Goal: Task Accomplishment & Management: Manage account settings

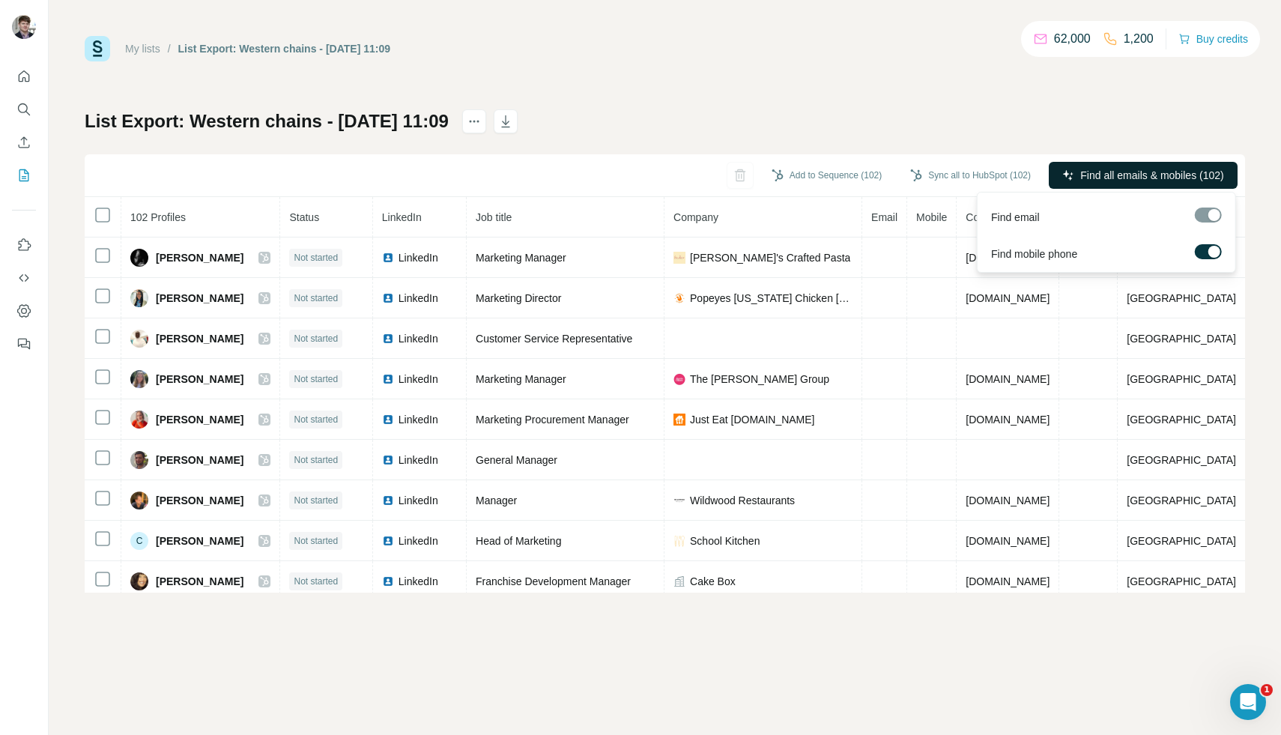
click at [1184, 175] on span "Find all emails & mobiles (102)" at bounding box center [1151, 175] width 143 height 15
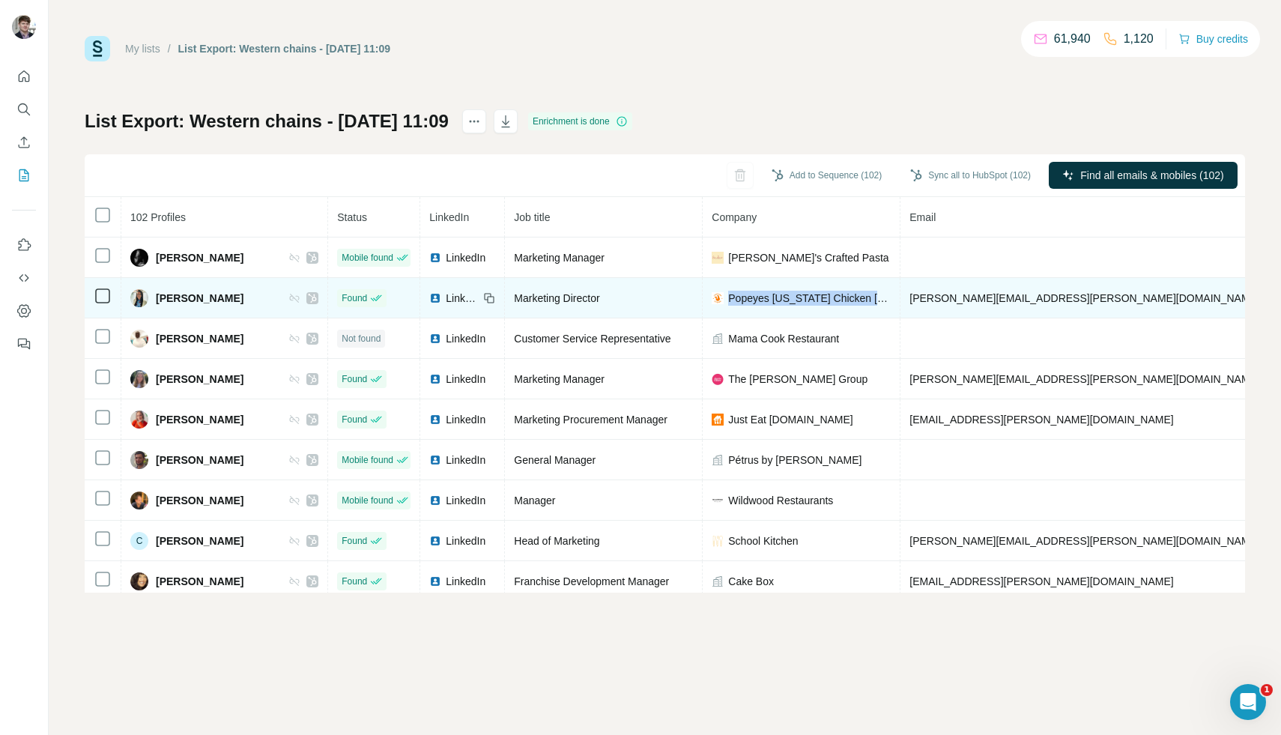
drag, startPoint x: 703, startPoint y: 300, endPoint x: 861, endPoint y: 292, distance: 157.5
click at [861, 294] on div "Popeyes [US_STATE] Chicken [GEOGRAPHIC_DATA]" at bounding box center [801, 298] width 179 height 15
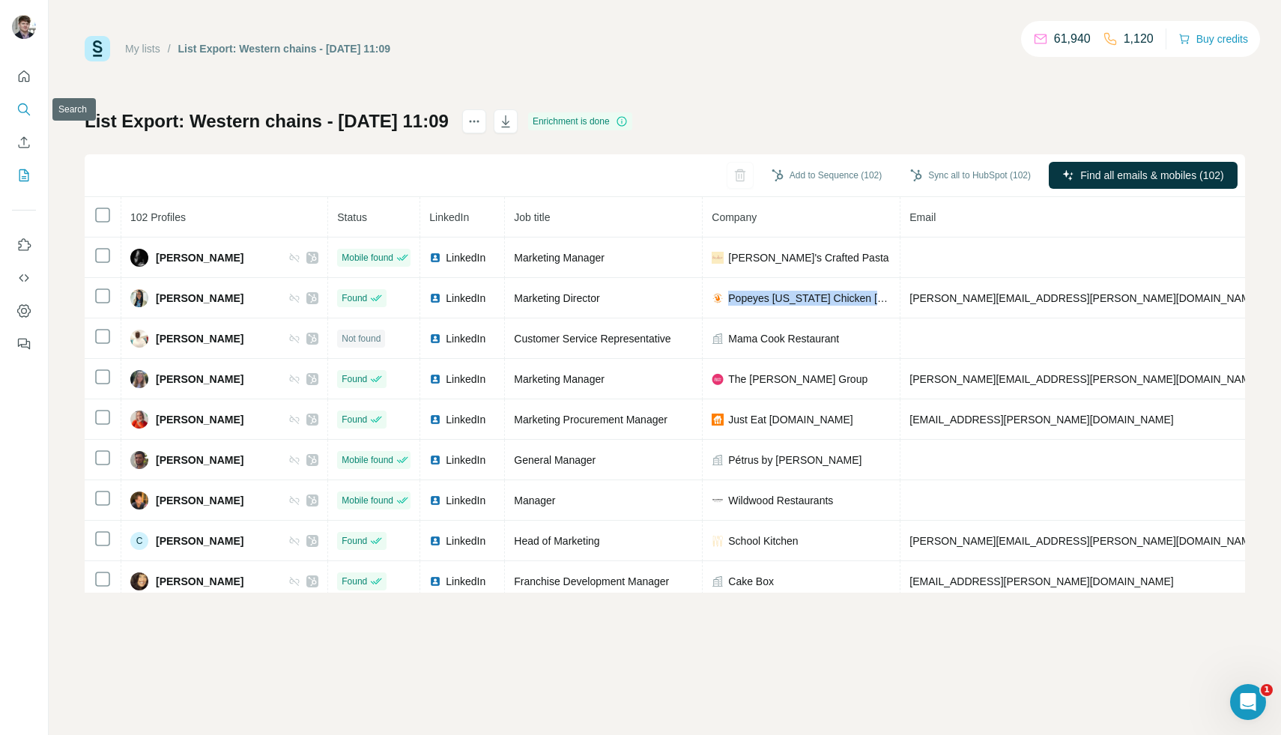
click at [25, 111] on icon "Search" at bounding box center [27, 113] width 4 height 4
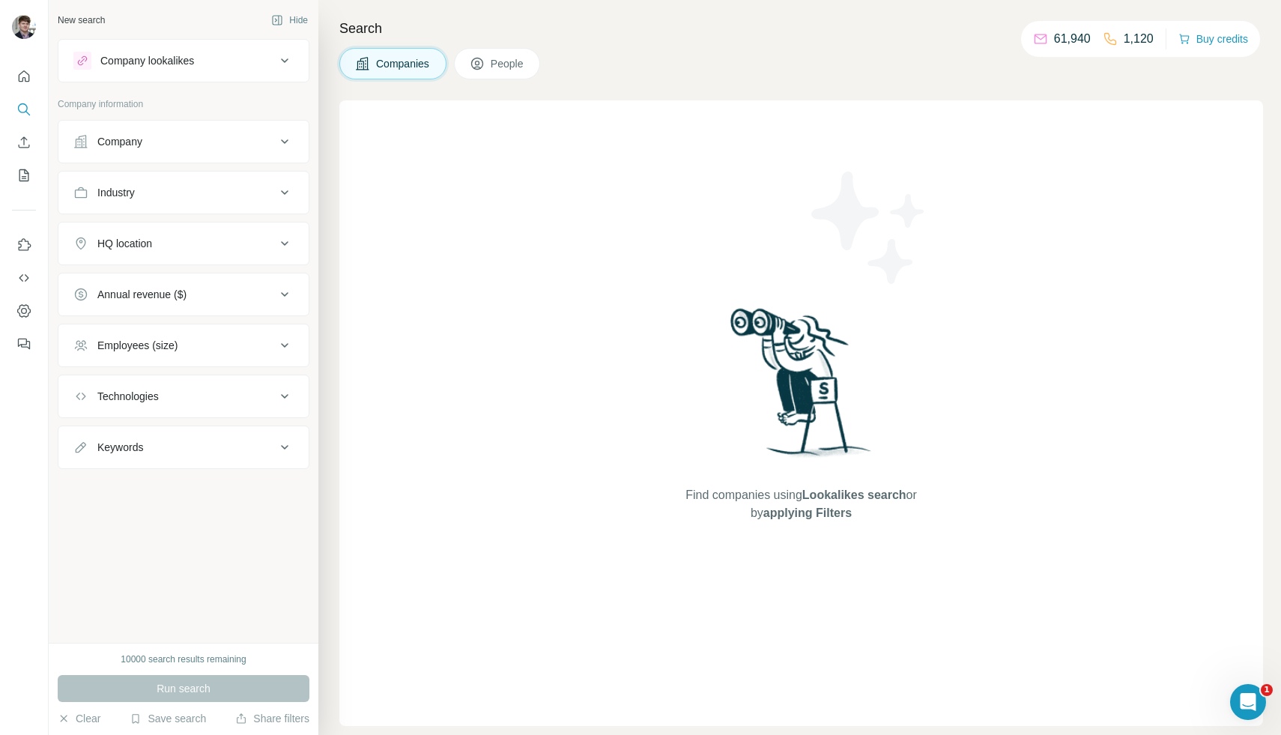
click at [178, 144] on div "Company" at bounding box center [174, 141] width 202 height 15
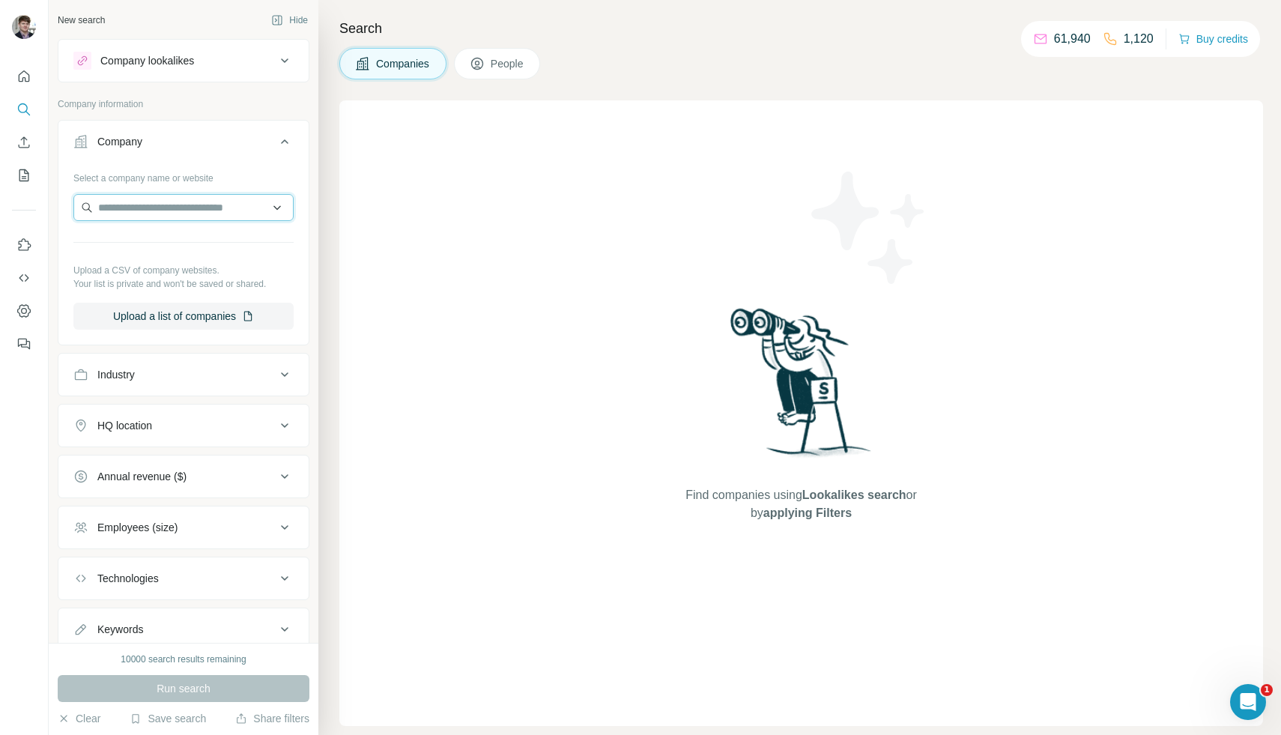
click at [175, 214] on input "text" at bounding box center [183, 207] width 220 height 27
type input "*"
paste input "******"
type input "*"
click at [23, 85] on button "Quick start" at bounding box center [24, 76] width 24 height 27
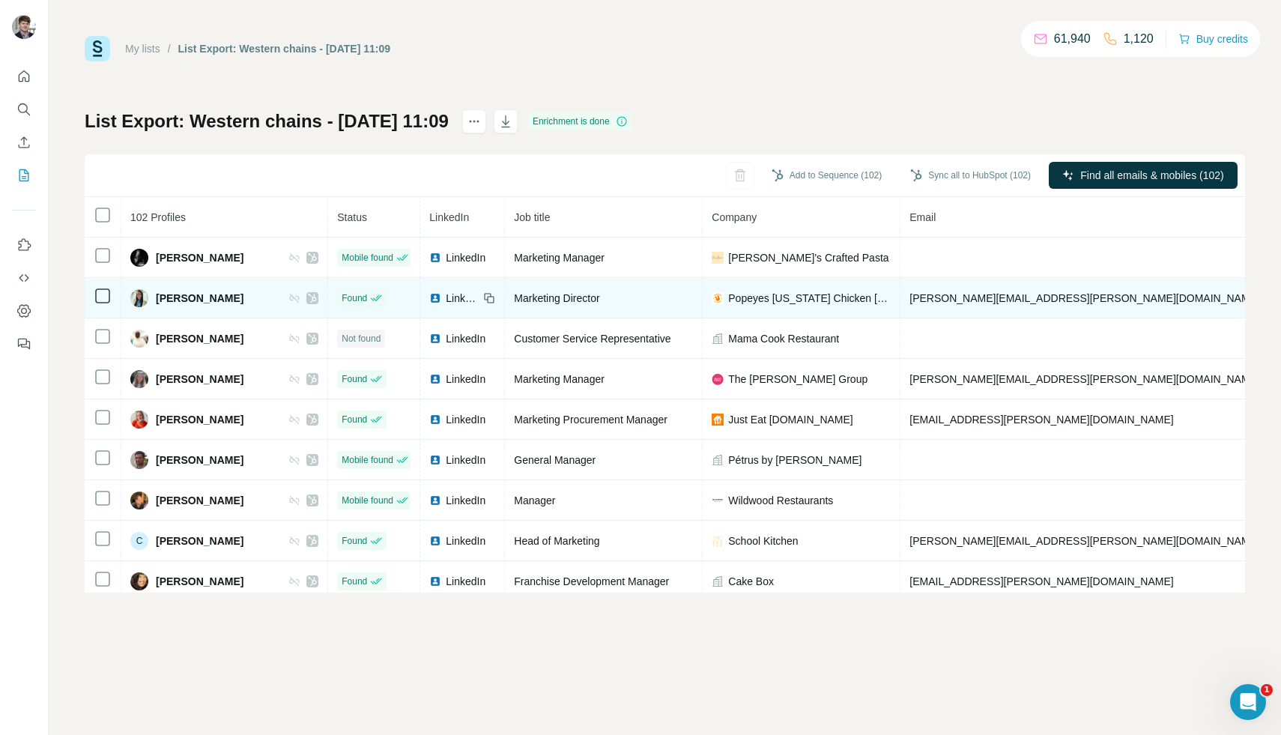
click at [753, 302] on span "Popeyes [US_STATE] Chicken [GEOGRAPHIC_DATA]" at bounding box center [809, 298] width 163 height 15
click at [752, 302] on span "Popeyes [US_STATE] Chicken [GEOGRAPHIC_DATA]" at bounding box center [809, 298] width 163 height 15
click at [754, 302] on span "Popeyes [US_STATE] Chicken [GEOGRAPHIC_DATA]" at bounding box center [809, 298] width 163 height 15
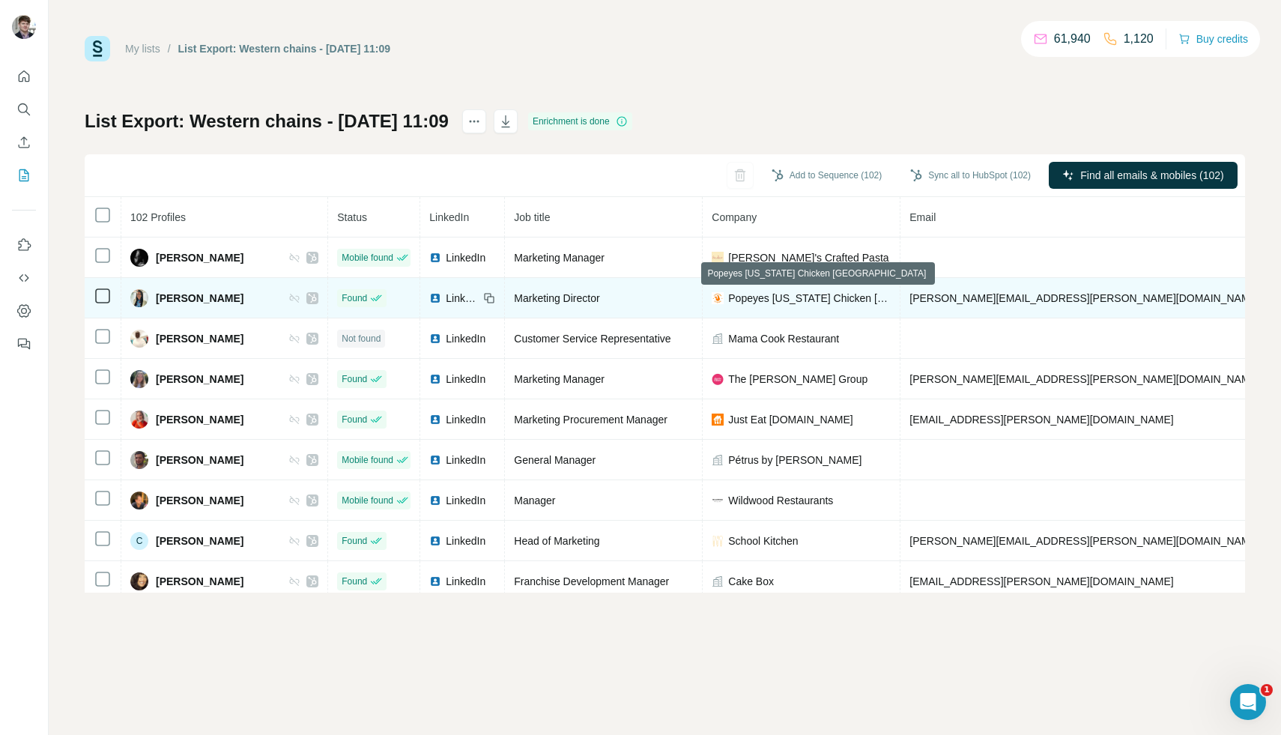
click at [754, 302] on span "Popeyes [US_STATE] Chicken [GEOGRAPHIC_DATA]" at bounding box center [809, 298] width 163 height 15
click at [754, 303] on span "Popeyes [US_STATE] Chicken [GEOGRAPHIC_DATA]" at bounding box center [809, 298] width 163 height 15
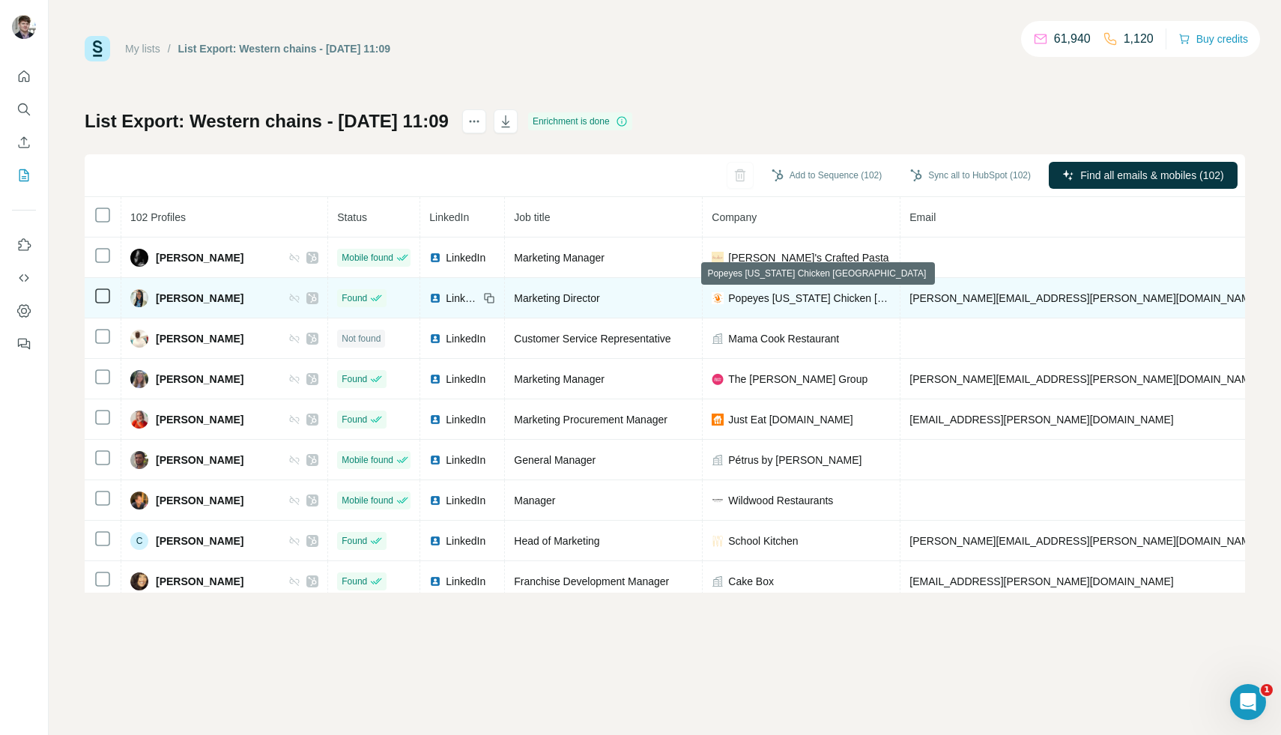
click at [754, 303] on span "Popeyes [US_STATE] Chicken [GEOGRAPHIC_DATA]" at bounding box center [809, 298] width 163 height 15
click at [728, 296] on span "Popeyes [US_STATE] Chicken [GEOGRAPHIC_DATA]" at bounding box center [809, 298] width 163 height 15
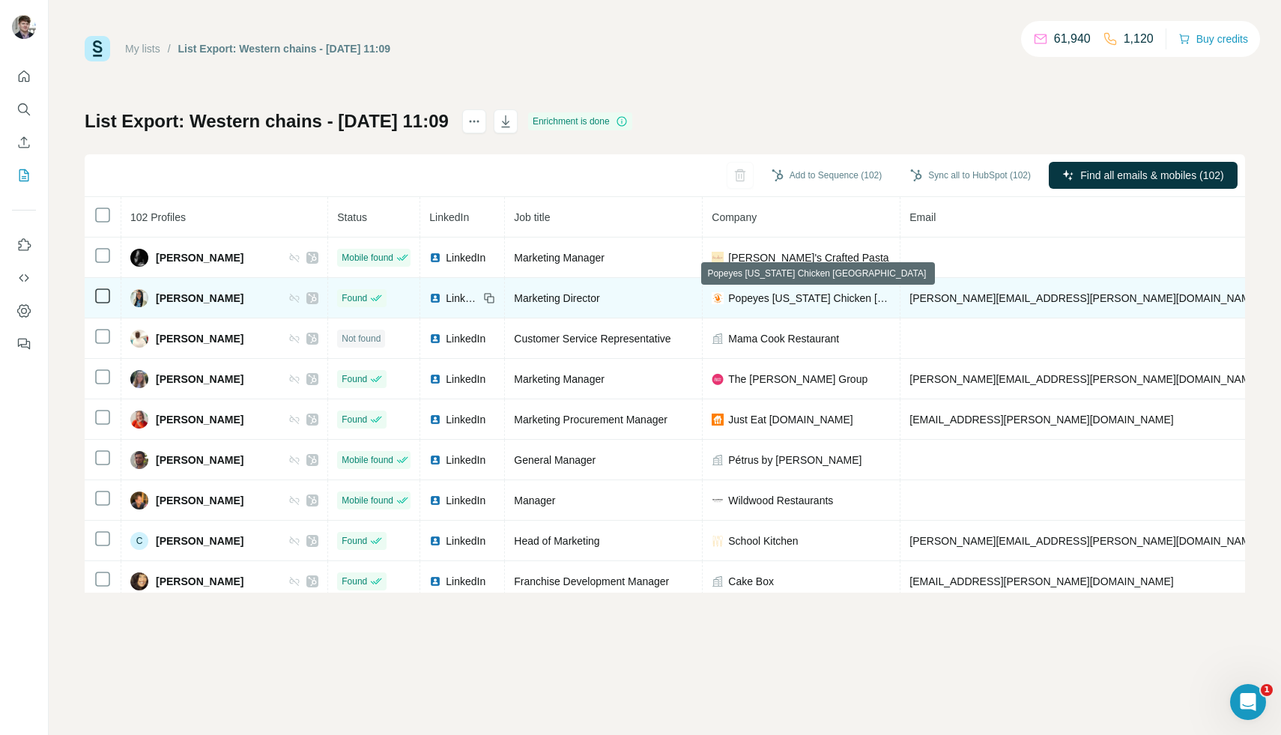
click at [728, 296] on span "Popeyes [US_STATE] Chicken [GEOGRAPHIC_DATA]" at bounding box center [809, 298] width 163 height 15
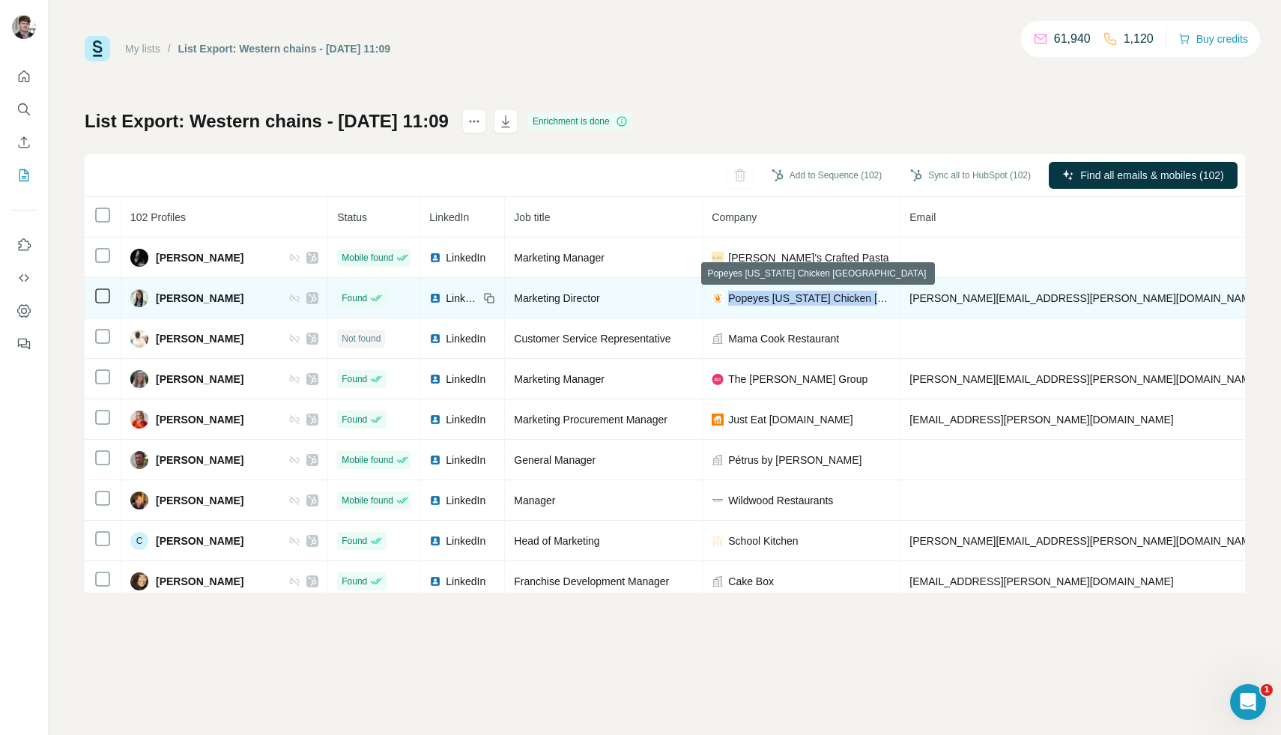
copy span "Popeyes [US_STATE] Chicken [GEOGRAPHIC_DATA]"
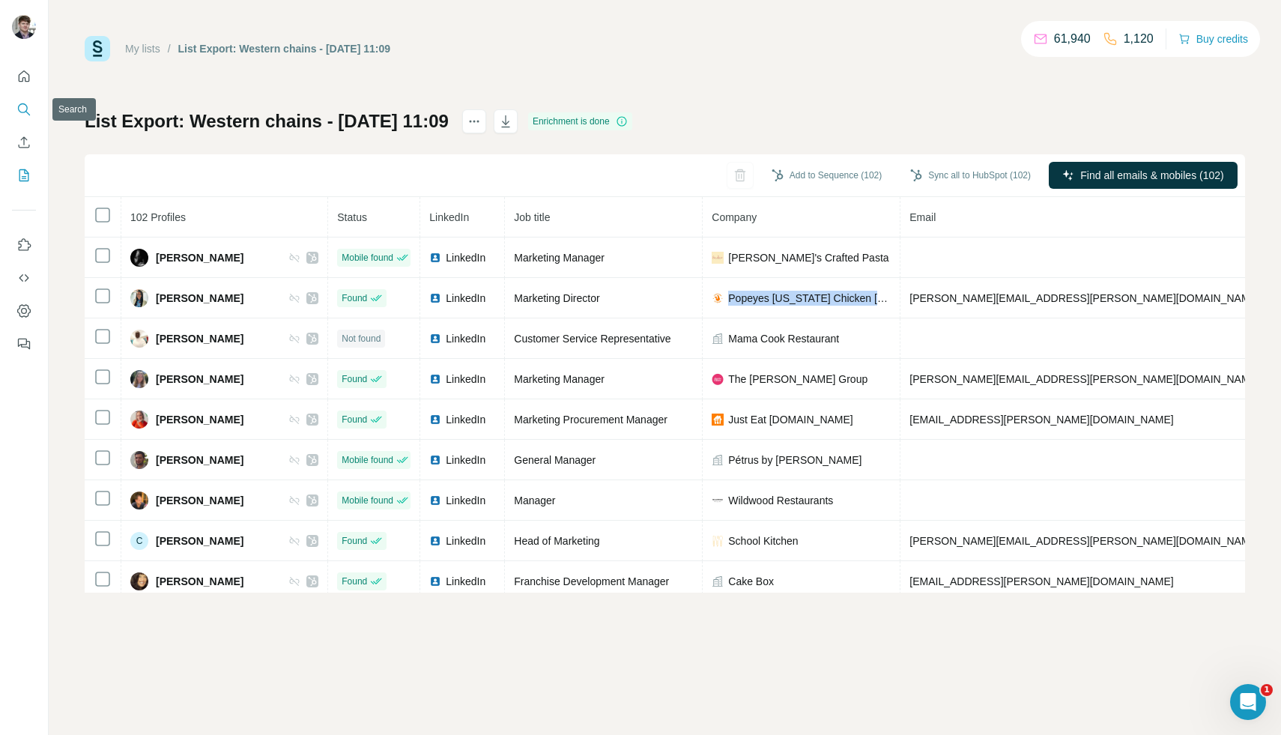
click at [21, 108] on icon "Search" at bounding box center [23, 109] width 15 height 15
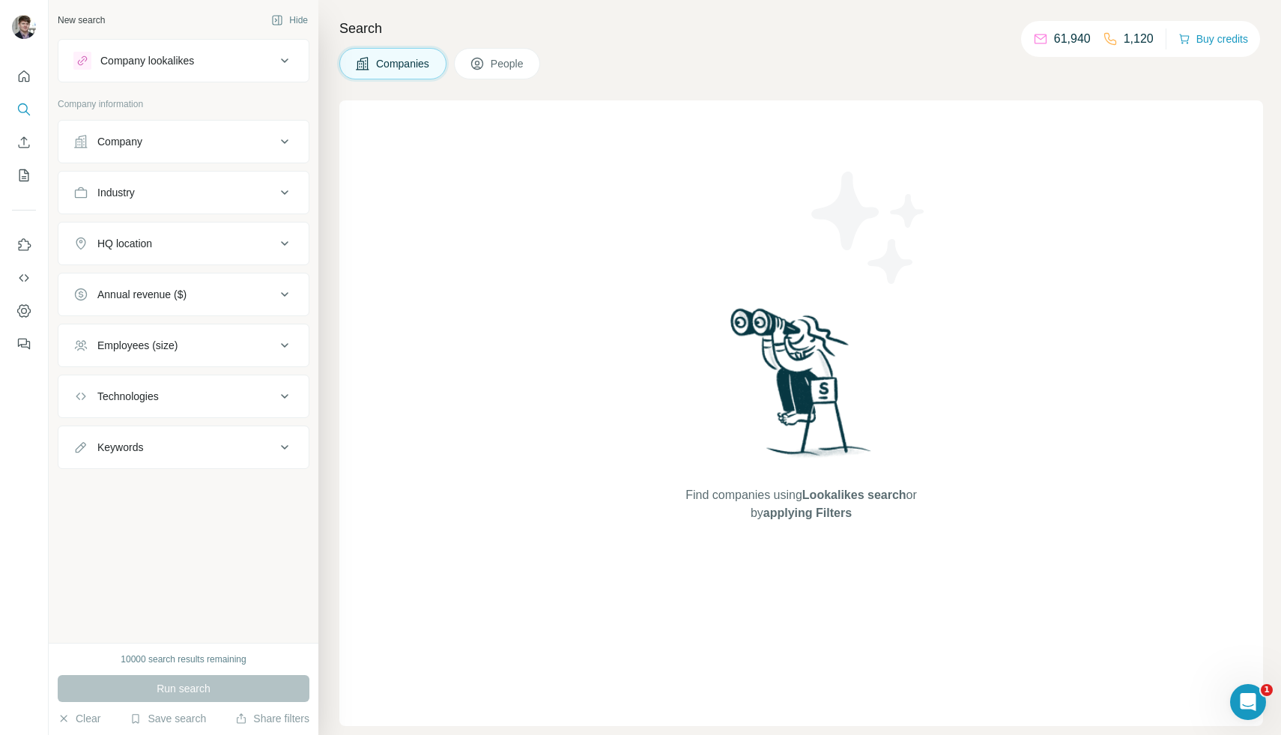
click at [175, 135] on div "Company" at bounding box center [174, 141] width 202 height 15
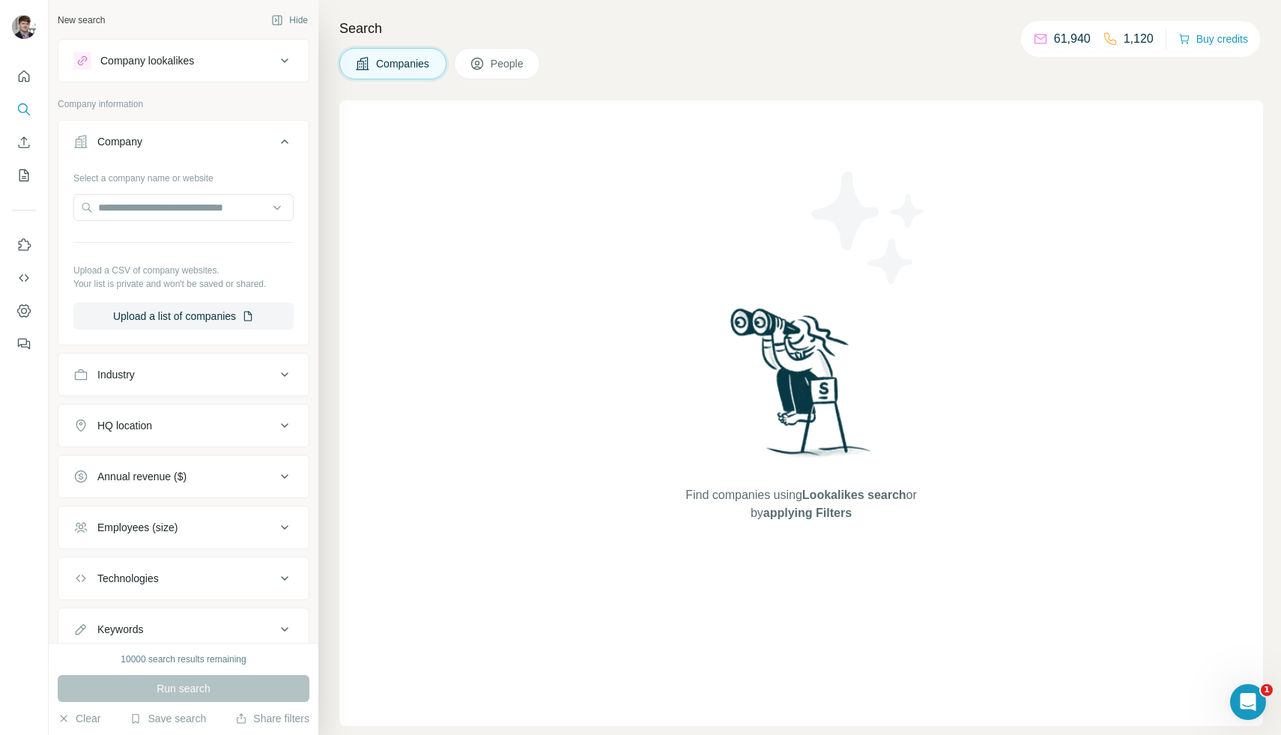
click at [188, 182] on div "Select a company name or website" at bounding box center [183, 175] width 220 height 19
click at [186, 177] on div "Select a company name or website" at bounding box center [183, 175] width 220 height 19
click at [162, 204] on input "text" at bounding box center [183, 207] width 220 height 27
paste input "**********"
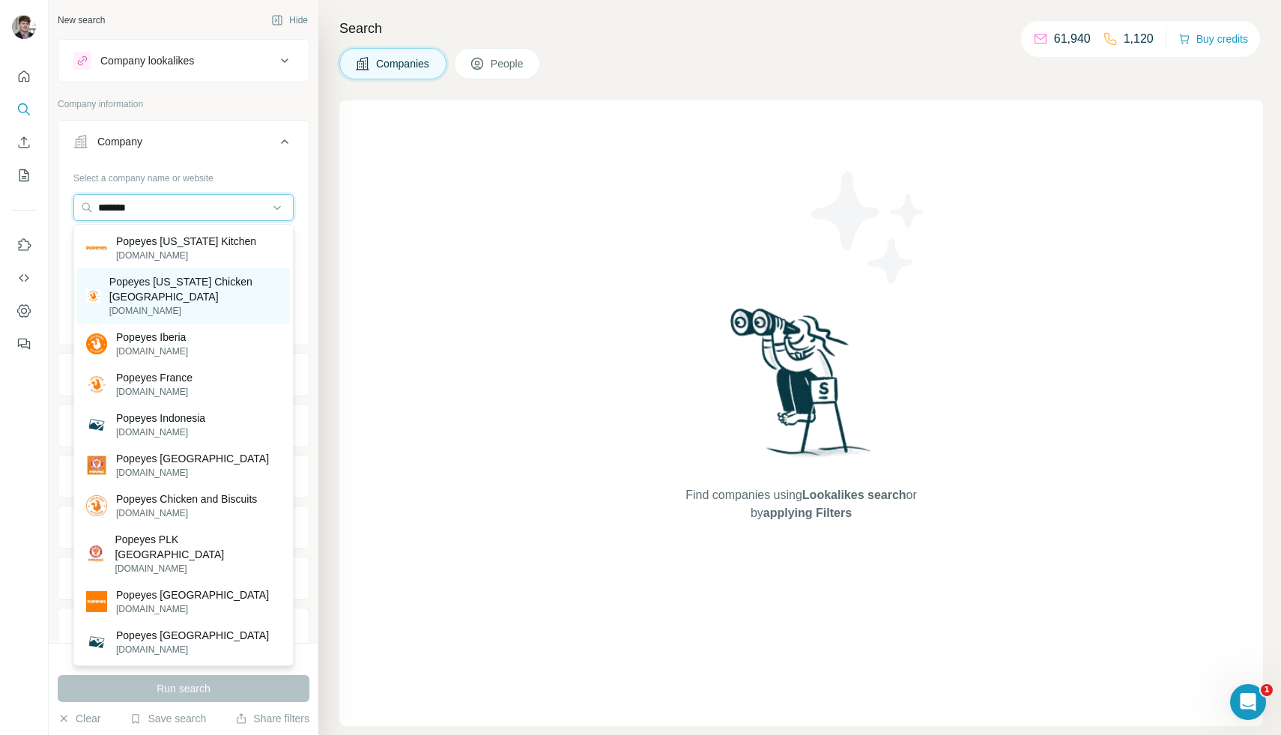
type input "*******"
click at [172, 287] on p "Popeyes [US_STATE] Chicken [GEOGRAPHIC_DATA]" at bounding box center [195, 289] width 172 height 30
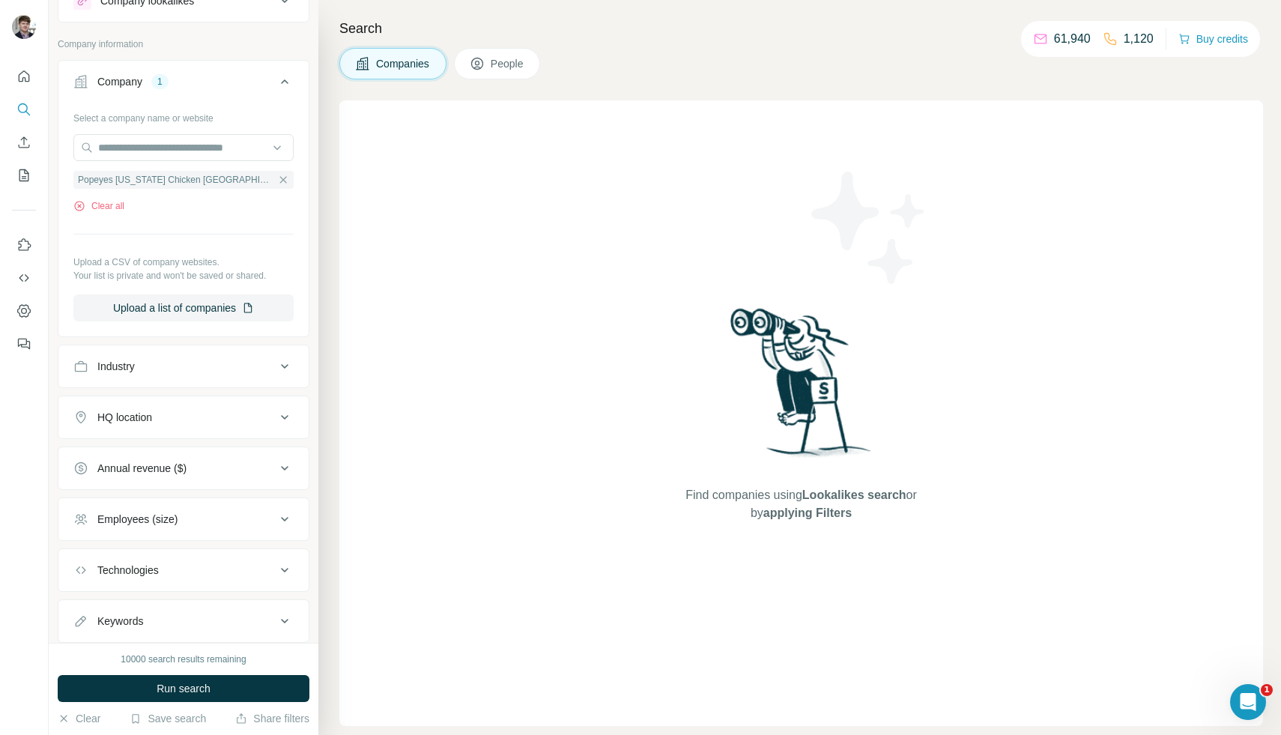
scroll to position [61, 0]
click at [198, 372] on button "Industry" at bounding box center [183, 365] width 250 height 36
click at [197, 371] on div "Industry" at bounding box center [174, 364] width 202 height 15
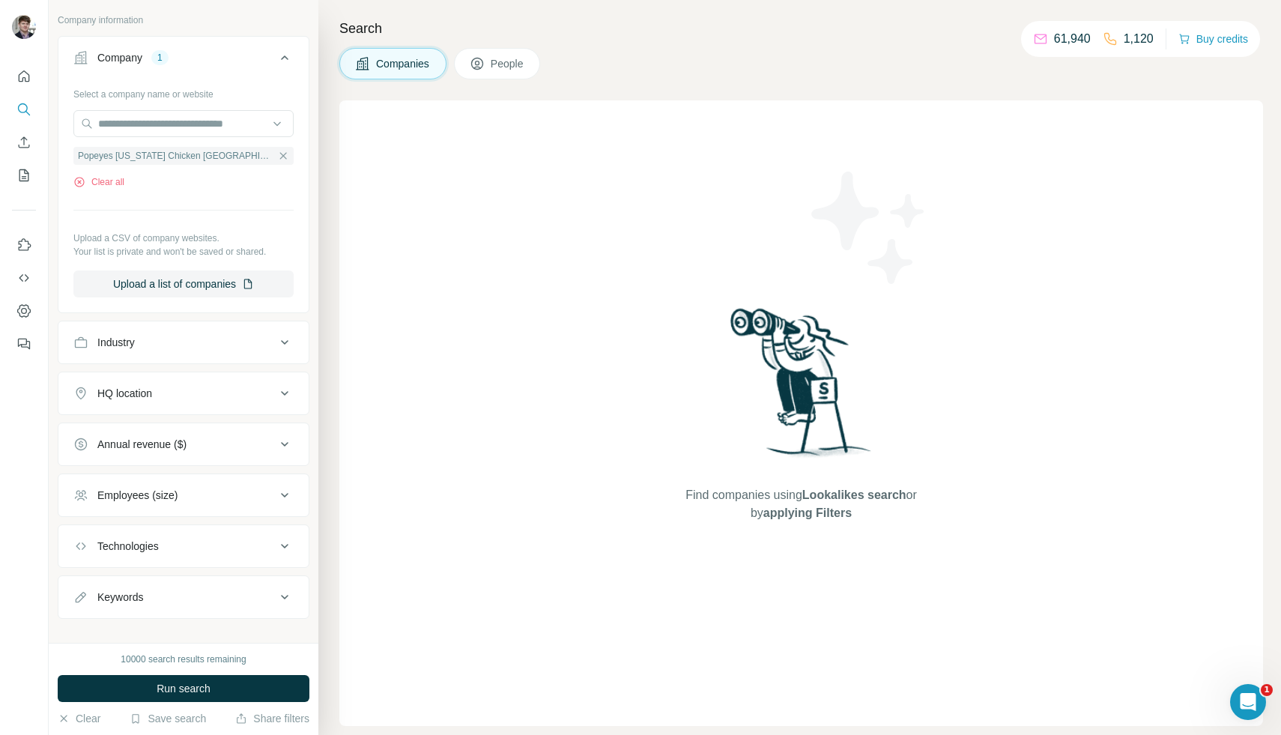
scroll to position [92, 0]
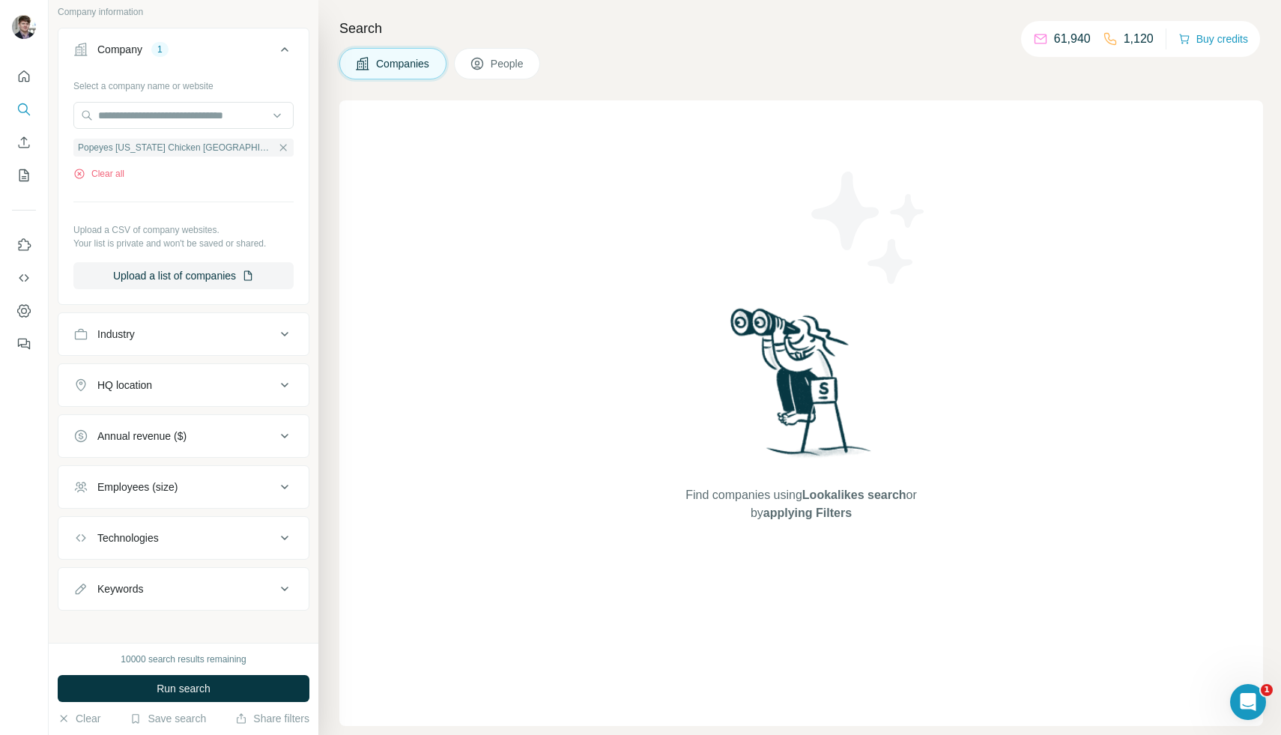
click at [218, 443] on div "Annual revenue ($)" at bounding box center [174, 436] width 202 height 15
click at [218, 441] on div "Annual revenue ($)" at bounding box center [174, 436] width 202 height 15
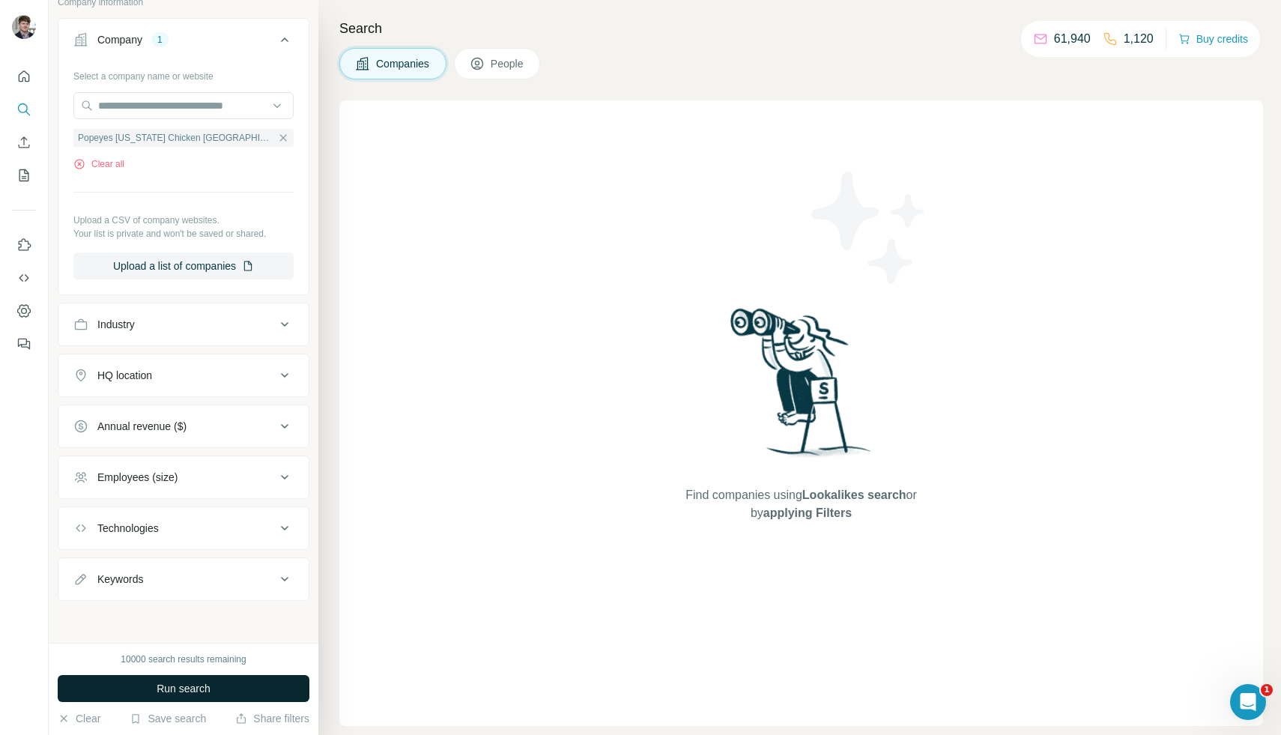
click at [207, 684] on span "Run search" at bounding box center [184, 688] width 54 height 15
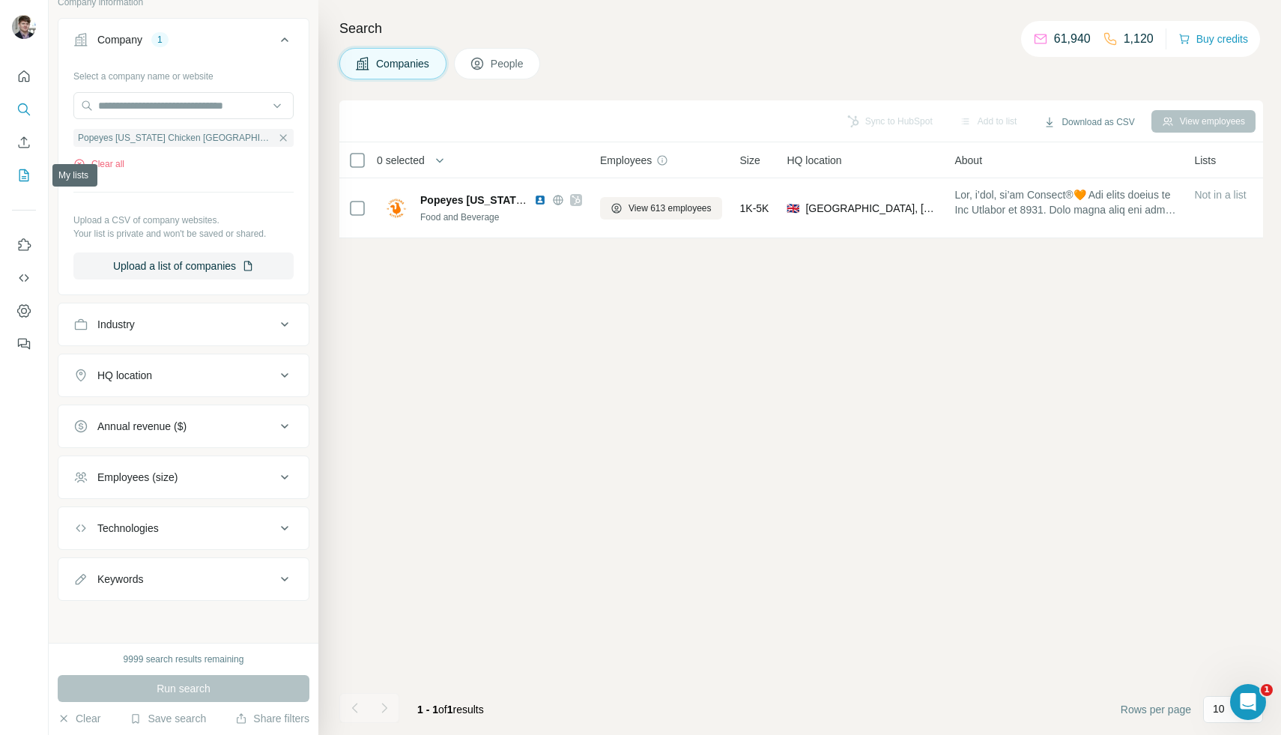
click at [25, 175] on icon "My lists" at bounding box center [23, 175] width 15 height 15
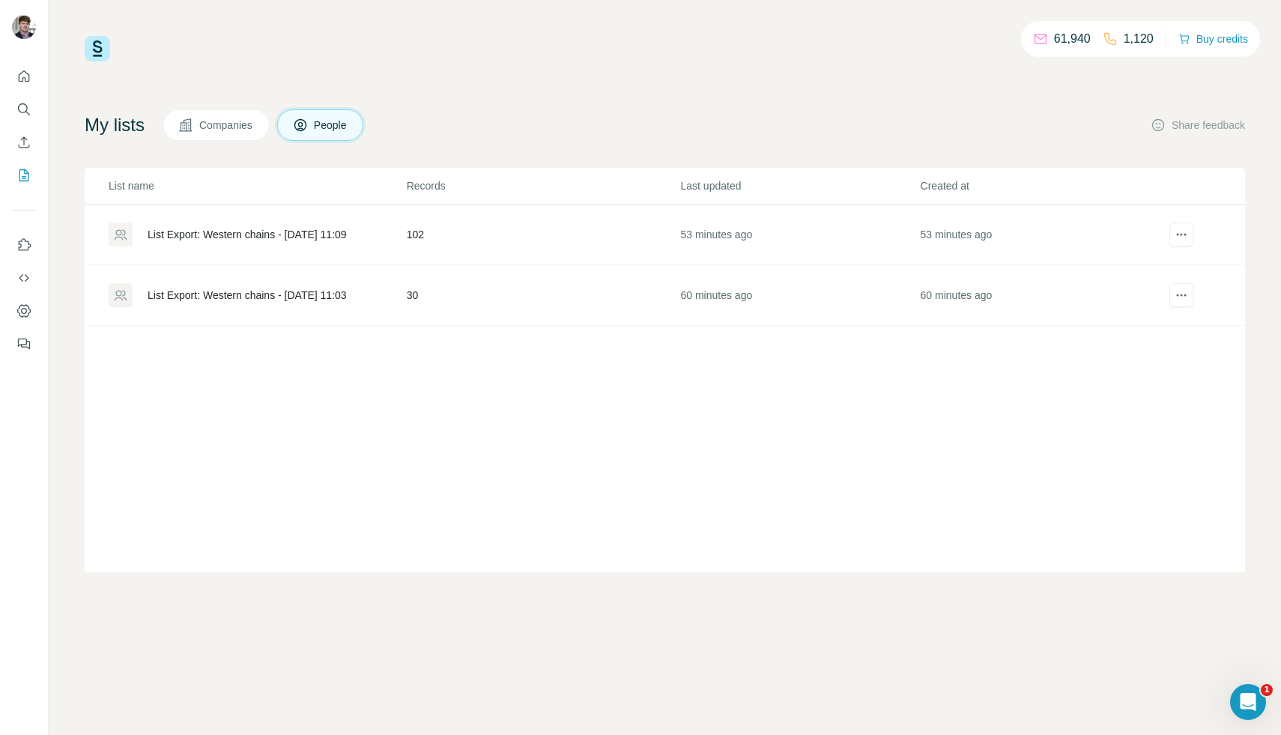
click at [264, 231] on div "List Export: Western chains - [DATE] 11:09" at bounding box center [247, 234] width 199 height 15
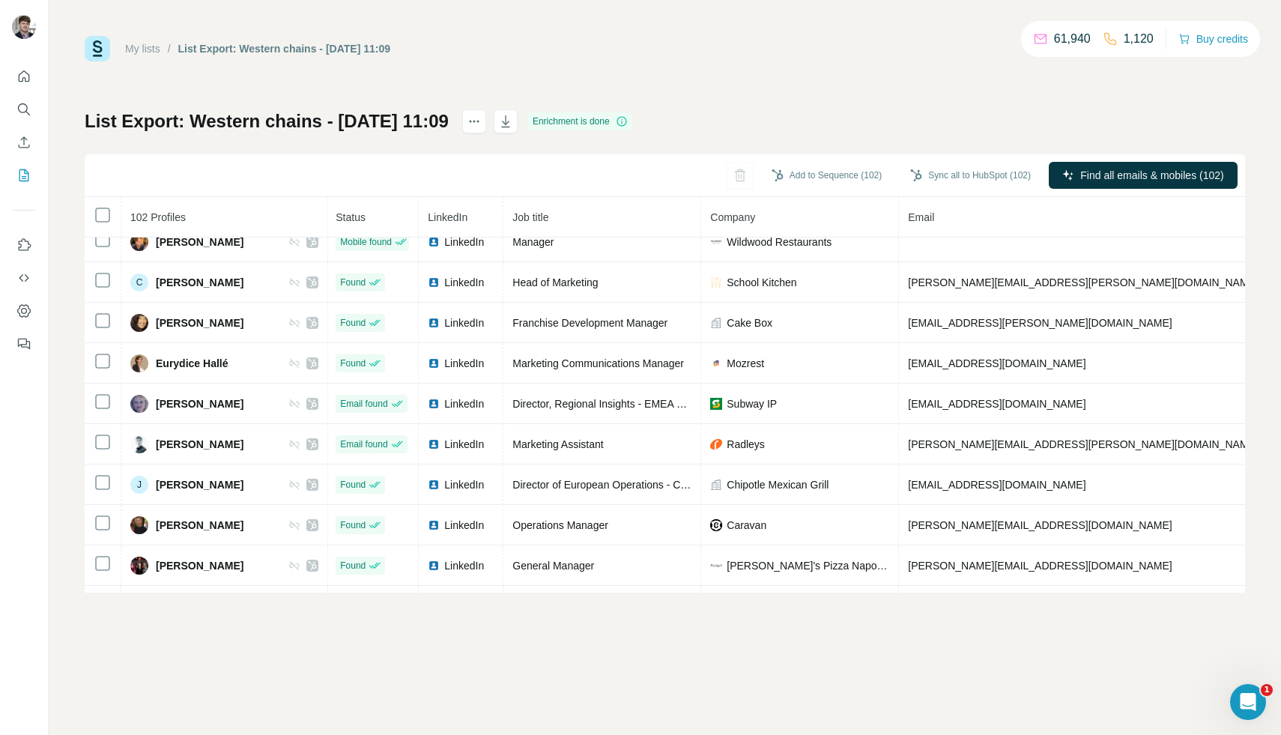
scroll to position [263, 1]
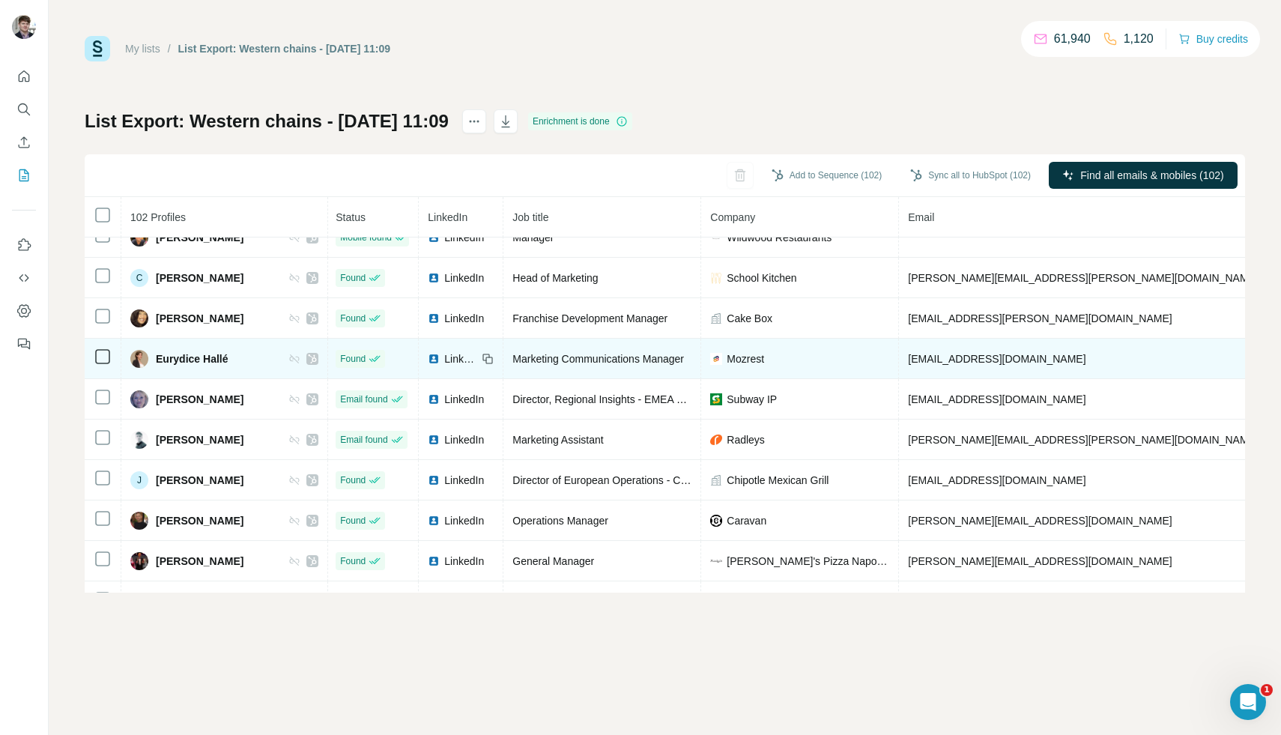
click at [727, 359] on span "Mozrest" at bounding box center [745, 358] width 37 height 15
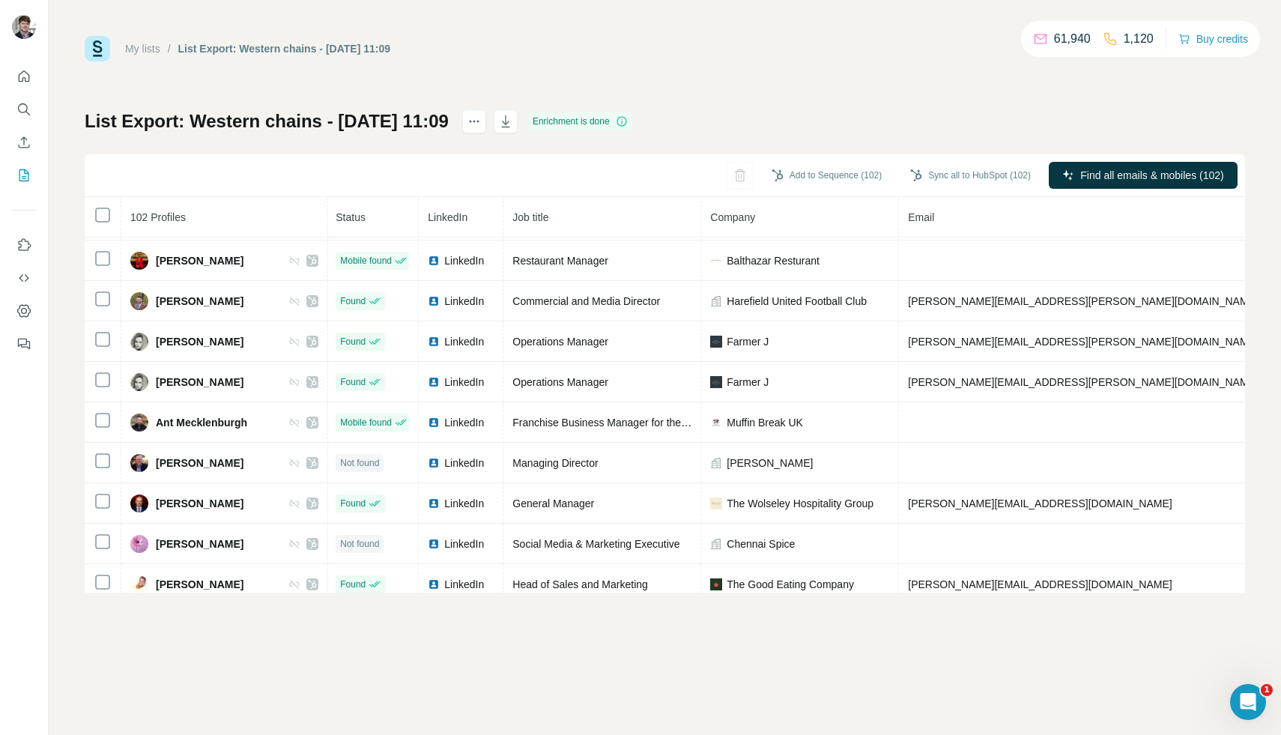
scroll to position [1086, 1]
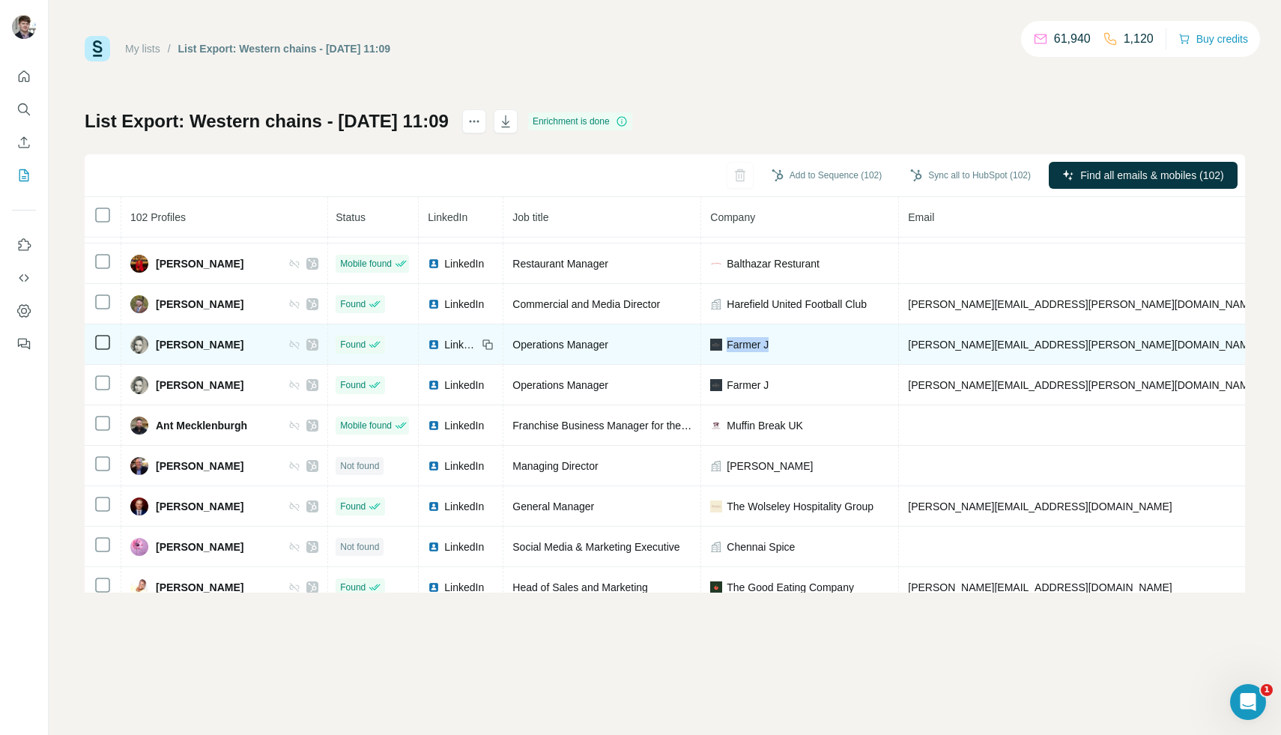
drag, startPoint x: 700, startPoint y: 345, endPoint x: 763, endPoint y: 338, distance: 62.5
click at [763, 338] on div "Farmer J" at bounding box center [799, 344] width 179 height 15
copy span "Farmer J"
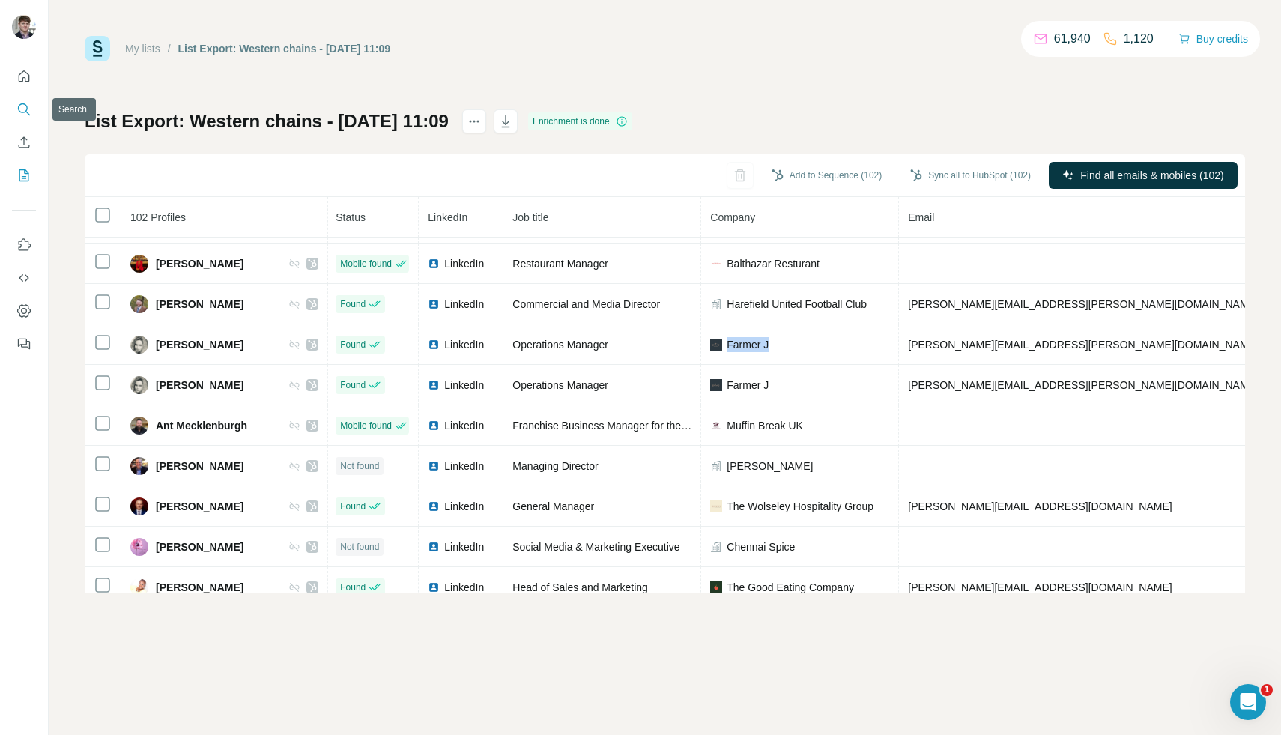
click at [29, 113] on icon "Search" at bounding box center [23, 109] width 15 height 15
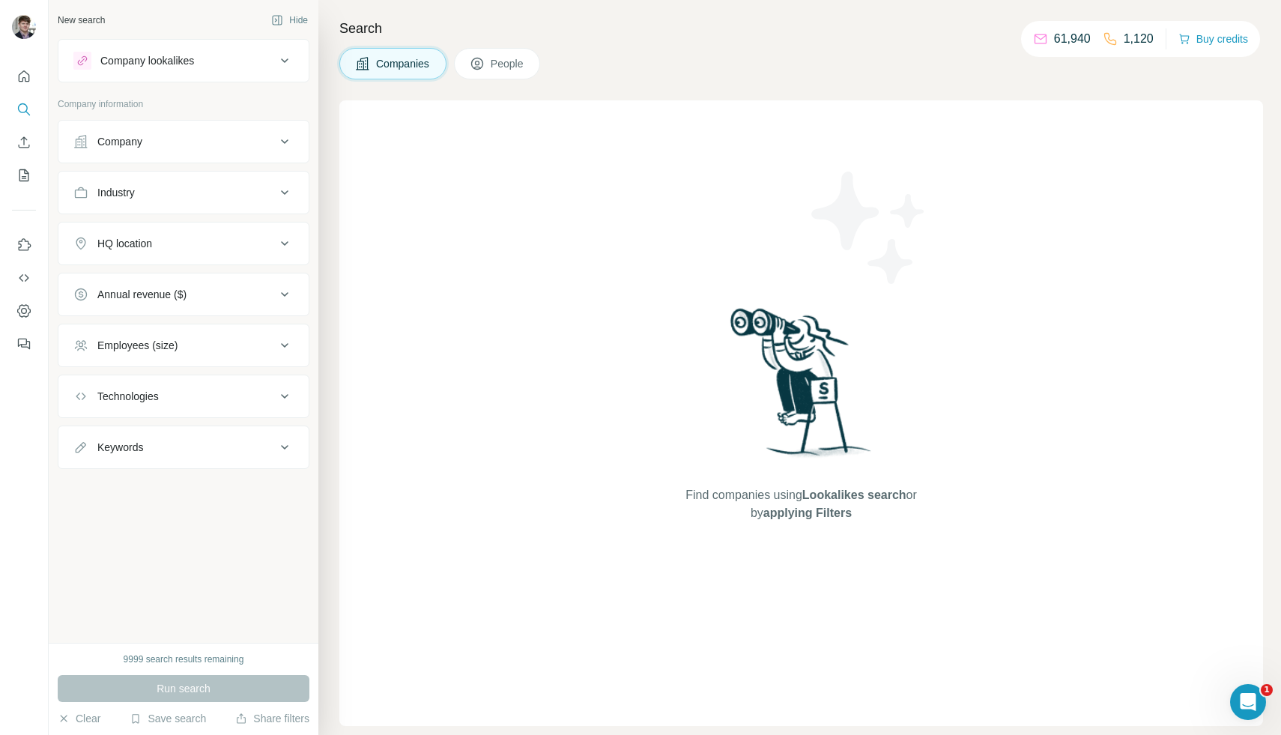
click at [147, 131] on button "Company" at bounding box center [183, 142] width 250 height 36
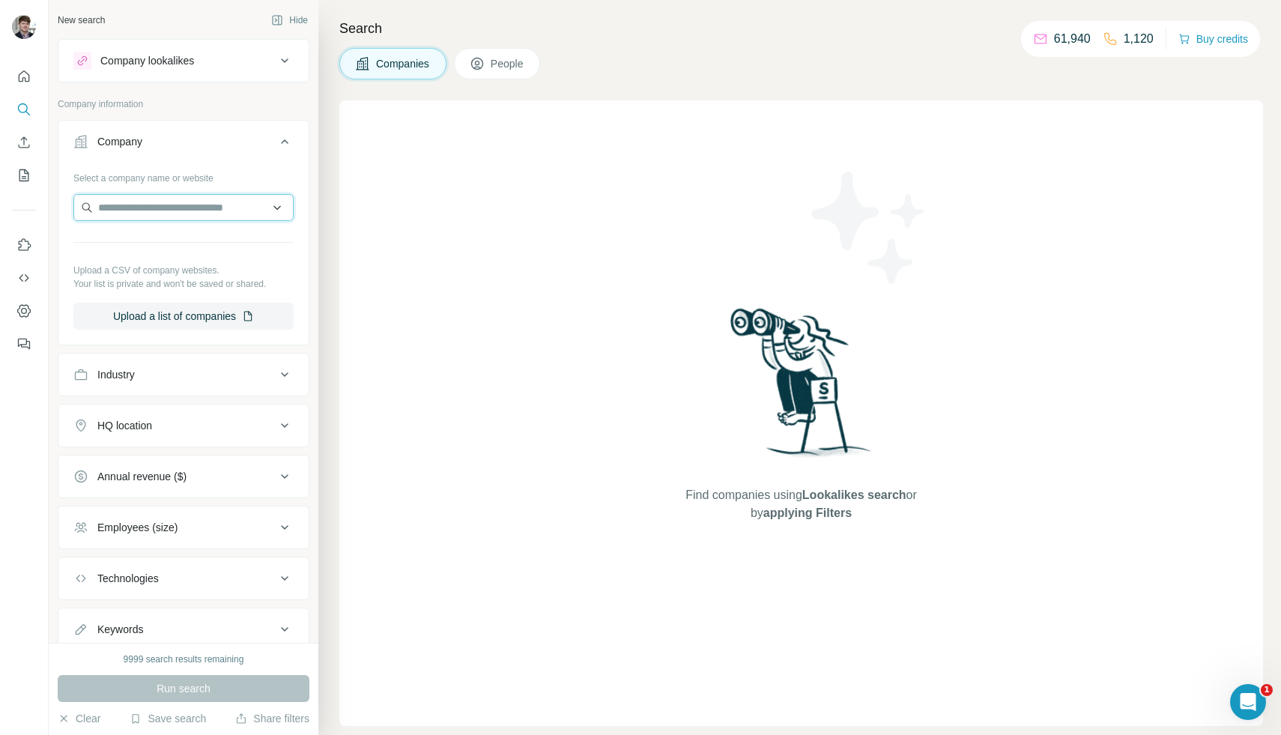
click at [153, 196] on input "text" at bounding box center [183, 207] width 220 height 27
paste input "********"
type input "******"
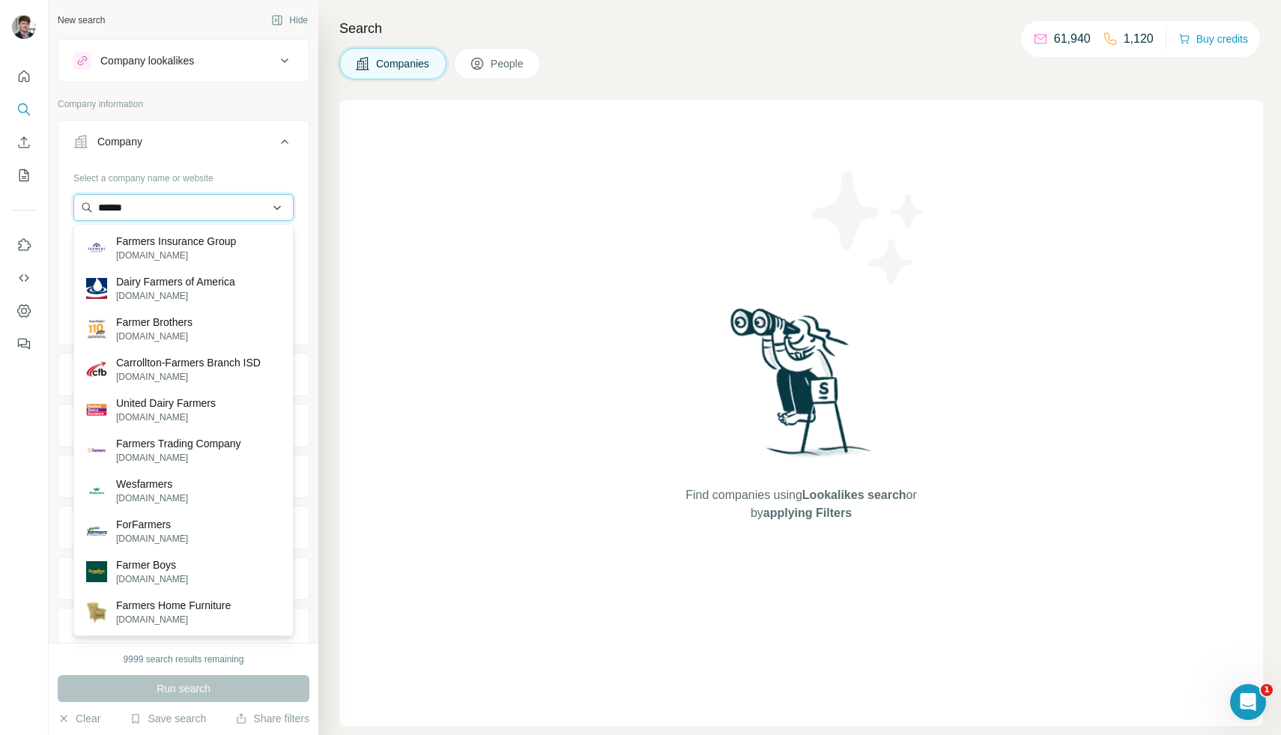
click at [260, 204] on input "******" at bounding box center [183, 207] width 220 height 27
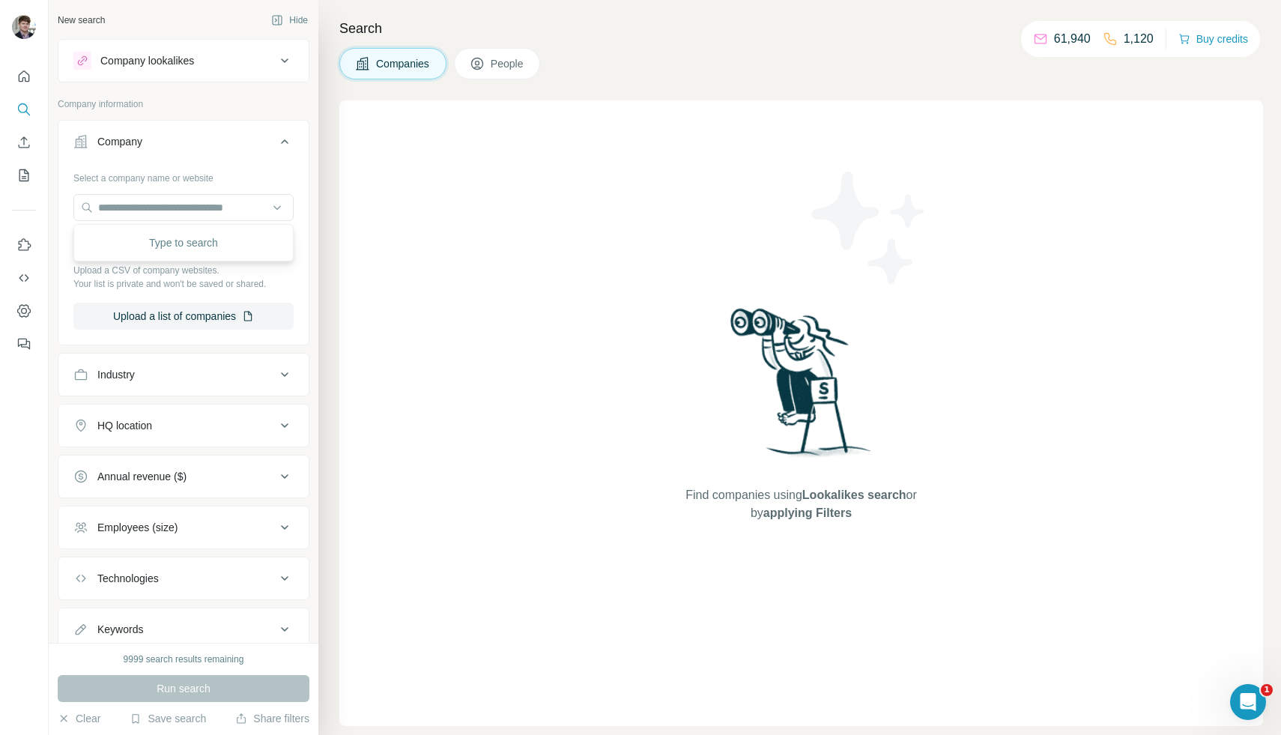
click at [269, 185] on div "Select a company name or website Upload a CSV of company websites. Your list is…" at bounding box center [183, 248] width 220 height 164
click at [230, 430] on div "HQ location" at bounding box center [174, 425] width 202 height 15
click at [191, 465] on input "text" at bounding box center [183, 462] width 220 height 27
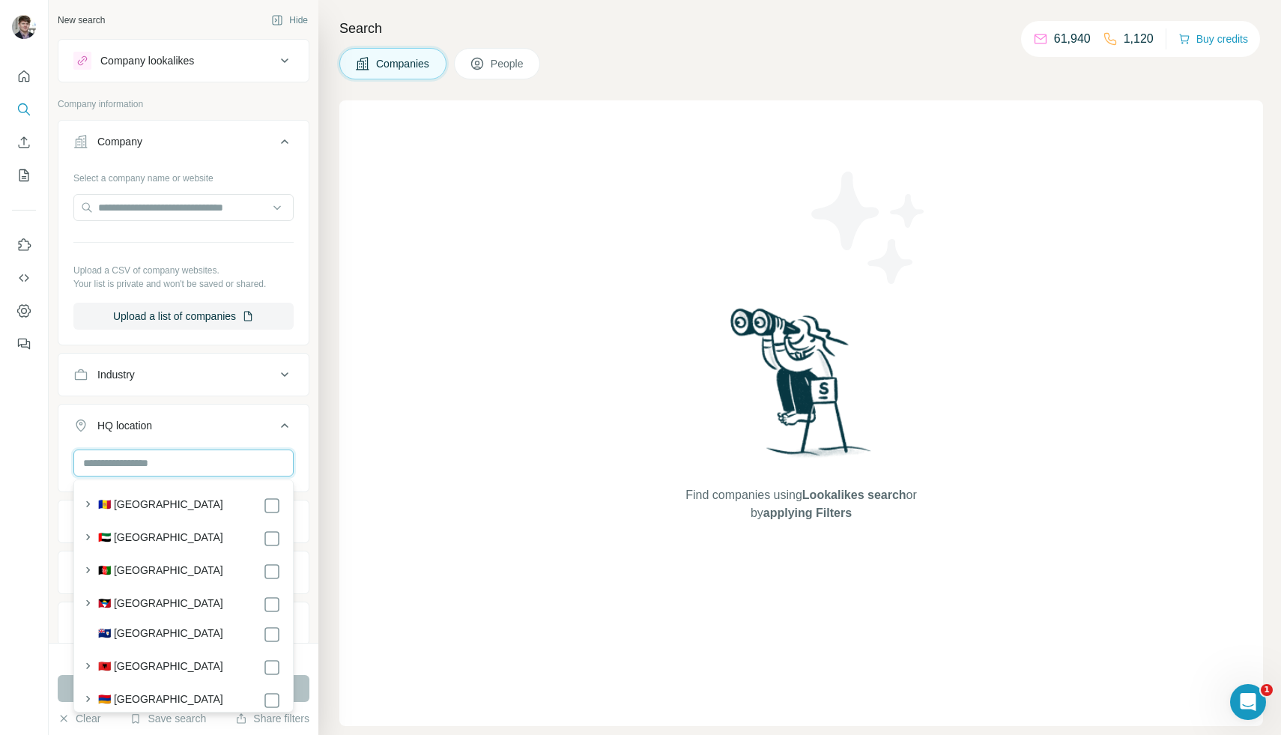
click at [191, 465] on input "text" at bounding box center [183, 462] width 220 height 27
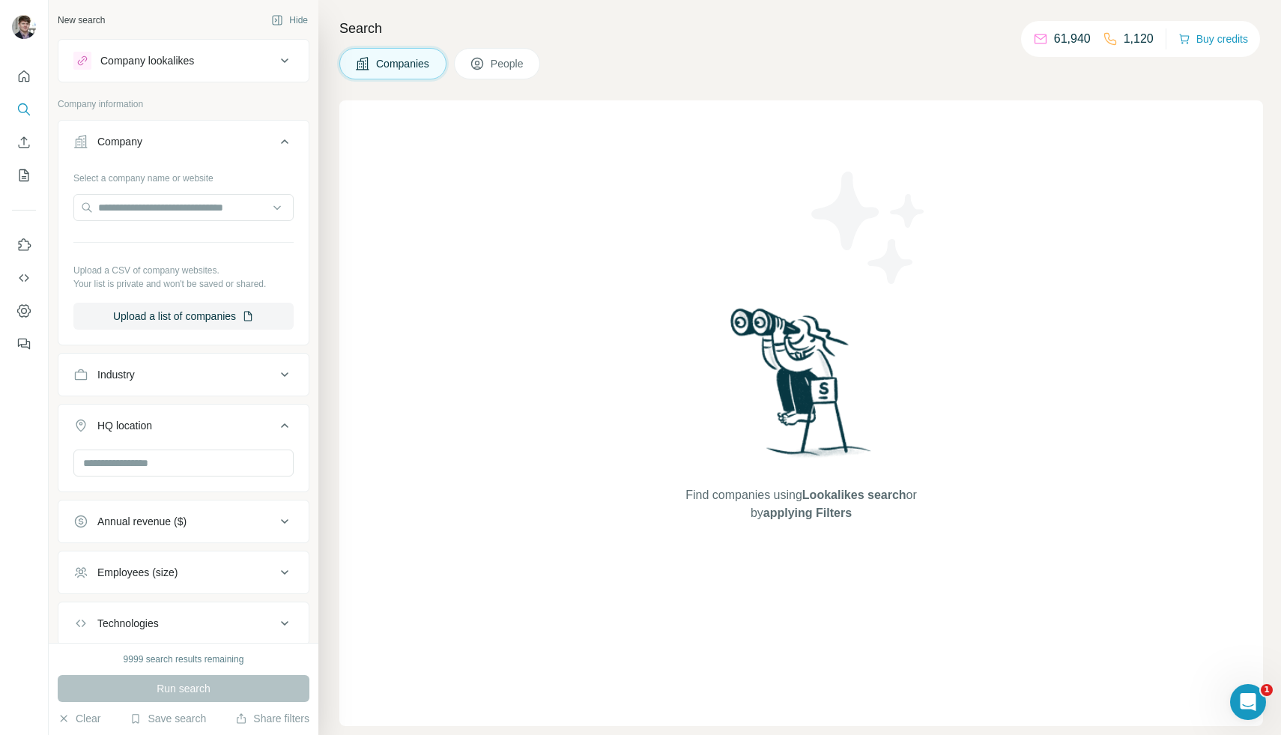
click at [267, 382] on button "Industry" at bounding box center [183, 375] width 250 height 36
click at [252, 420] on div at bounding box center [175, 411] width 185 height 25
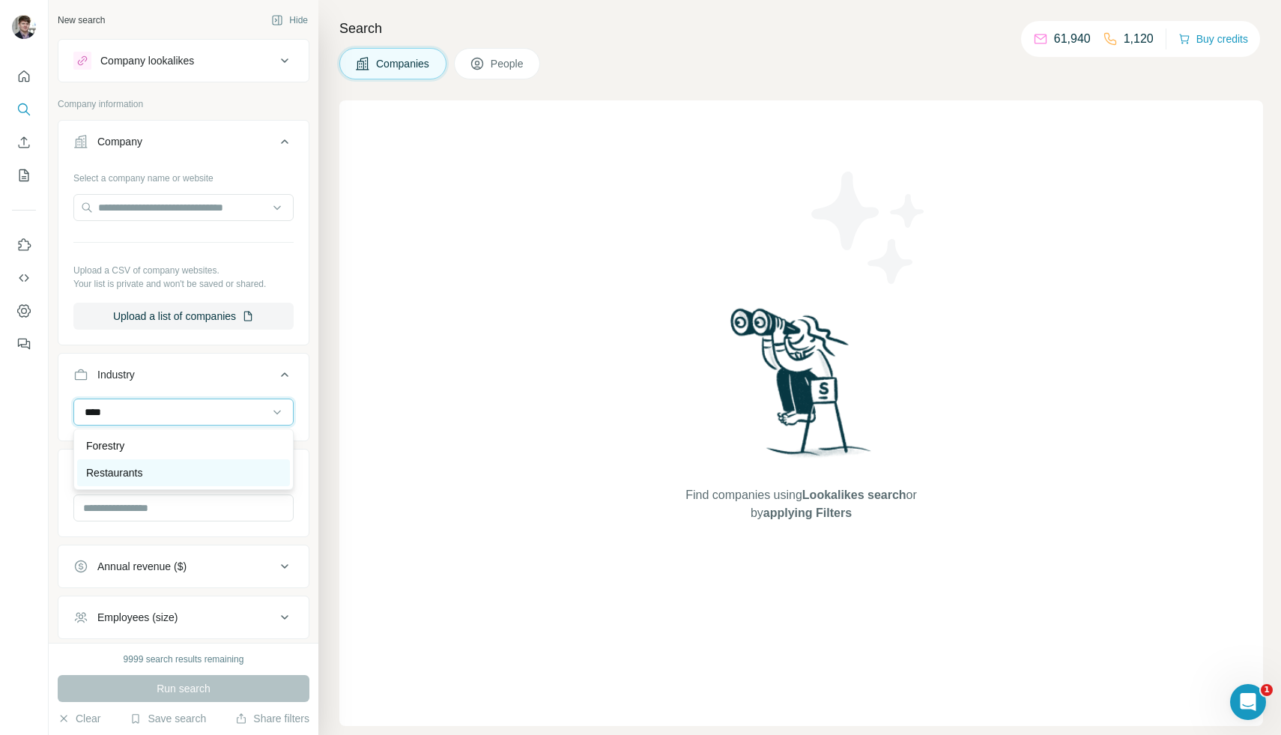
type input "****"
click at [211, 469] on div "Restaurants" at bounding box center [183, 472] width 195 height 15
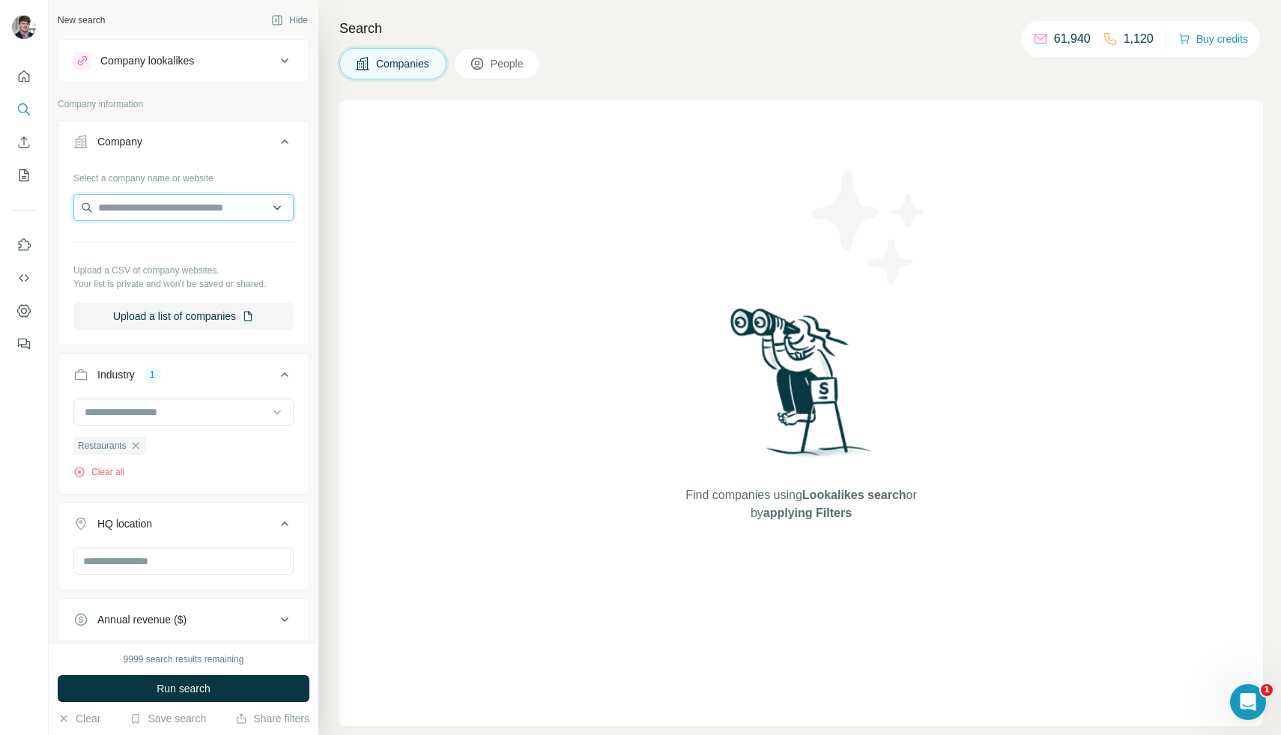
click at [196, 199] on input "text" at bounding box center [183, 207] width 220 height 27
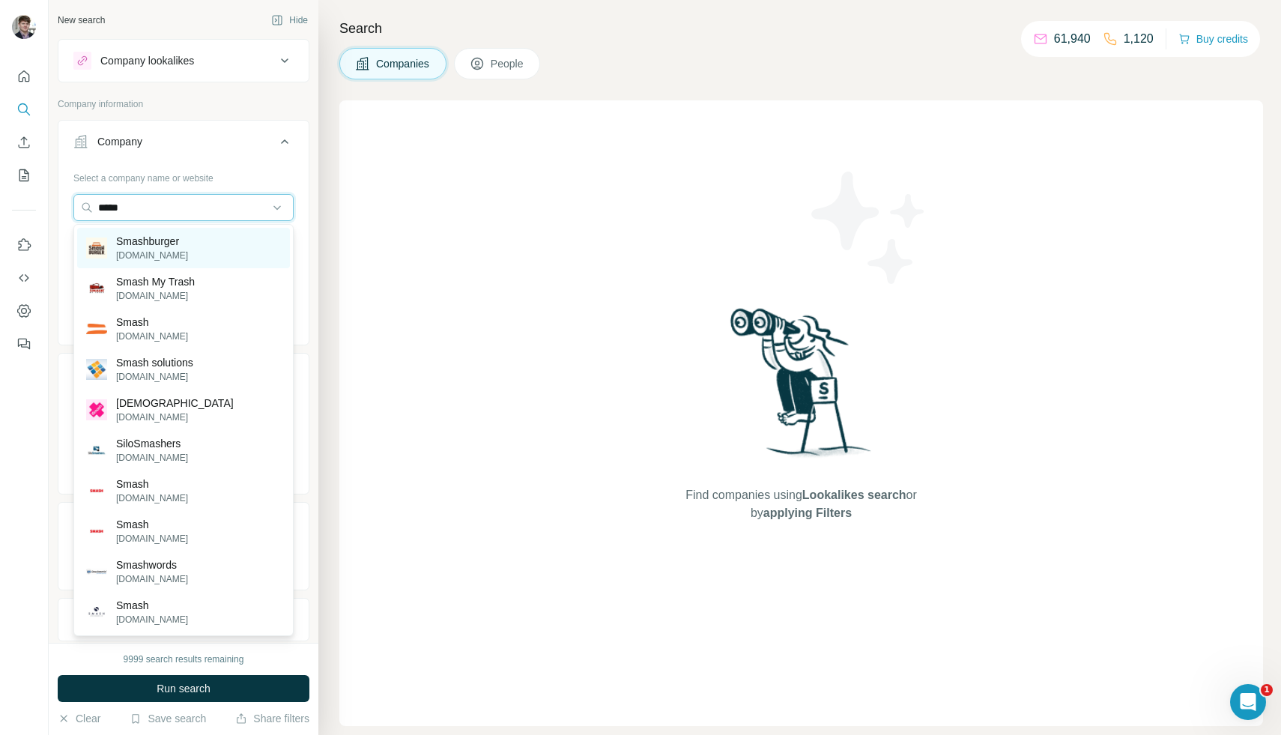
type input "*****"
click at [149, 249] on p "smashburger.com" at bounding box center [152, 255] width 72 height 13
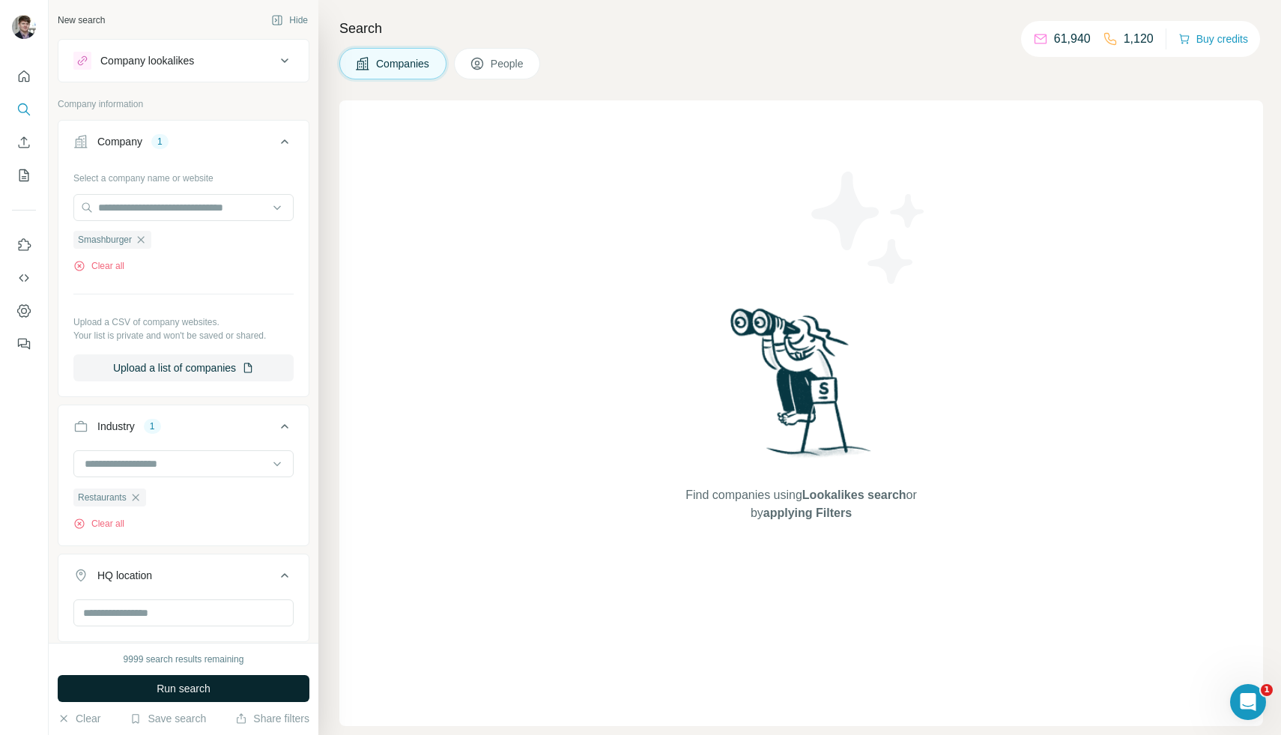
click at [228, 694] on button "Run search" at bounding box center [184, 688] width 252 height 27
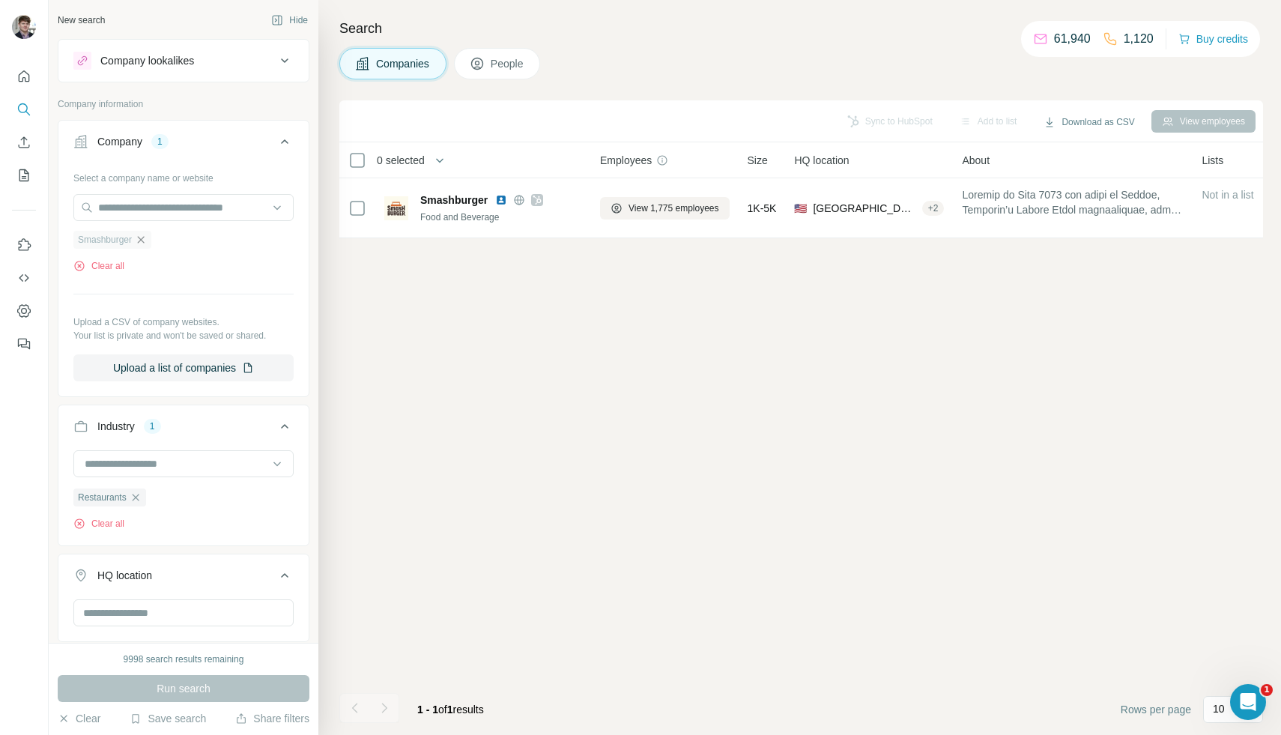
click at [141, 239] on icon "button" at bounding box center [141, 240] width 12 height 12
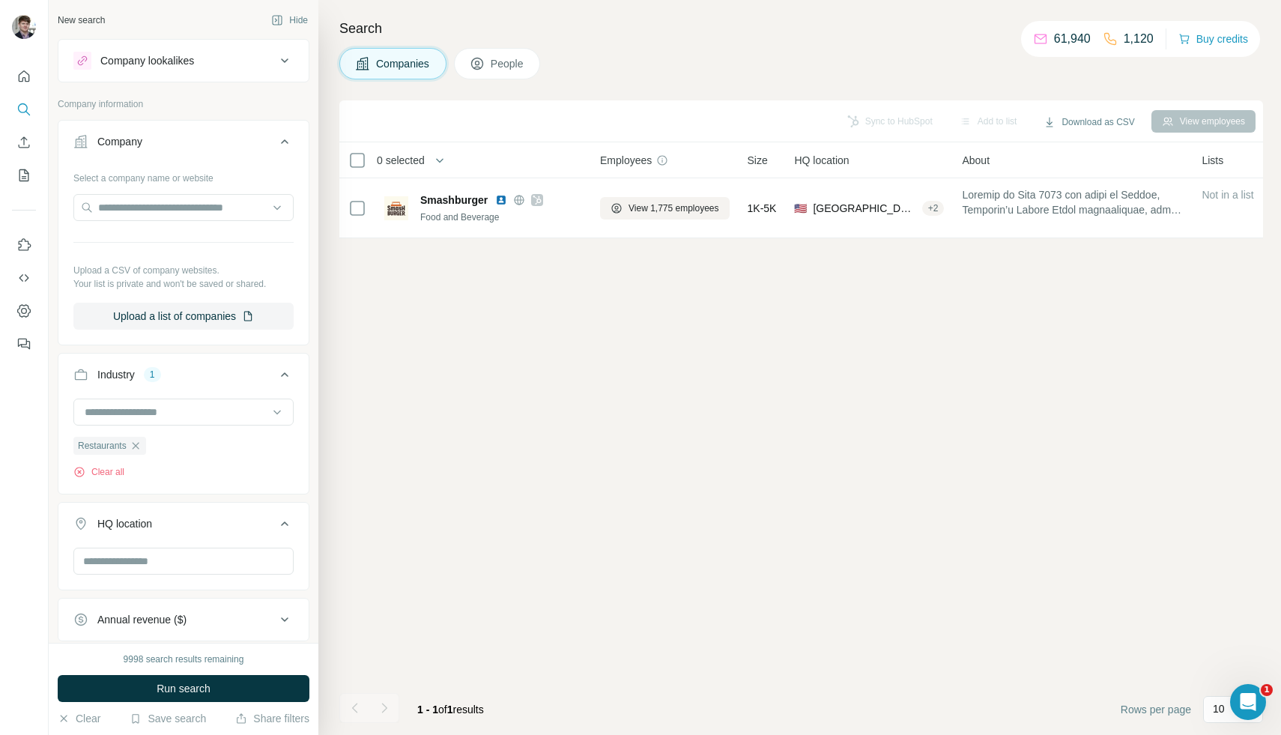
click at [236, 67] on div "Company lookalikes" at bounding box center [174, 61] width 202 height 18
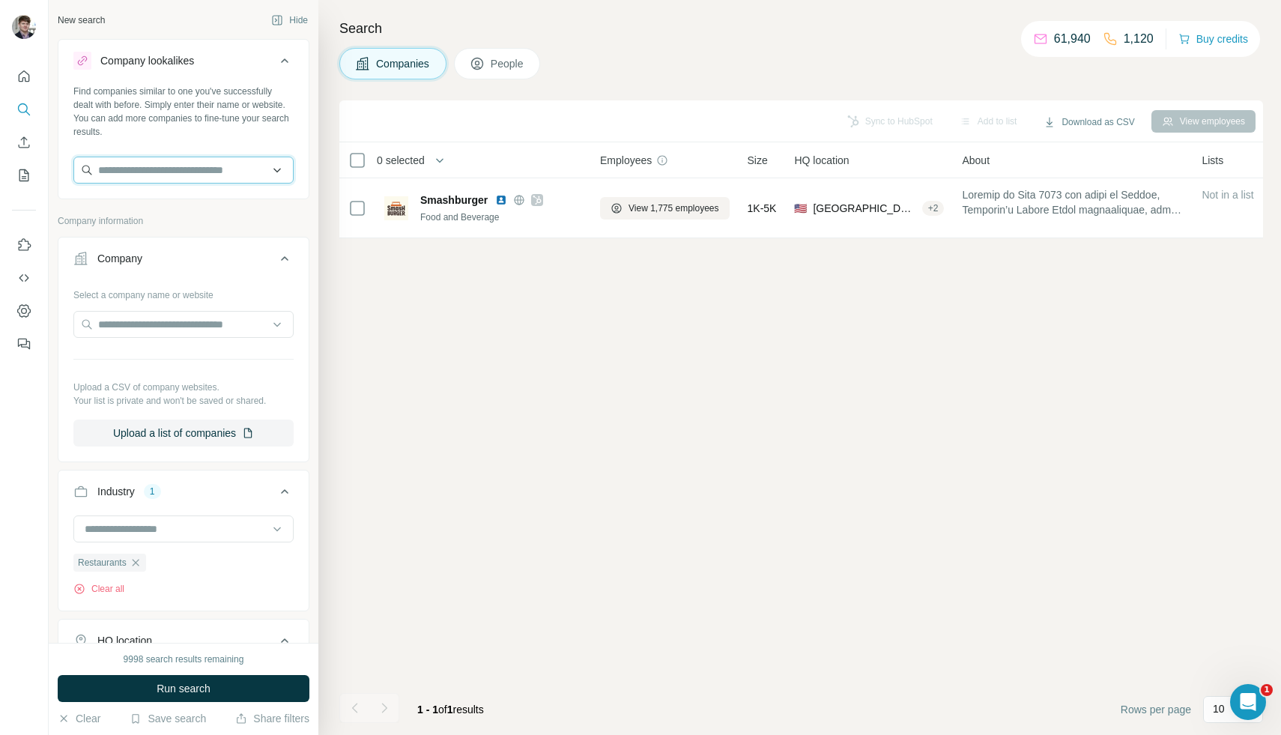
click at [234, 175] on input "text" at bounding box center [183, 170] width 220 height 27
type input "*"
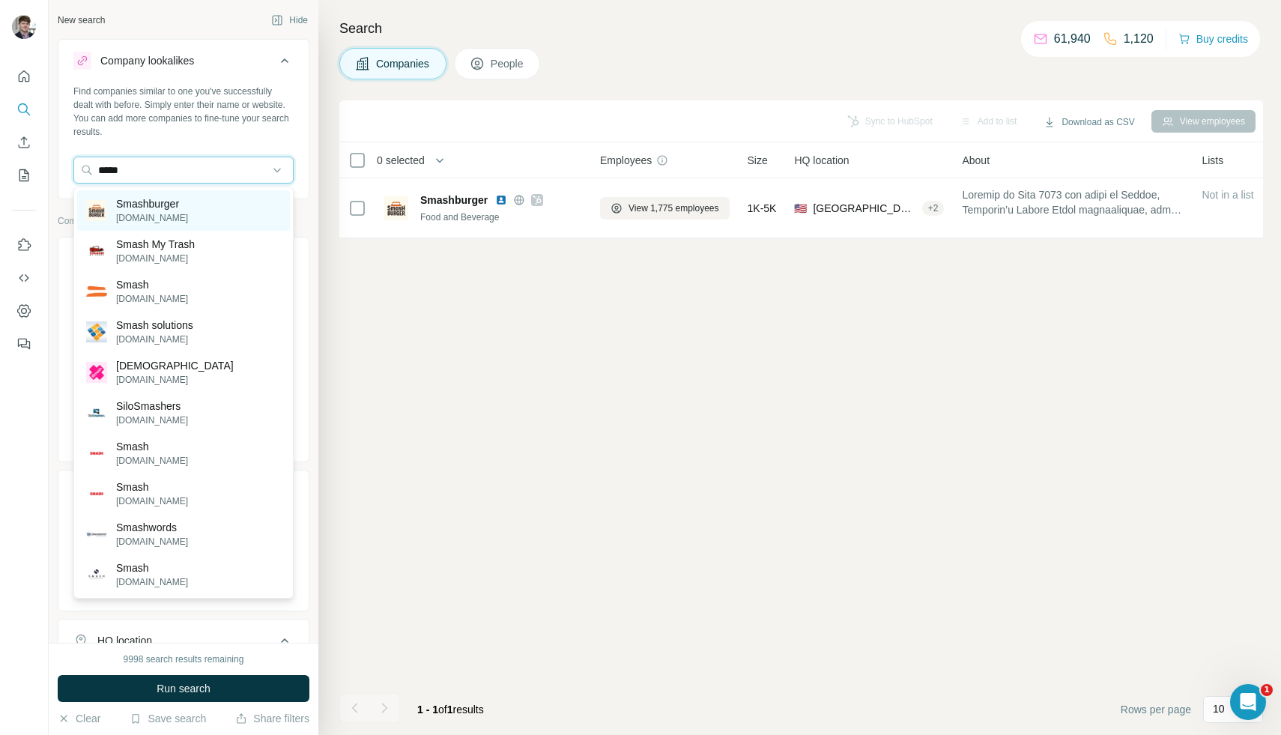
type input "*****"
click at [211, 215] on div "Smashburger smashburger.com" at bounding box center [183, 210] width 213 height 40
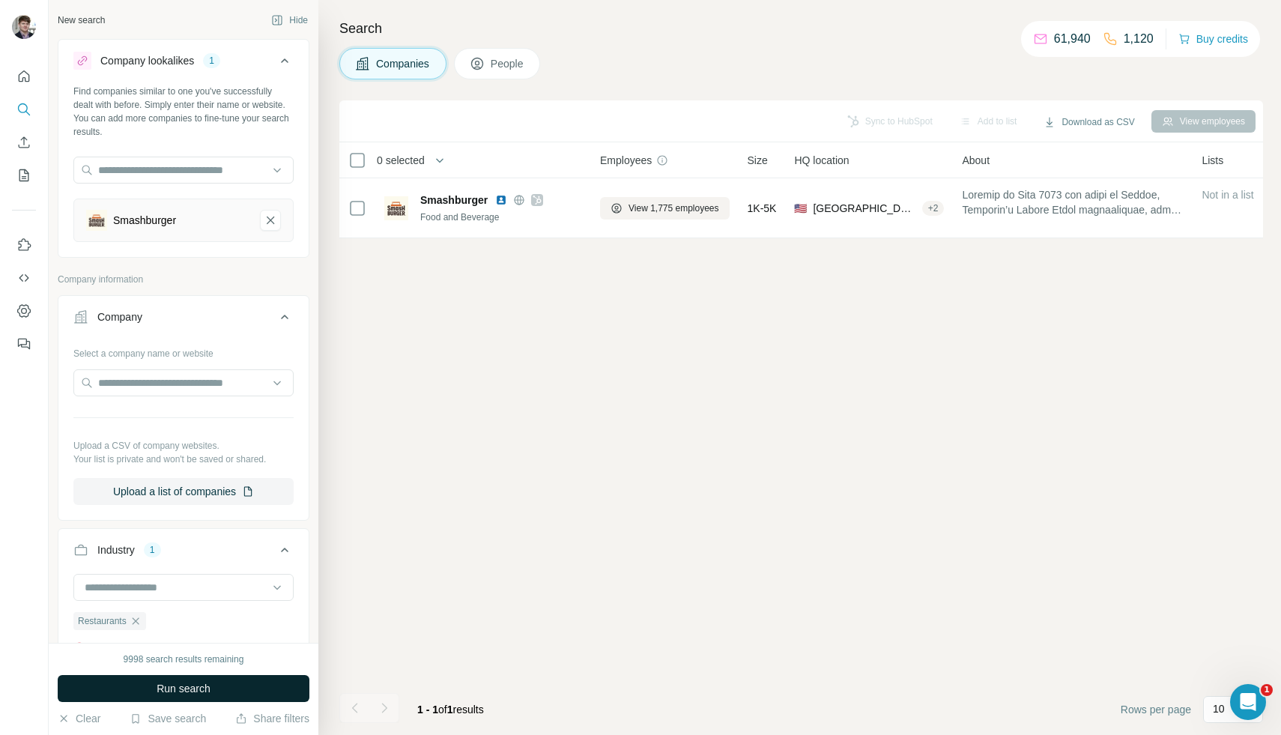
click at [234, 685] on button "Run search" at bounding box center [184, 688] width 252 height 27
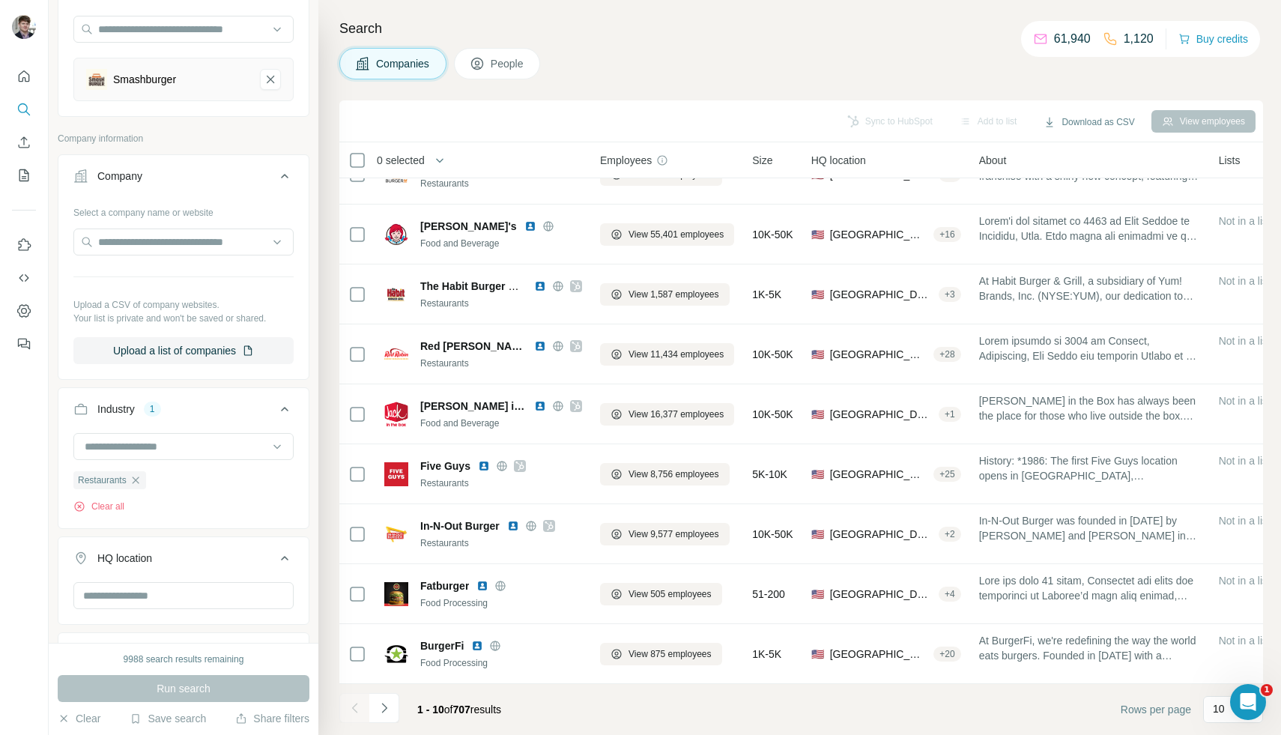
scroll to position [148, 0]
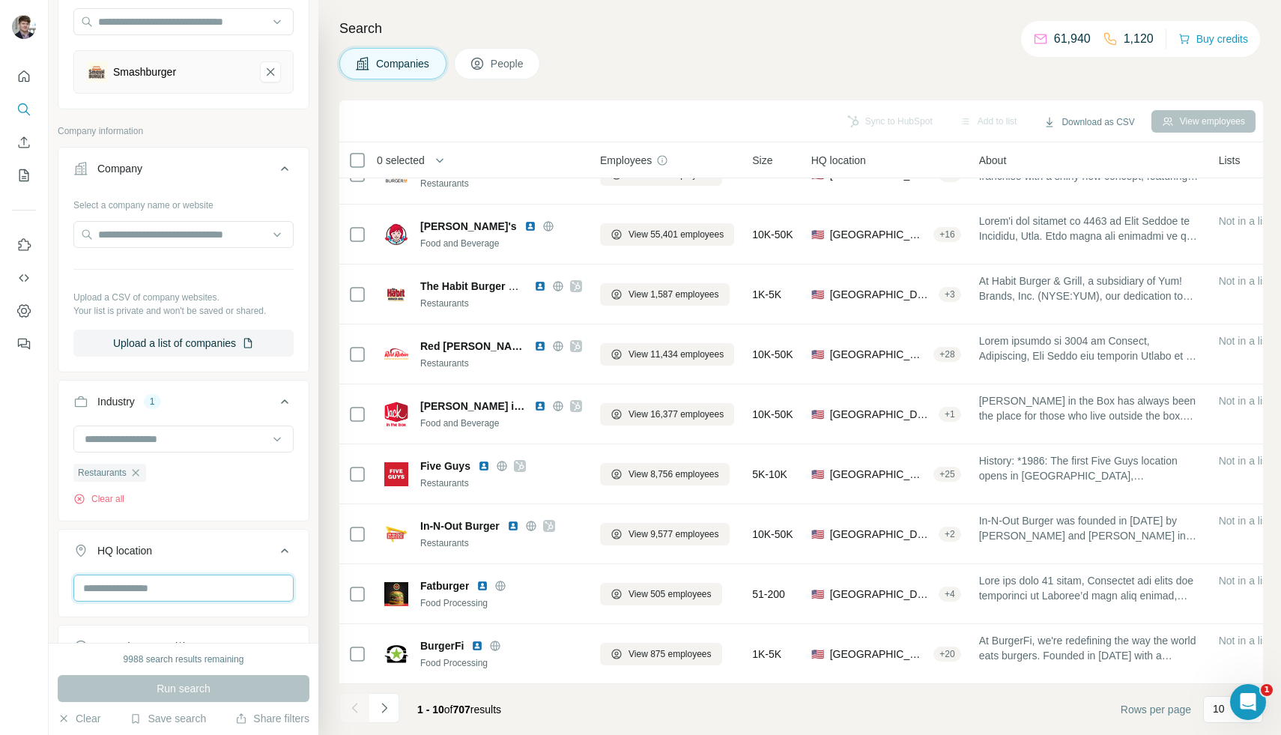
click at [220, 588] on input "text" at bounding box center [183, 588] width 220 height 27
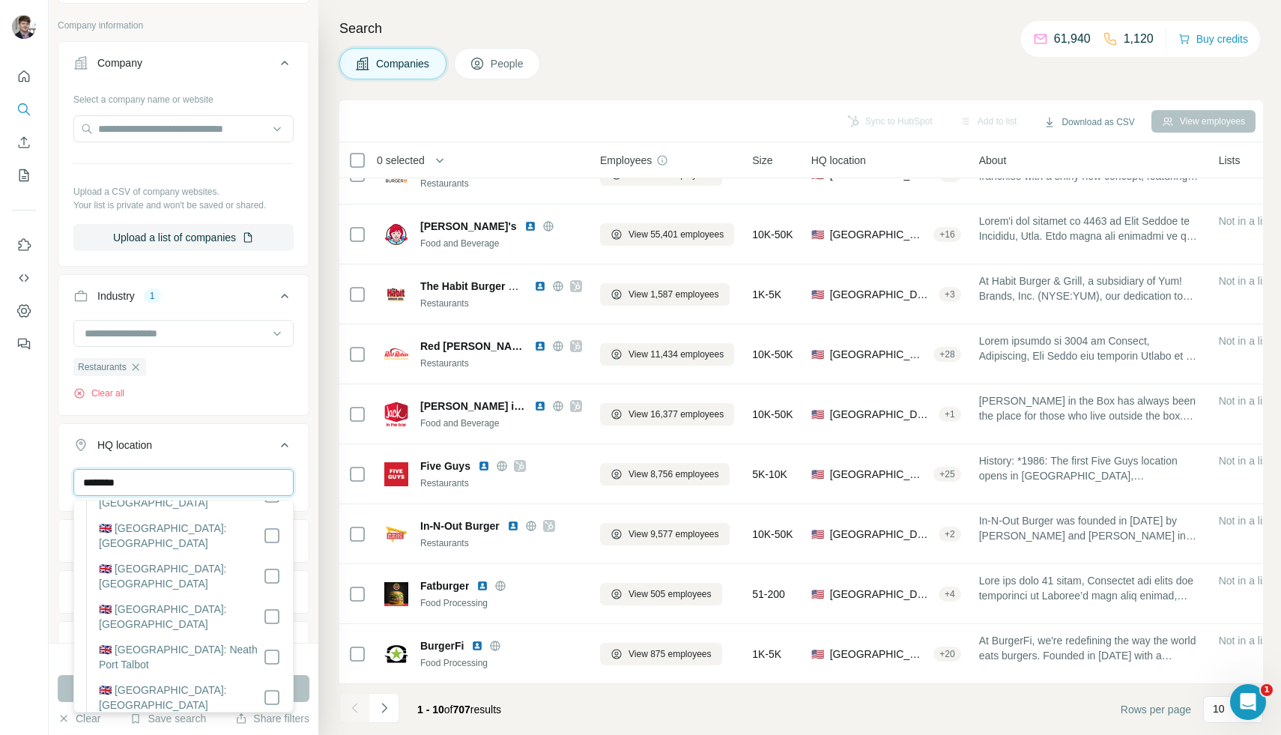
scroll to position [0, 0]
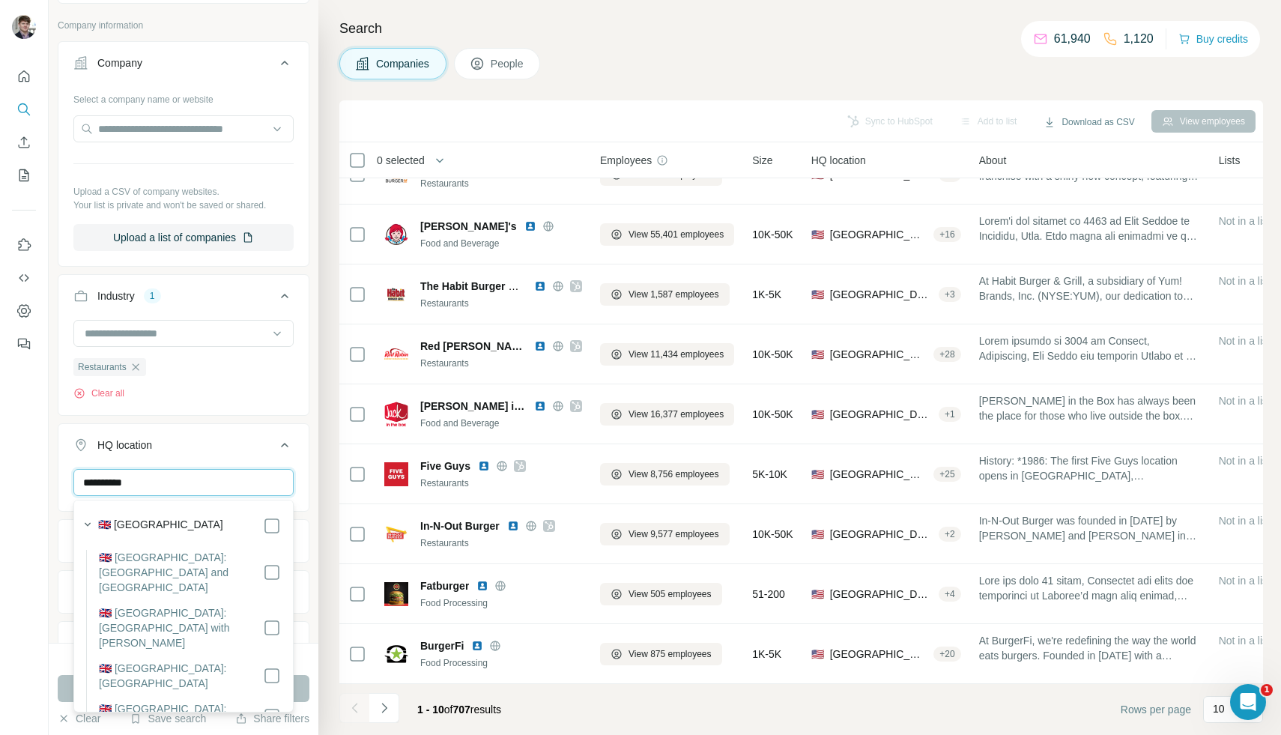
type input "**********"
click at [279, 531] on icon at bounding box center [272, 526] width 18 height 18
click at [65, 683] on button "Run search" at bounding box center [184, 688] width 252 height 27
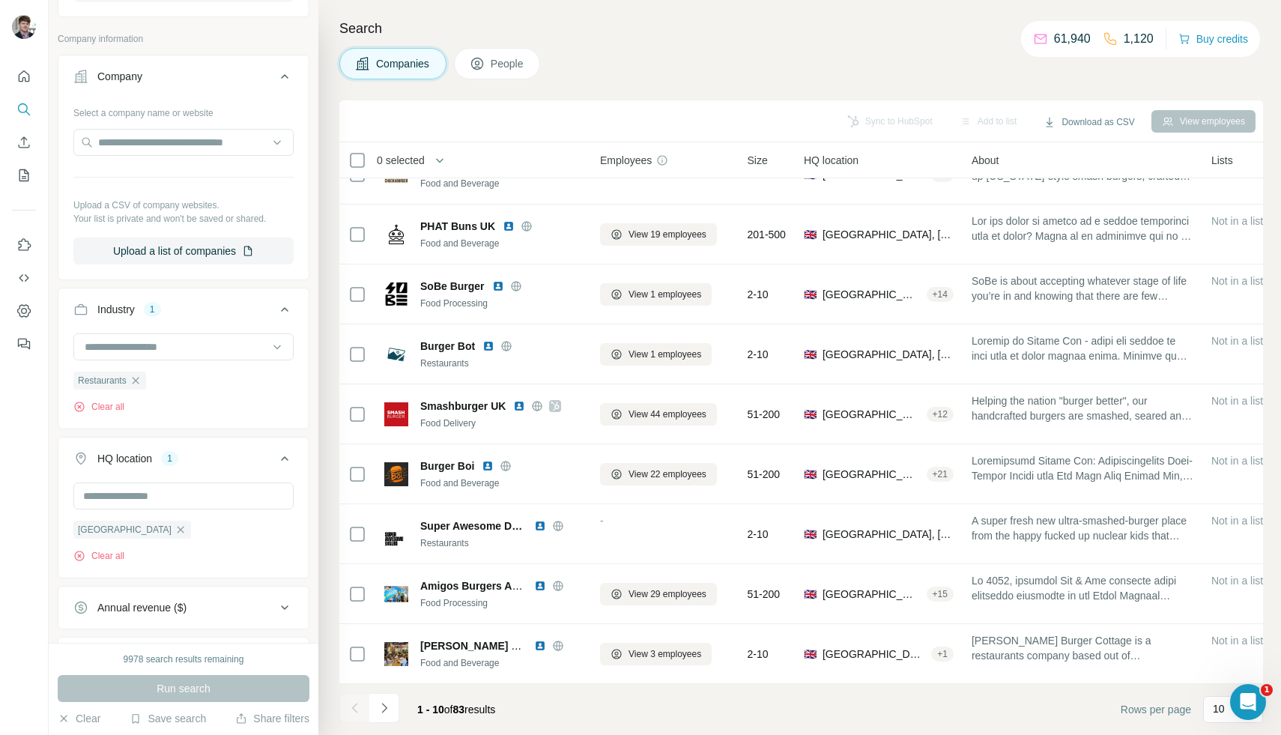
scroll to position [257, 0]
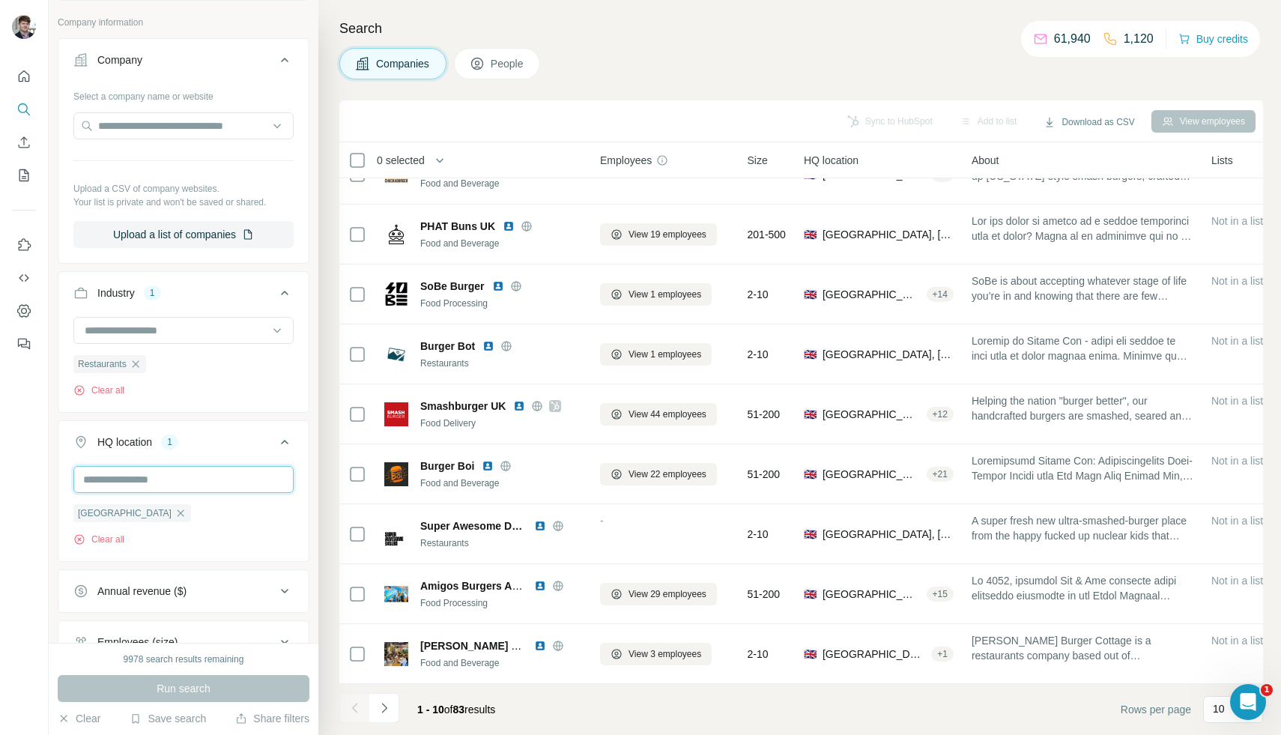
click at [168, 488] on input "text" at bounding box center [183, 479] width 220 height 27
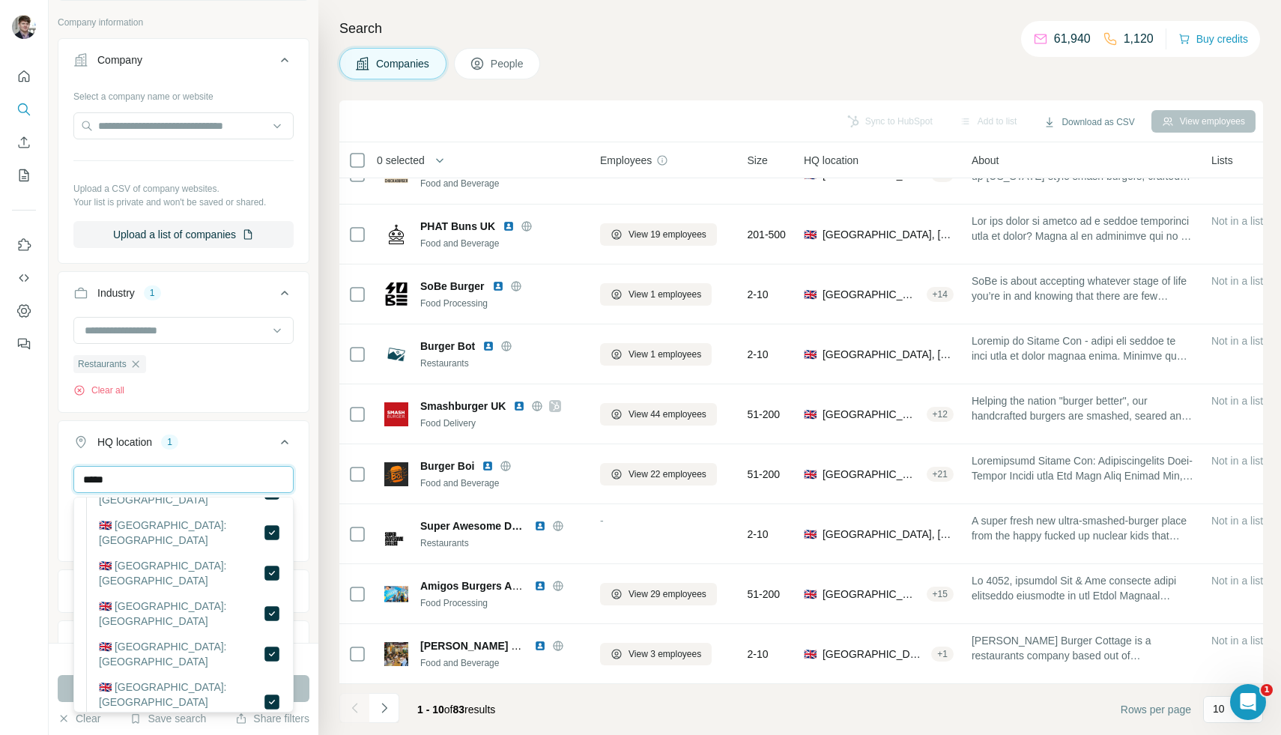
scroll to position [0, 0]
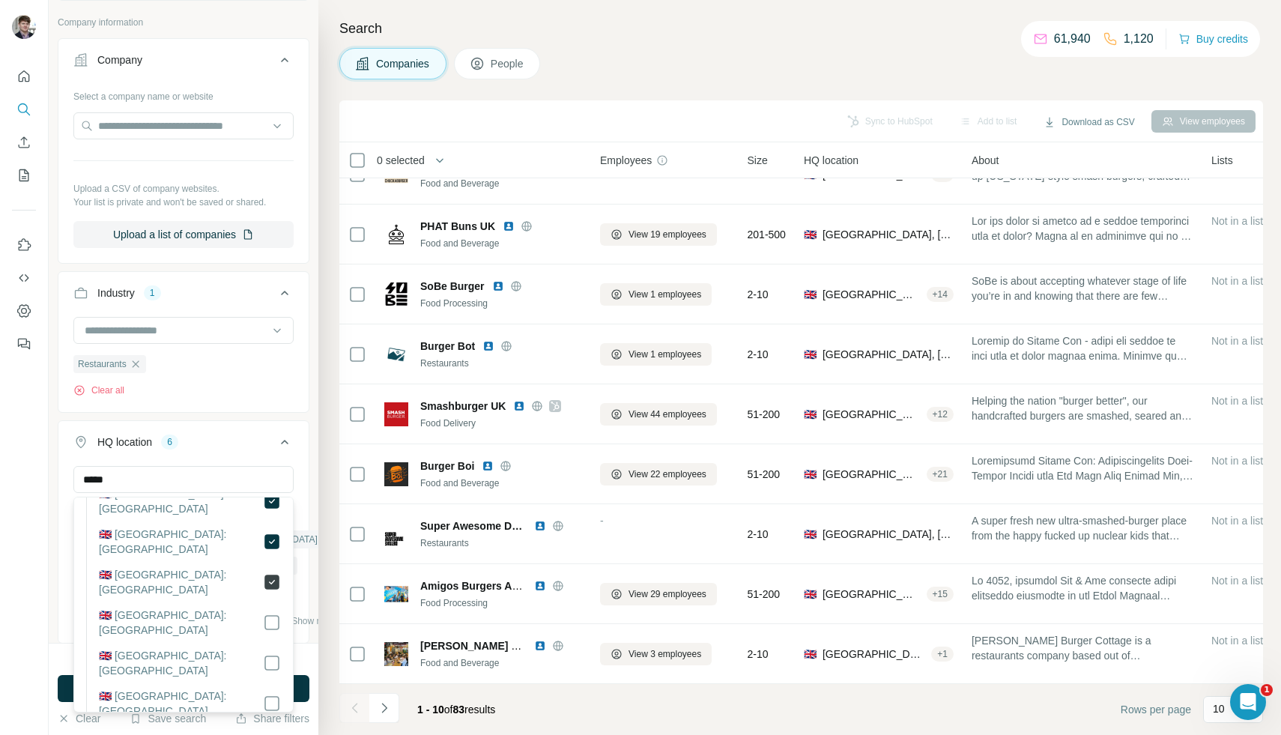
scroll to position [213, 0]
click at [275, 613] on icon at bounding box center [272, 622] width 18 height 18
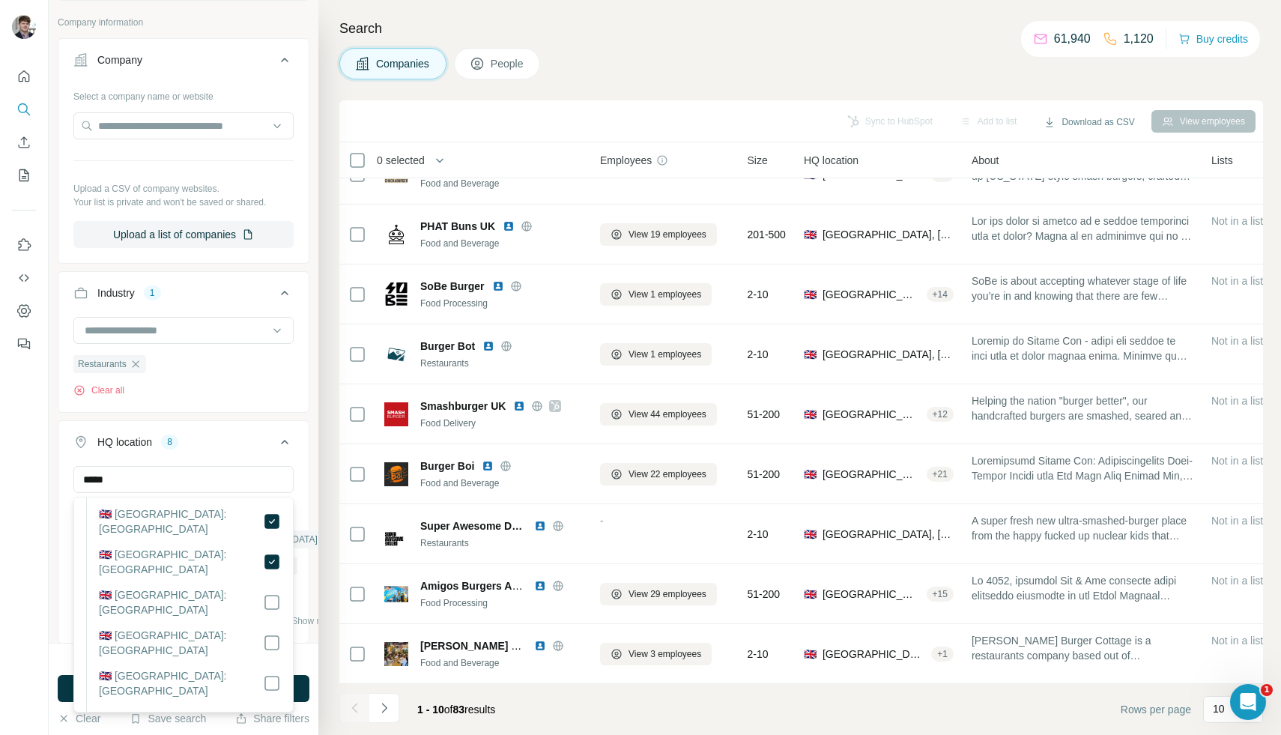
scroll to position [318, 0]
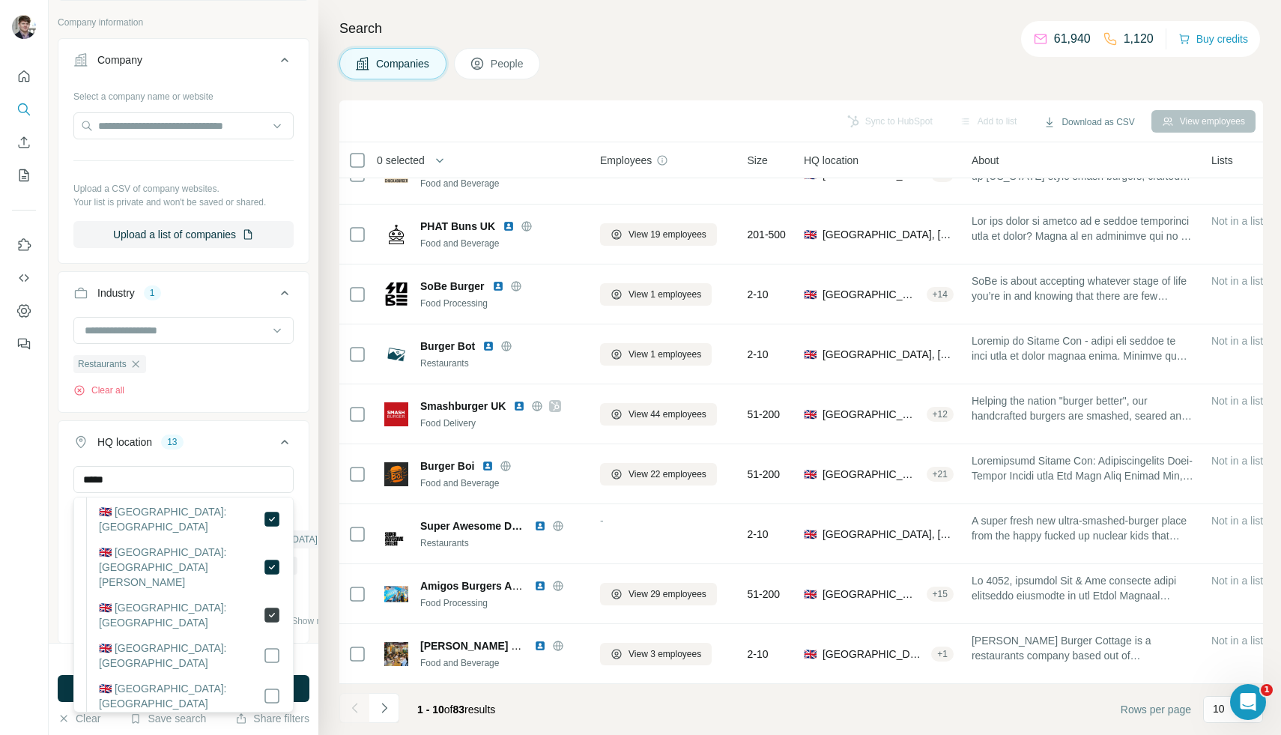
scroll to position [501, 0]
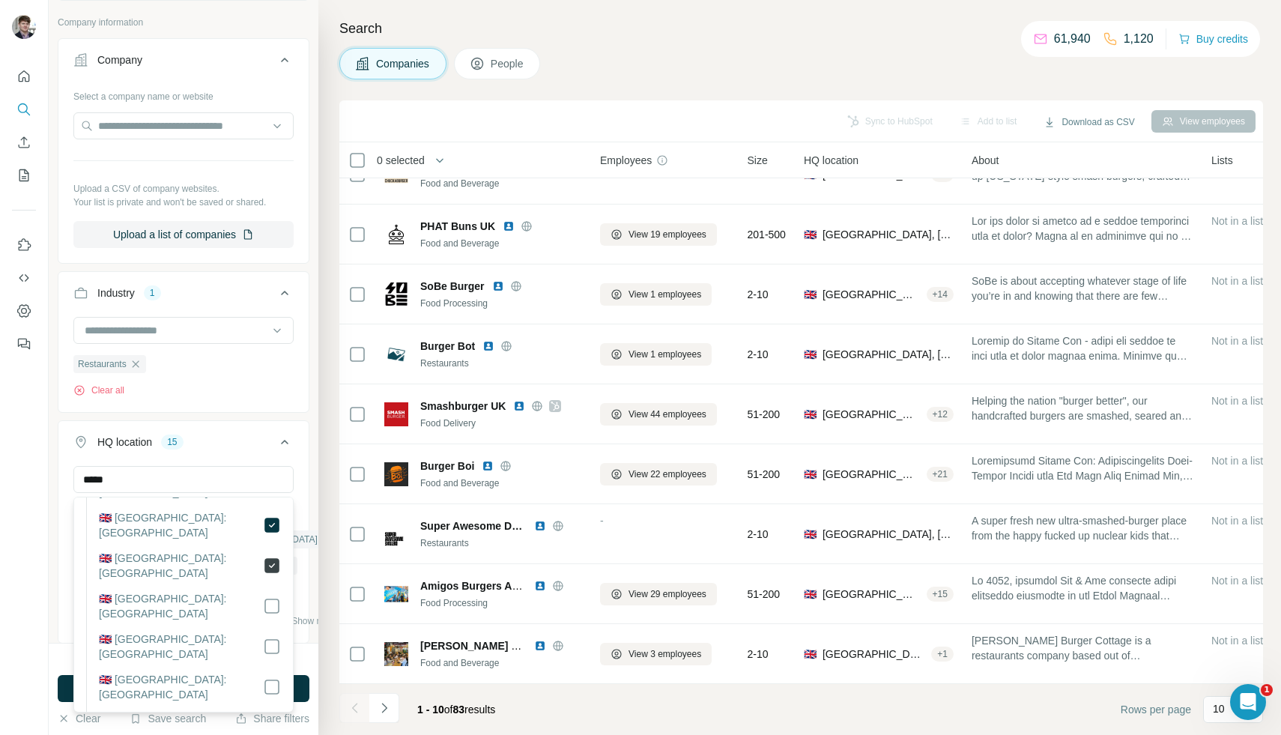
scroll to position [616, 0]
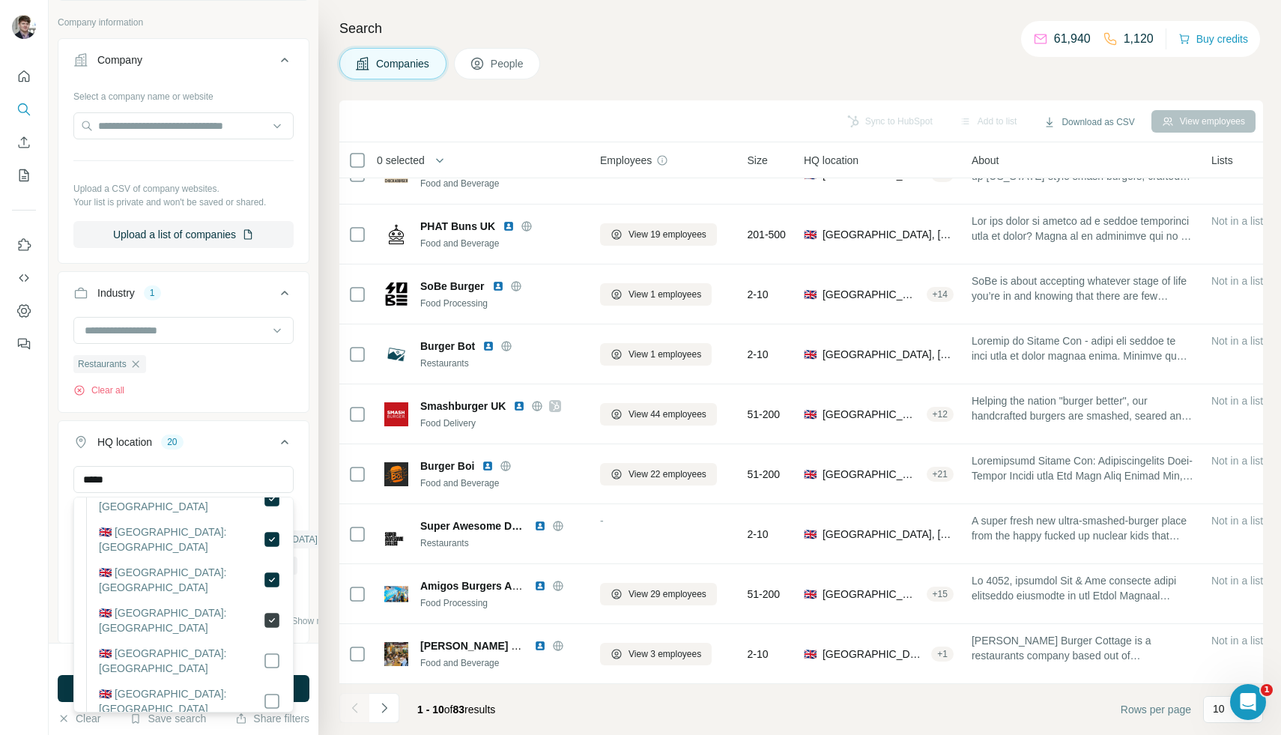
scroll to position [804, 0]
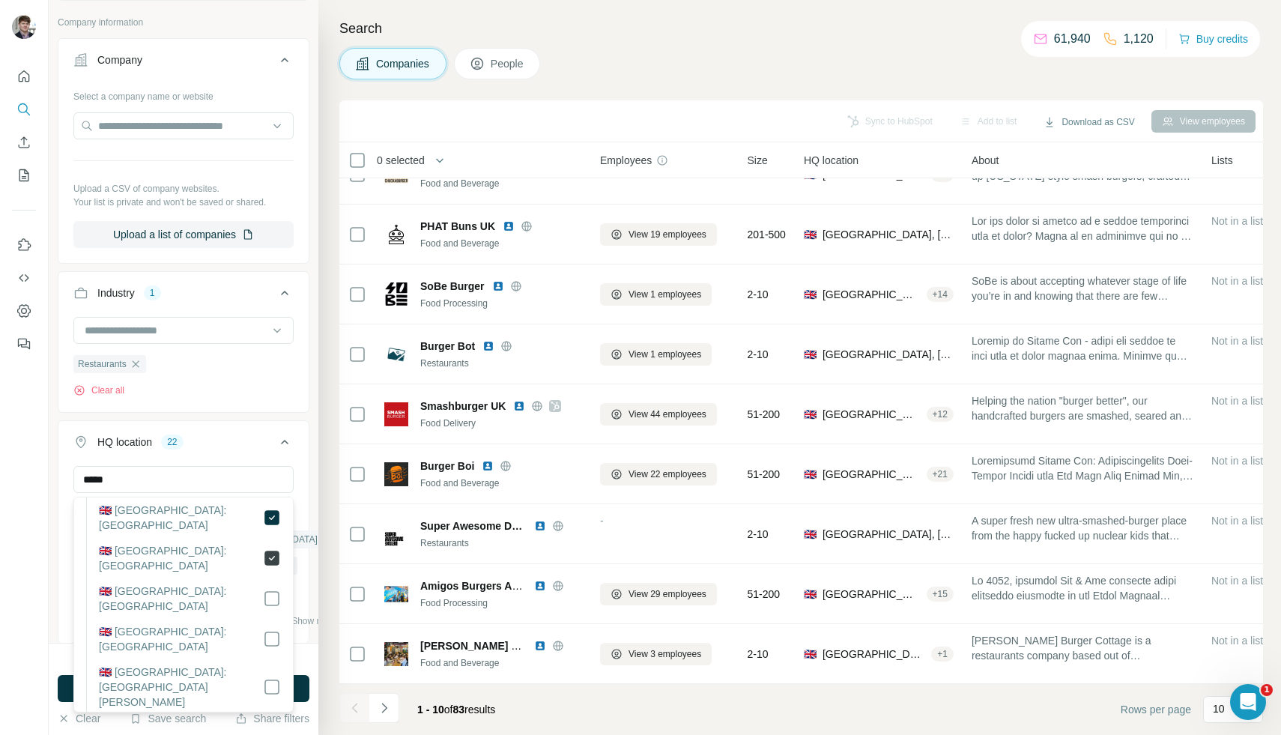
scroll to position [901, 0]
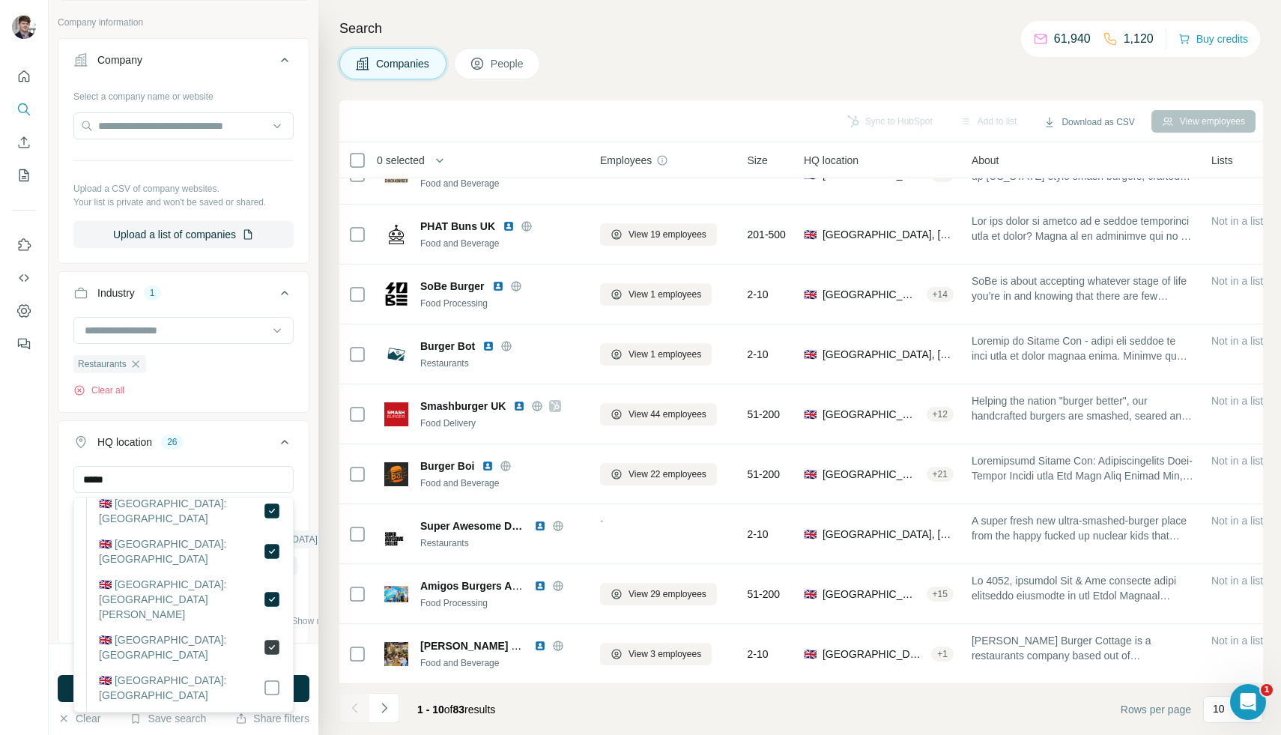
scroll to position [1053, 0]
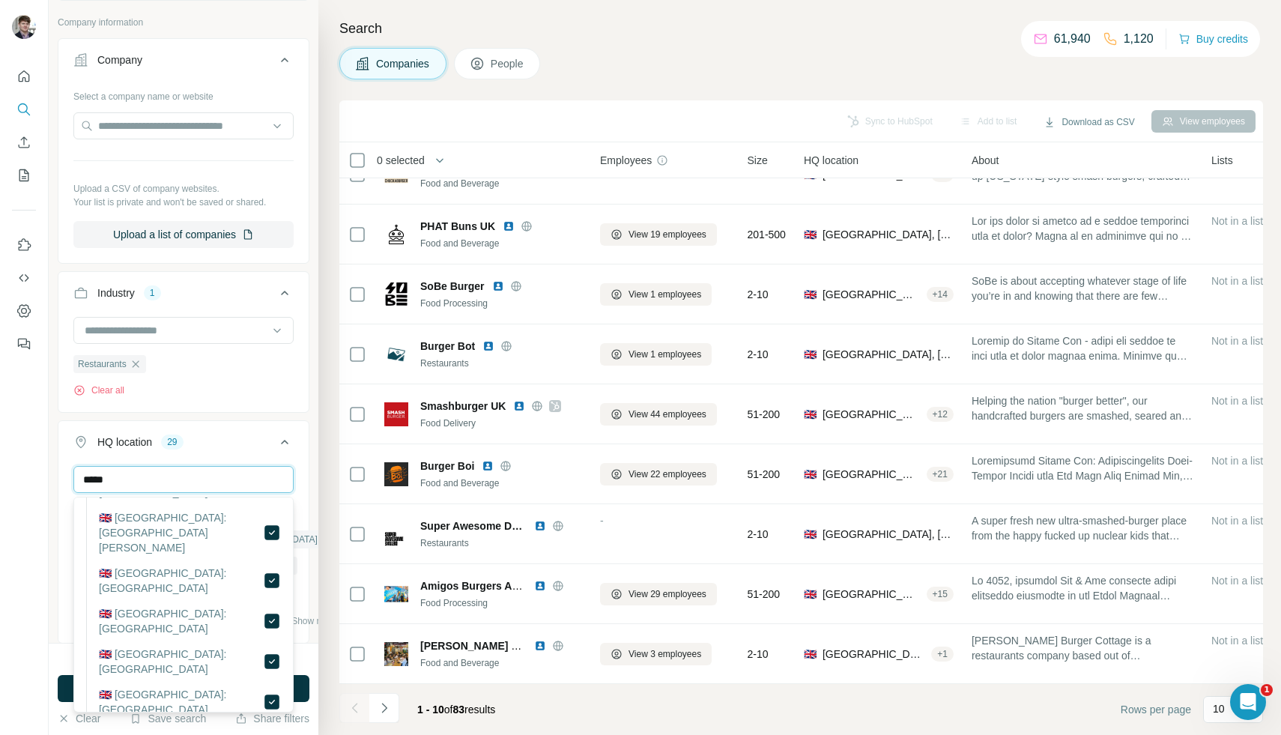
click at [217, 477] on input "*****" at bounding box center [183, 479] width 220 height 27
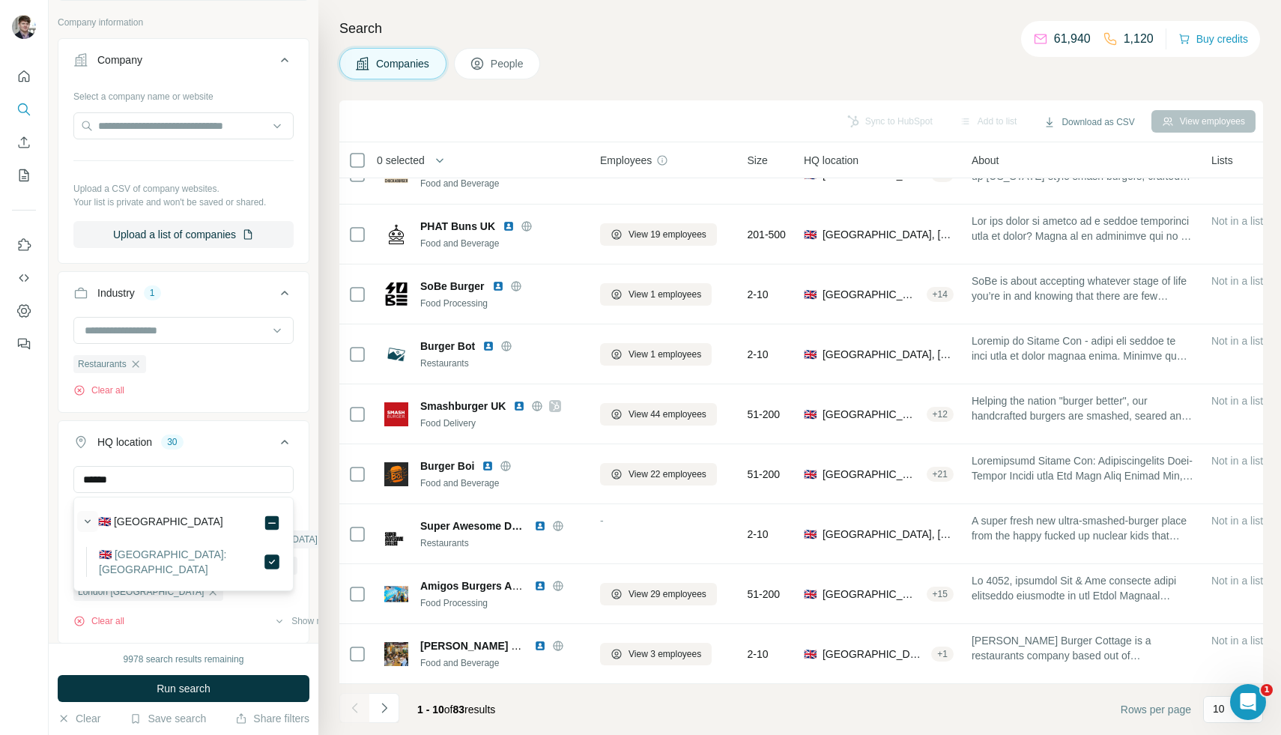
click at [89, 519] on icon "button" at bounding box center [88, 521] width 6 height 4
click at [121, 485] on input "******" at bounding box center [183, 479] width 220 height 27
click at [121, 487] on input "******" at bounding box center [183, 479] width 220 height 27
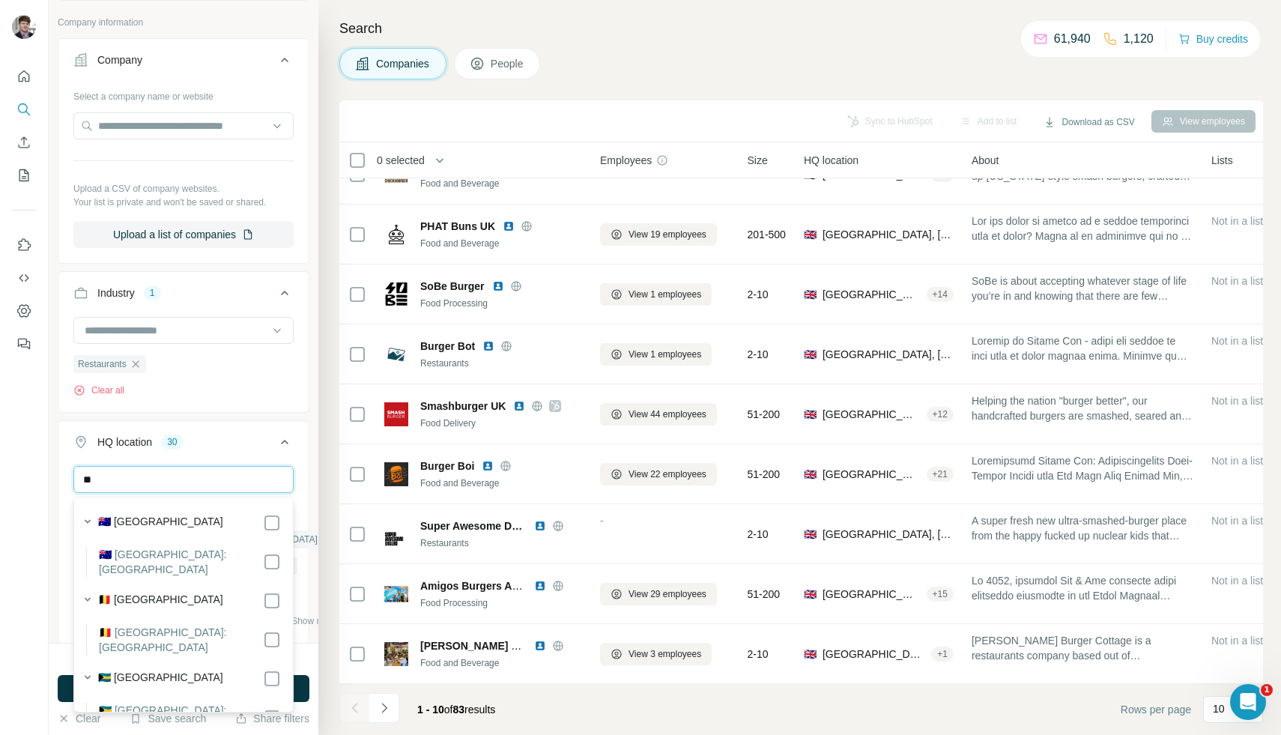
type input "*"
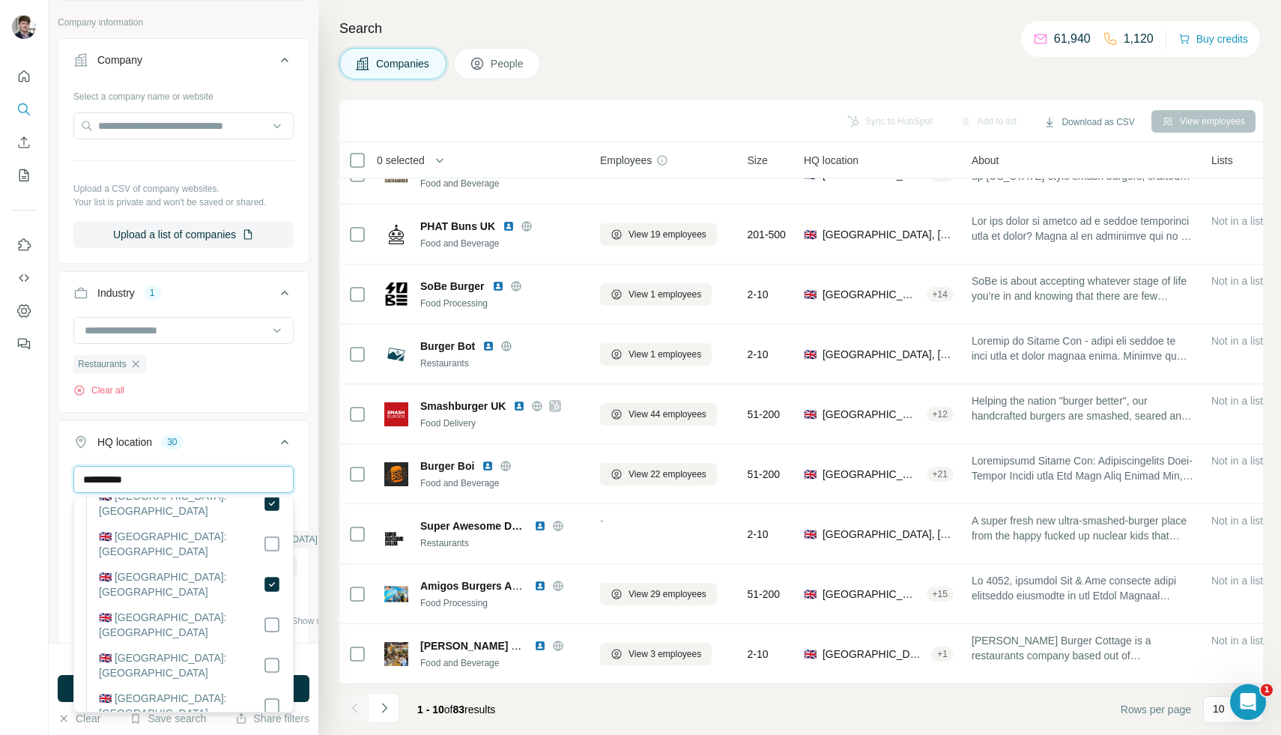
scroll to position [3696, 0]
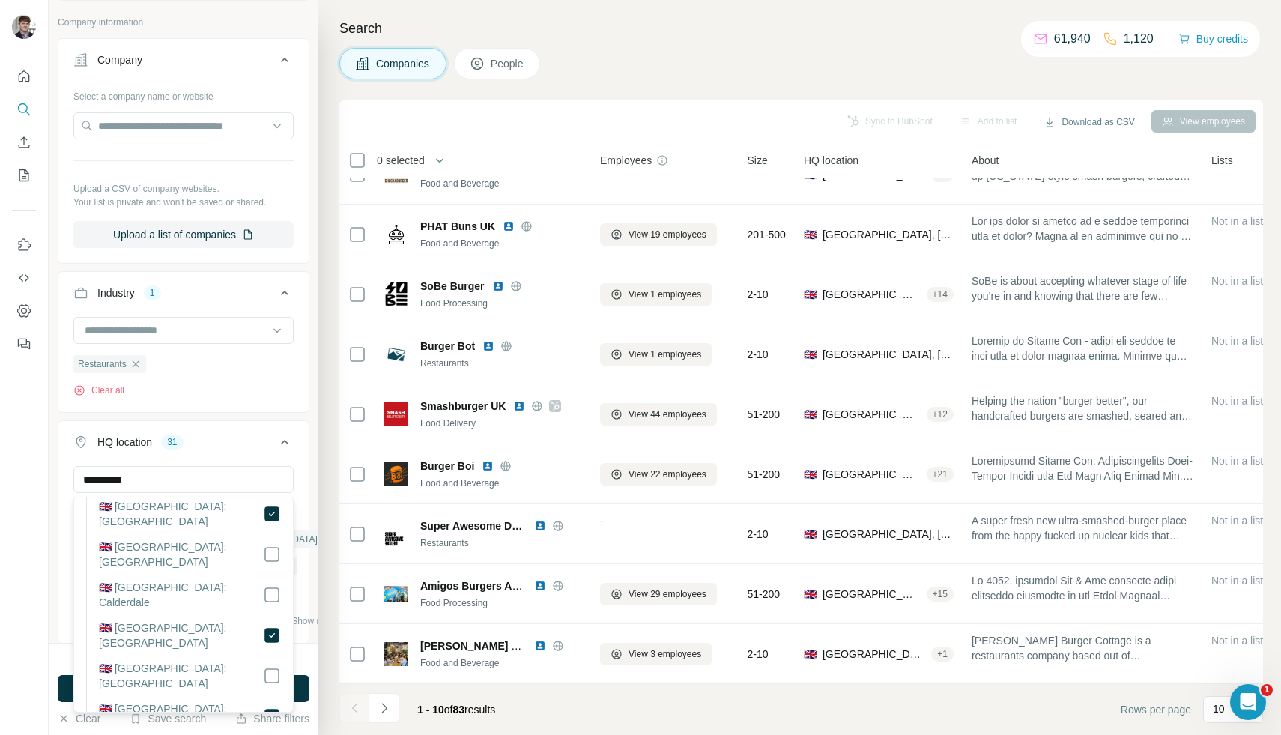
scroll to position [3941, 0]
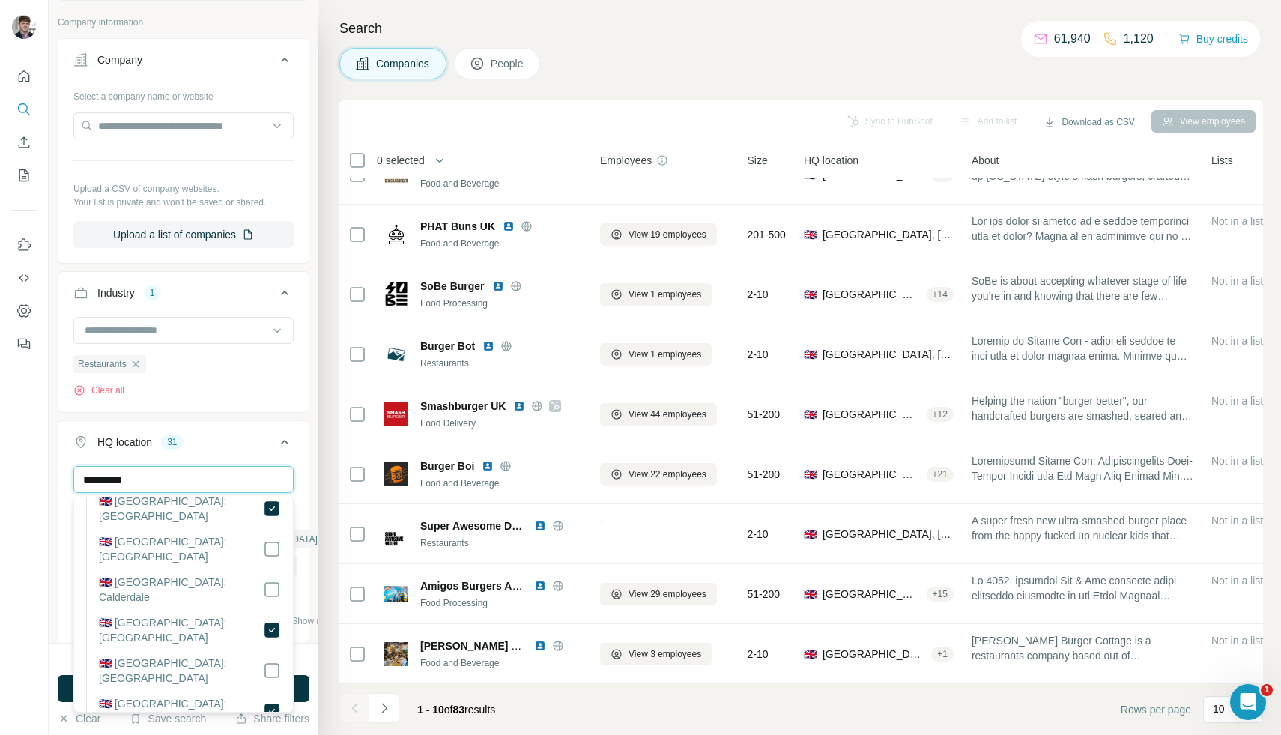
click at [179, 482] on input "**********" at bounding box center [183, 479] width 220 height 27
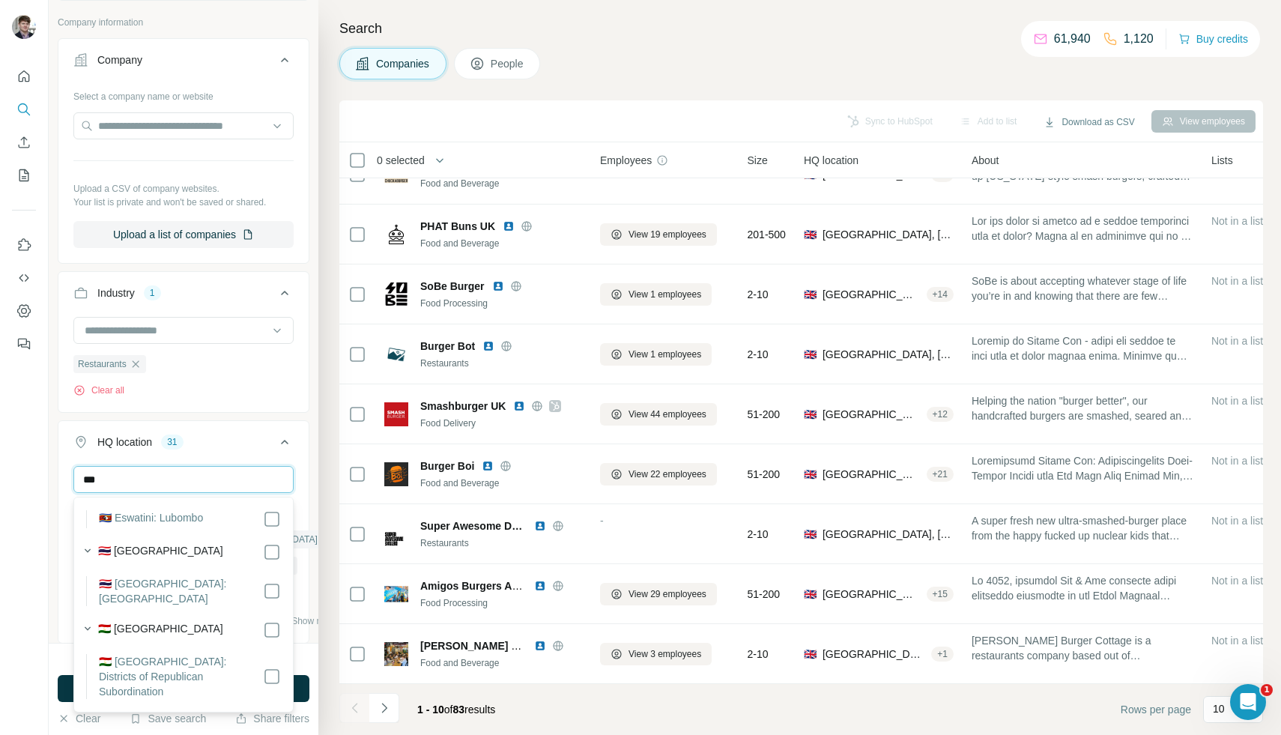
scroll to position [0, 0]
type input "*"
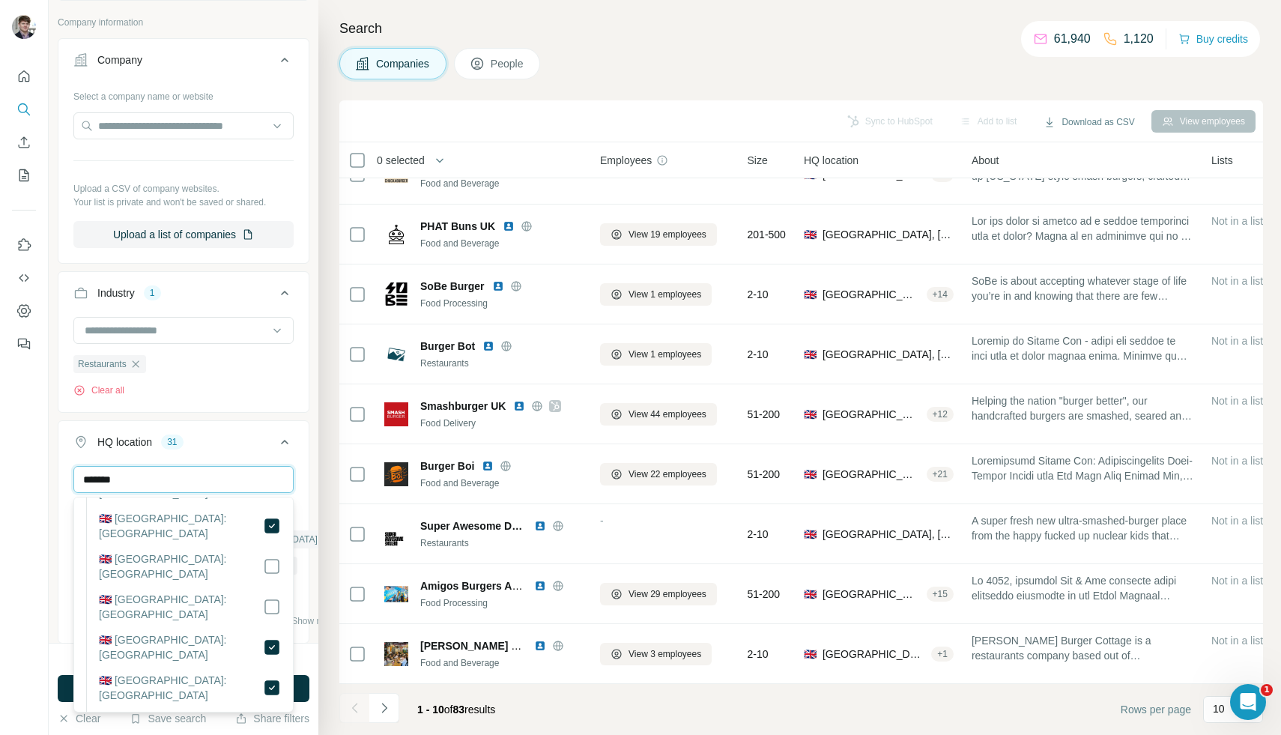
scroll to position [980, 0]
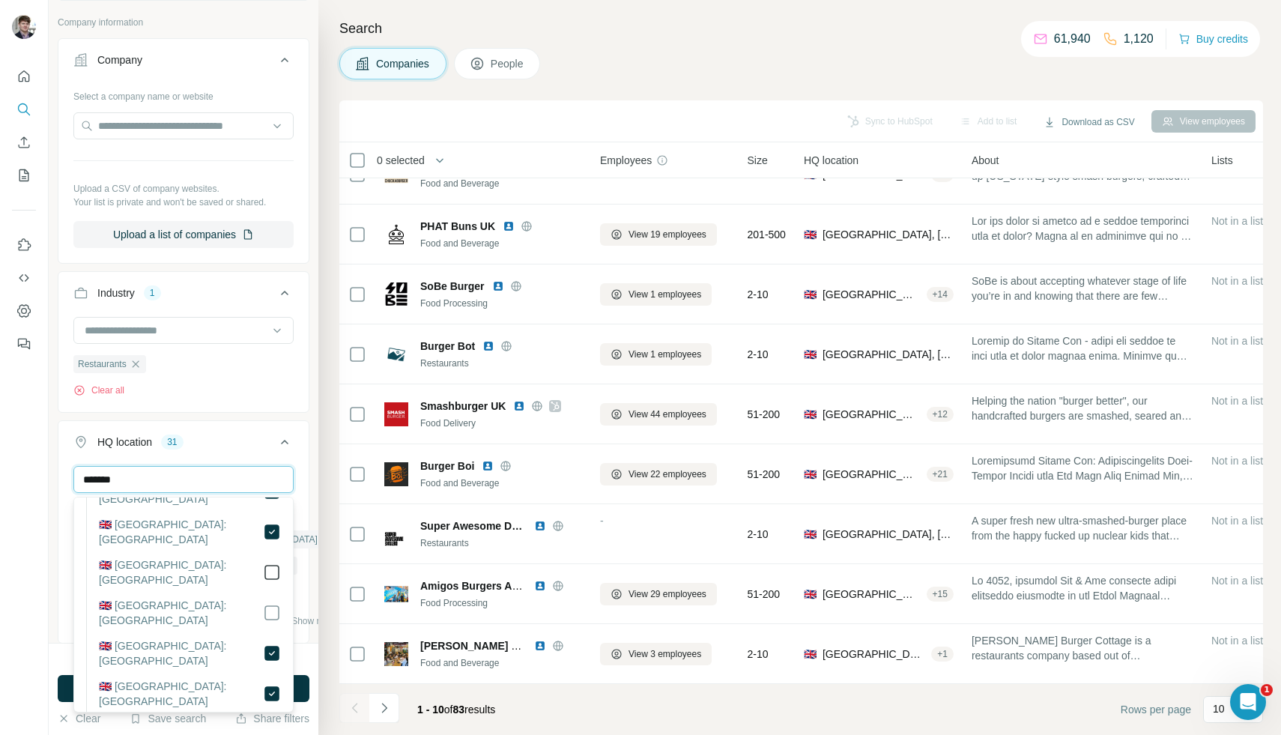
type input "*******"
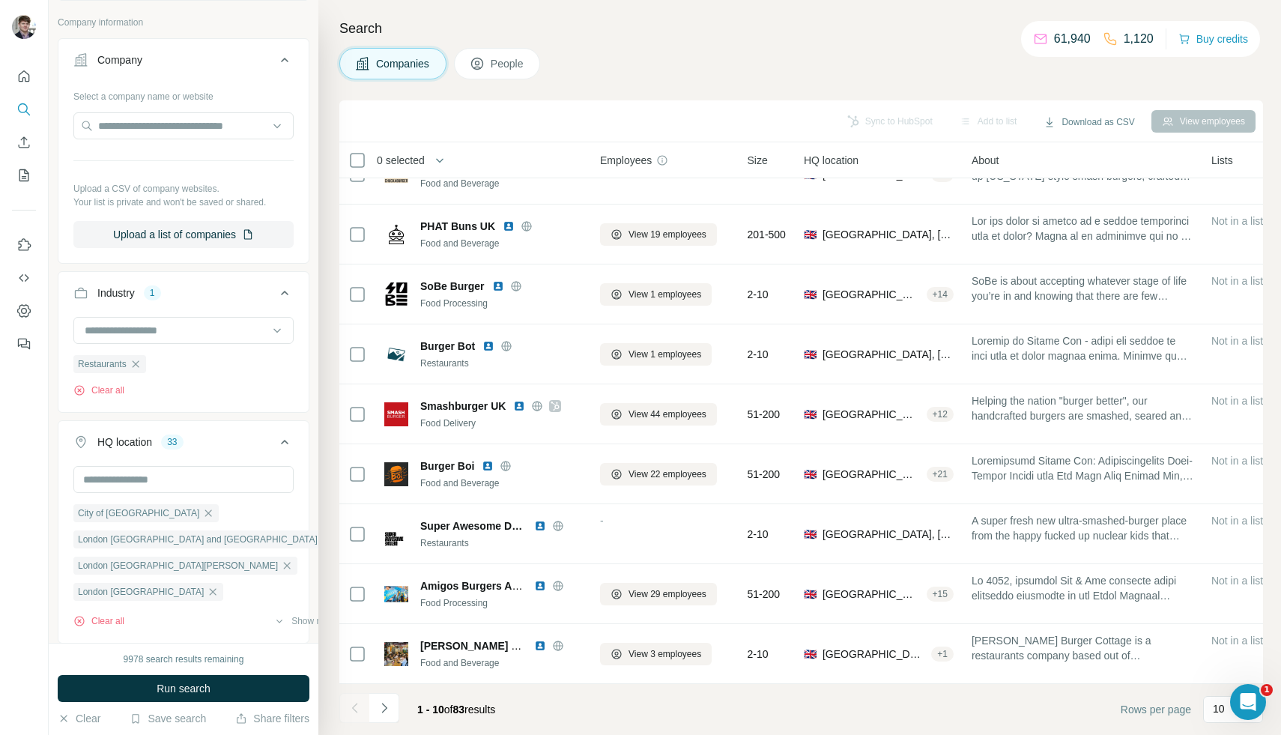
click at [58, 578] on div "City of London London Borough of Barking and Dagenham London Borough of Brent L…" at bounding box center [183, 553] width 250 height 174
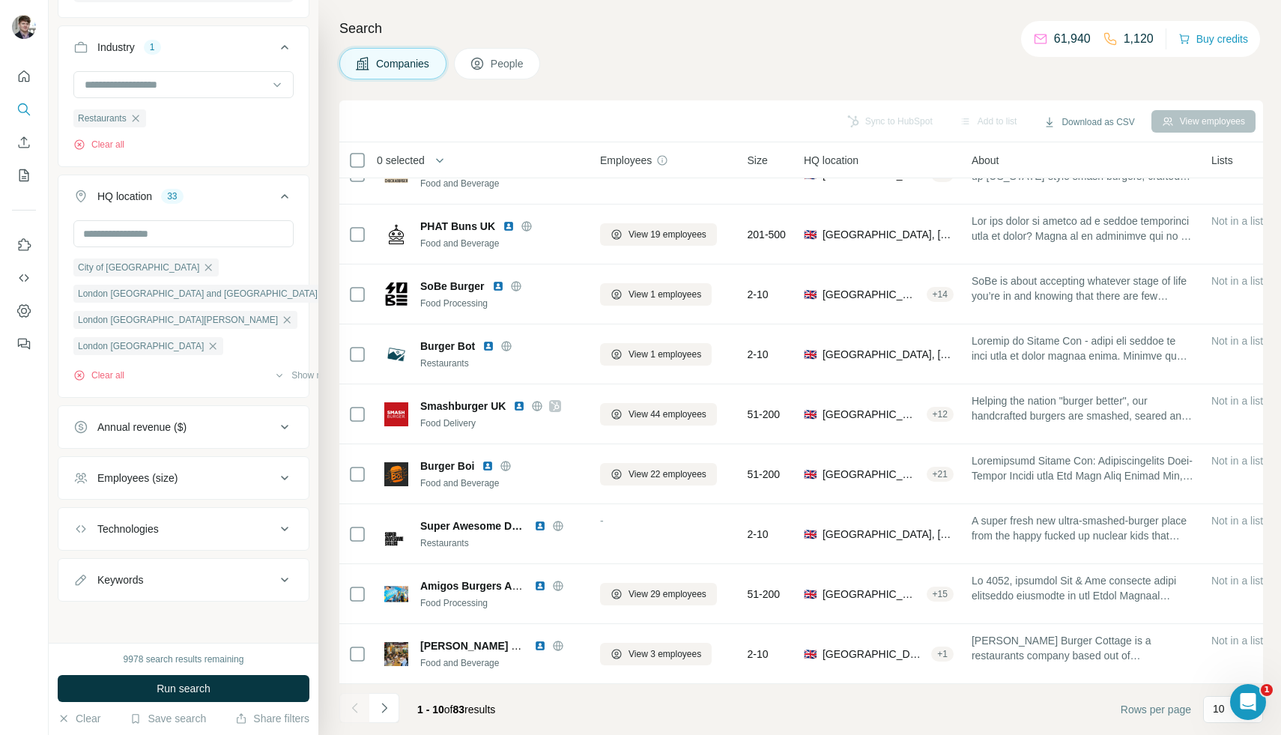
scroll to position [503, 0]
click at [151, 689] on button "Run search" at bounding box center [184, 688] width 252 height 27
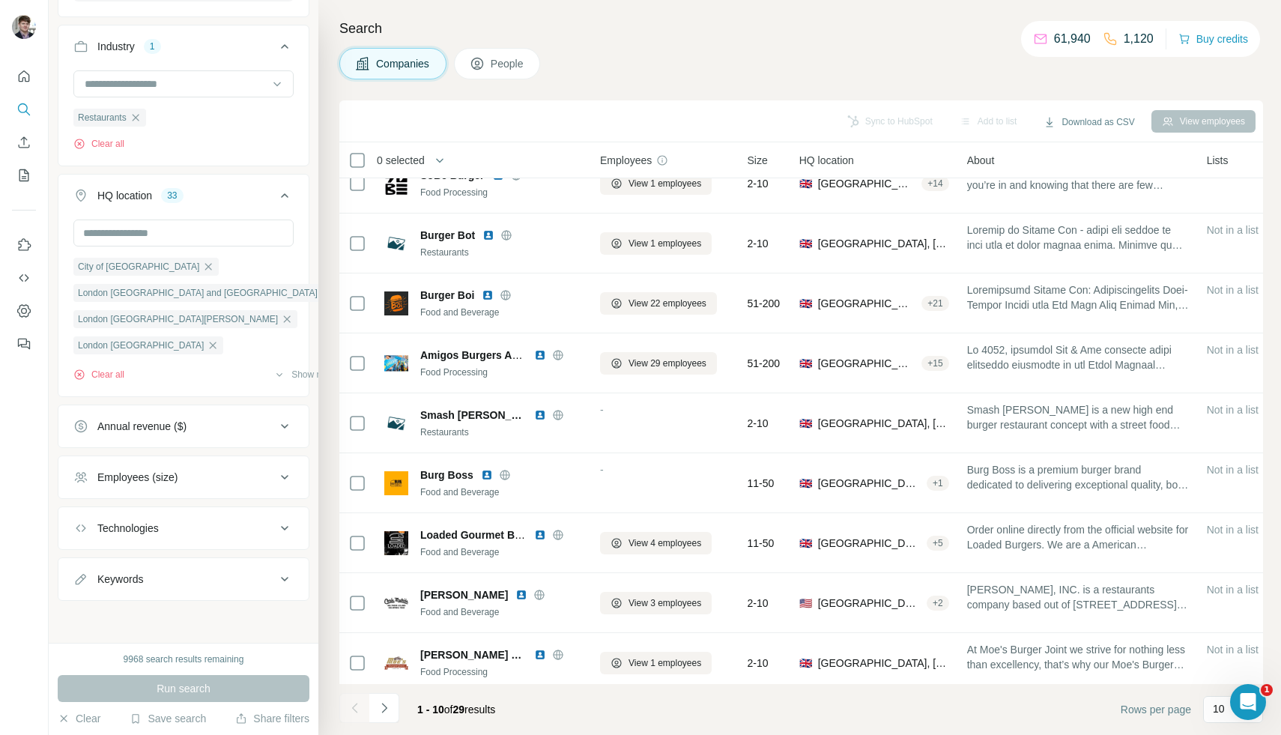
scroll to position [94, 0]
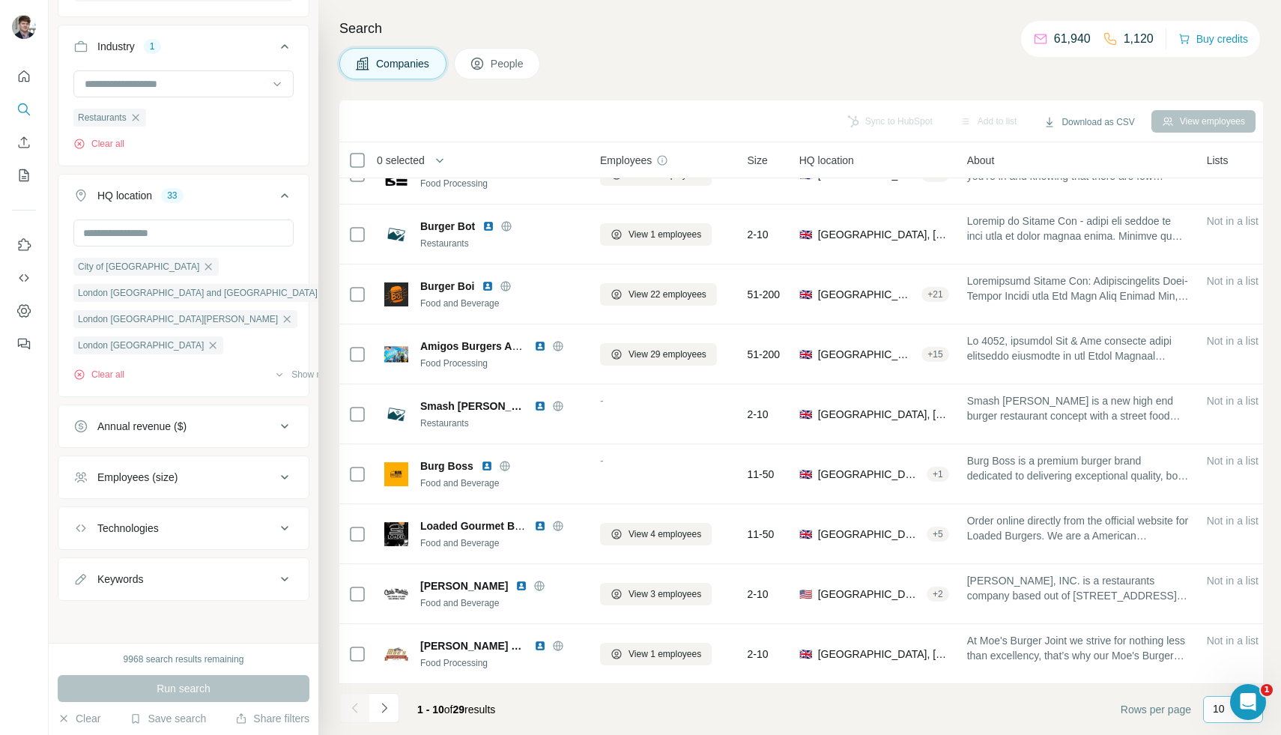
click at [1215, 708] on p "10" at bounding box center [1219, 708] width 12 height 15
click at [1238, 599] on div "60" at bounding box center [1233, 594] width 34 height 15
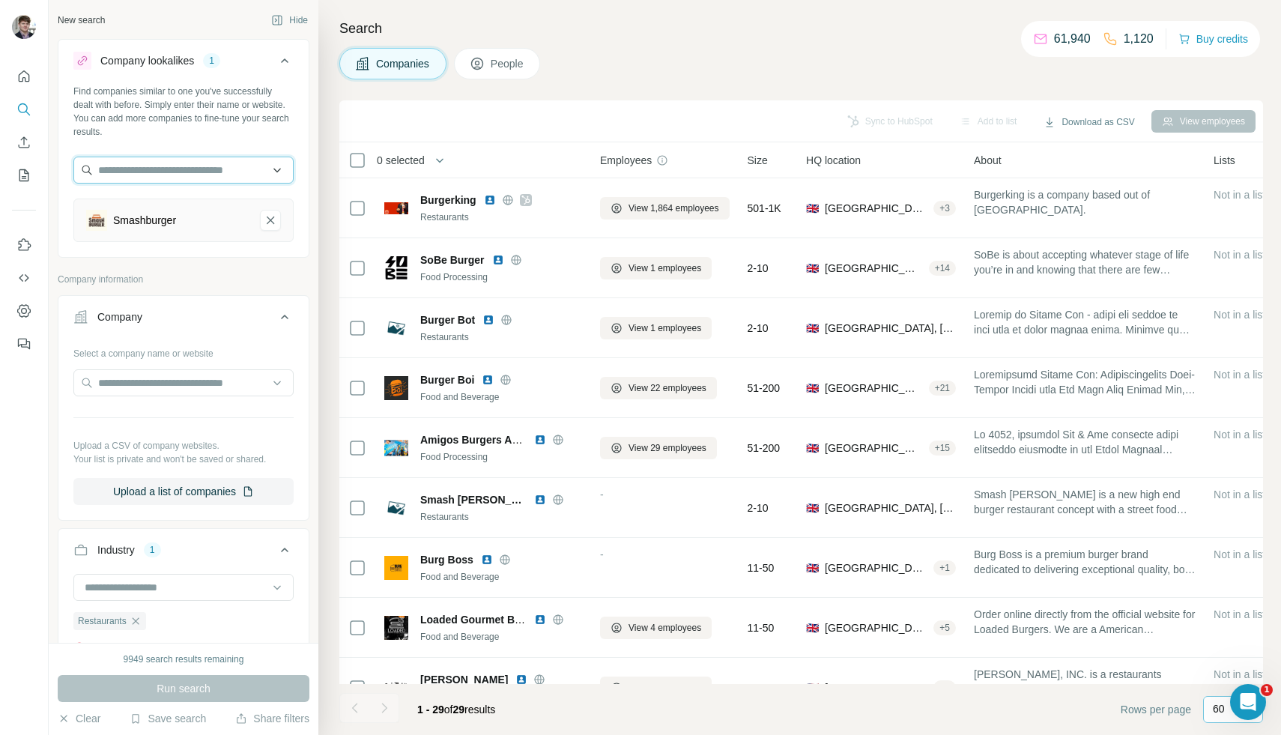
click at [195, 175] on input "text" at bounding box center [183, 170] width 220 height 27
click at [261, 251] on div "Find companies similar to one you've successfully dealt with before. Simply ent…" at bounding box center [183, 169] width 250 height 169
click at [226, 173] on input "text" at bounding box center [183, 170] width 220 height 27
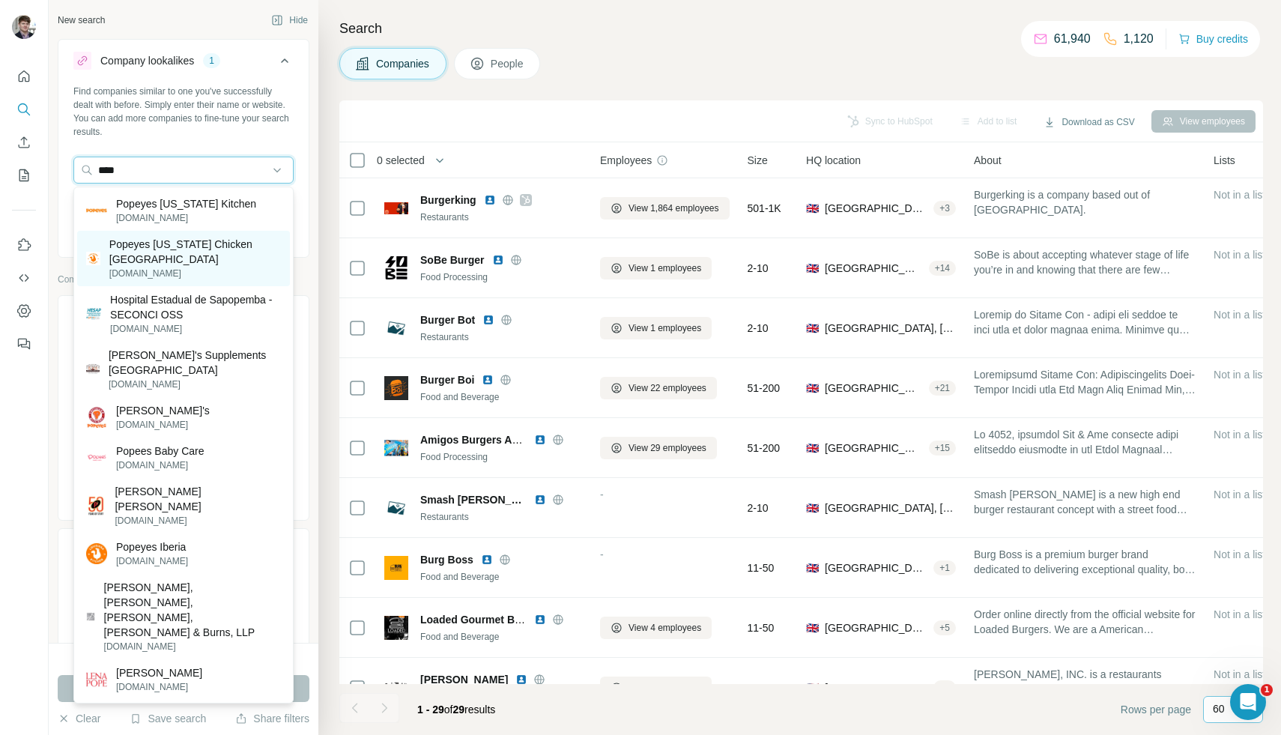
type input "****"
click at [200, 240] on p "Popeyes [US_STATE] Chicken [GEOGRAPHIC_DATA]" at bounding box center [195, 252] width 172 height 30
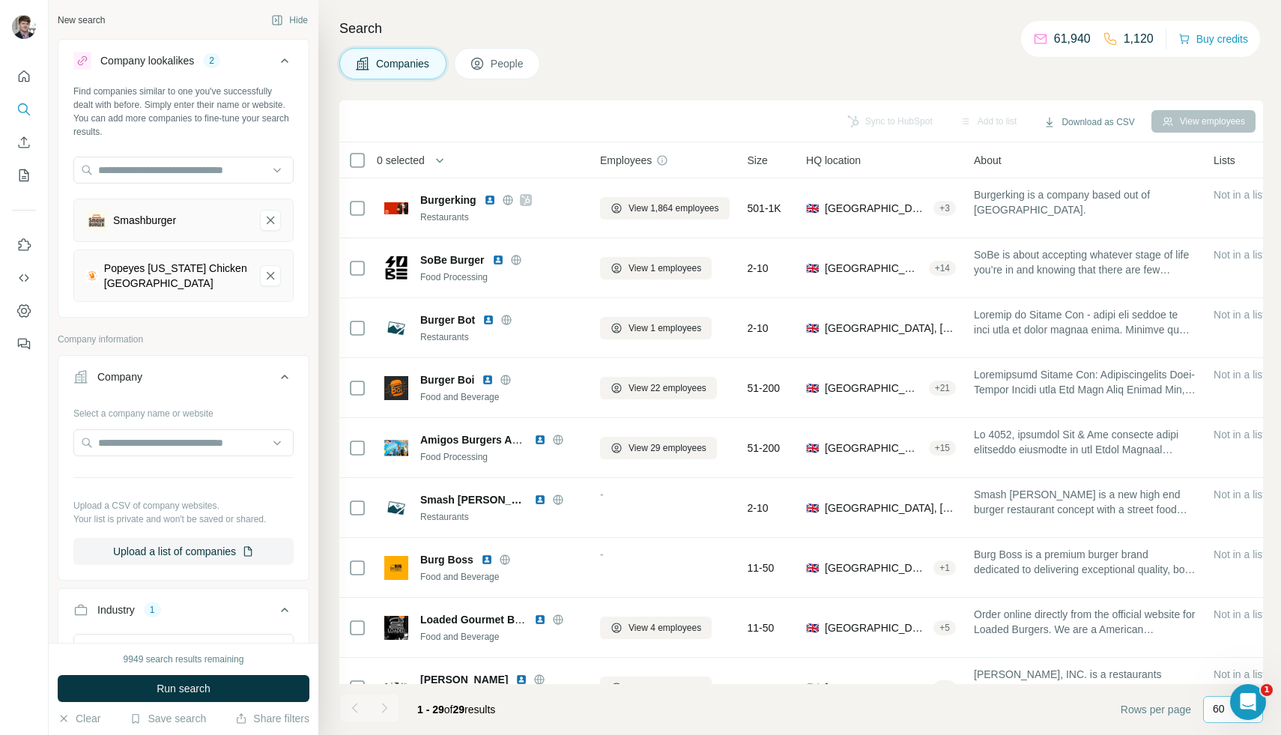
click at [220, 154] on div "Find companies similar to one you've successfully dealt with before. Simply ent…" at bounding box center [183, 199] width 250 height 229
click at [213, 164] on input "text" at bounding box center [183, 170] width 220 height 27
type input "*"
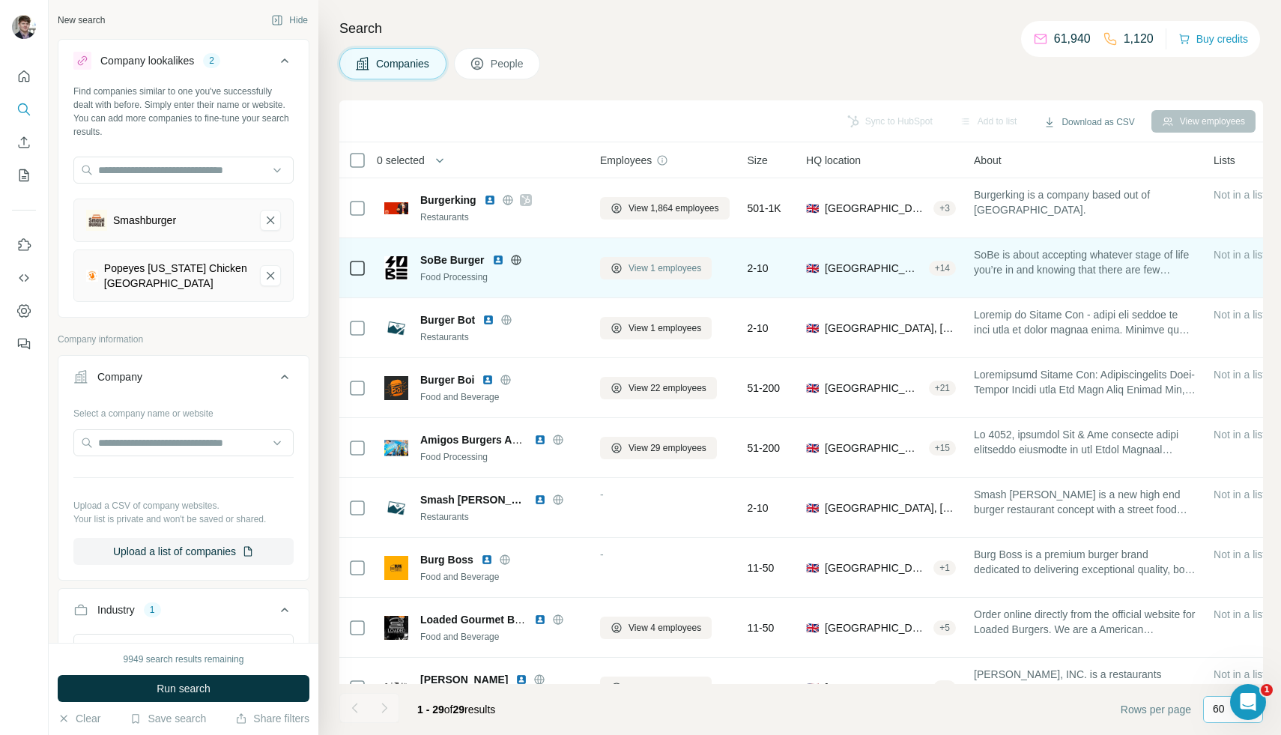
click at [679, 270] on span "View 1 employees" at bounding box center [665, 267] width 73 height 13
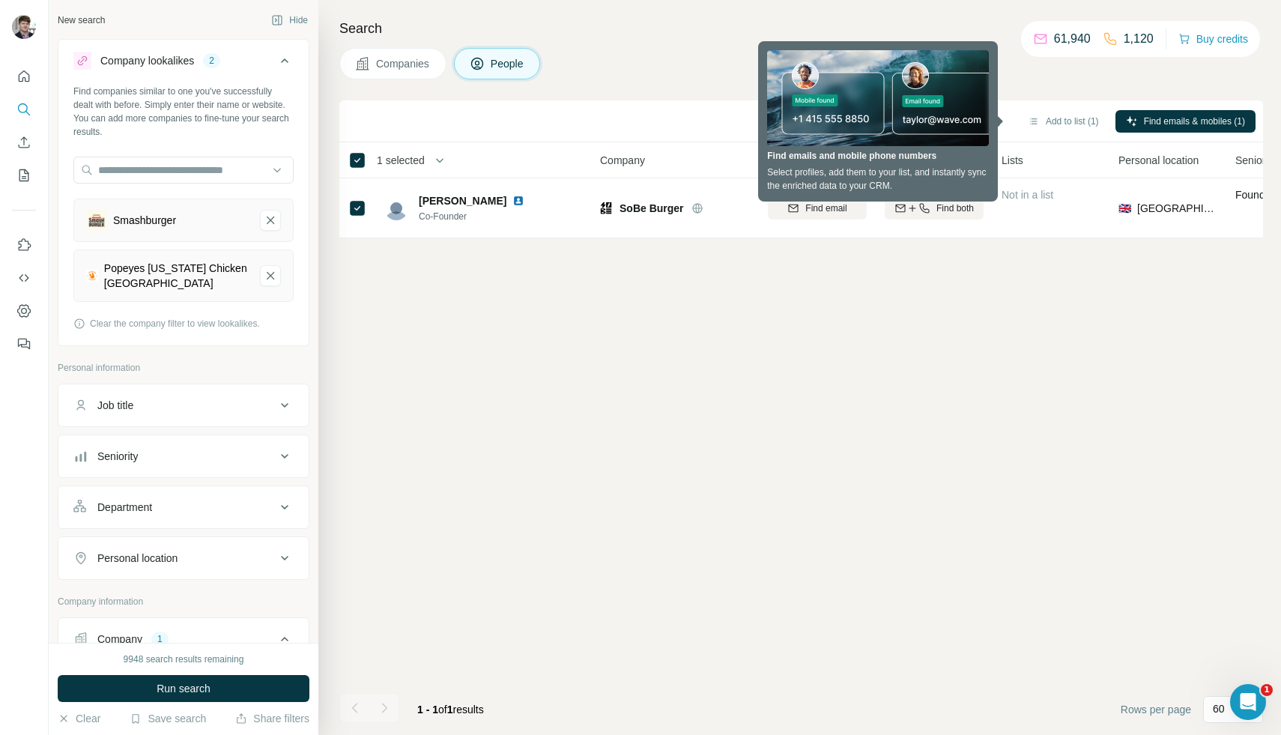
click at [621, 332] on div "Add to Sequence (1) Sync to HubSpot (1) Add to list (1) Find emails & mobiles (…" at bounding box center [801, 417] width 924 height 635
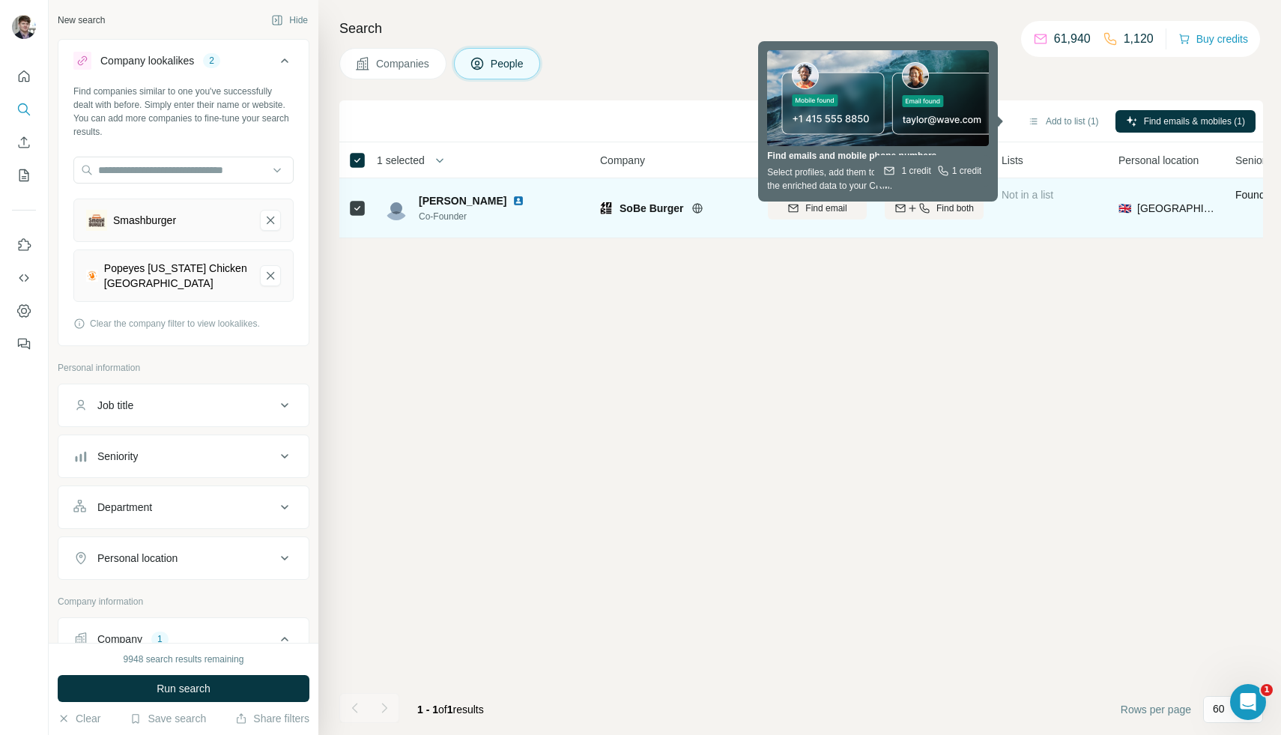
click at [918, 211] on icon "button" at bounding box center [924, 208] width 12 height 12
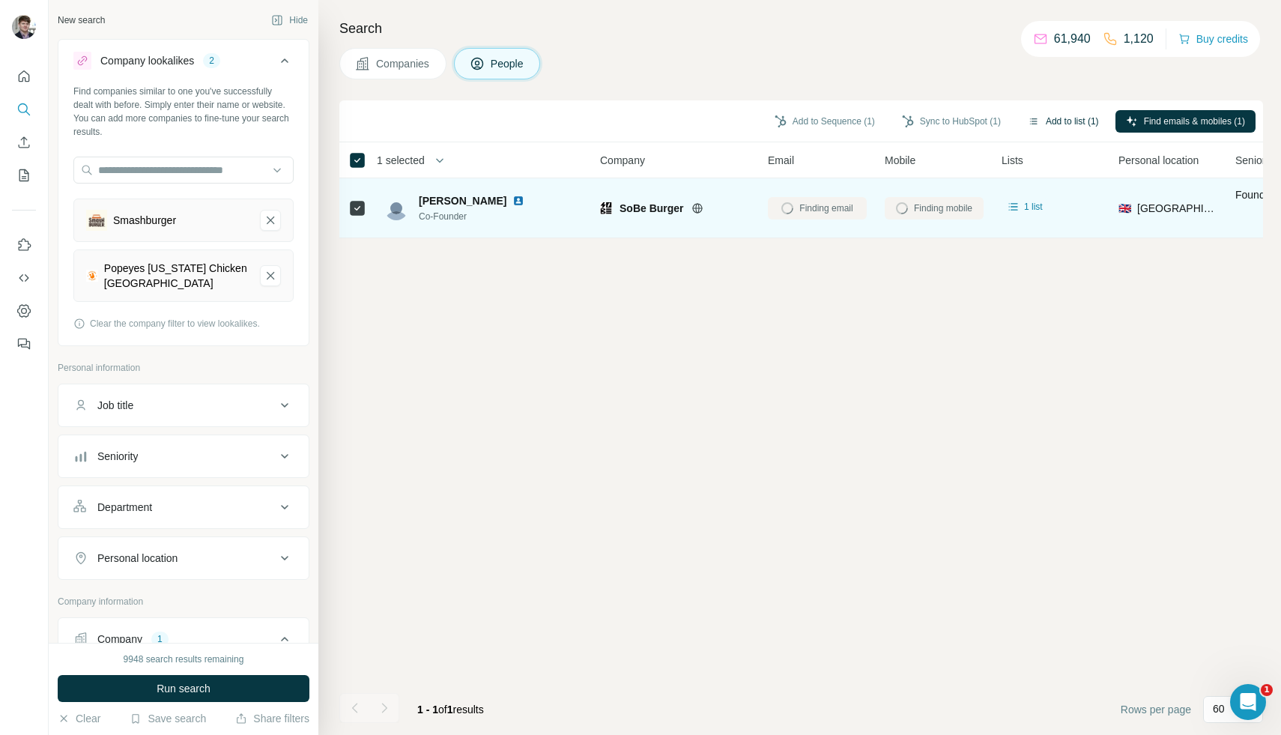
click at [1056, 118] on button "Add to list (1)" at bounding box center [1063, 121] width 92 height 22
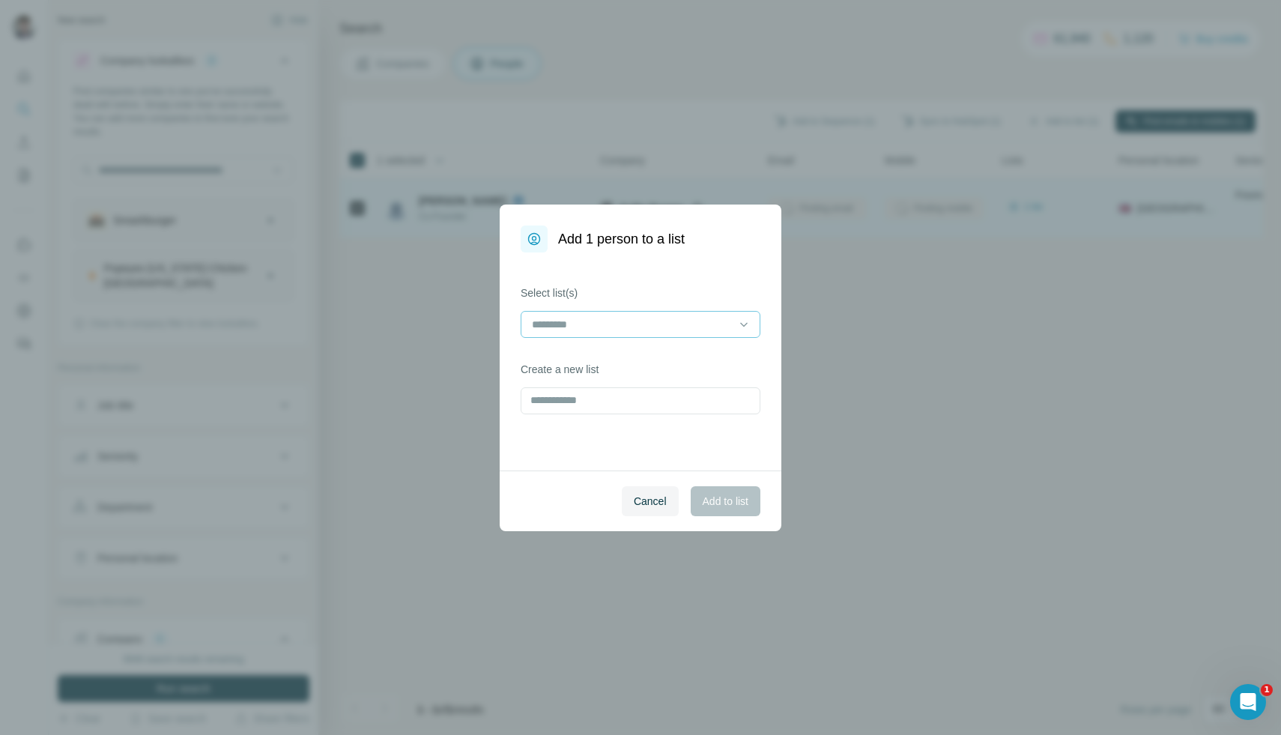
click at [718, 327] on input at bounding box center [631, 324] width 202 height 16
click at [703, 366] on p "List Export: Western chains - [DATE] 11:09" at bounding box center [632, 358] width 199 height 15
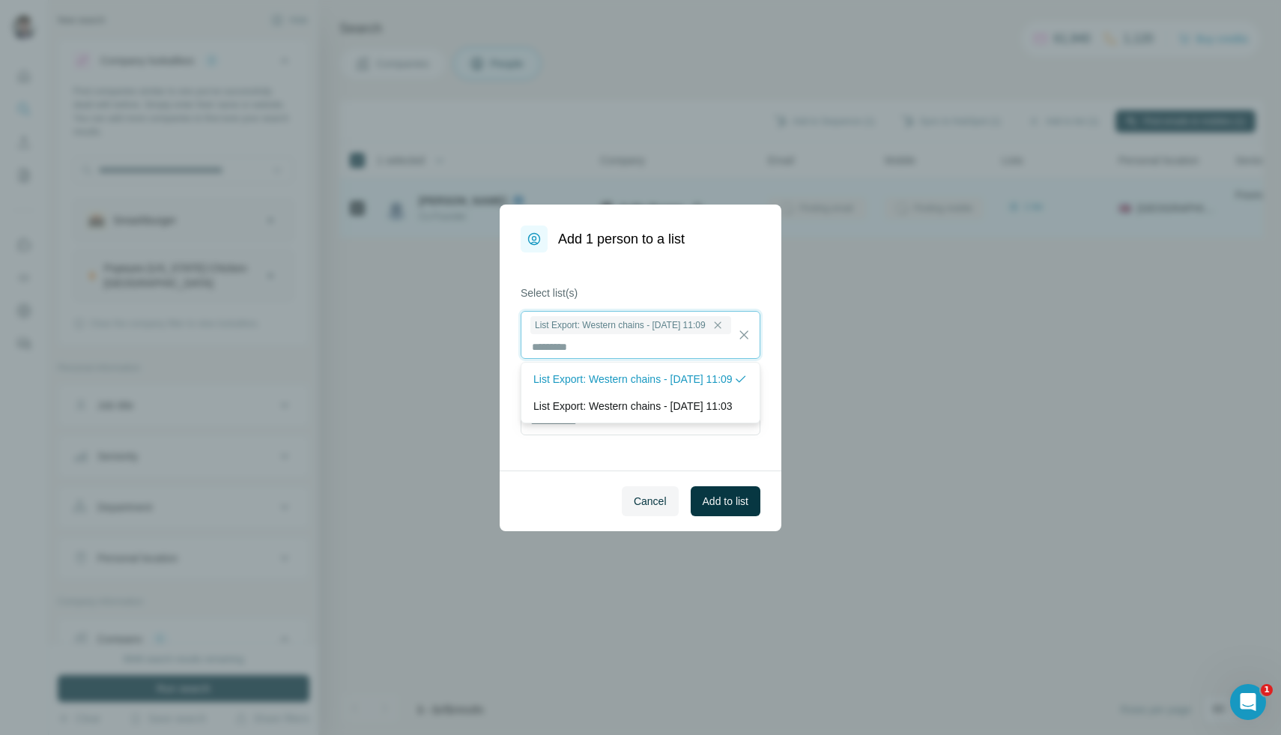
scroll to position [1, 0]
click at [700, 414] on p "List Export: Western chains - 06/10/2025 11:03" at bounding box center [632, 406] width 199 height 15
click at [731, 489] on button "Add to list" at bounding box center [726, 501] width 70 height 30
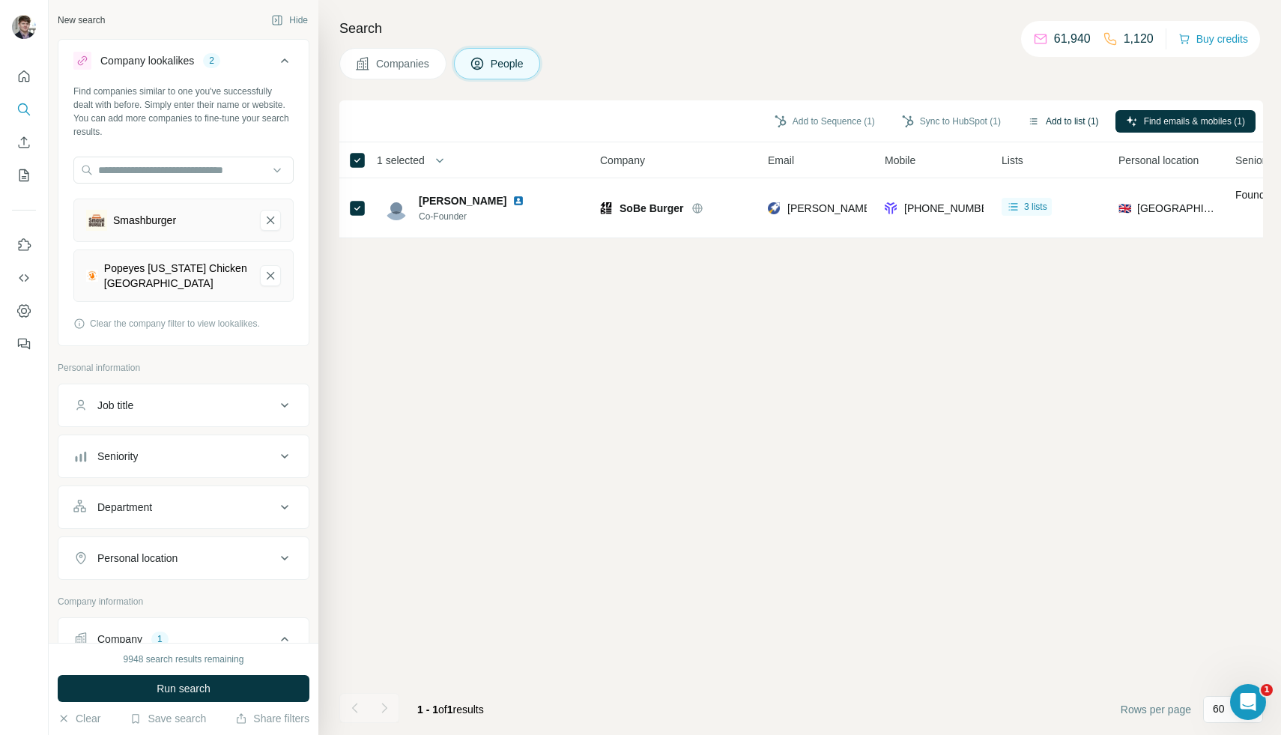
click at [1053, 123] on button "Add to list (1)" at bounding box center [1063, 121] width 92 height 22
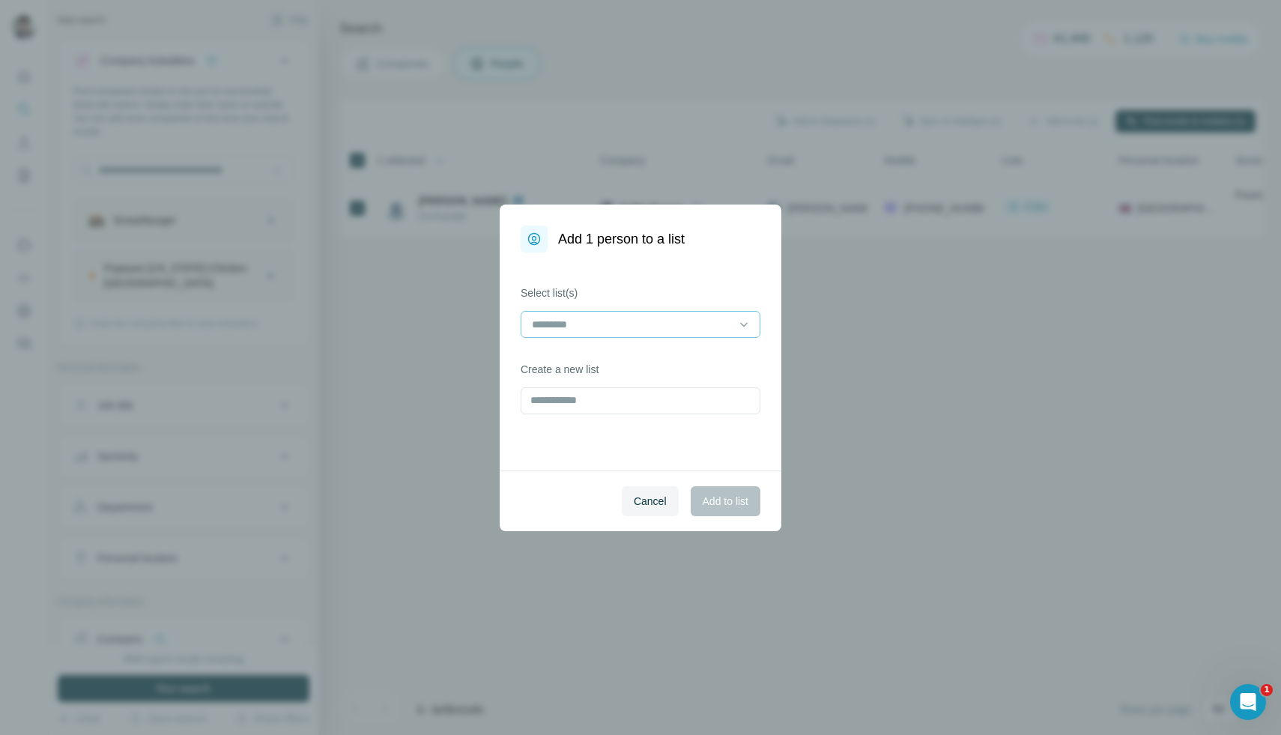
click at [718, 313] on div at bounding box center [631, 324] width 202 height 25
click at [706, 366] on p "List Export: Western chains - [DATE] 11:09" at bounding box center [632, 358] width 199 height 15
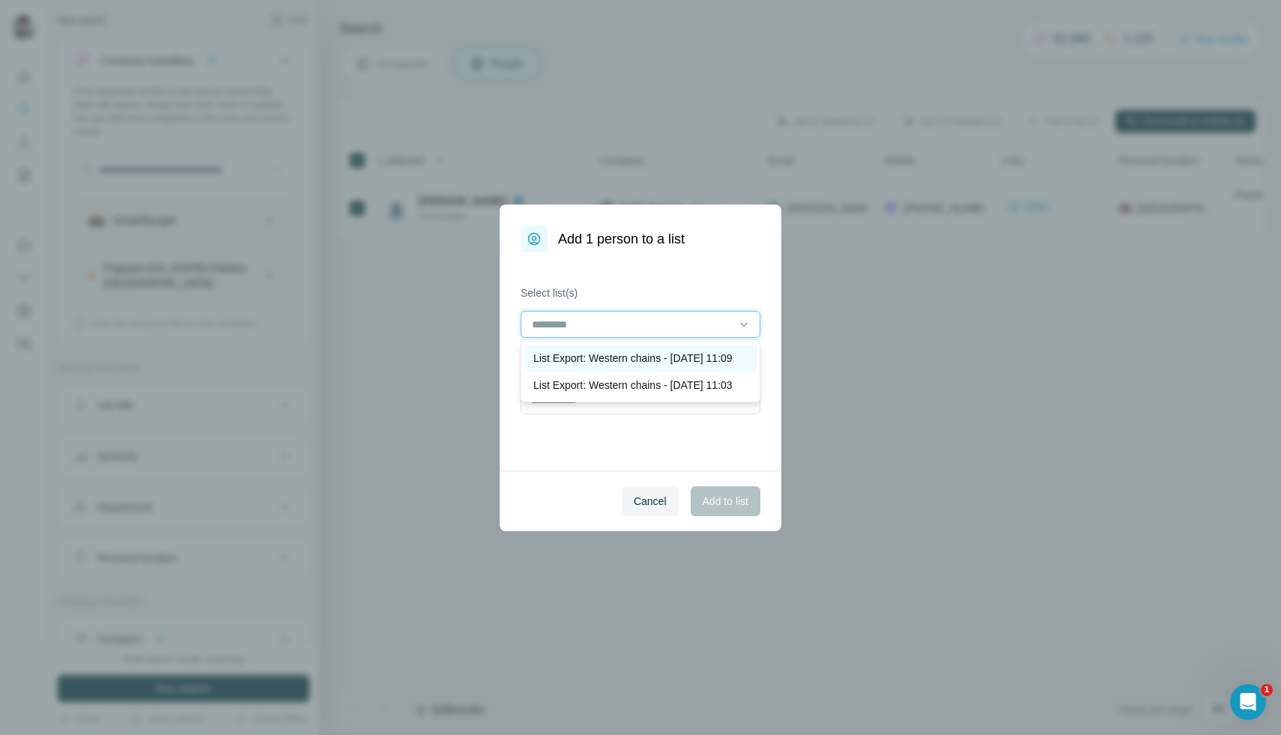
scroll to position [1, 0]
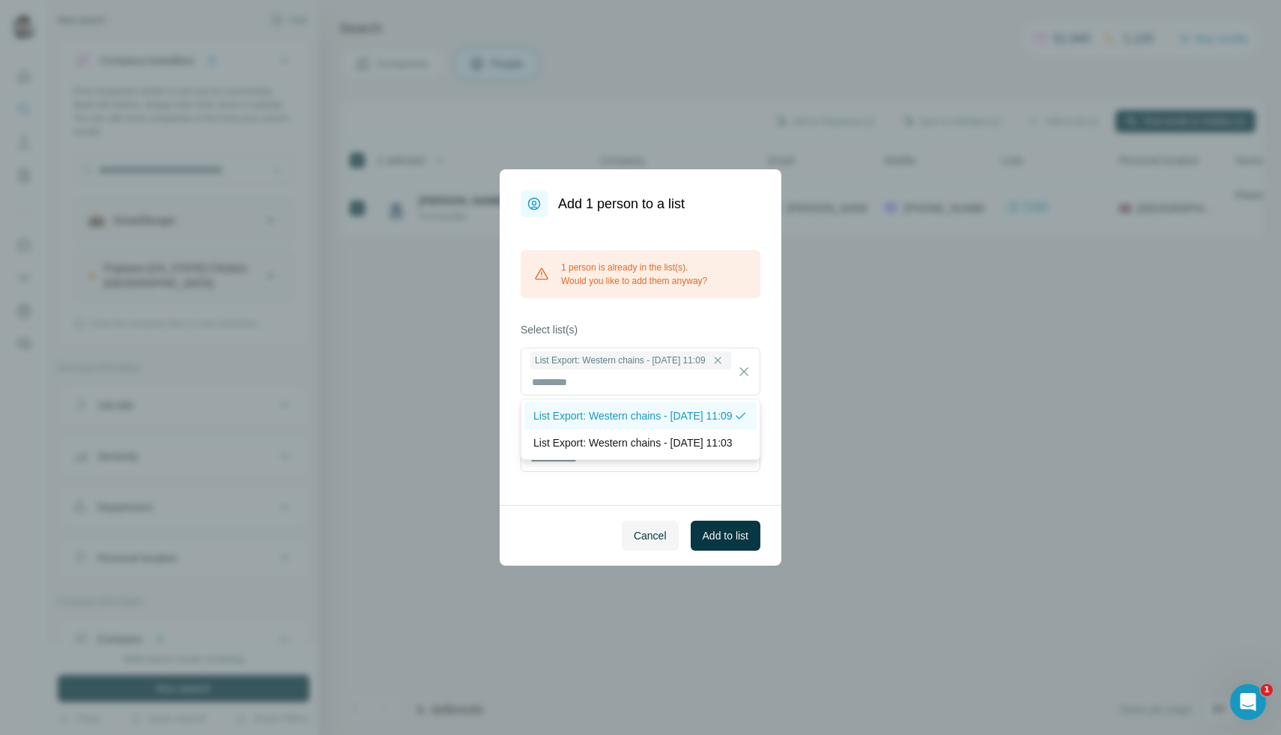
click at [704, 414] on p "List Export: Western chains - [DATE] 11:09" at bounding box center [632, 415] width 199 height 15
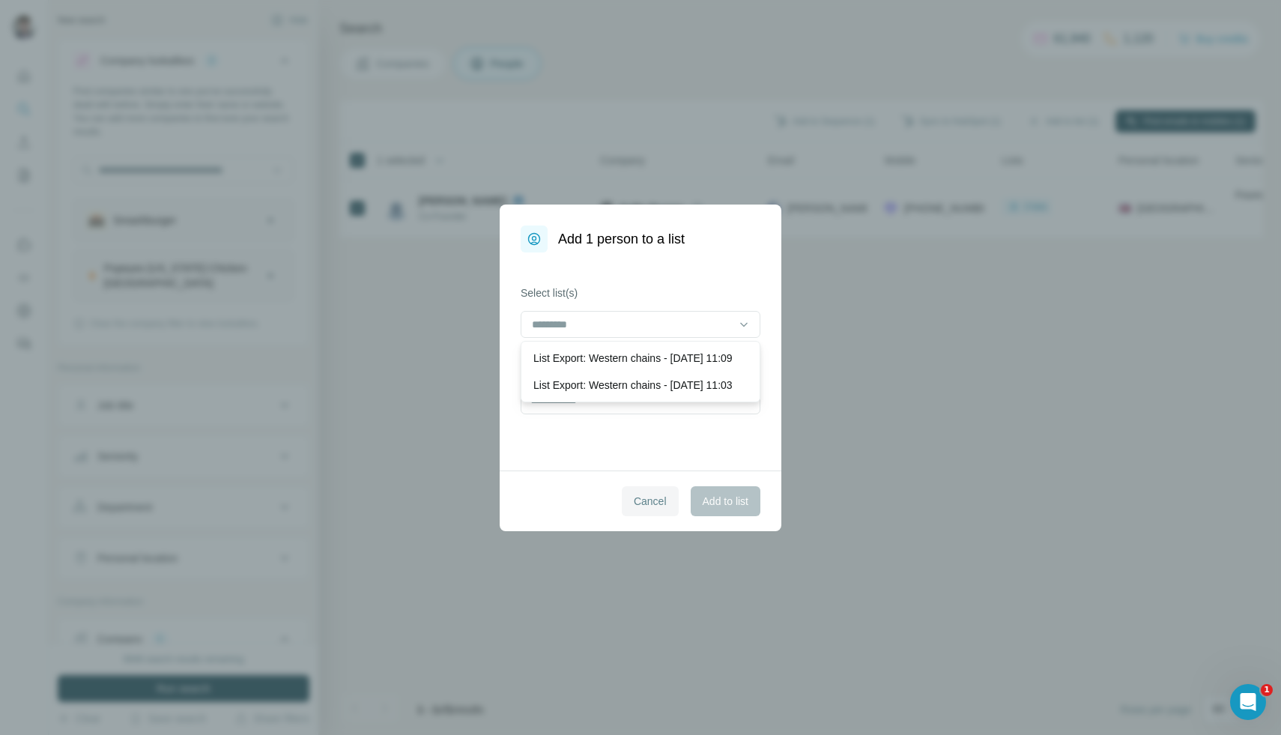
click at [651, 494] on span "Cancel" at bounding box center [650, 501] width 33 height 15
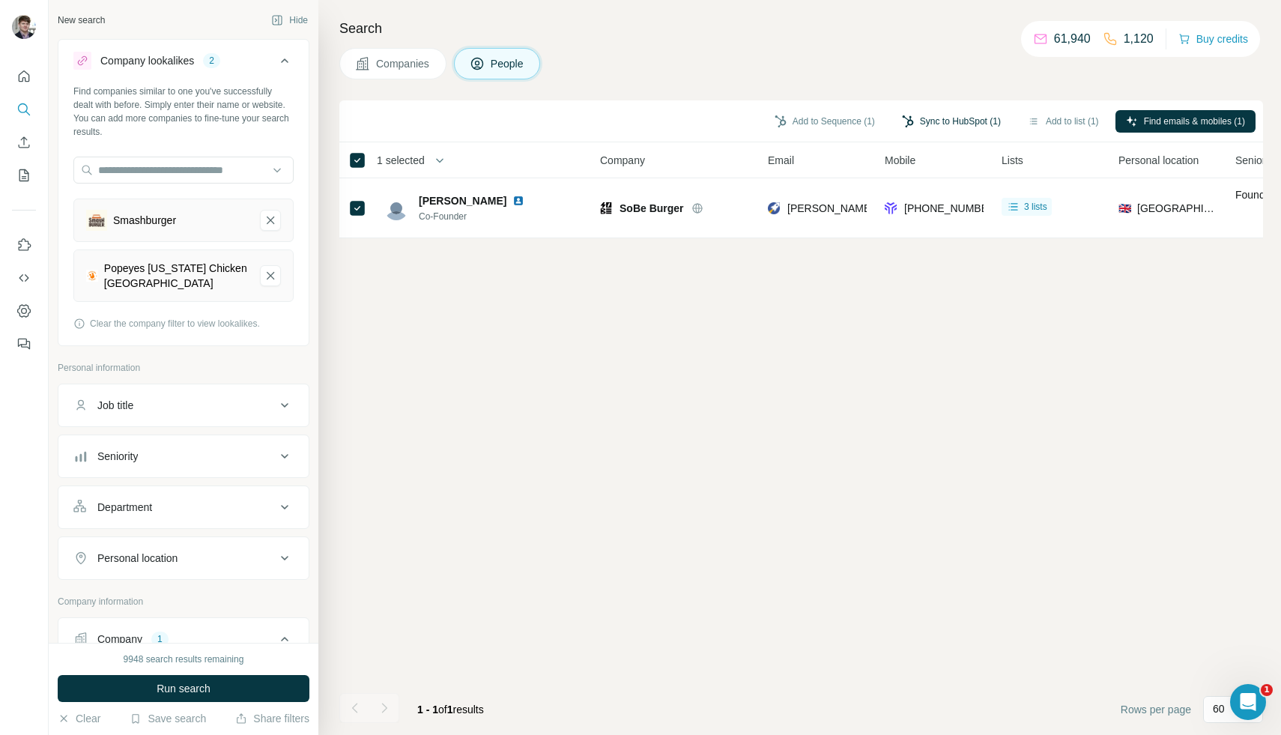
click at [936, 118] on button "Sync to HubSpot (1)" at bounding box center [951, 121] width 120 height 22
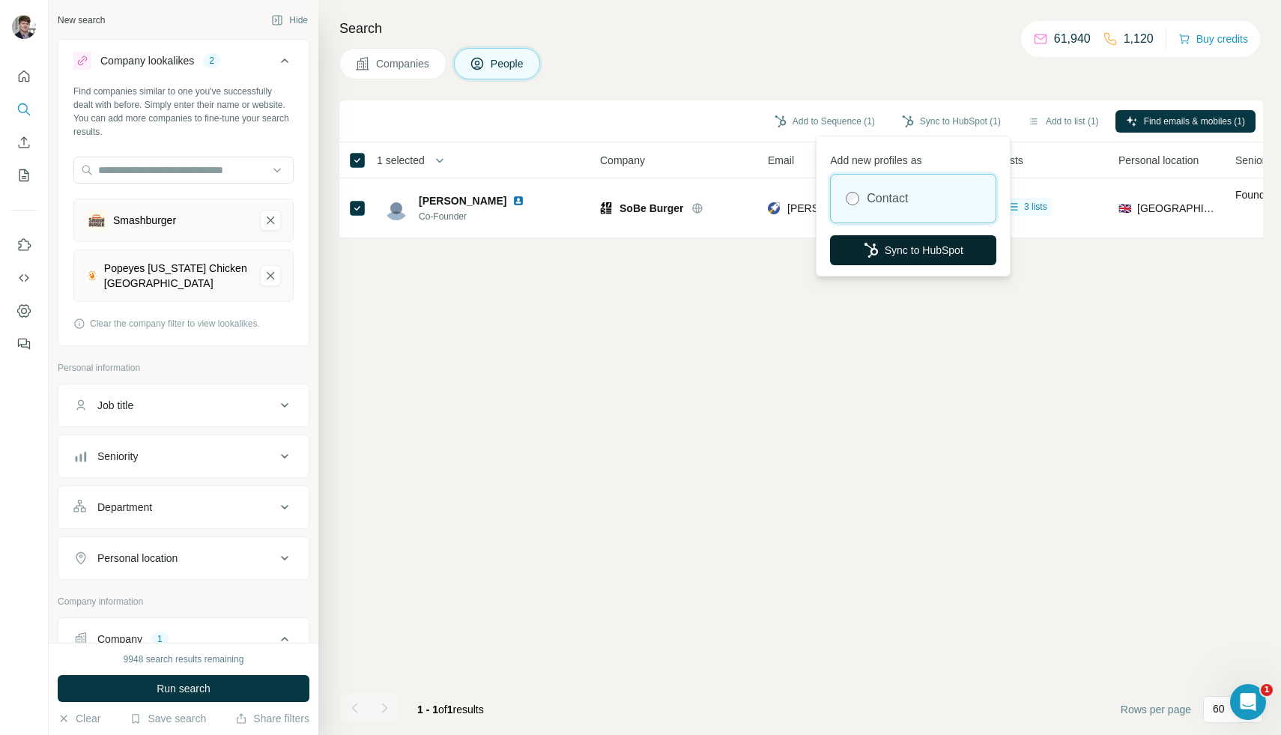
click at [882, 255] on button "Sync to HubSpot" at bounding box center [913, 250] width 166 height 30
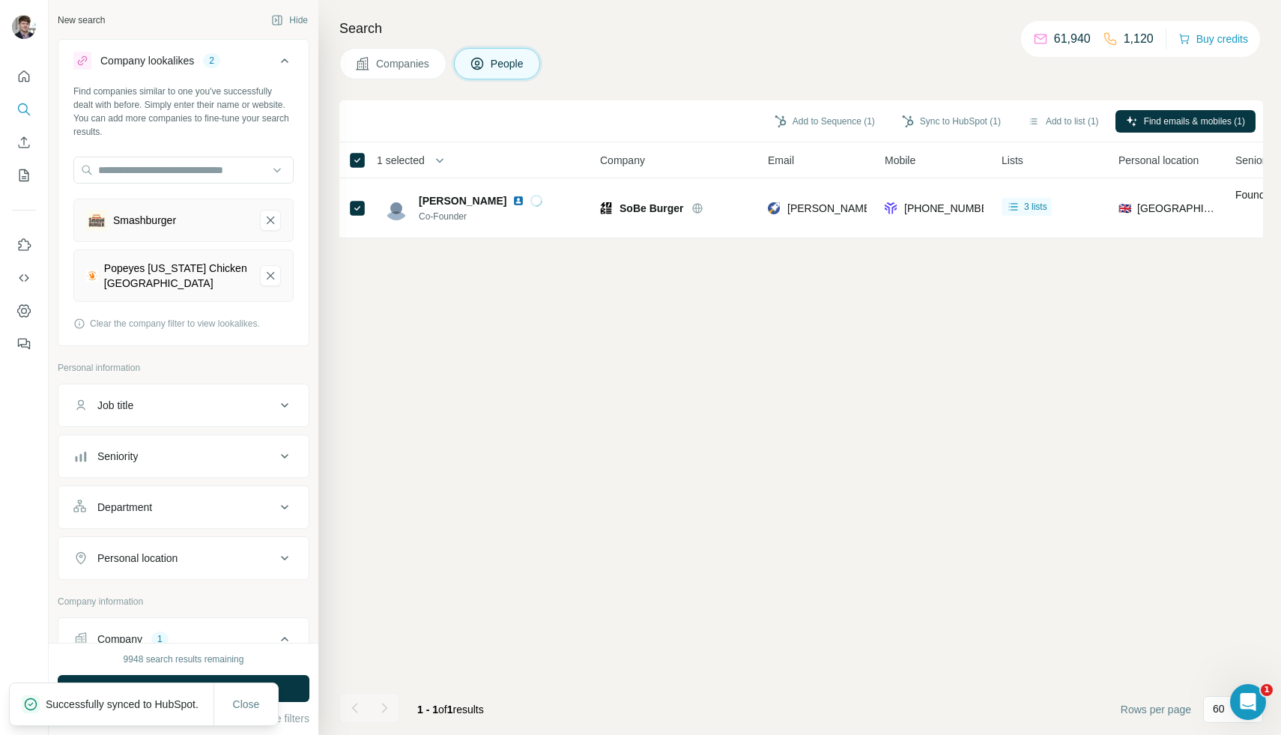
click at [406, 68] on span "Companies" at bounding box center [403, 63] width 55 height 15
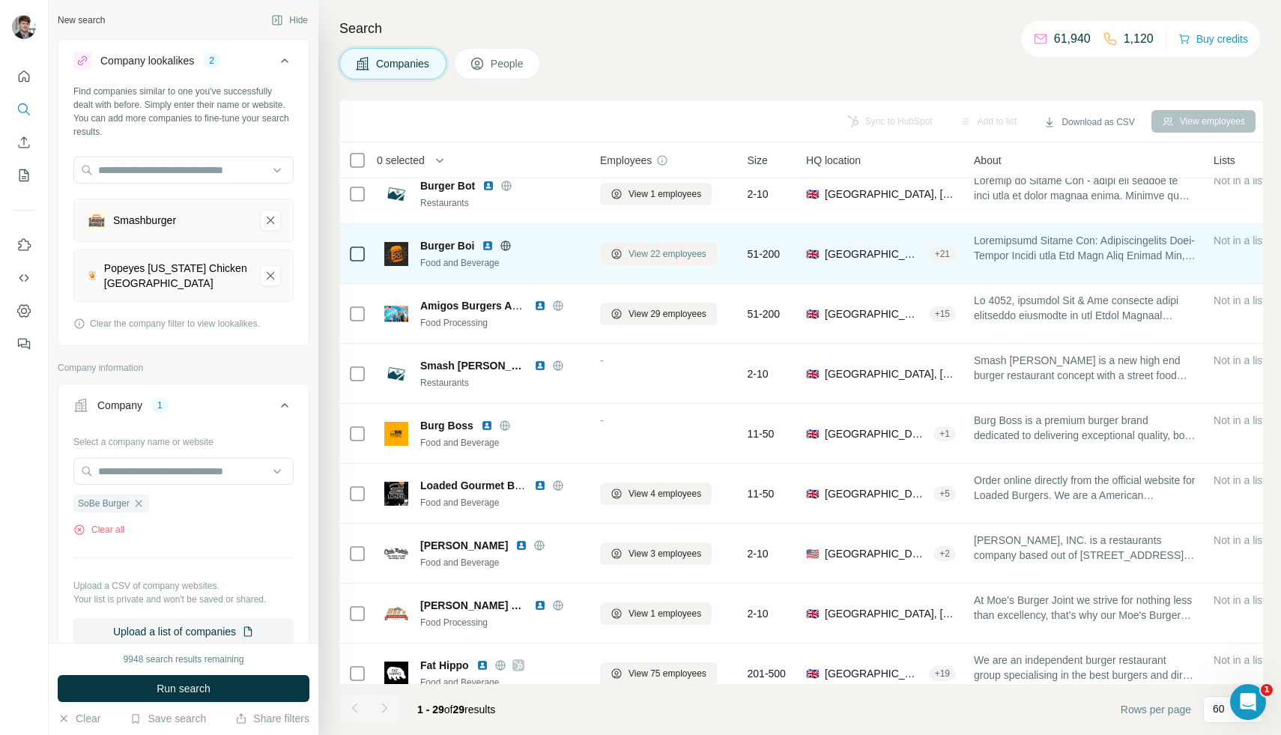
click at [638, 256] on span "View 22 employees" at bounding box center [668, 253] width 78 height 13
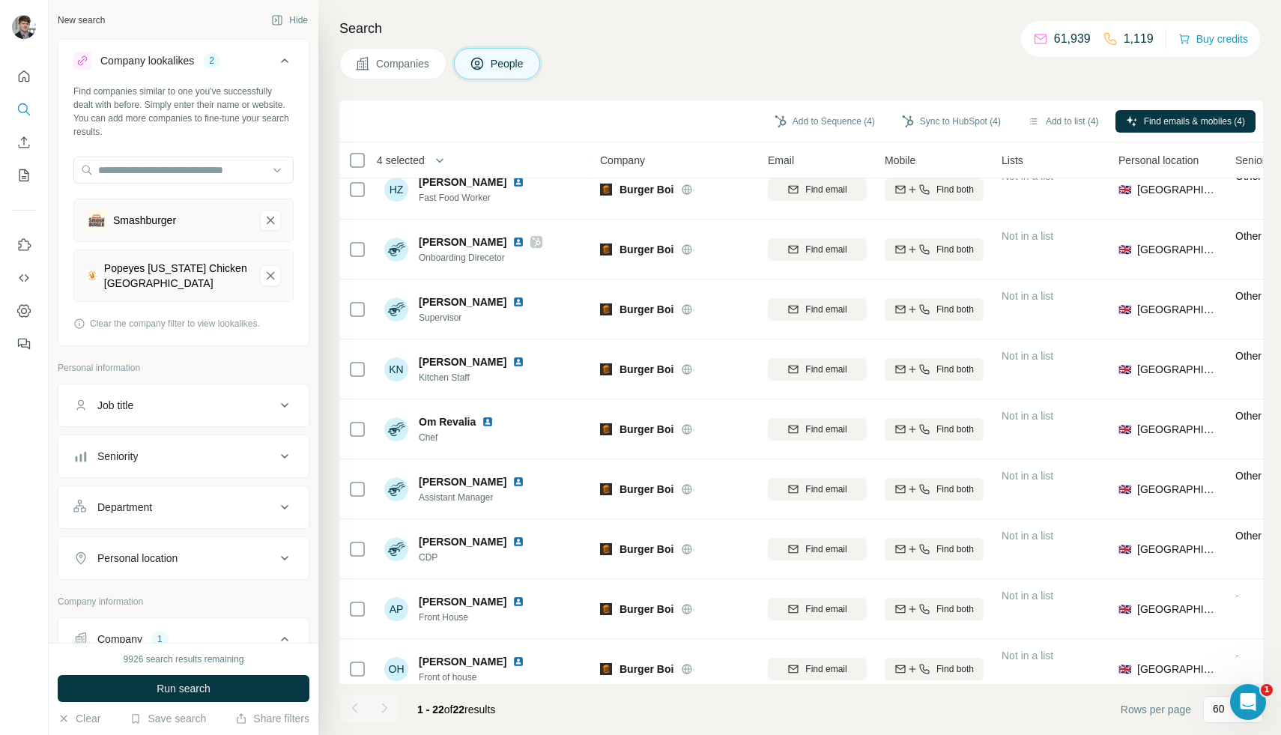
scroll to position [813, 0]
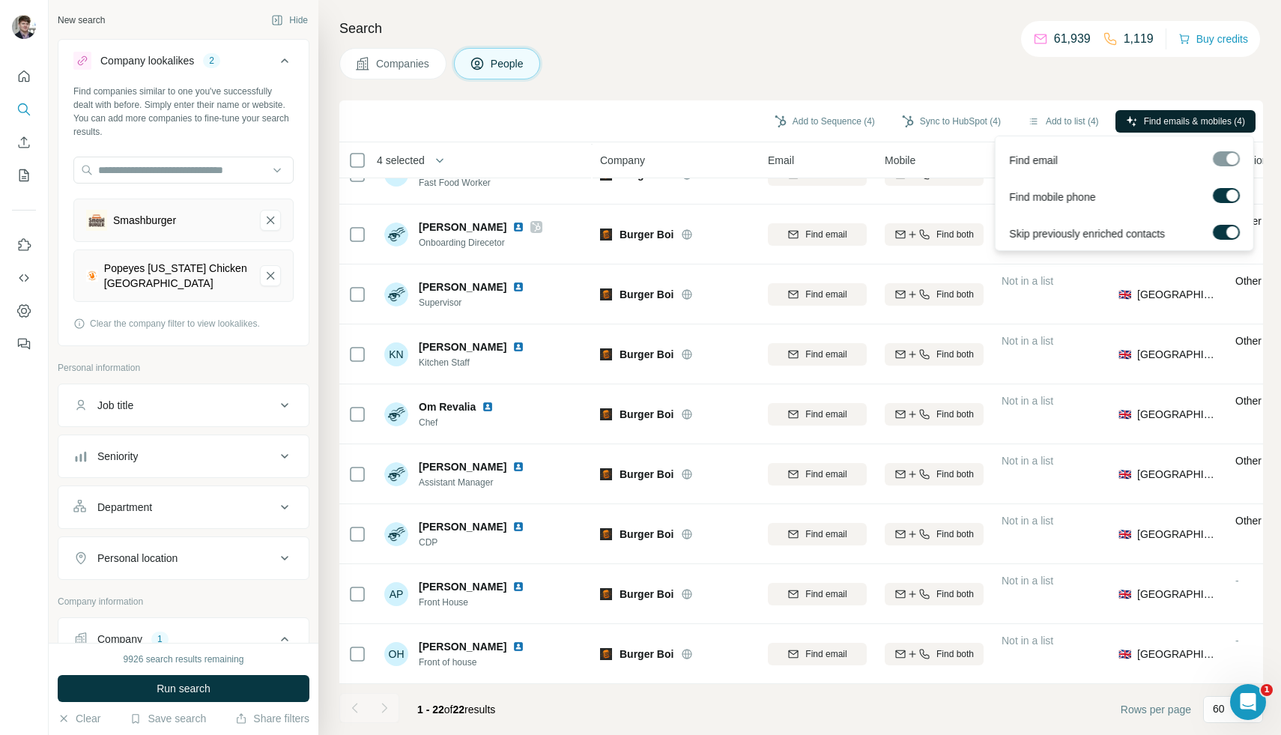
click at [1131, 116] on icon "button" at bounding box center [1132, 121] width 12 height 12
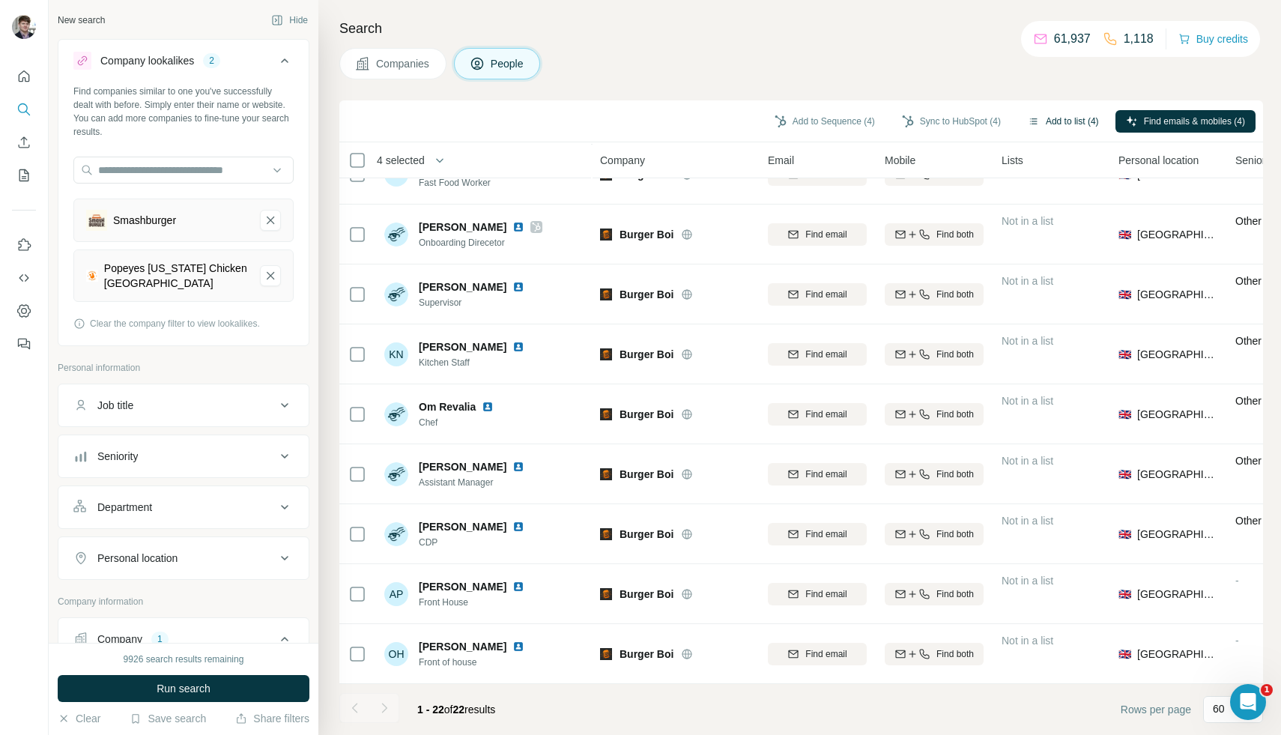
click at [1059, 118] on button "Add to list (4)" at bounding box center [1063, 121] width 92 height 22
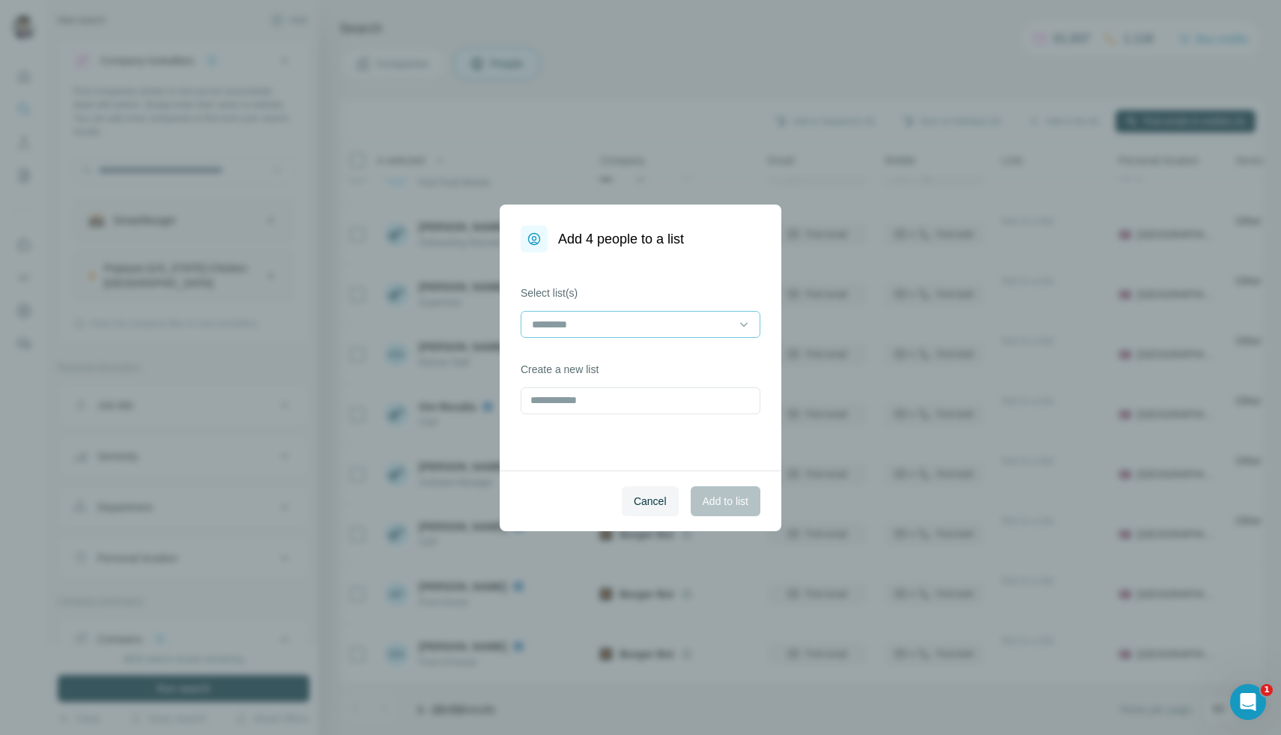
click at [727, 327] on input at bounding box center [631, 324] width 202 height 16
click at [692, 366] on p "List Export: Western chains - [DATE] 11:09" at bounding box center [632, 358] width 199 height 15
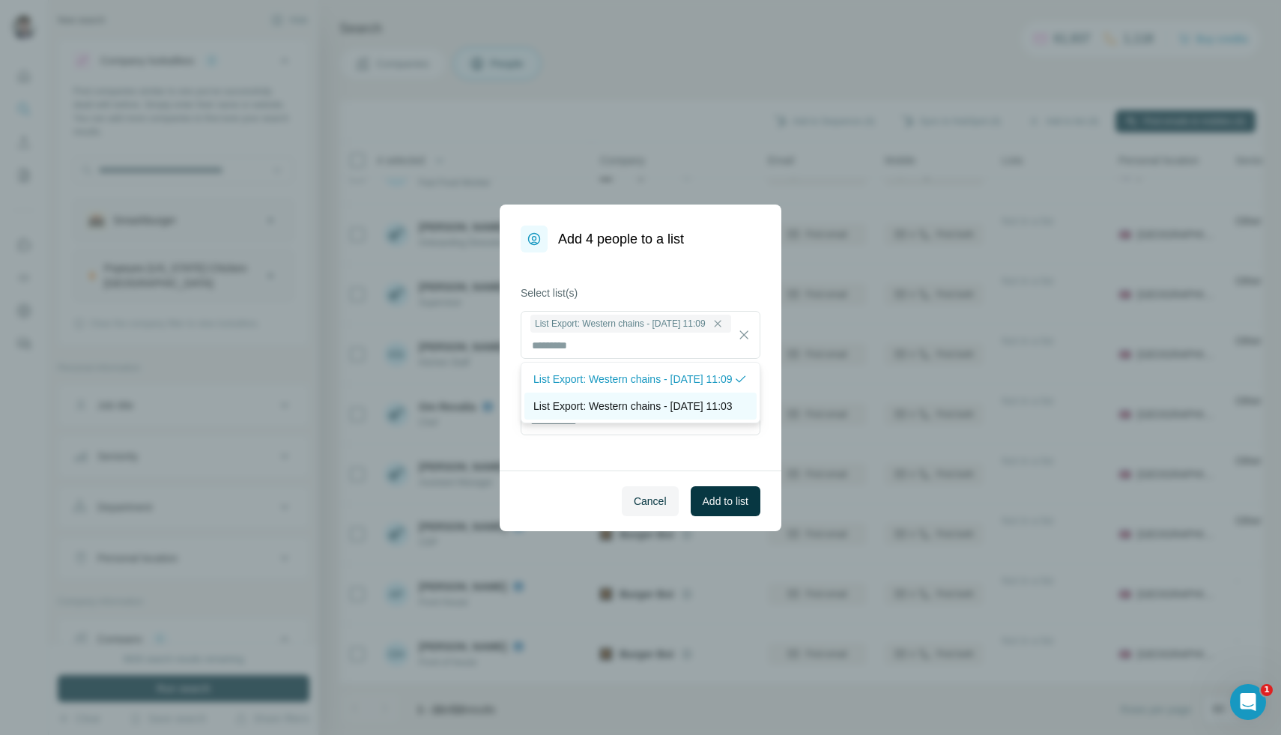
click at [688, 414] on p "List Export: Western chains - 06/10/2025 11:03" at bounding box center [632, 406] width 199 height 15
click at [717, 492] on button "Add to list" at bounding box center [726, 501] width 70 height 30
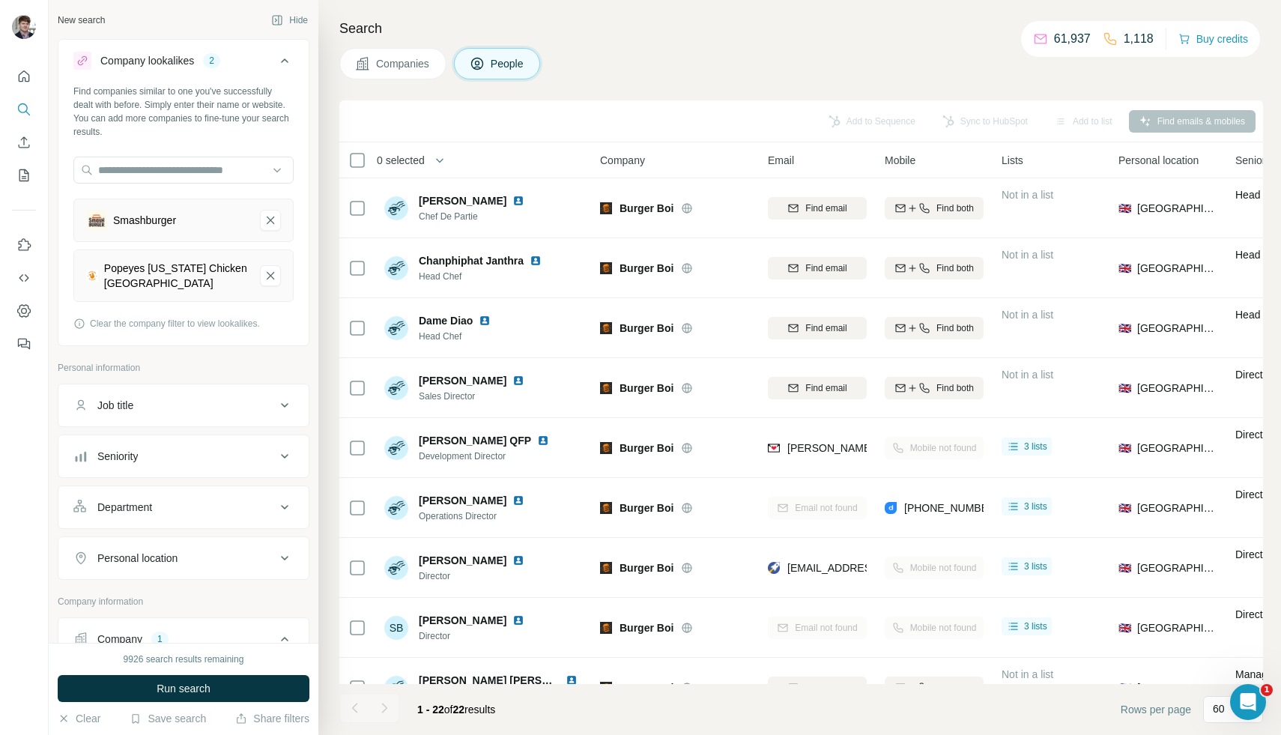
click at [420, 69] on span "Companies" at bounding box center [403, 63] width 55 height 15
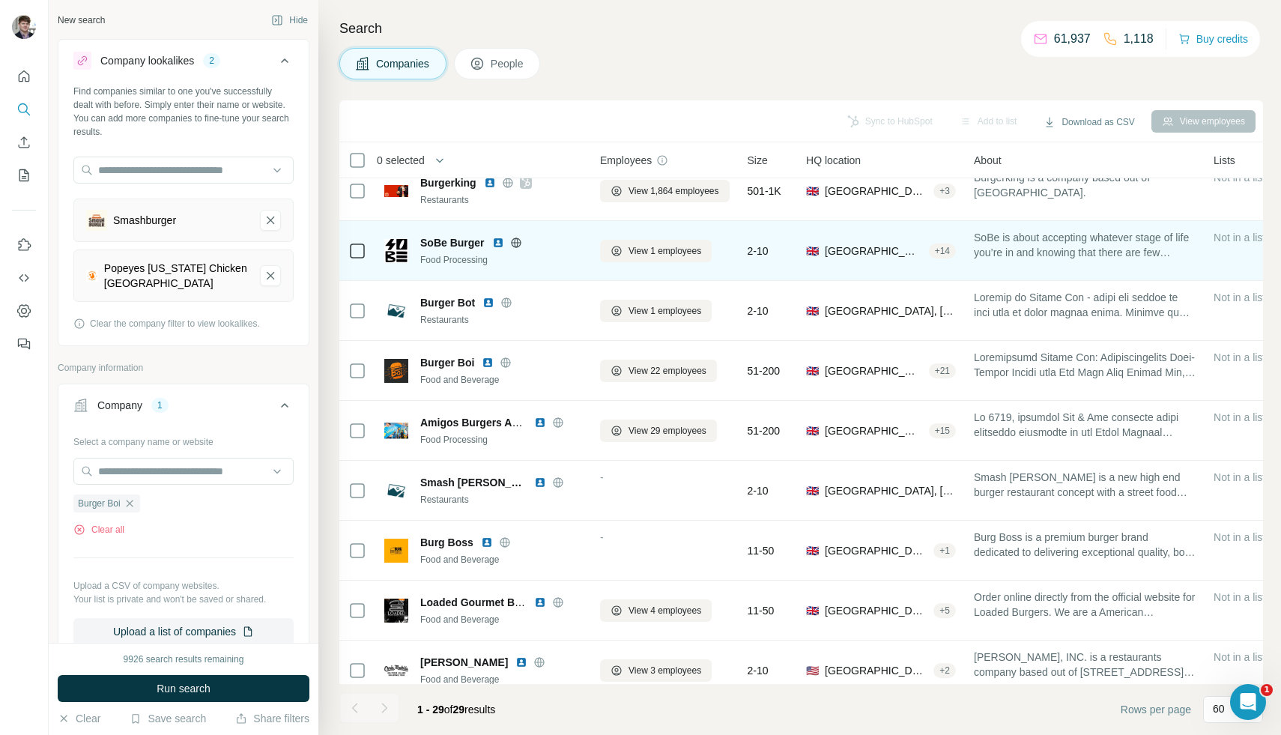
scroll to position [18, 0]
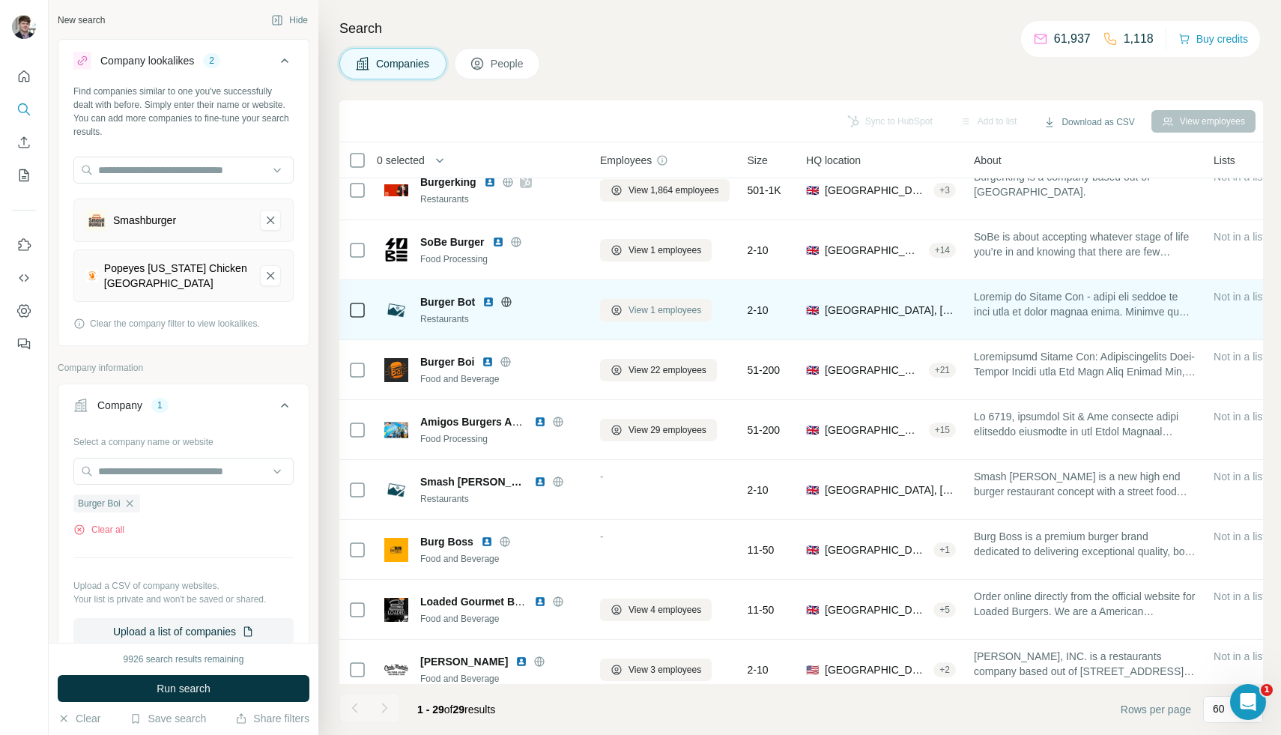
click at [641, 313] on span "View 1 employees" at bounding box center [665, 309] width 73 height 13
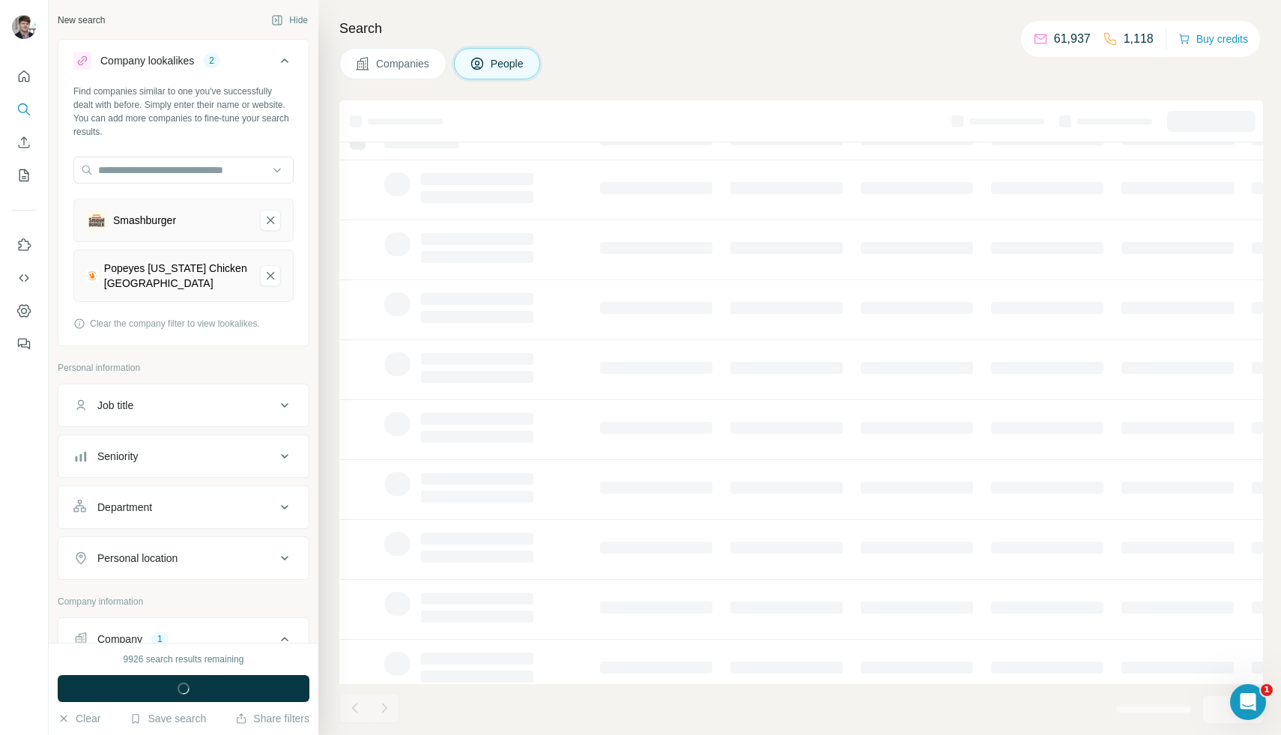
scroll to position [0, 0]
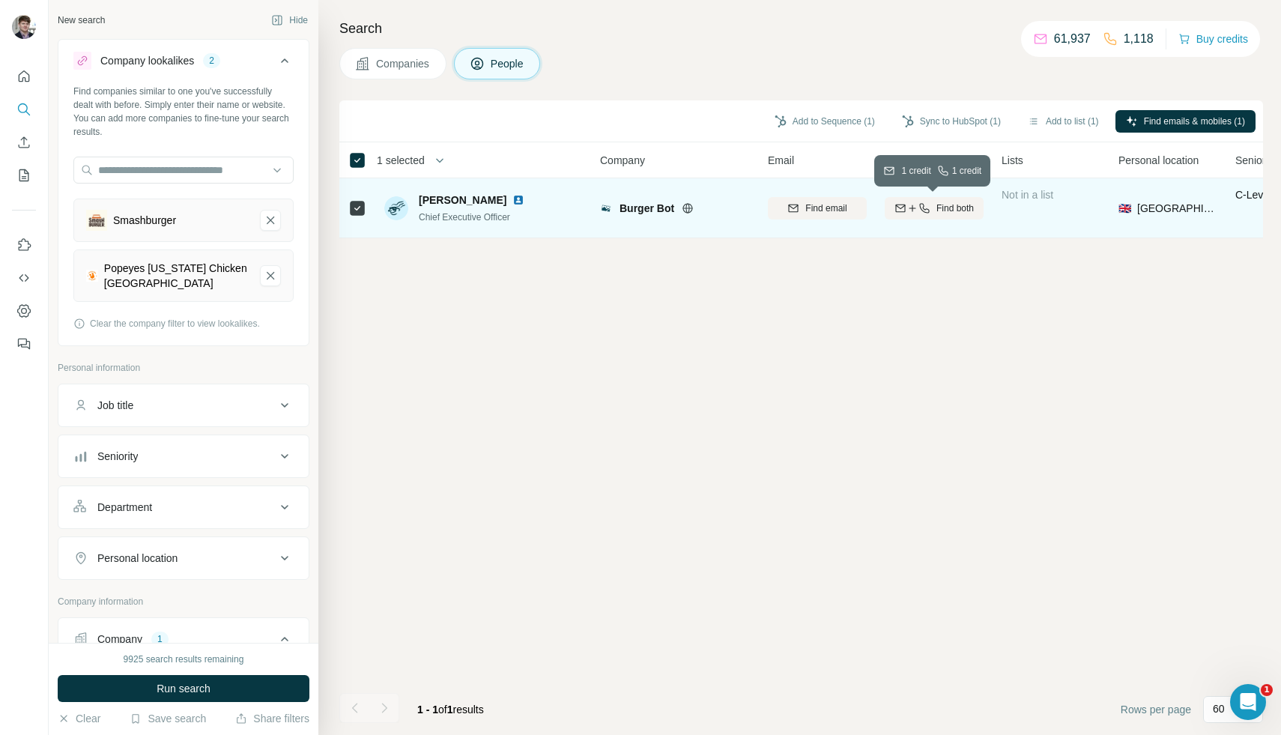
click at [922, 205] on icon "button" at bounding box center [924, 208] width 10 height 10
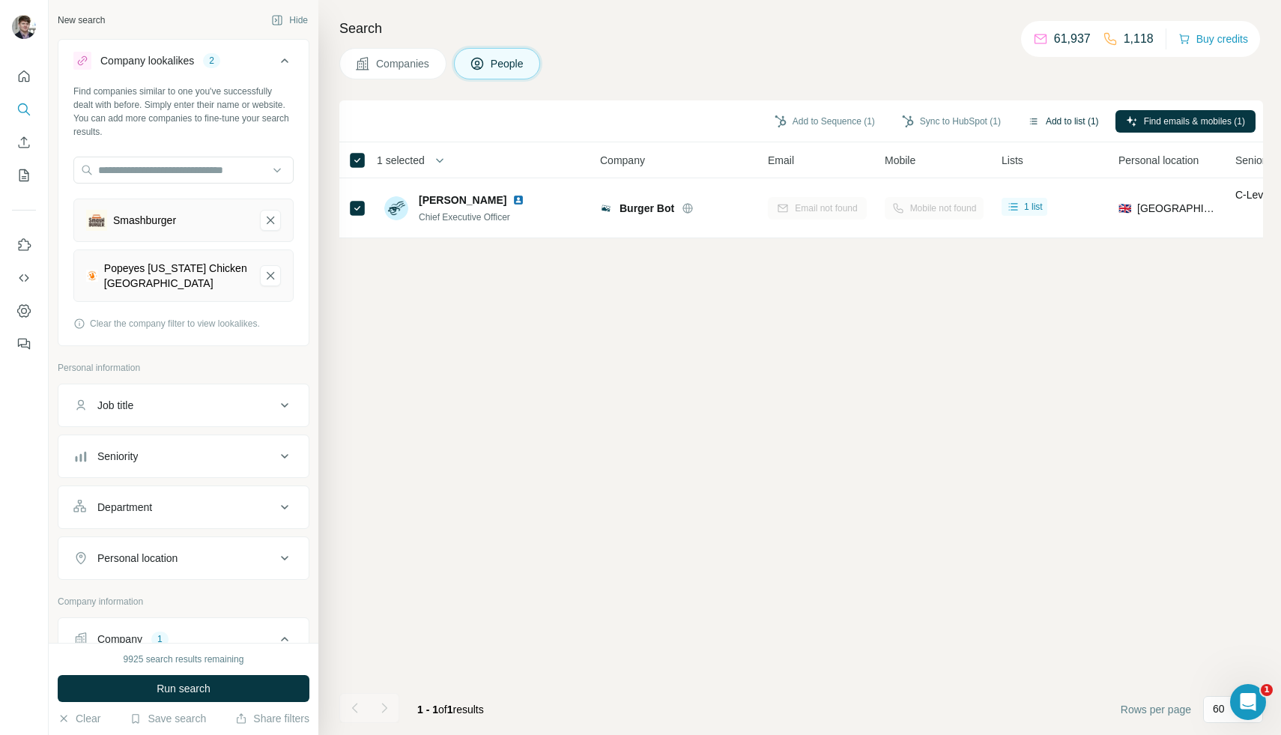
click at [1059, 124] on button "Add to list (1)" at bounding box center [1063, 121] width 92 height 22
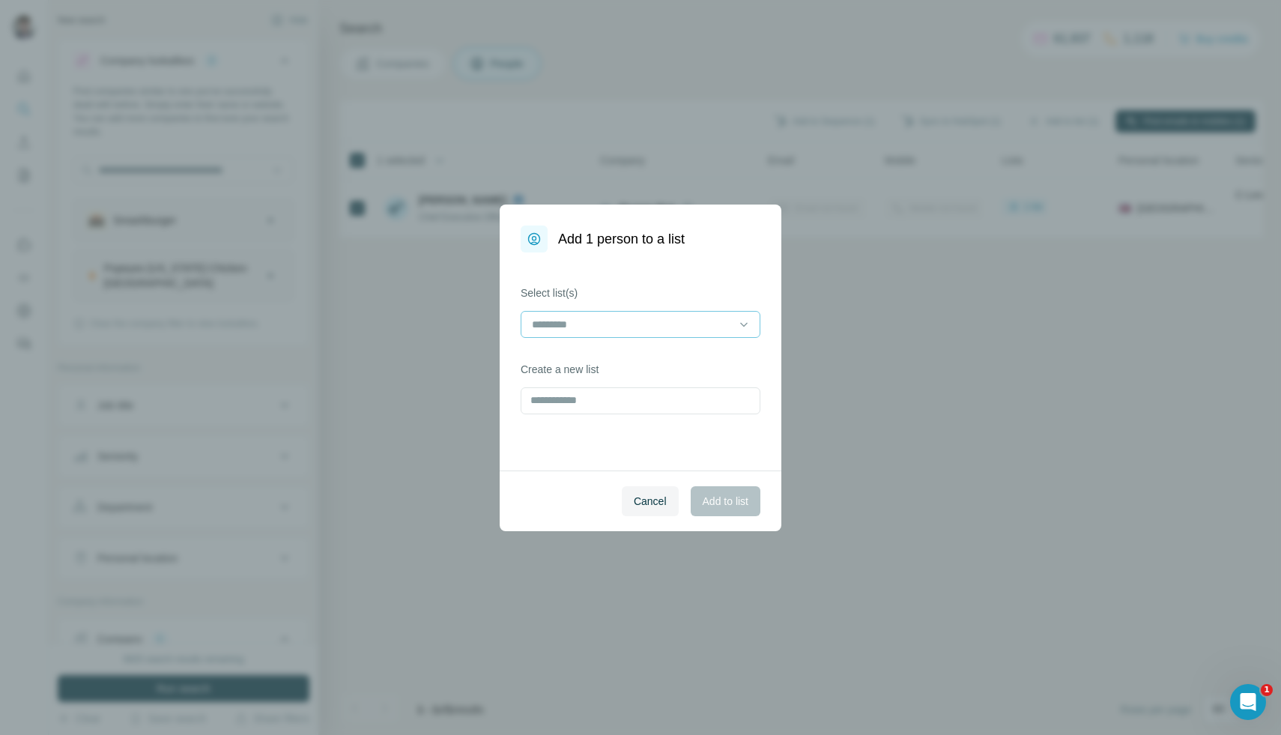
click at [724, 328] on input at bounding box center [631, 324] width 202 height 16
click at [715, 359] on p "List Export: Western chains - [DATE] 11:09" at bounding box center [632, 358] width 199 height 15
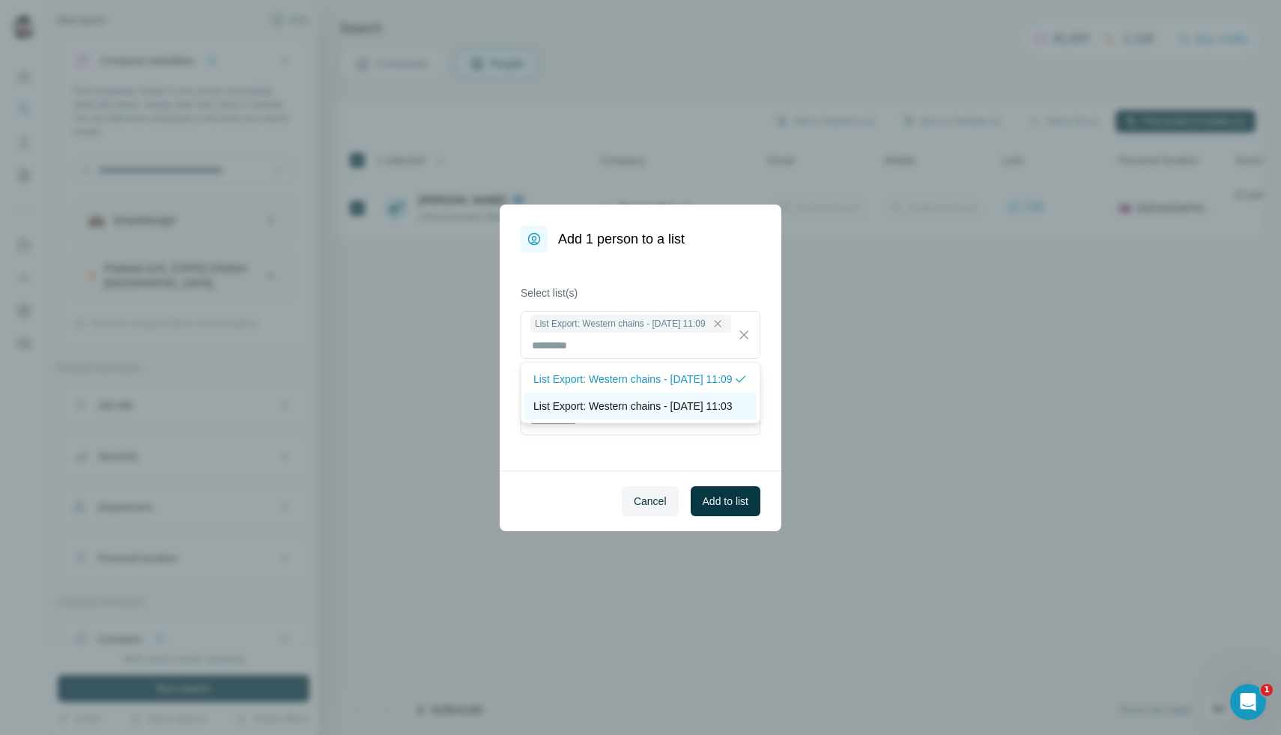
click at [679, 414] on p "List Export: Western chains - 06/10/2025 11:03" at bounding box center [632, 406] width 199 height 15
click at [730, 497] on span "Add to list" at bounding box center [726, 501] width 46 height 15
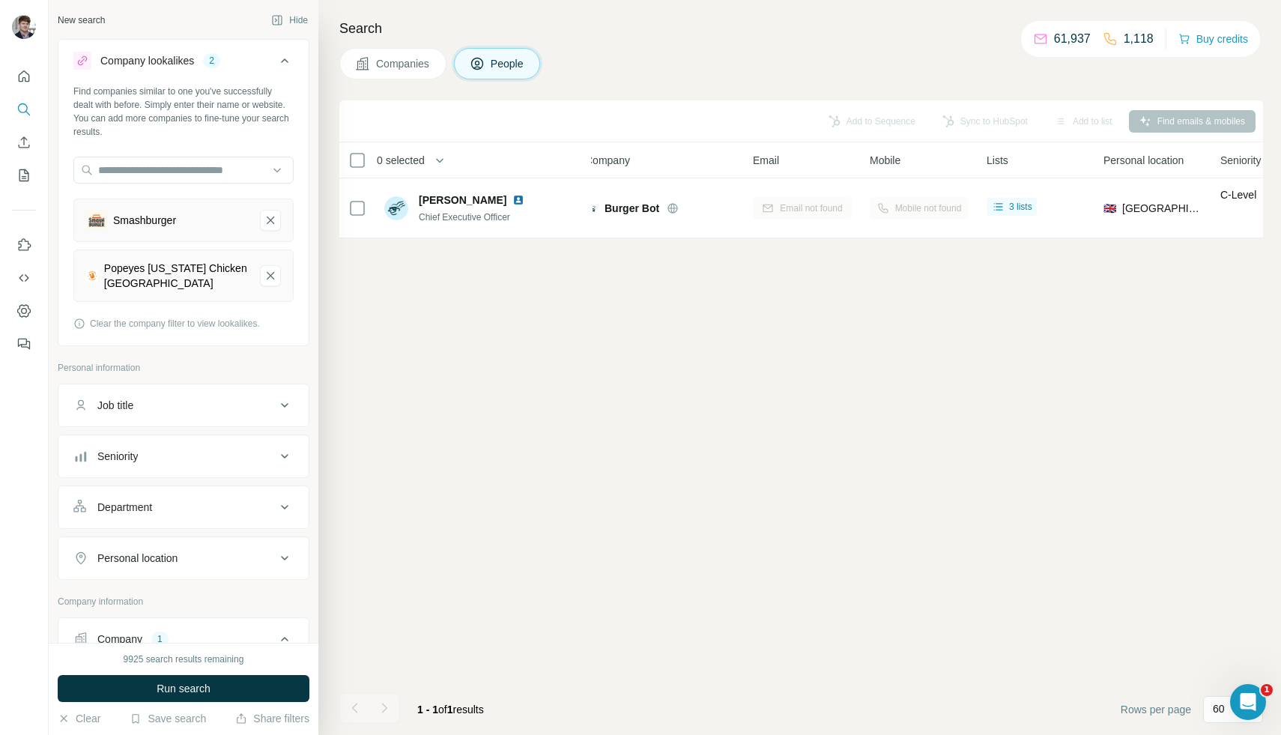
scroll to position [0, 0]
click at [420, 68] on span "Companies" at bounding box center [403, 63] width 55 height 15
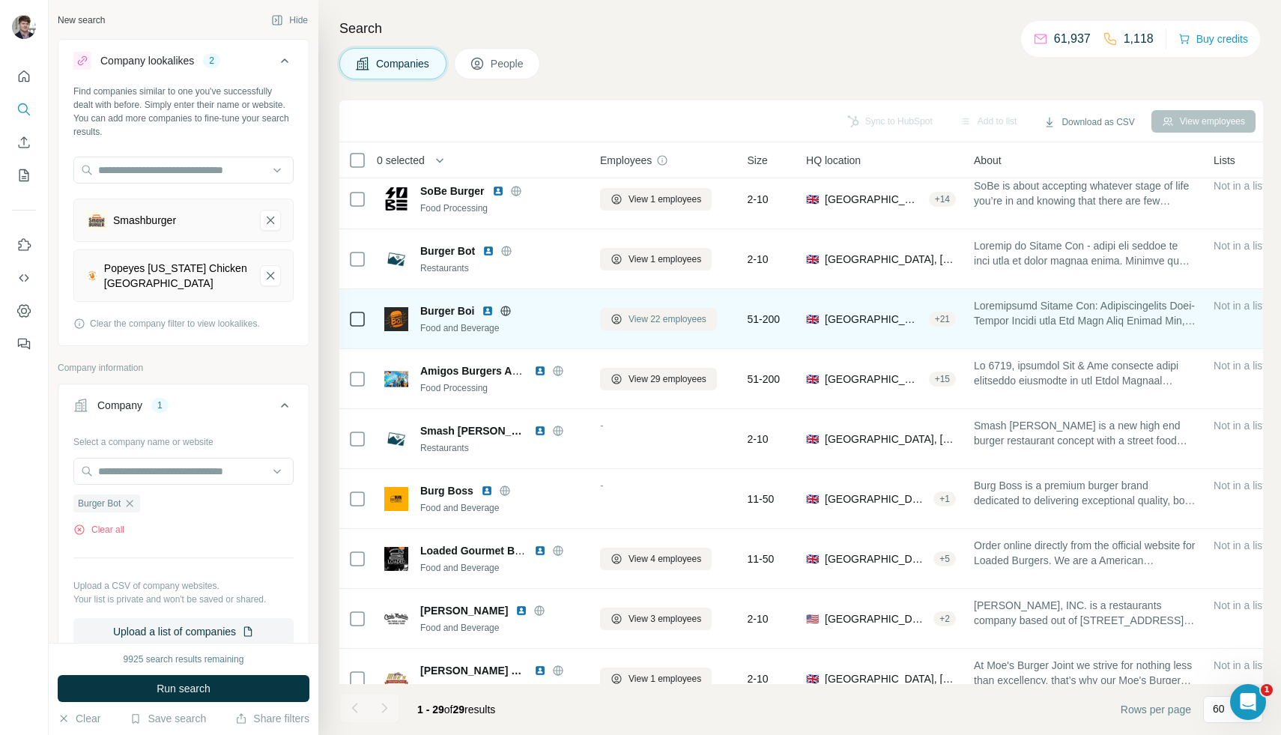
scroll to position [75, 0]
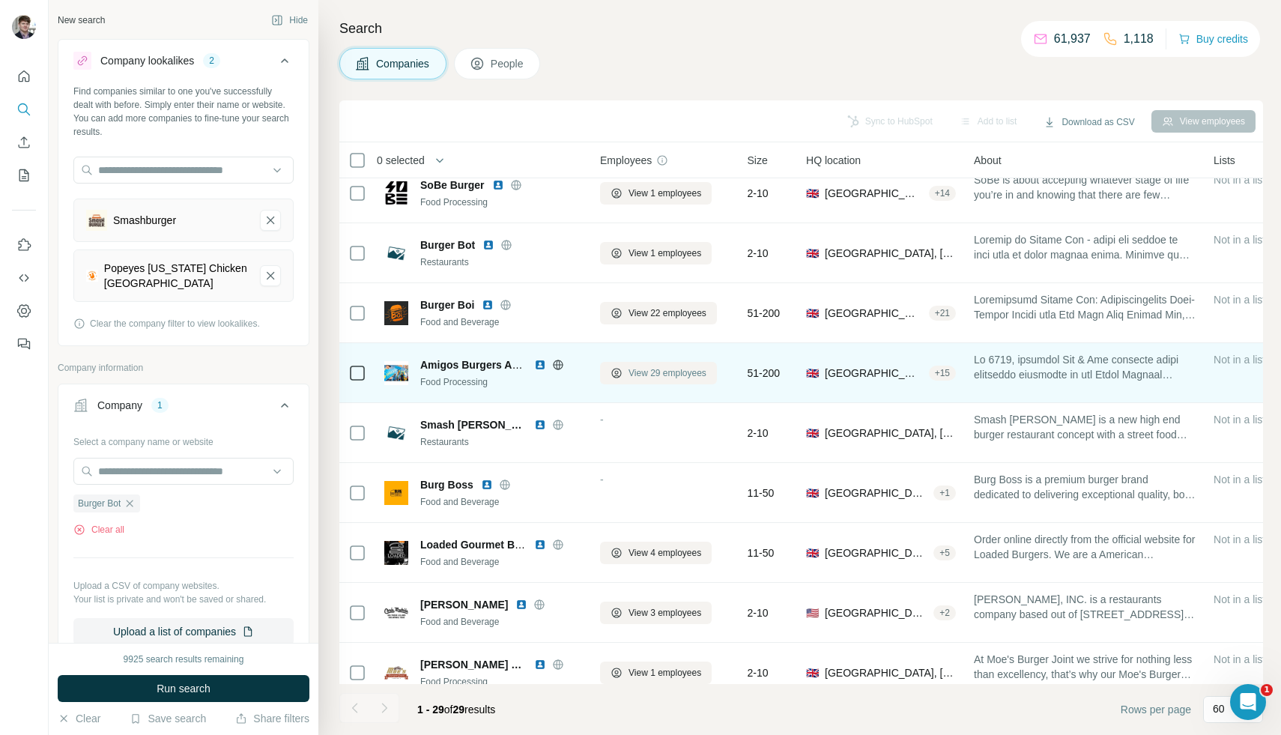
click at [642, 378] on span "View 29 employees" at bounding box center [668, 372] width 78 height 13
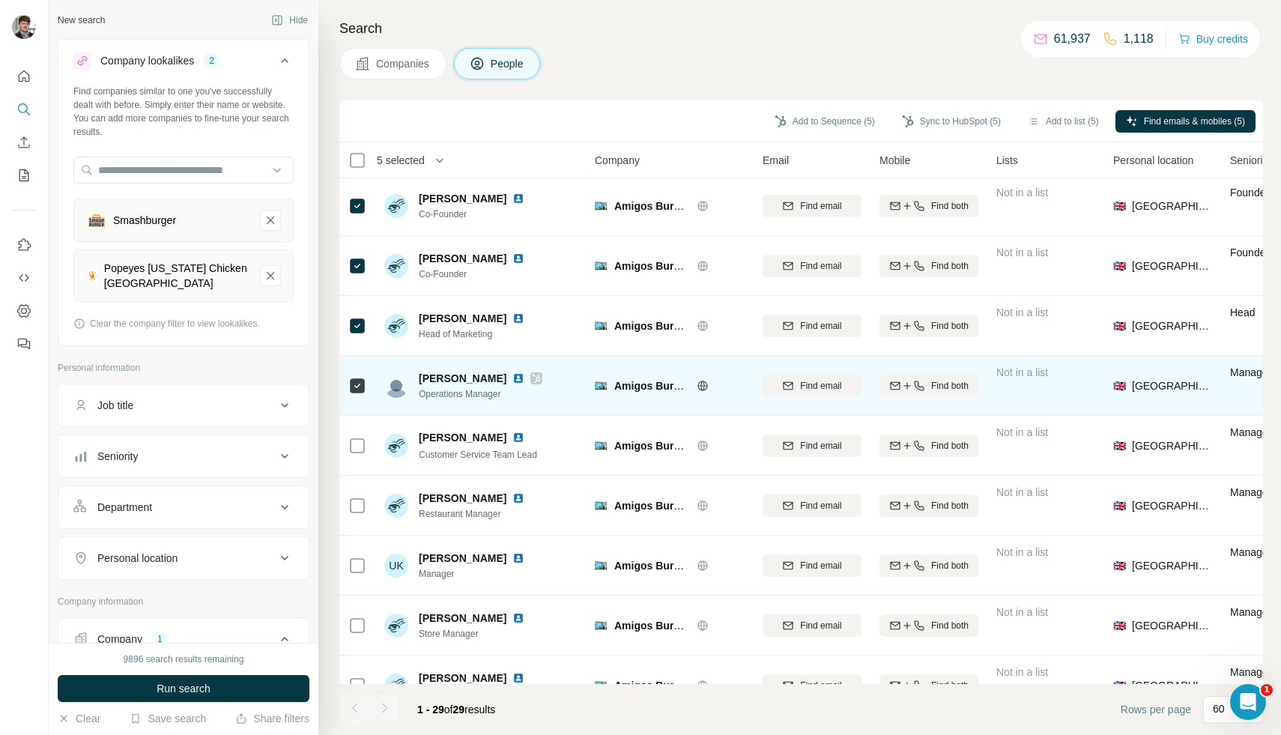
scroll to position [0, 5]
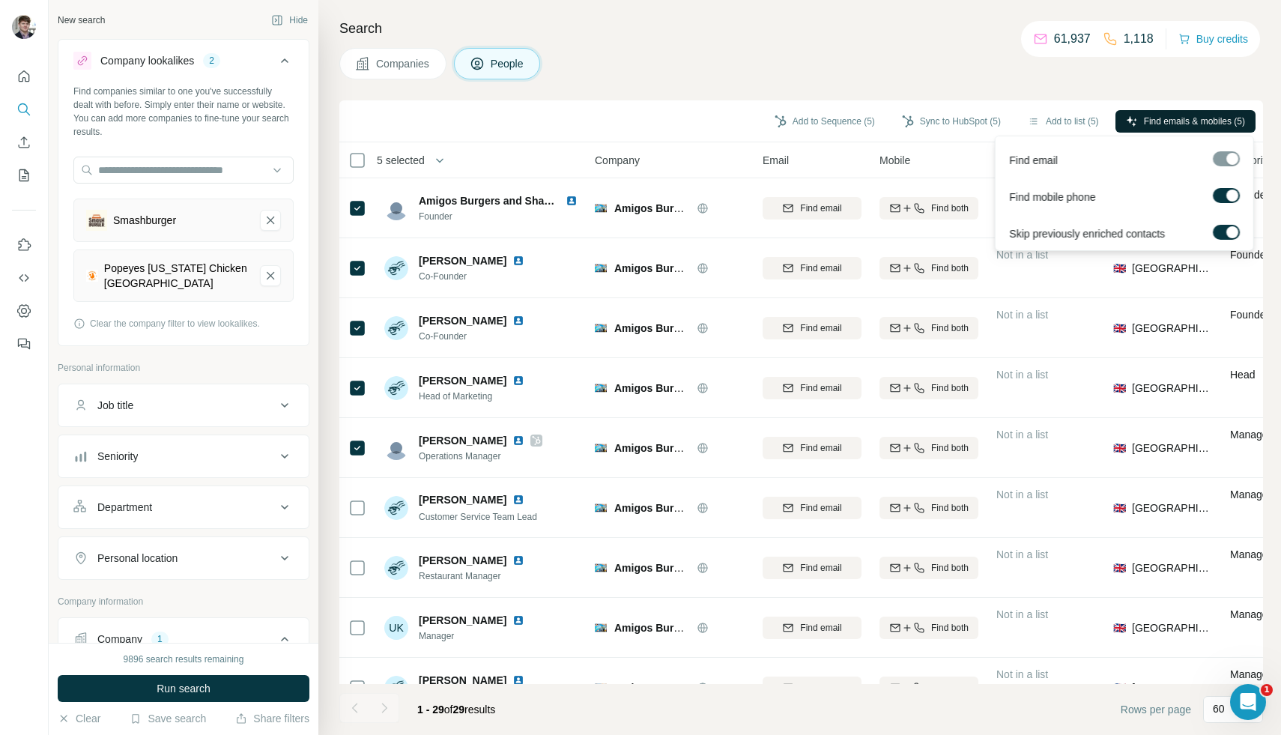
click at [1126, 125] on icon "button" at bounding box center [1132, 121] width 12 height 12
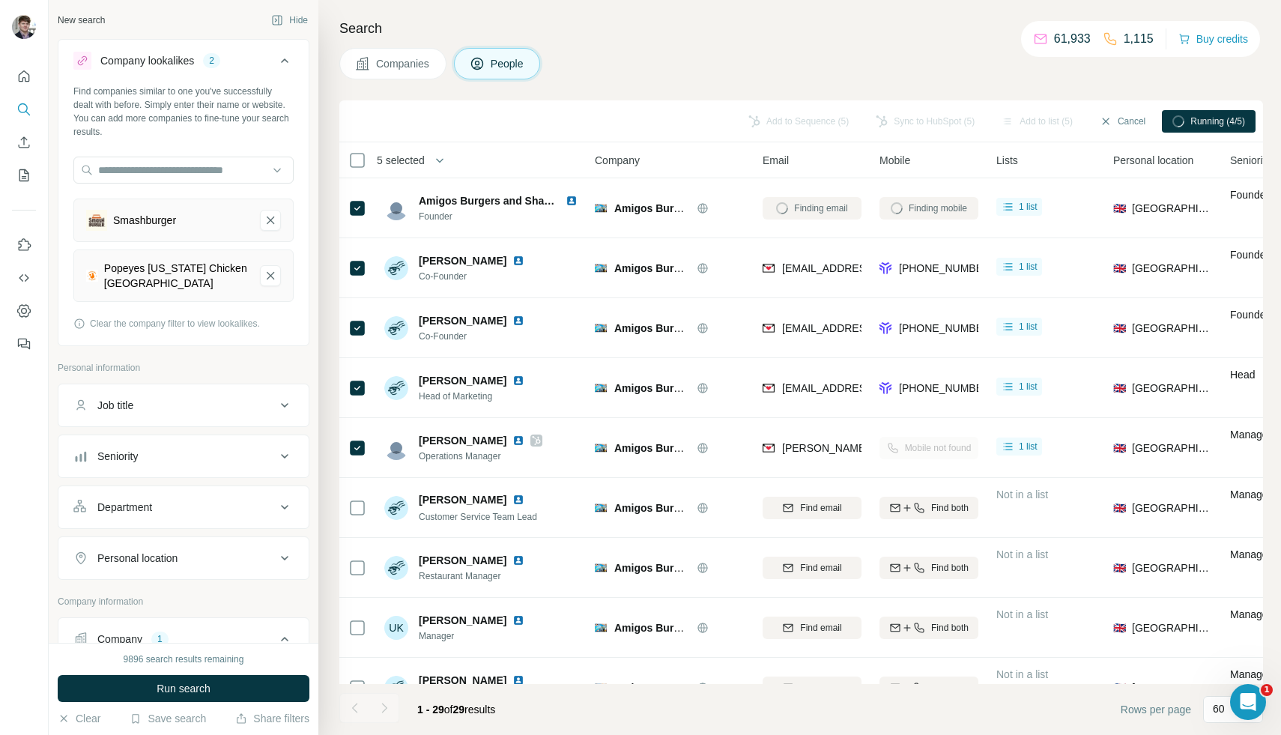
click at [445, 67] on button "Companies" at bounding box center [392, 63] width 107 height 31
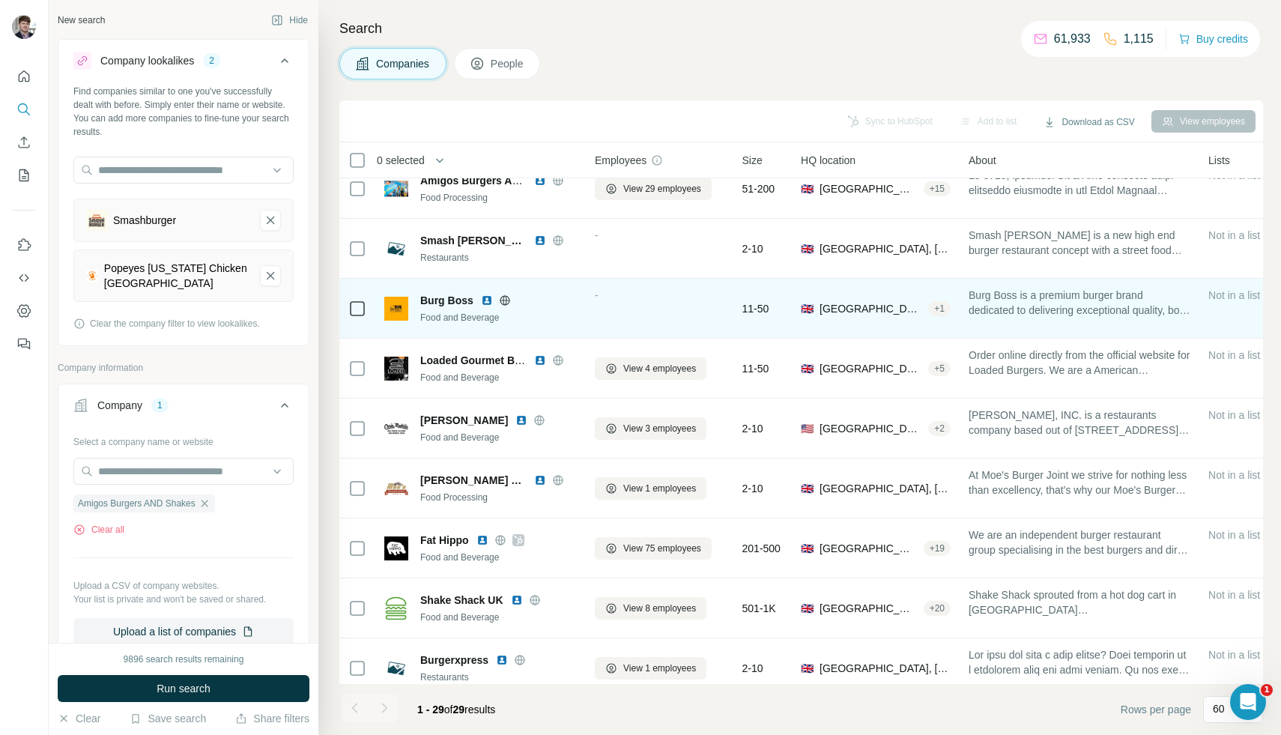
scroll to position [273, 5]
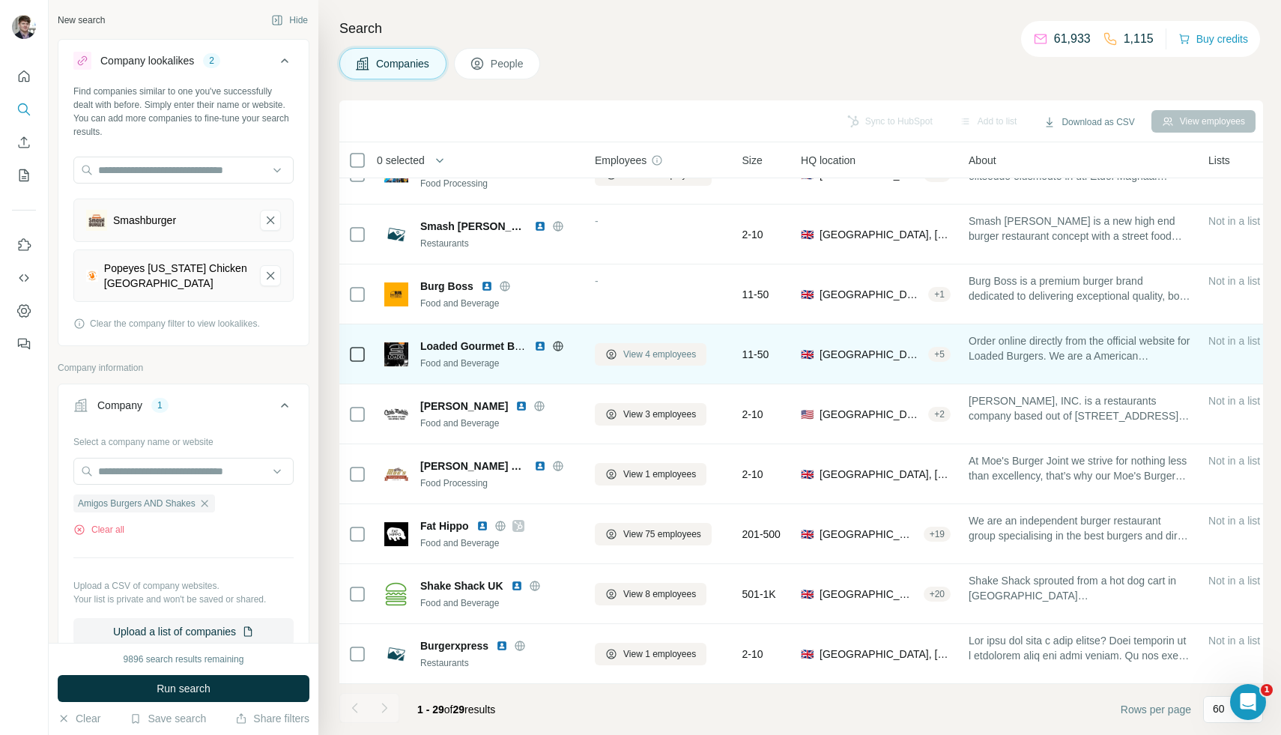
click at [632, 355] on span "View 4 employees" at bounding box center [659, 354] width 73 height 13
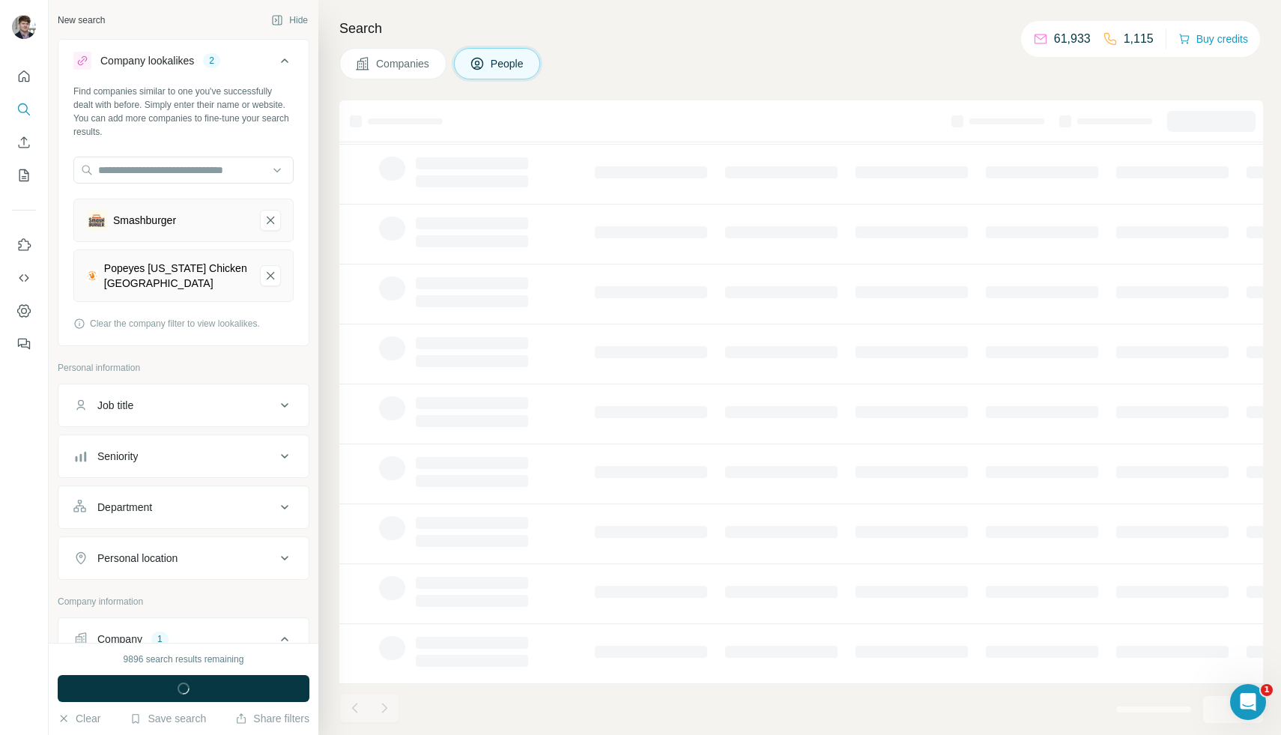
scroll to position [0, 5]
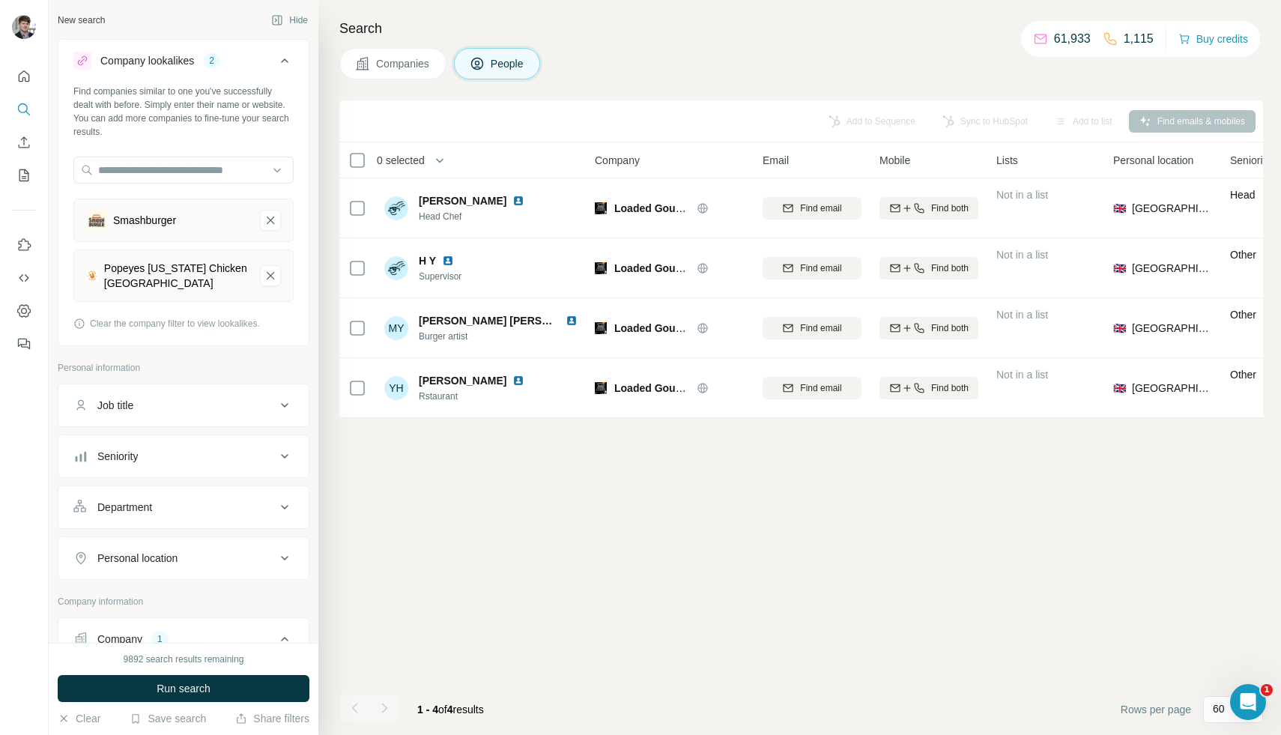
click at [396, 67] on span "Companies" at bounding box center [403, 63] width 55 height 15
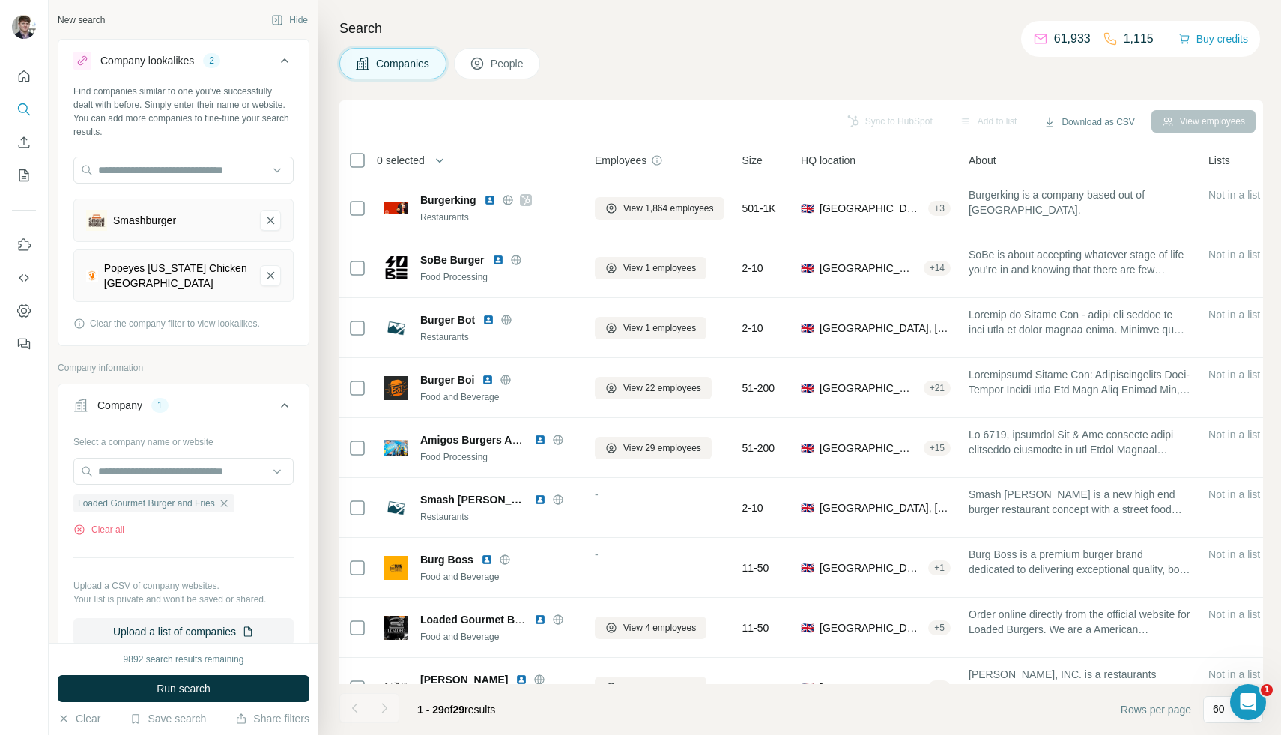
click at [396, 67] on span "Companies" at bounding box center [403, 63] width 55 height 15
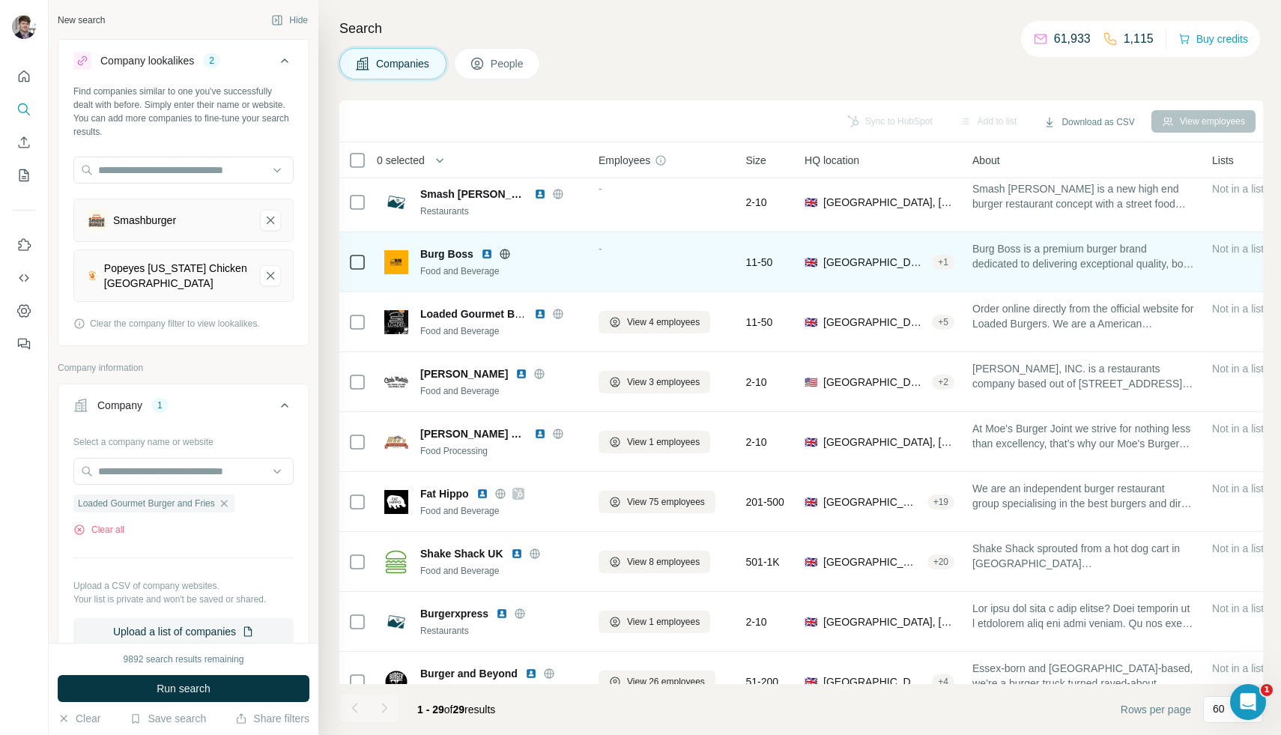
scroll to position [308, 1]
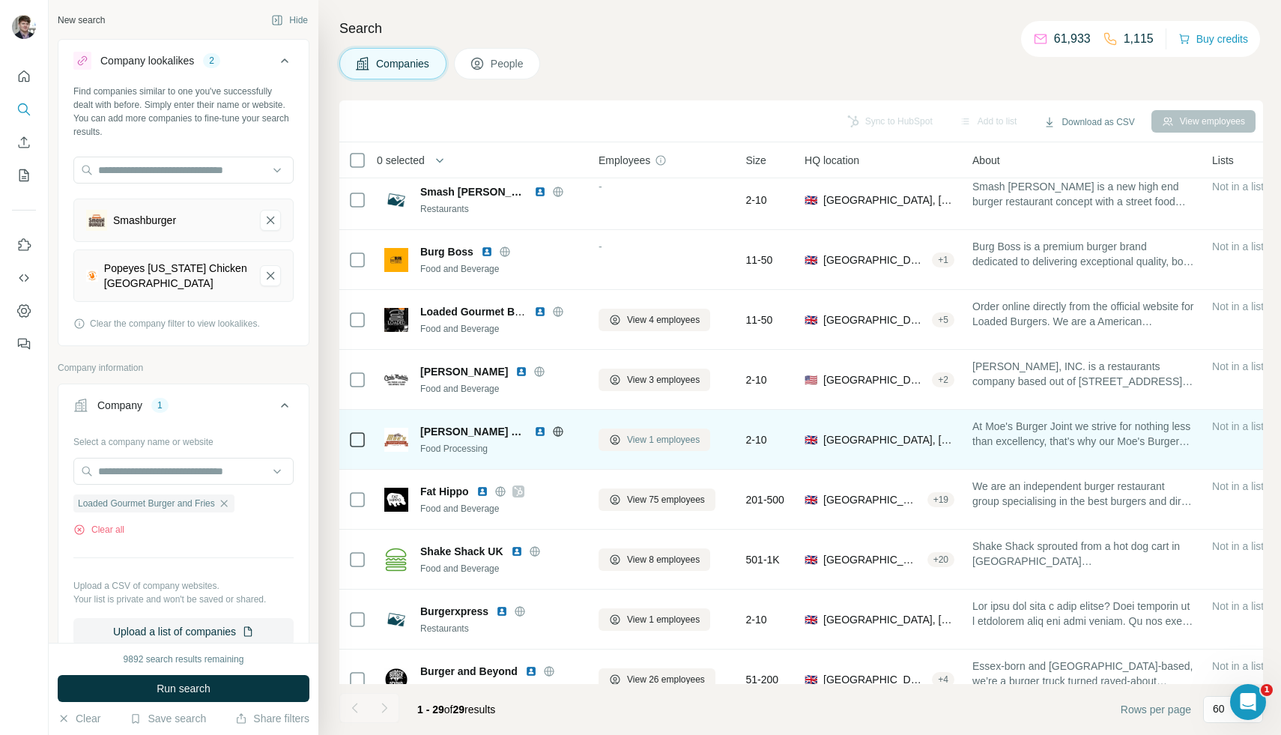
click at [638, 444] on span "View 1 employees" at bounding box center [663, 439] width 73 height 13
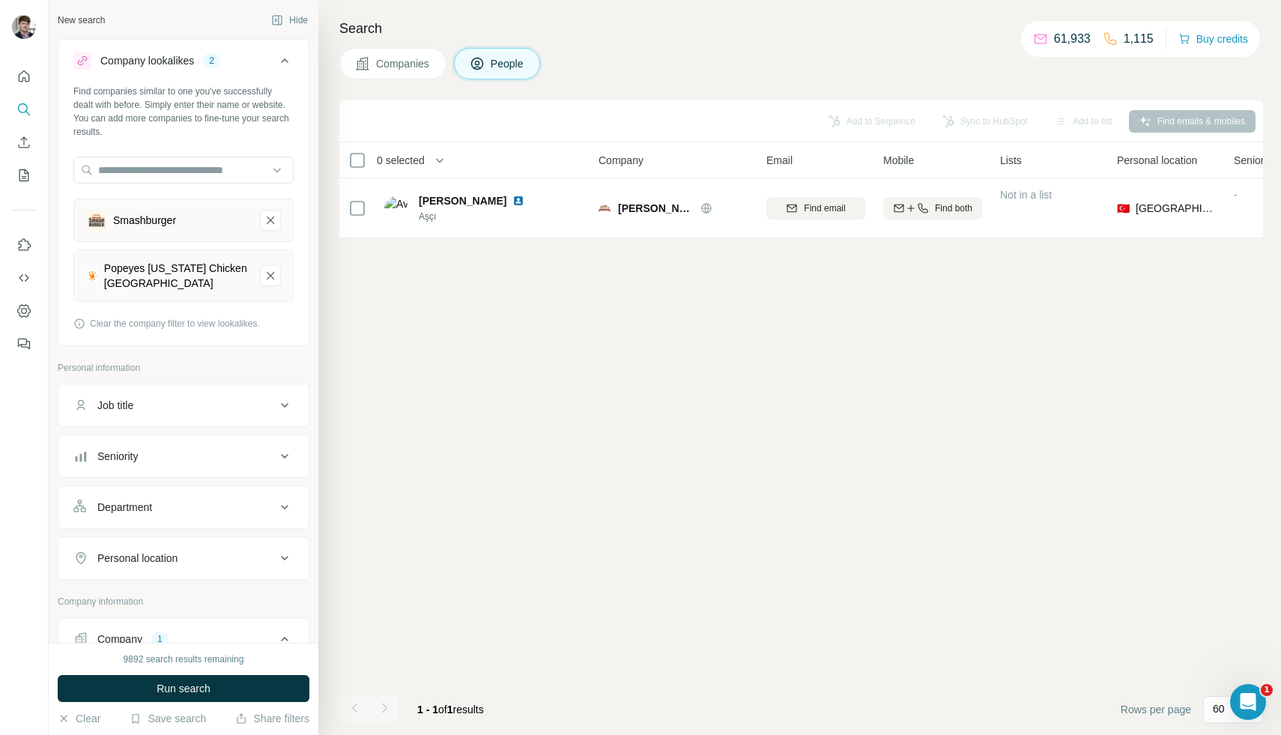
scroll to position [0, 1]
click at [408, 59] on span "Companies" at bounding box center [403, 63] width 55 height 15
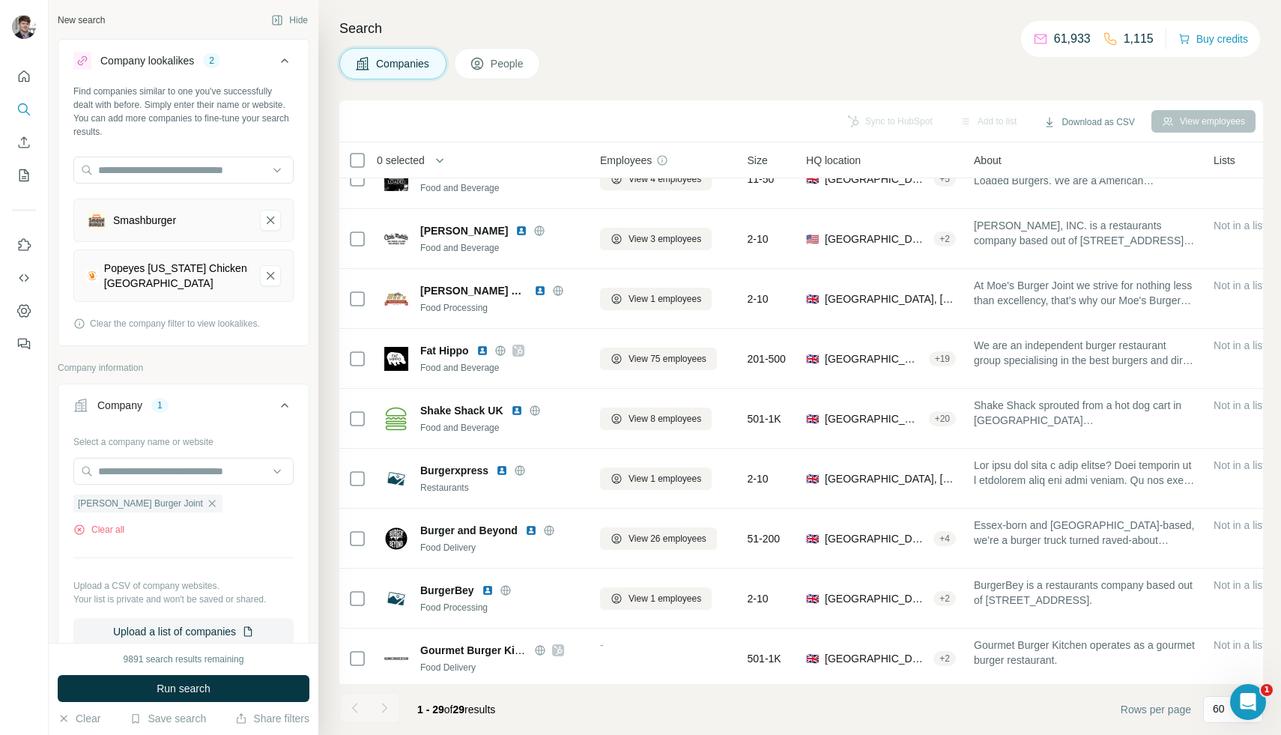
scroll to position [450, 0]
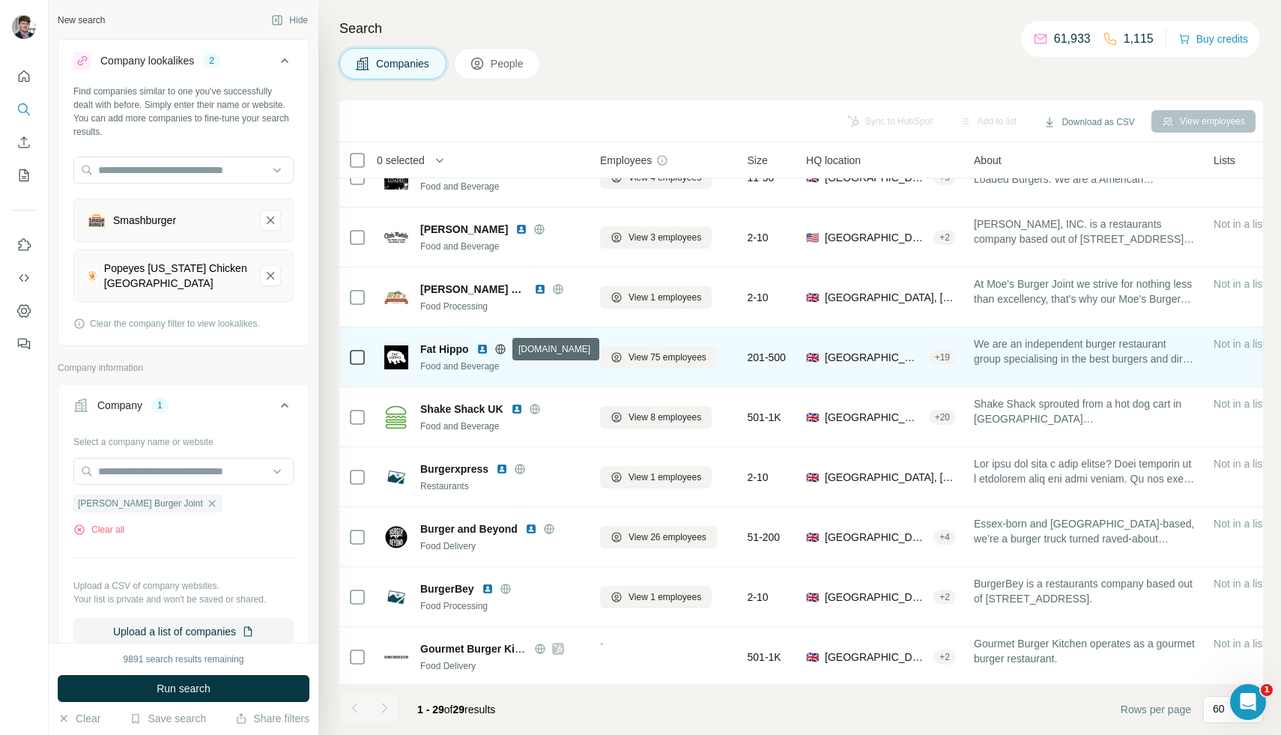
click at [500, 350] on icon at bounding box center [500, 349] width 12 height 12
click at [635, 360] on span "View 75 employees" at bounding box center [668, 357] width 78 height 13
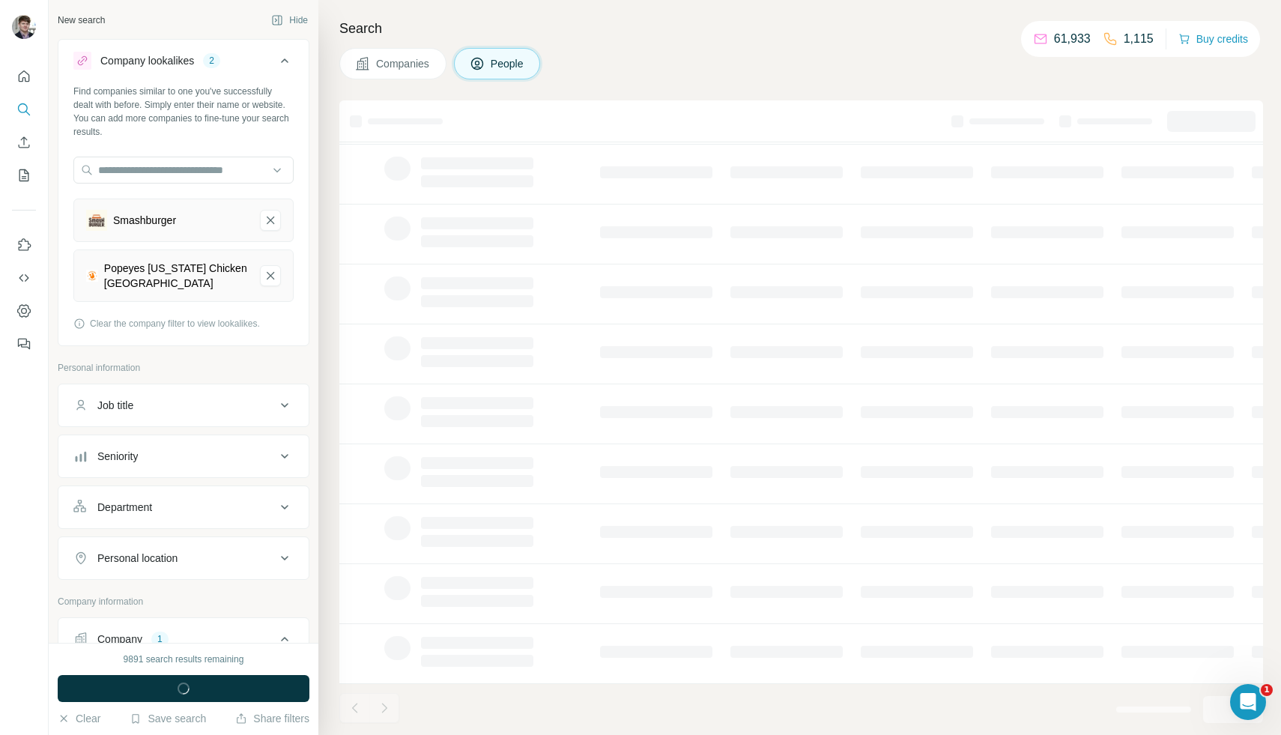
scroll to position [94, 0]
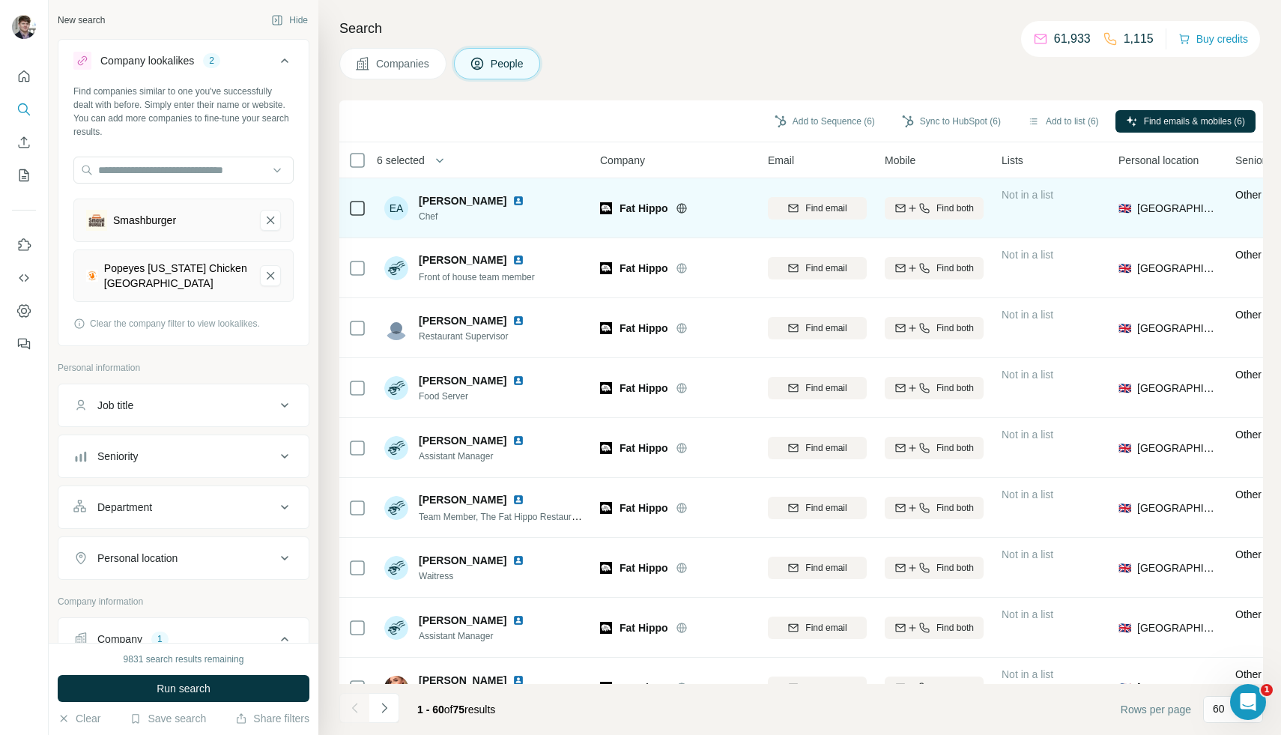
scroll to position [3090, 0]
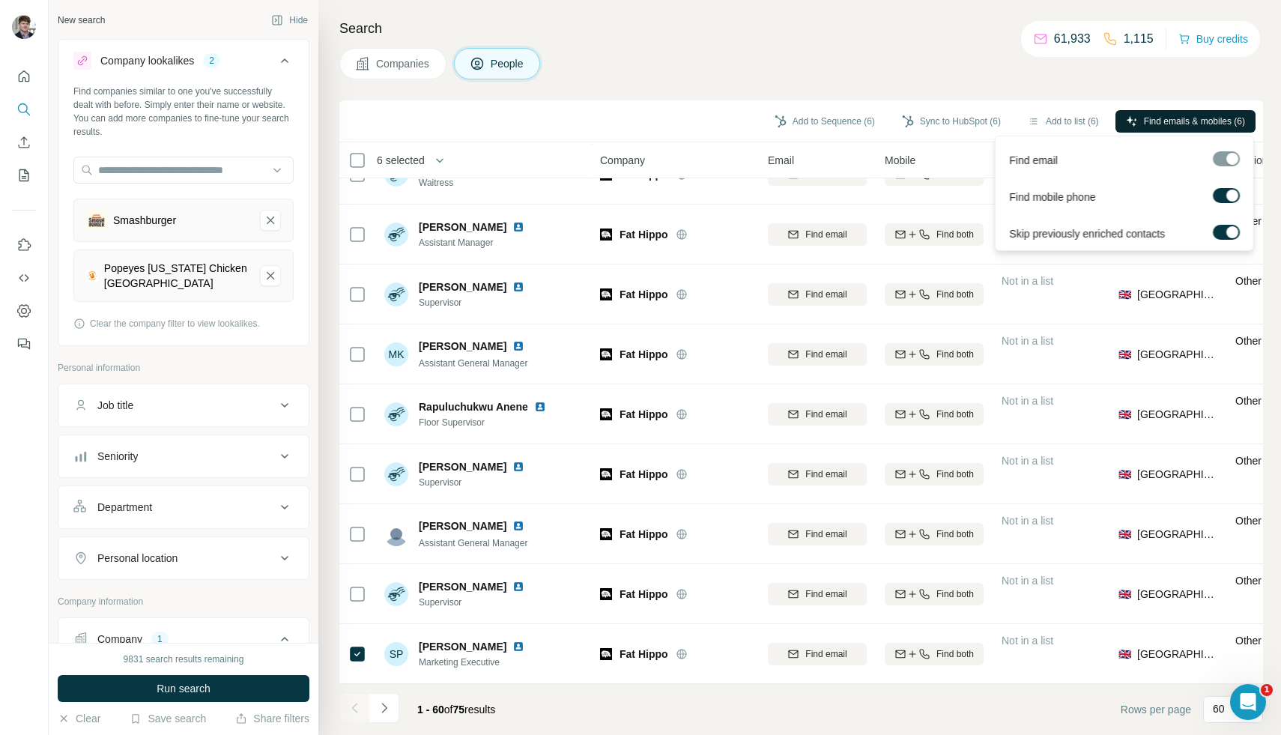
click at [1150, 115] on span "Find emails & mobiles (6)" at bounding box center [1194, 121] width 101 height 13
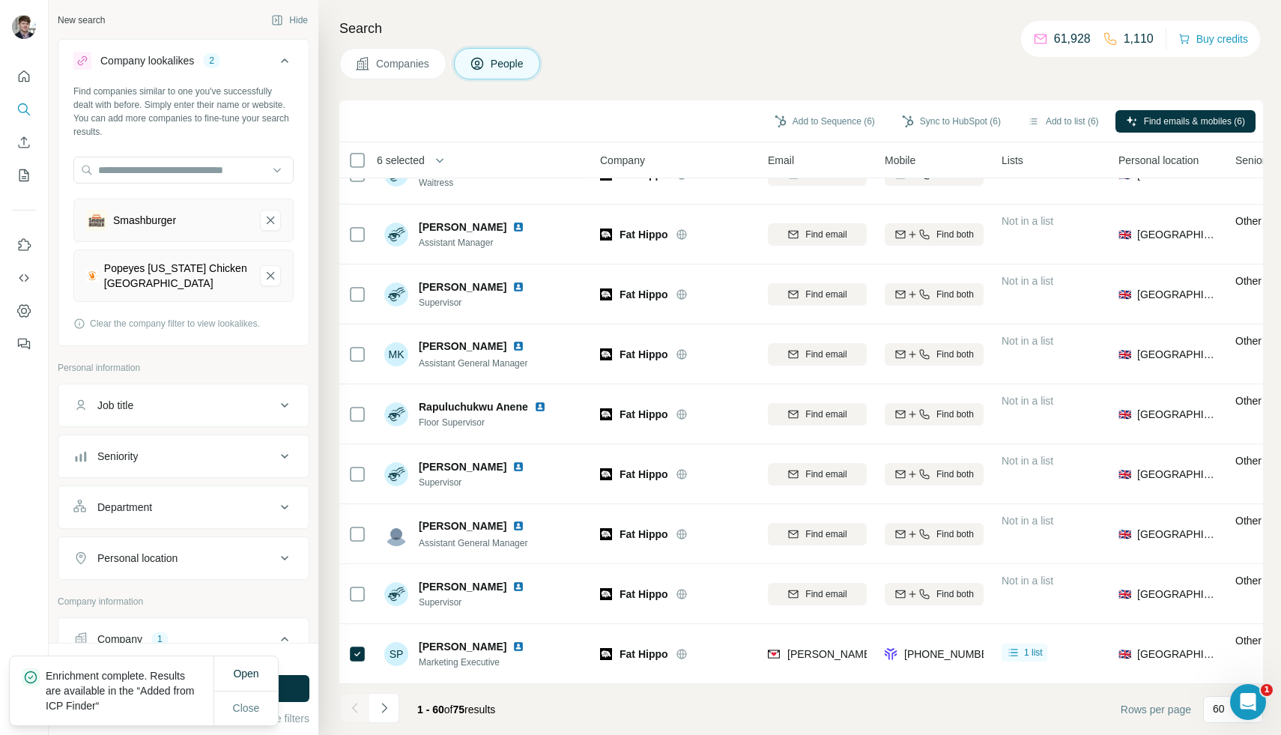
click at [1057, 122] on button "Add to list (6)" at bounding box center [1063, 121] width 92 height 22
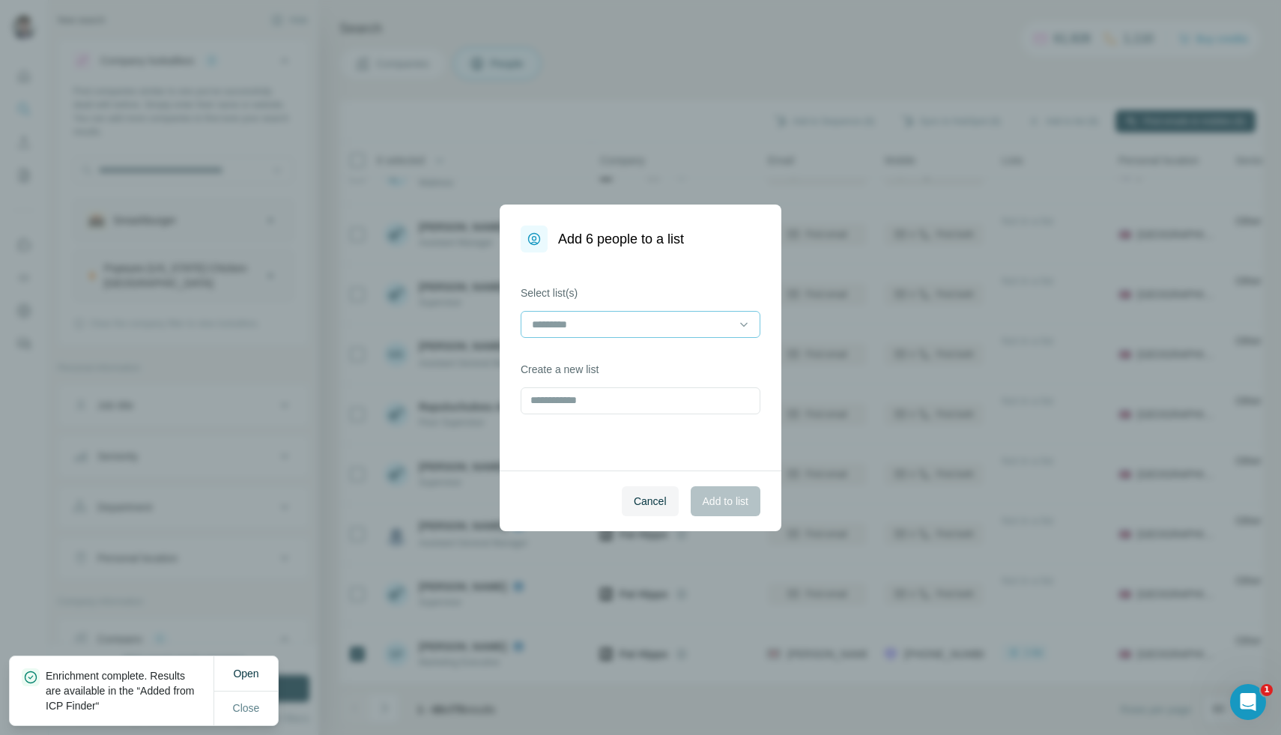
click at [659, 324] on input at bounding box center [631, 324] width 202 height 16
click at [662, 366] on p "List Export: Western chains - [DATE] 11:09" at bounding box center [632, 358] width 199 height 15
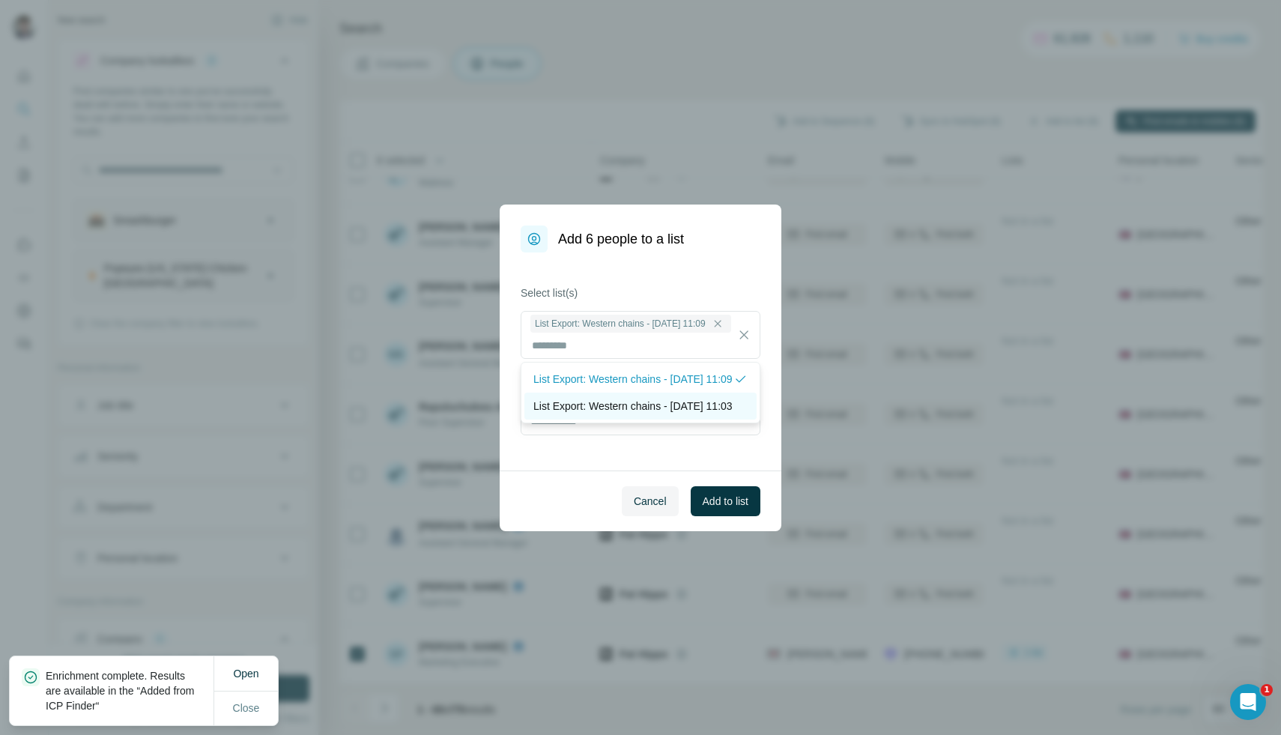
click at [677, 414] on p "List Export: Western chains - 06/10/2025 11:03" at bounding box center [632, 406] width 199 height 15
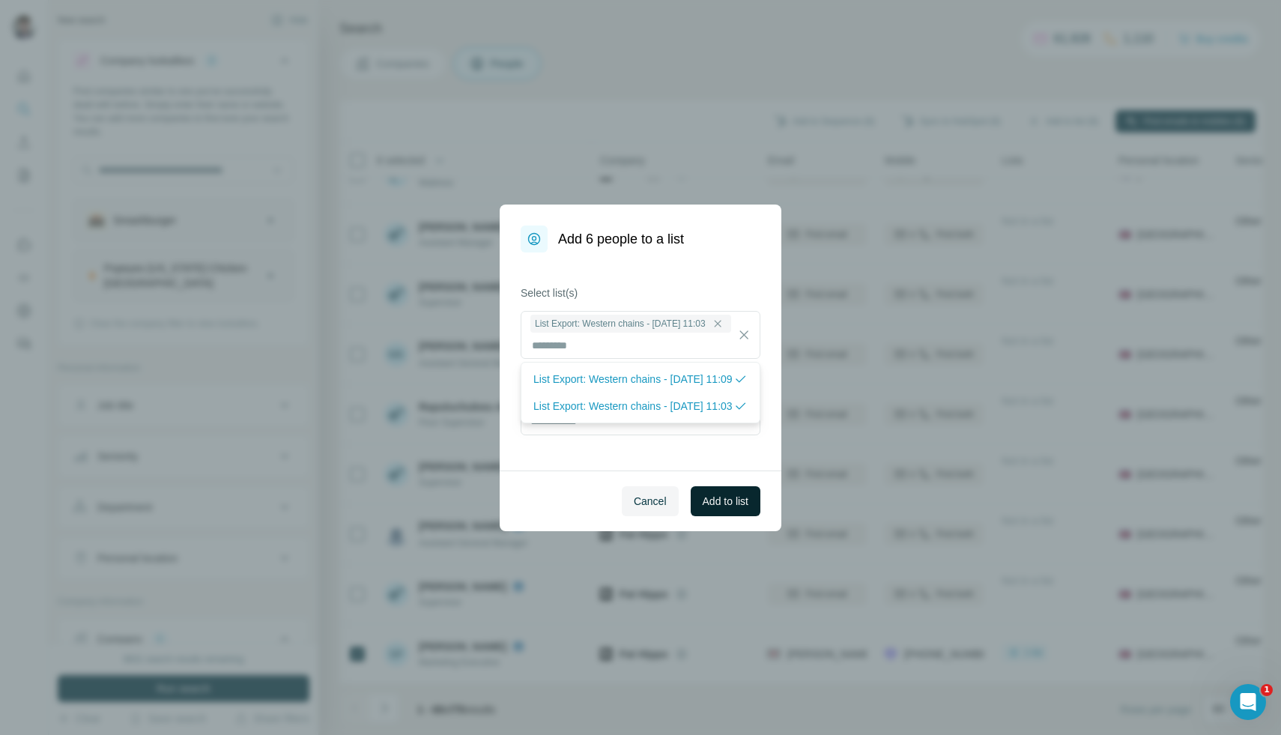
click at [732, 501] on span "Add to list" at bounding box center [726, 501] width 46 height 15
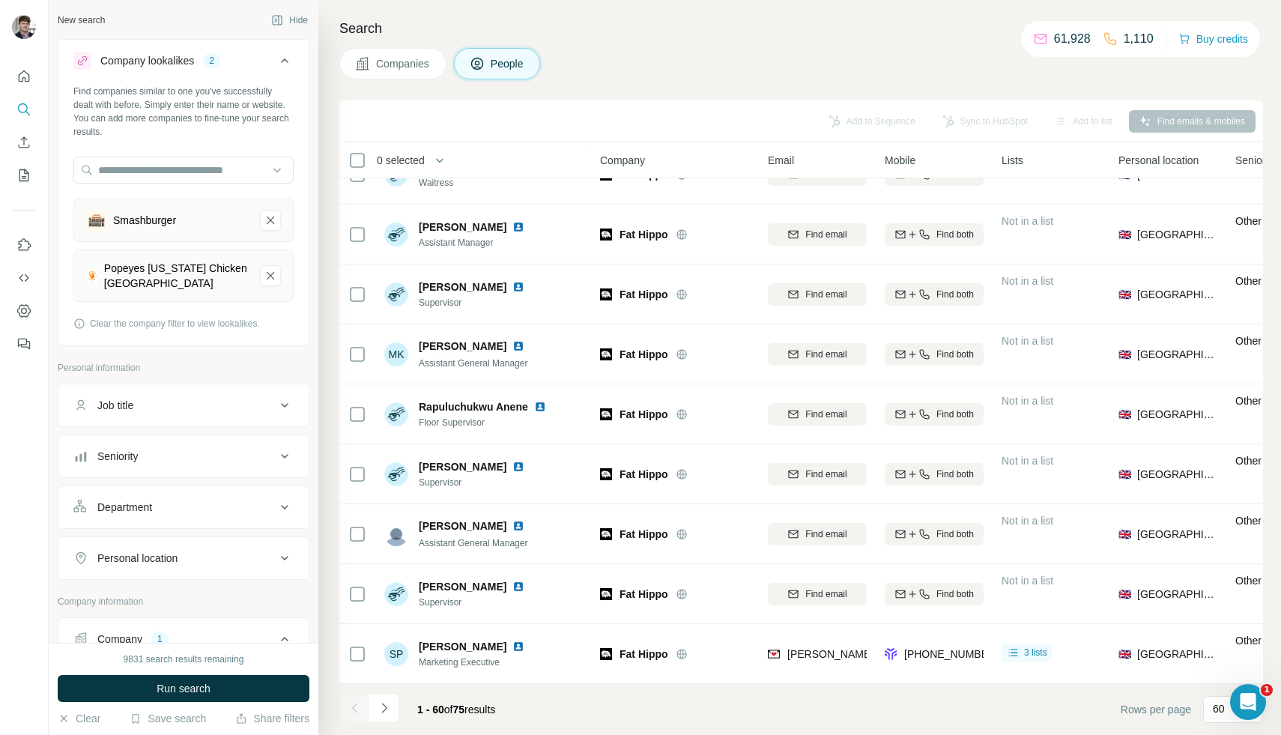
click at [390, 70] on button "Companies" at bounding box center [392, 63] width 107 height 31
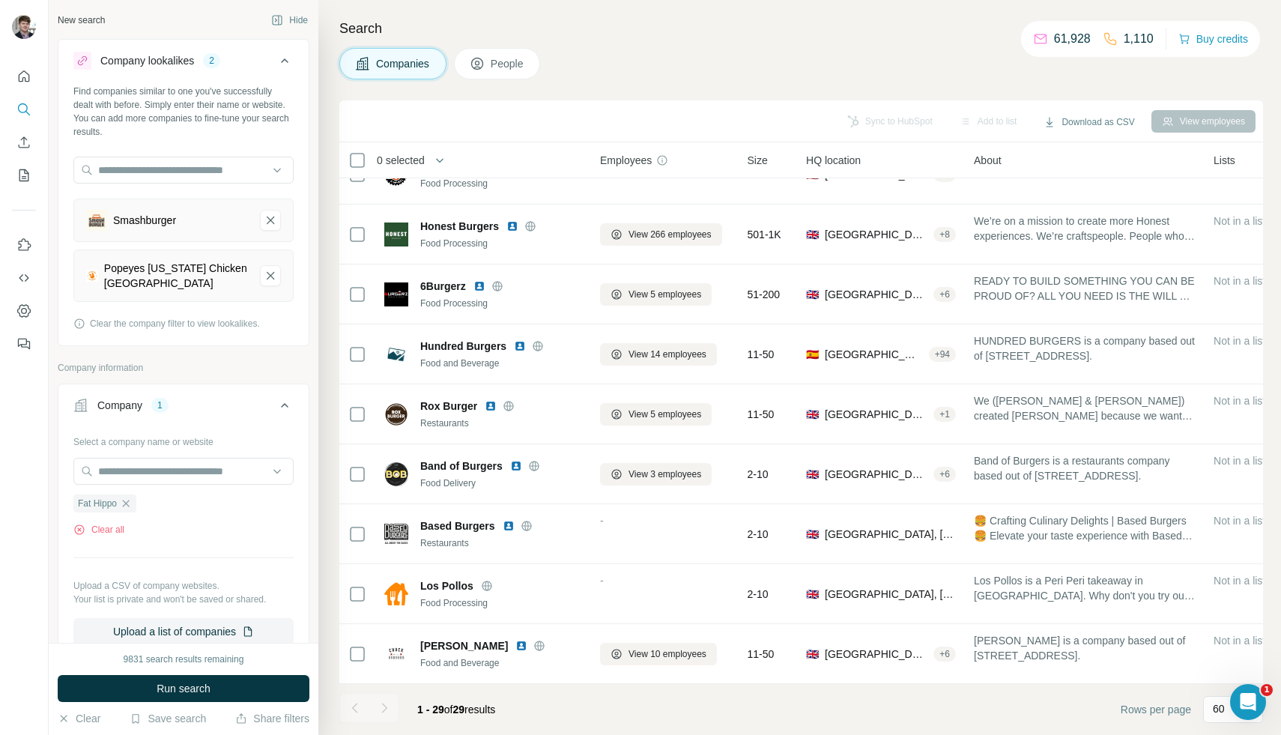
scroll to position [1232, 0]
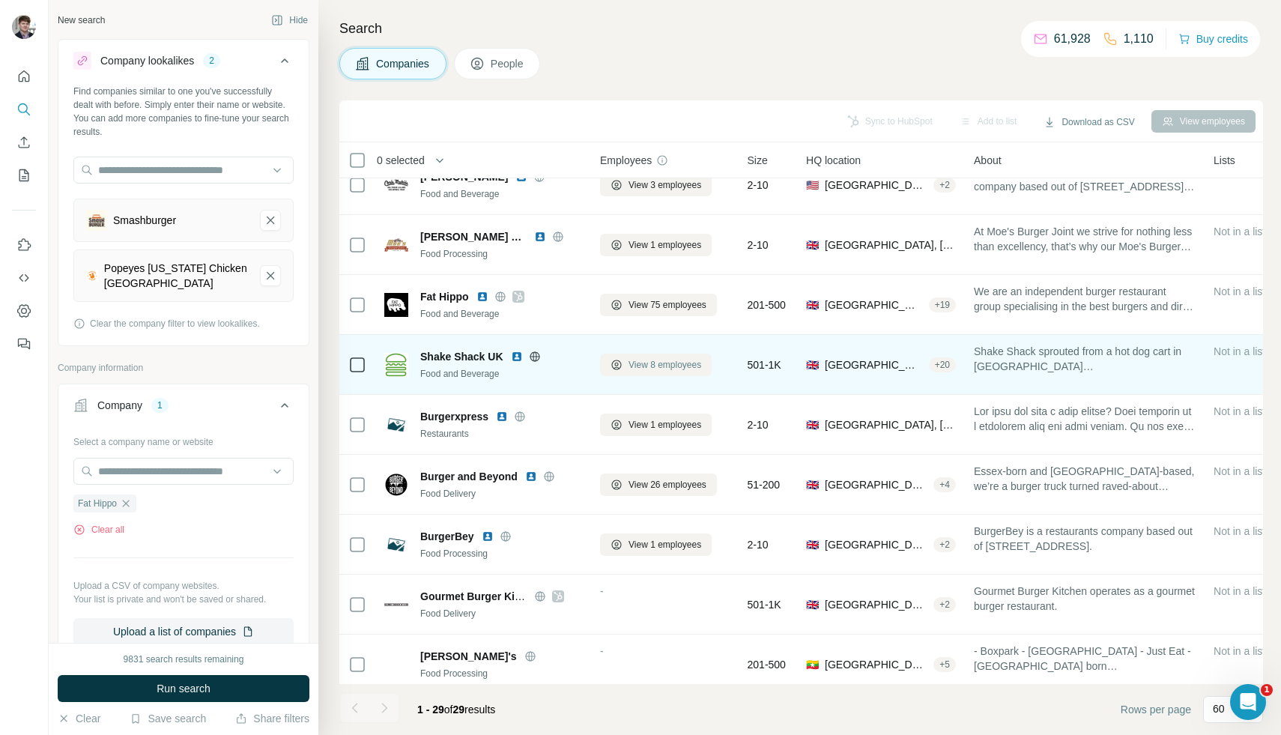
scroll to position [503, 0]
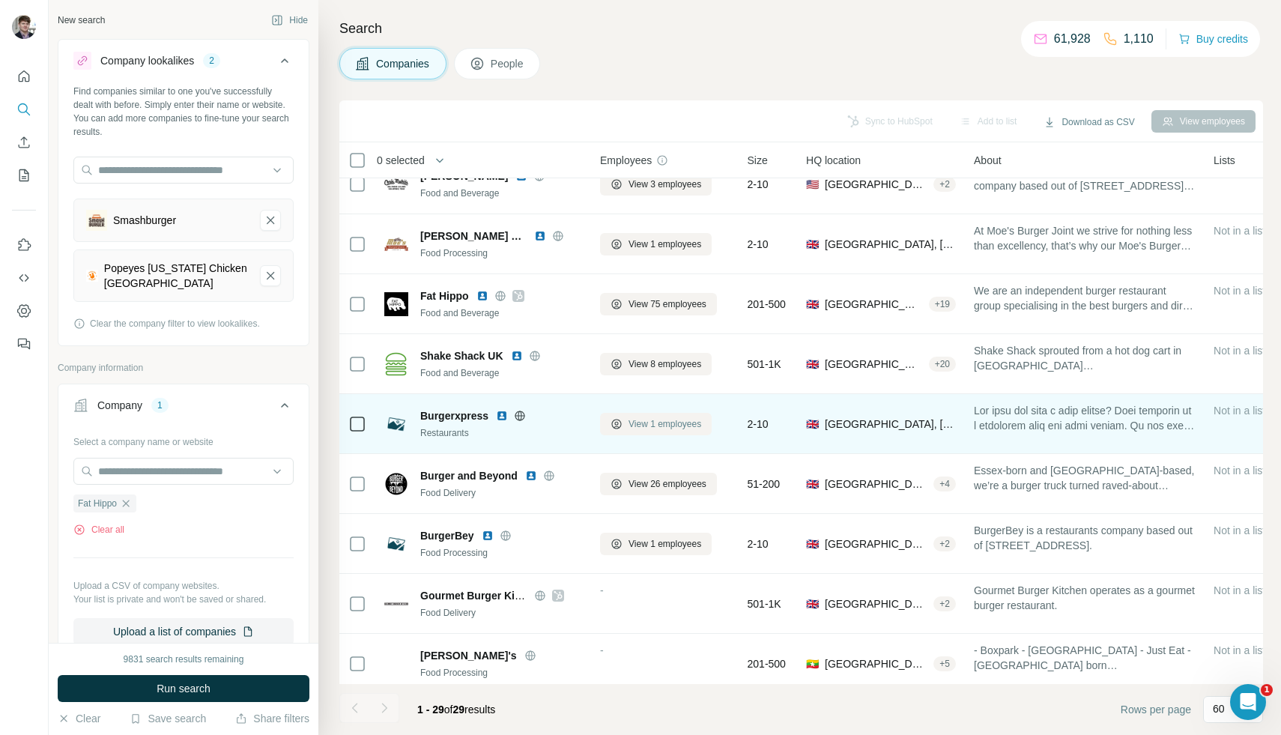
click at [644, 432] on button "View 1 employees" at bounding box center [656, 424] width 112 height 22
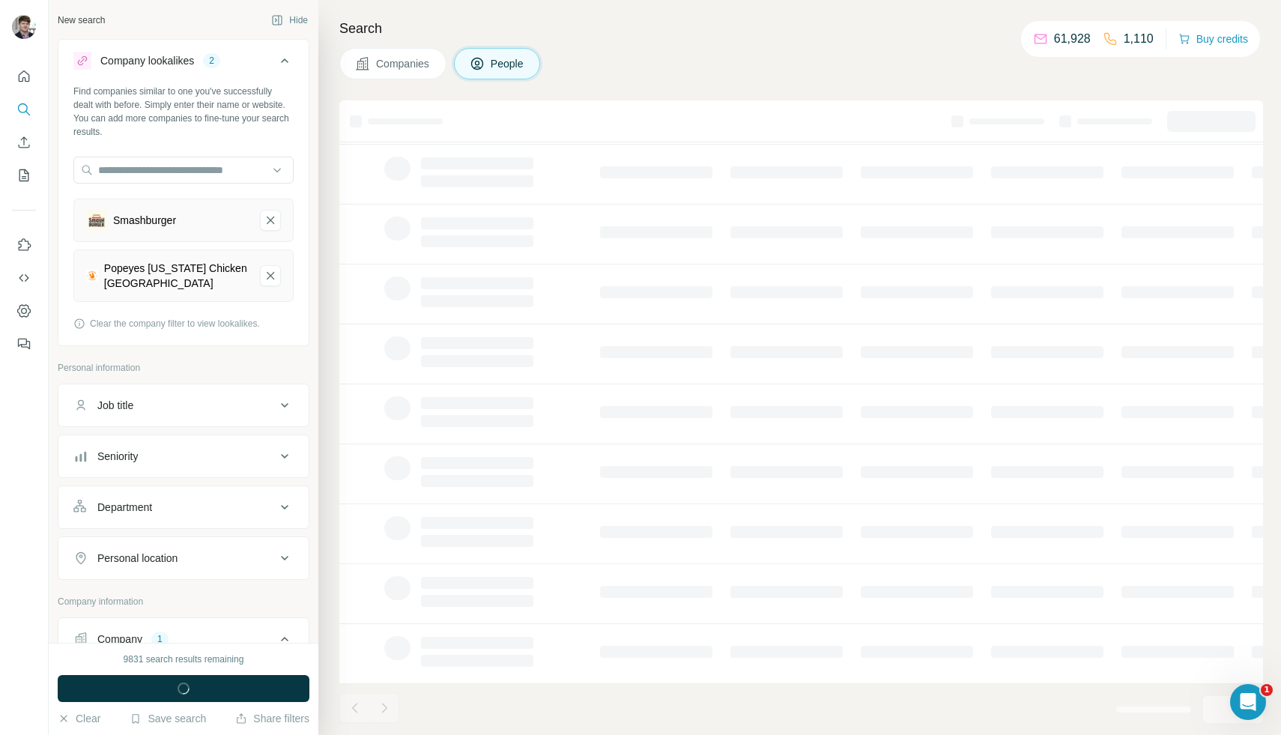
scroll to position [0, 0]
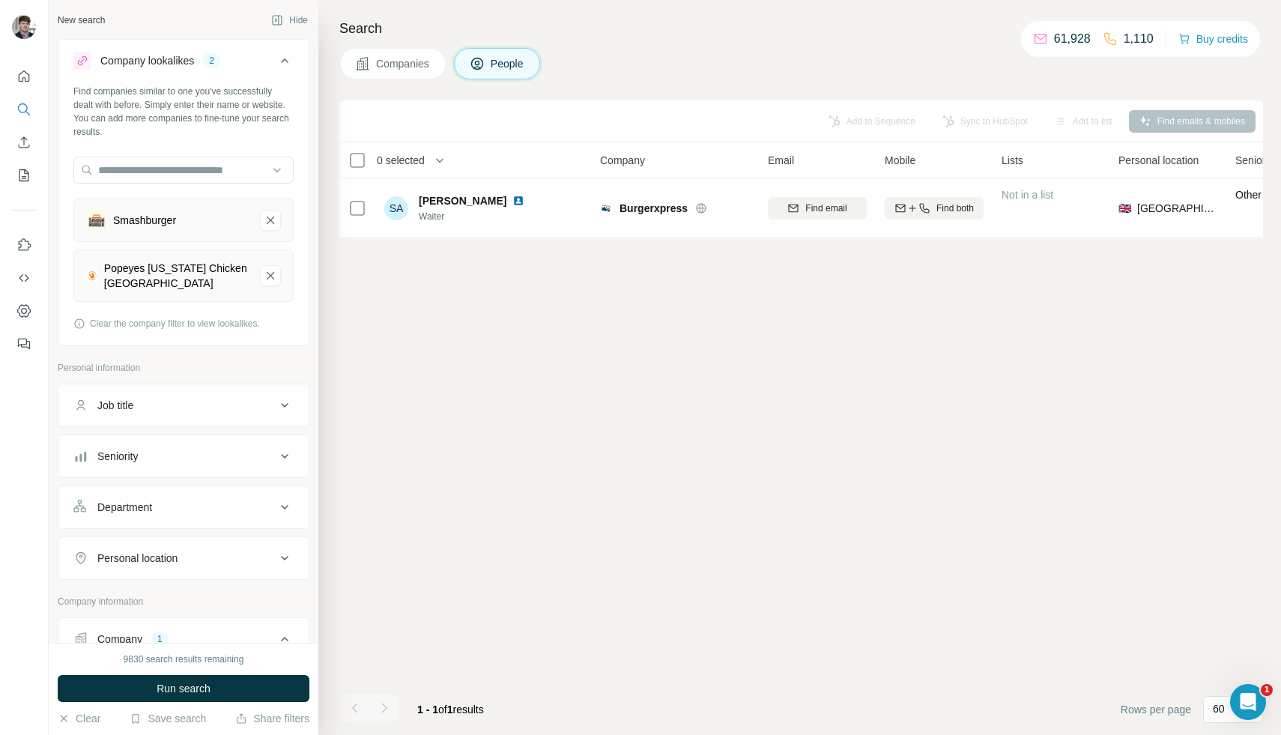
click at [402, 67] on span "Companies" at bounding box center [403, 63] width 55 height 15
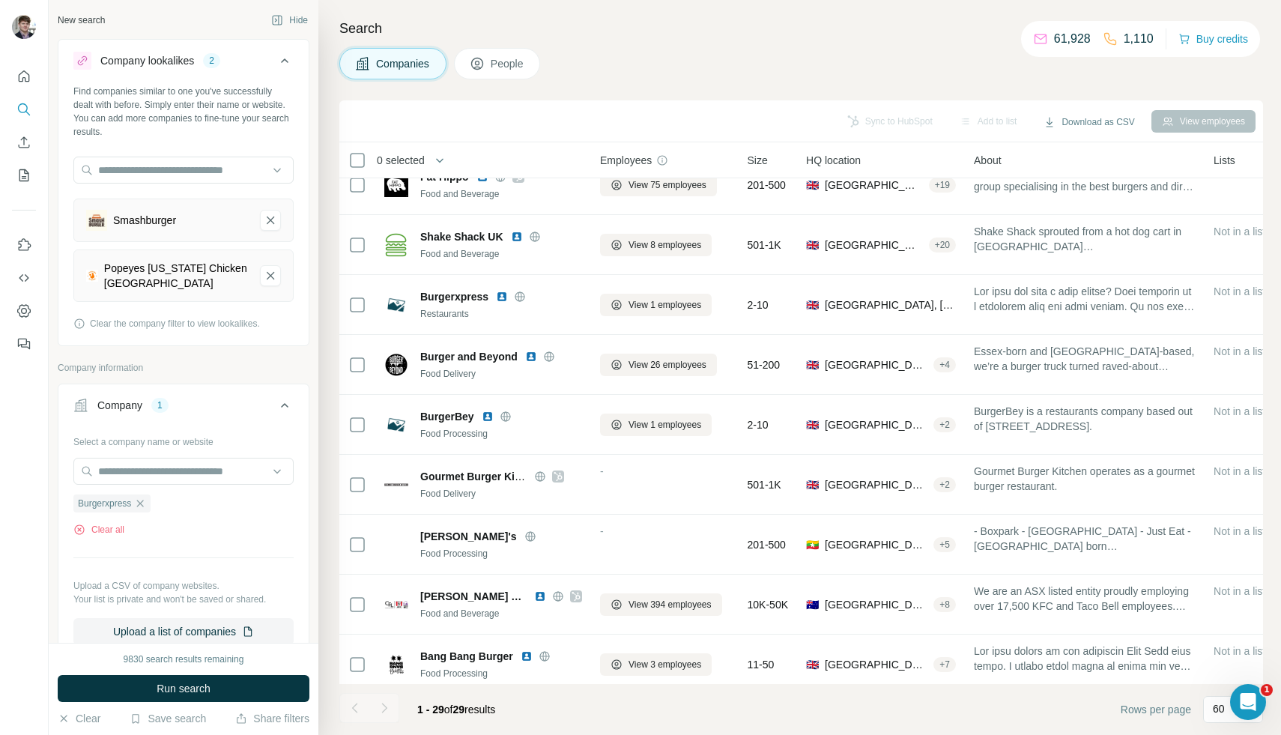
scroll to position [623, 0]
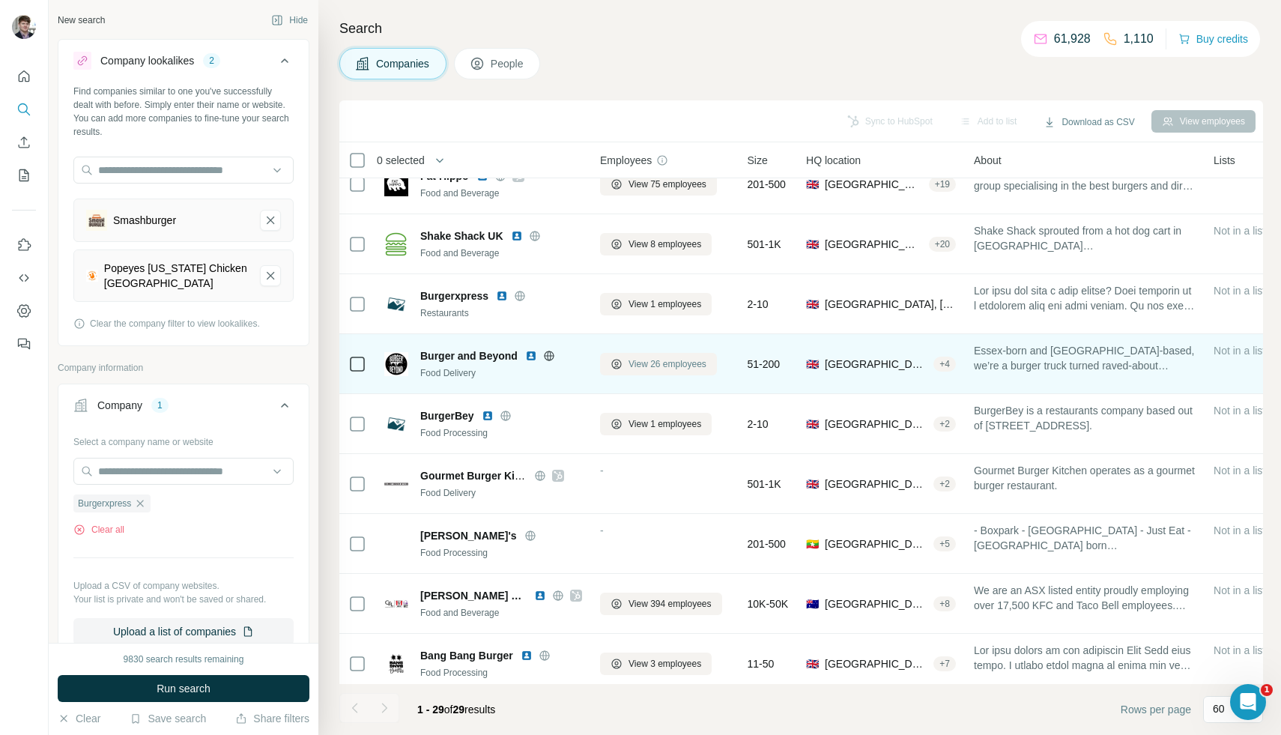
click at [644, 369] on span "View 26 employees" at bounding box center [668, 363] width 78 height 13
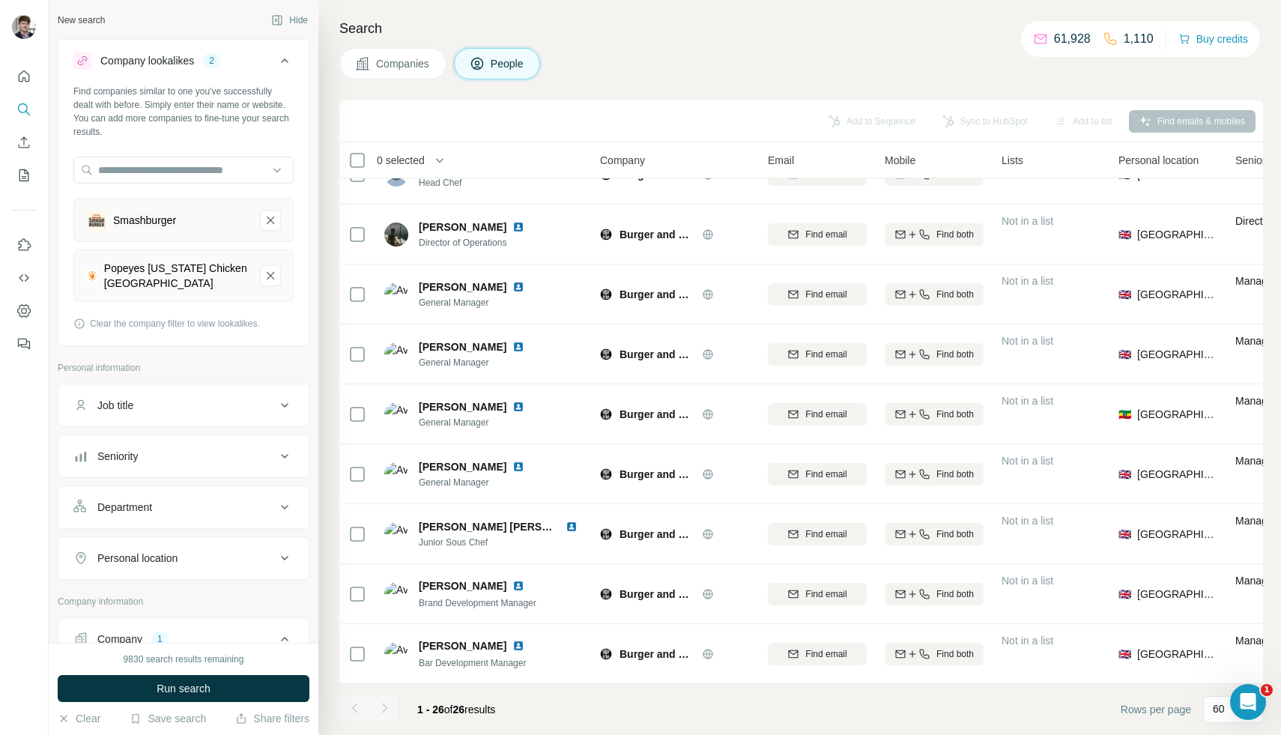
scroll to position [623, 0]
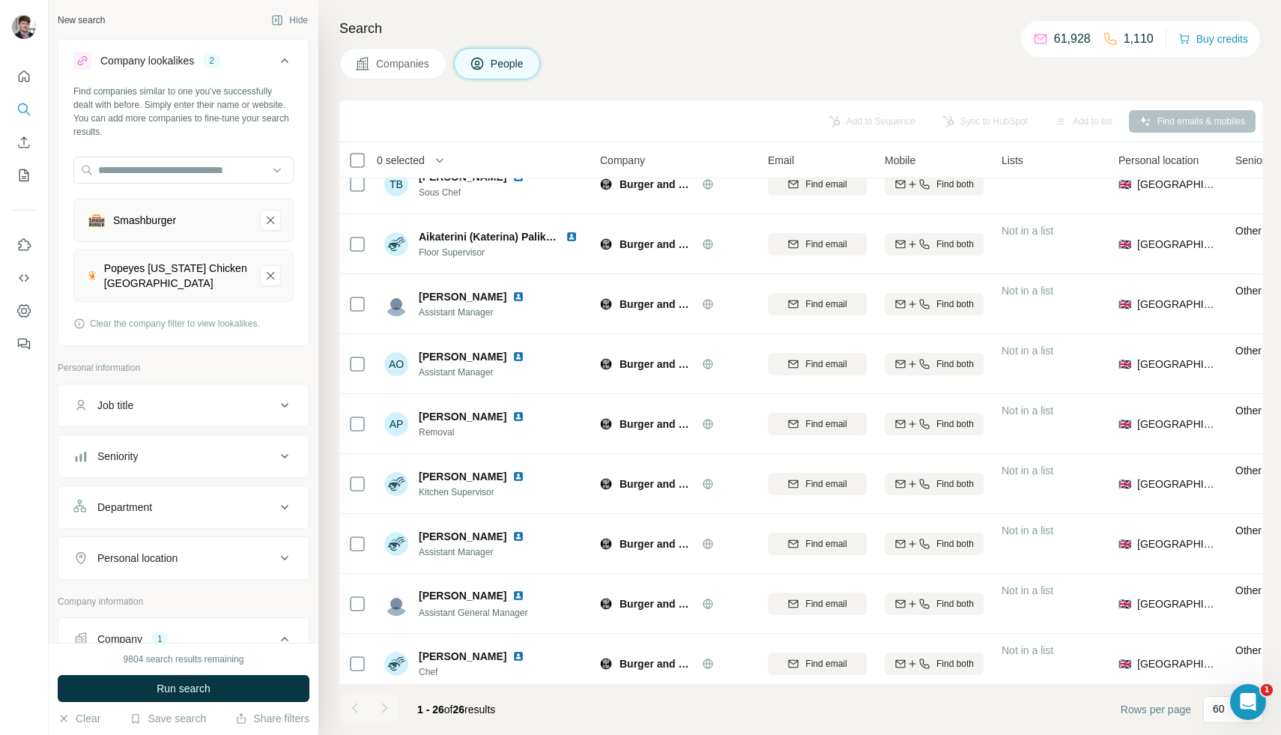
click at [414, 65] on span "Companies" at bounding box center [403, 63] width 55 height 15
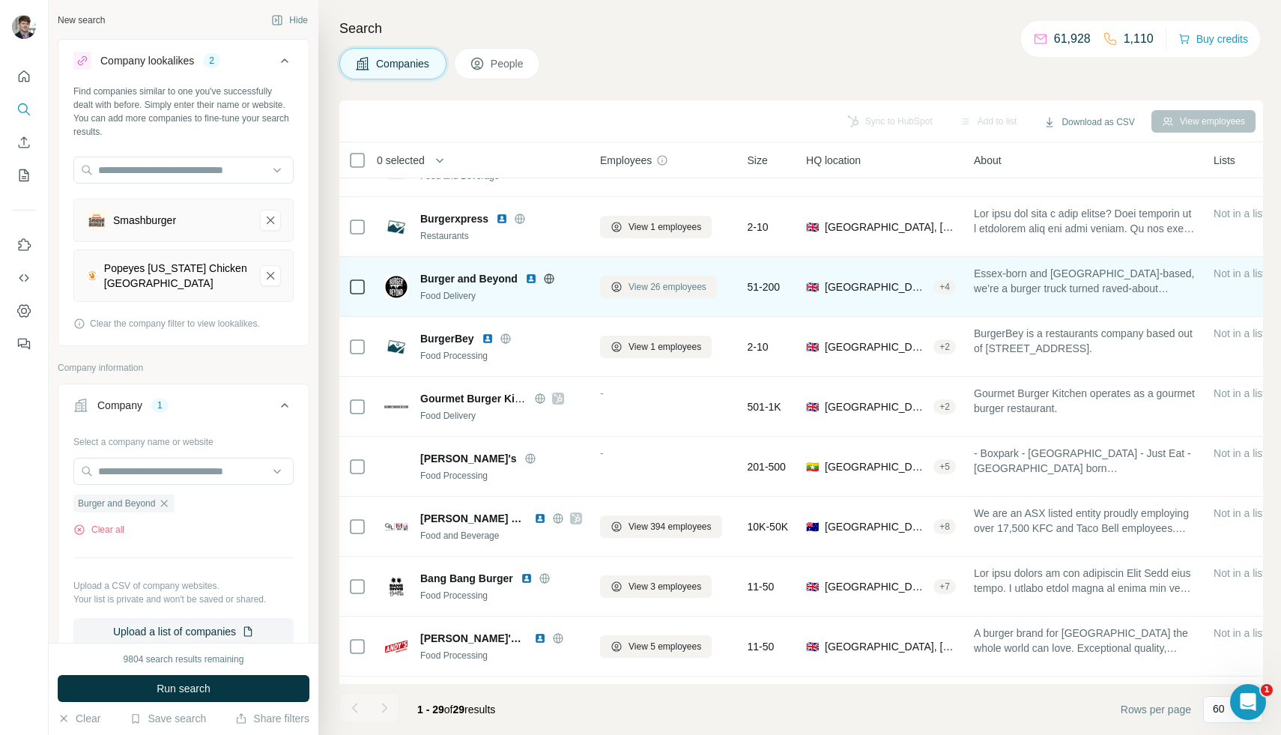
scroll to position [703, 0]
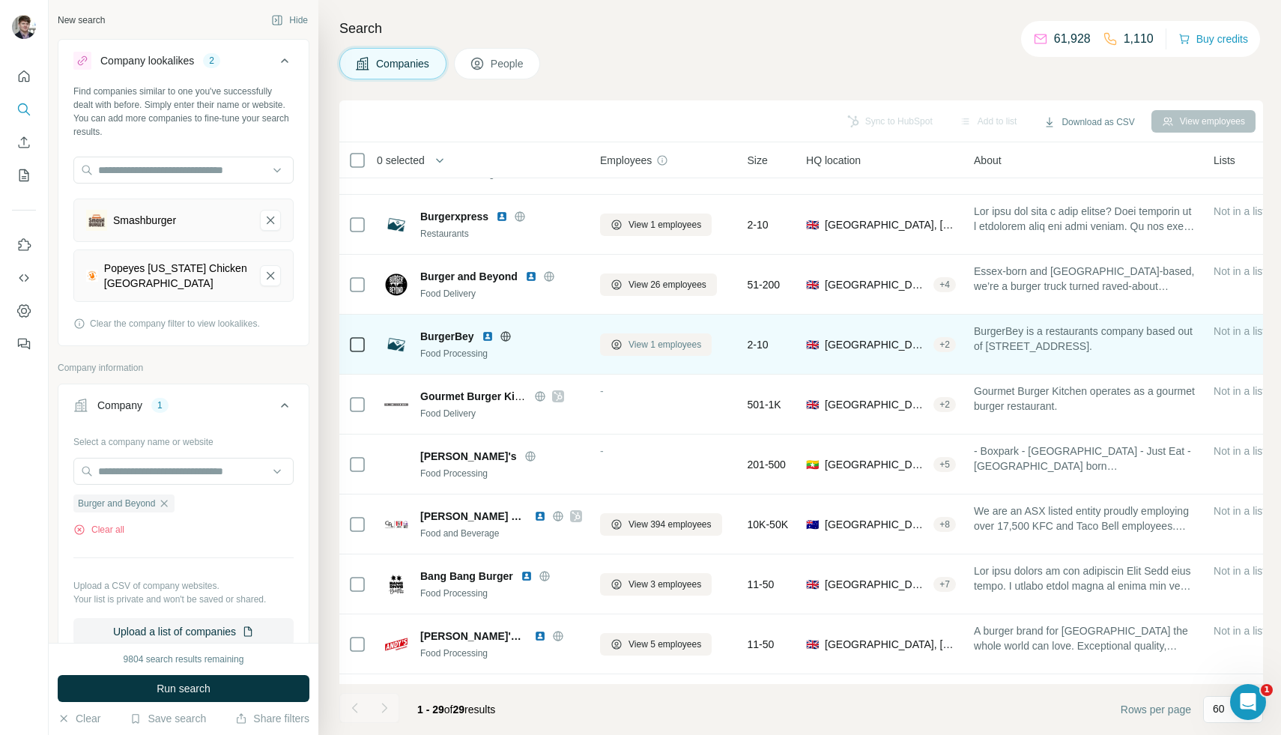
click at [625, 350] on button "View 1 employees" at bounding box center [656, 344] width 112 height 22
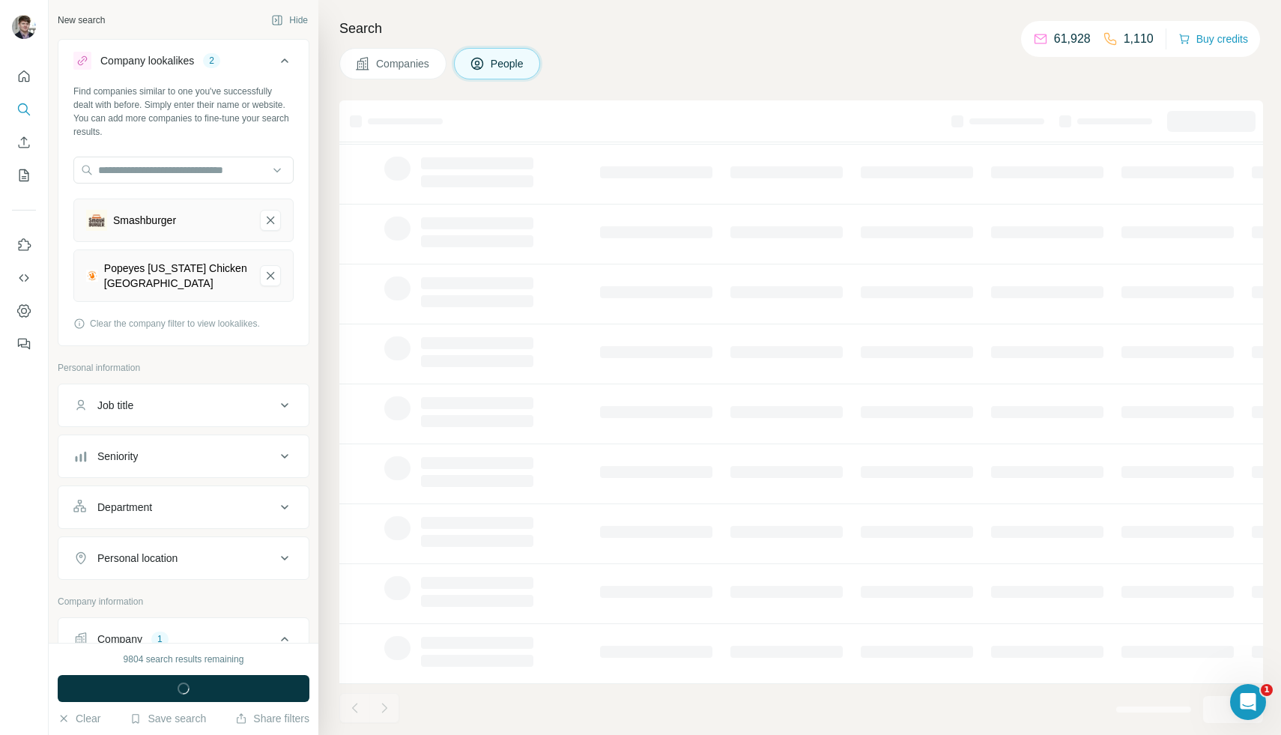
scroll to position [94, 0]
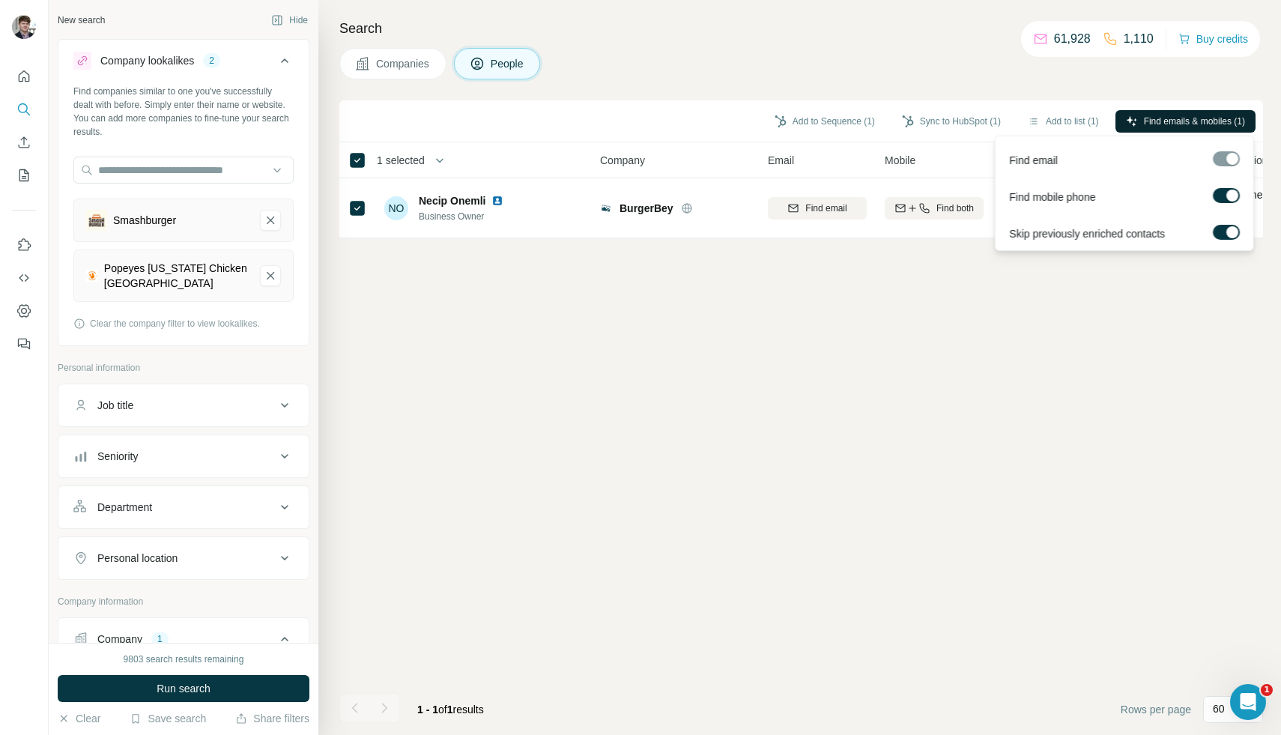
click at [1144, 118] on span "Find emails & mobiles (1)" at bounding box center [1194, 121] width 101 height 13
click at [1058, 123] on button "Add to list (1)" at bounding box center [1063, 121] width 92 height 22
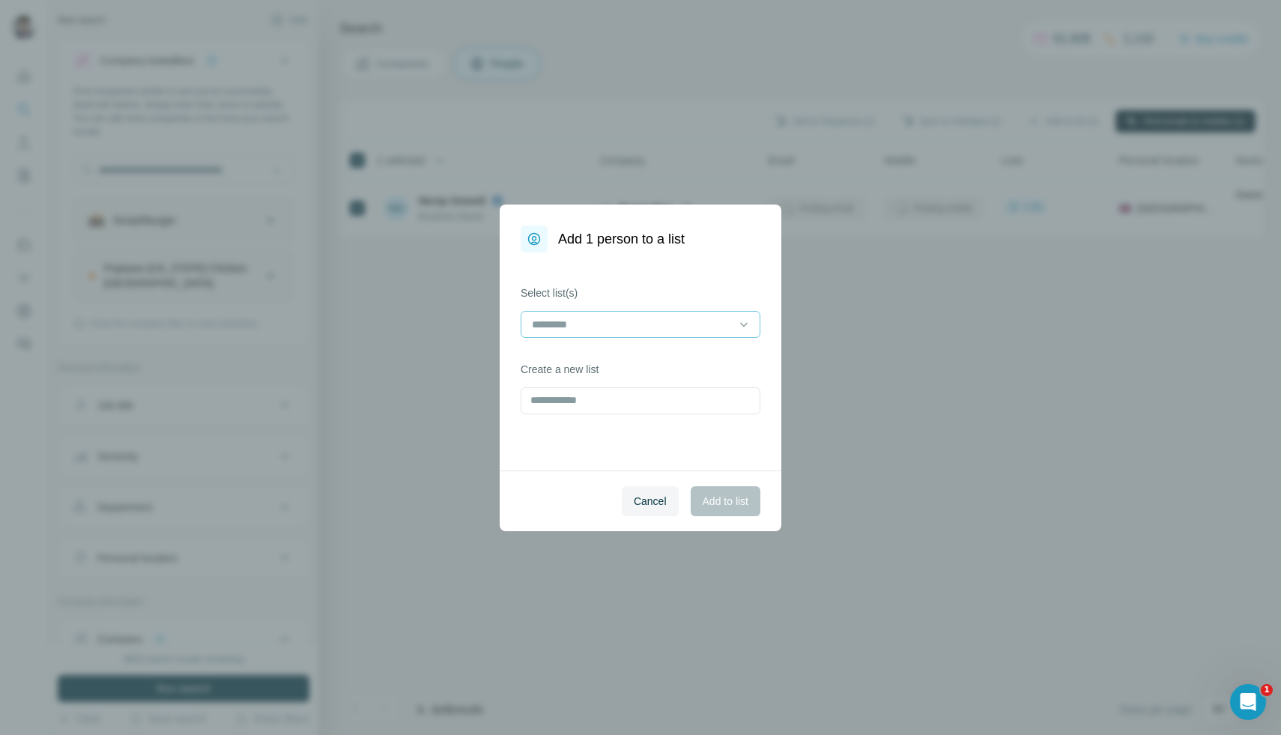
click at [720, 322] on input at bounding box center [631, 324] width 202 height 16
click at [719, 358] on p "List Export: Western chains - [DATE] 11:09" at bounding box center [632, 358] width 199 height 15
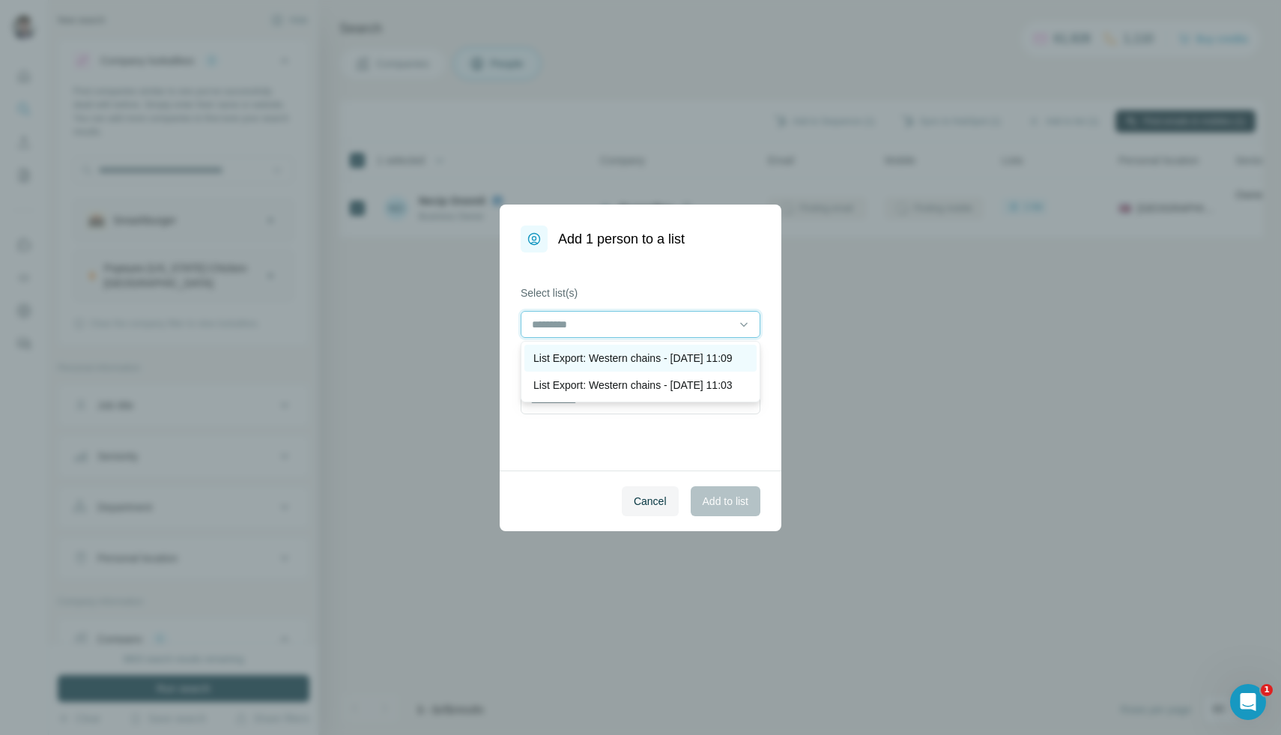
scroll to position [1, 0]
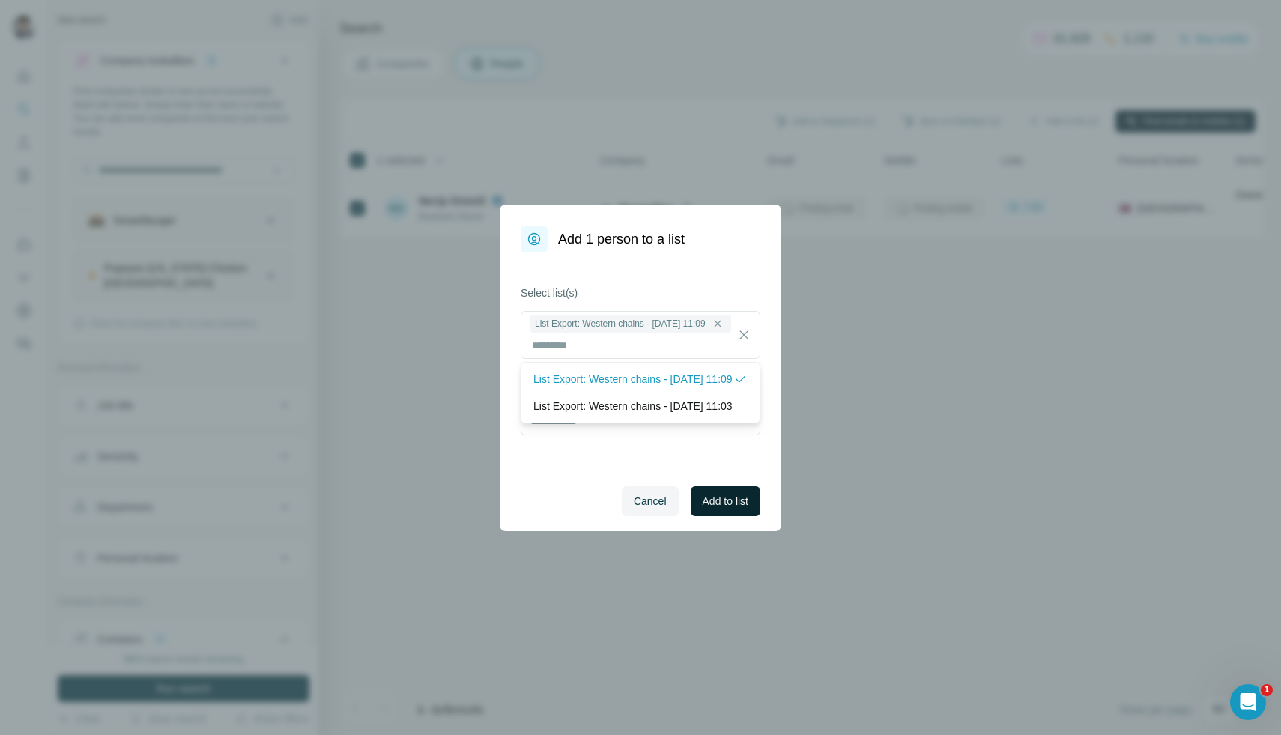
click at [737, 492] on button "Add to list" at bounding box center [726, 501] width 70 height 30
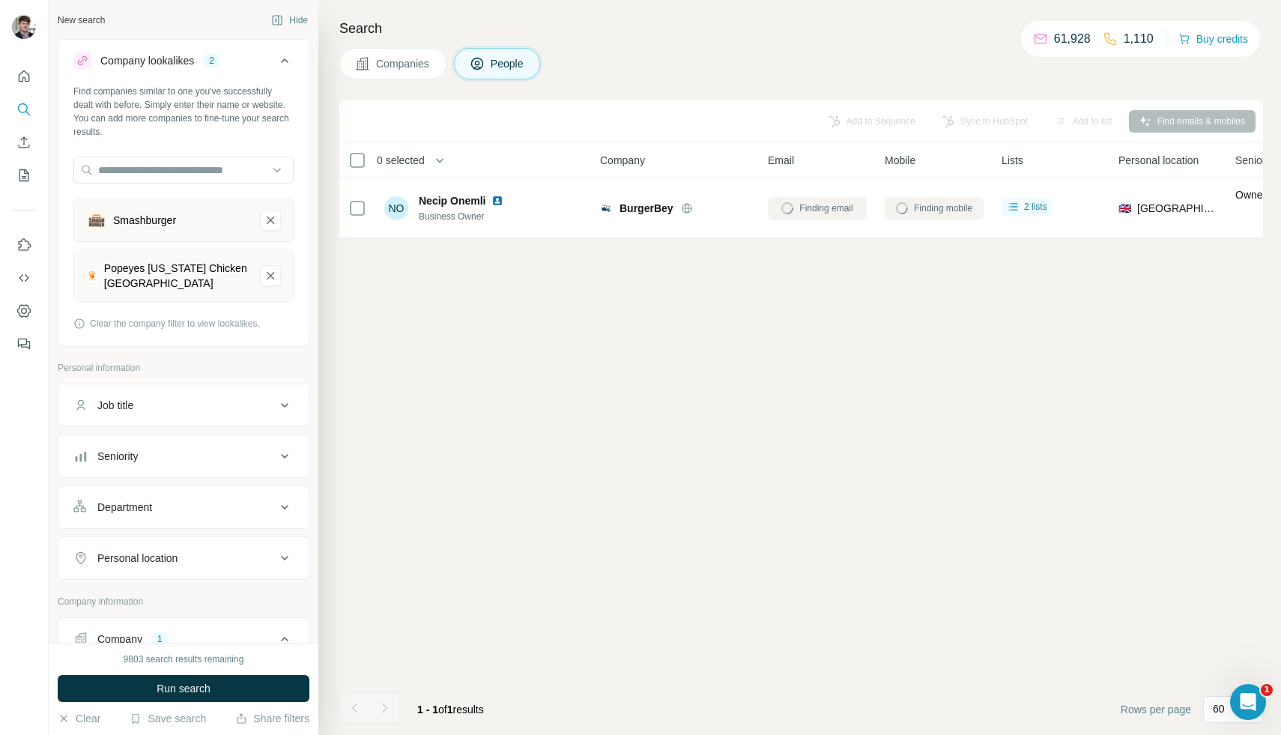
click at [421, 63] on span "Companies" at bounding box center [403, 63] width 55 height 15
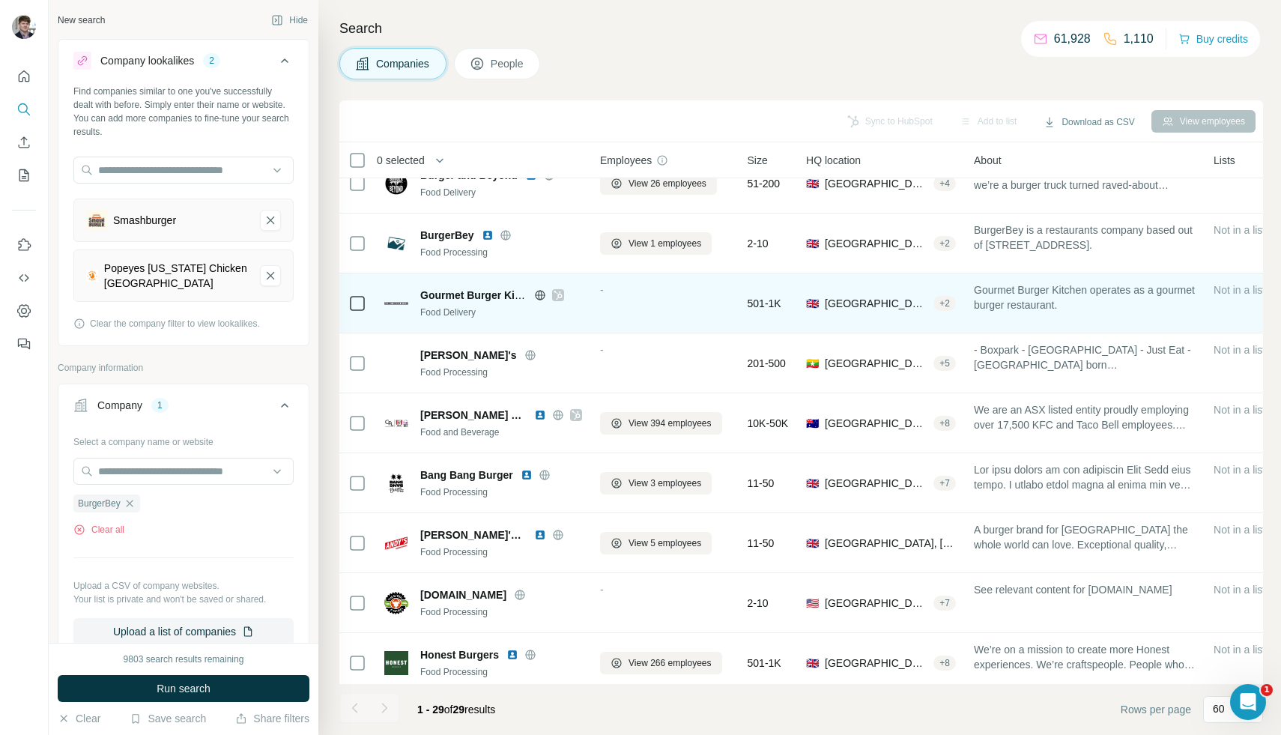
scroll to position [888, 0]
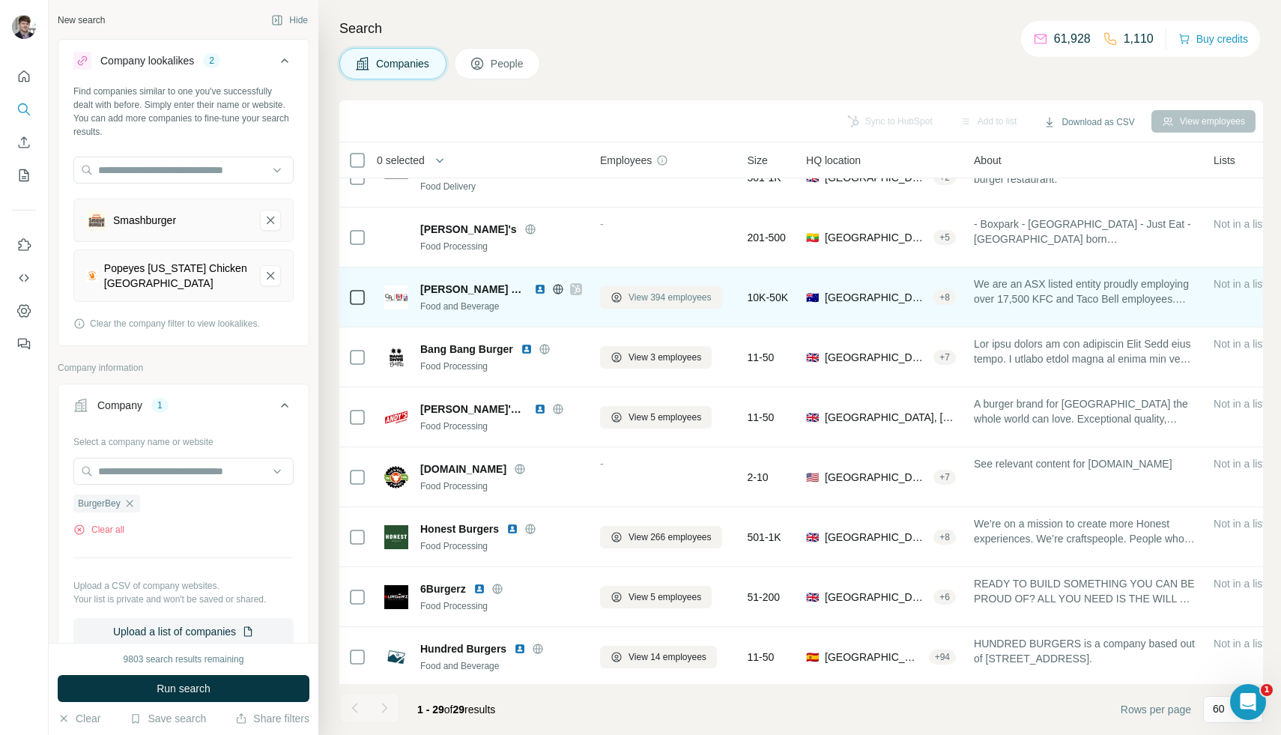
click at [665, 294] on span "View 394 employees" at bounding box center [670, 297] width 83 height 13
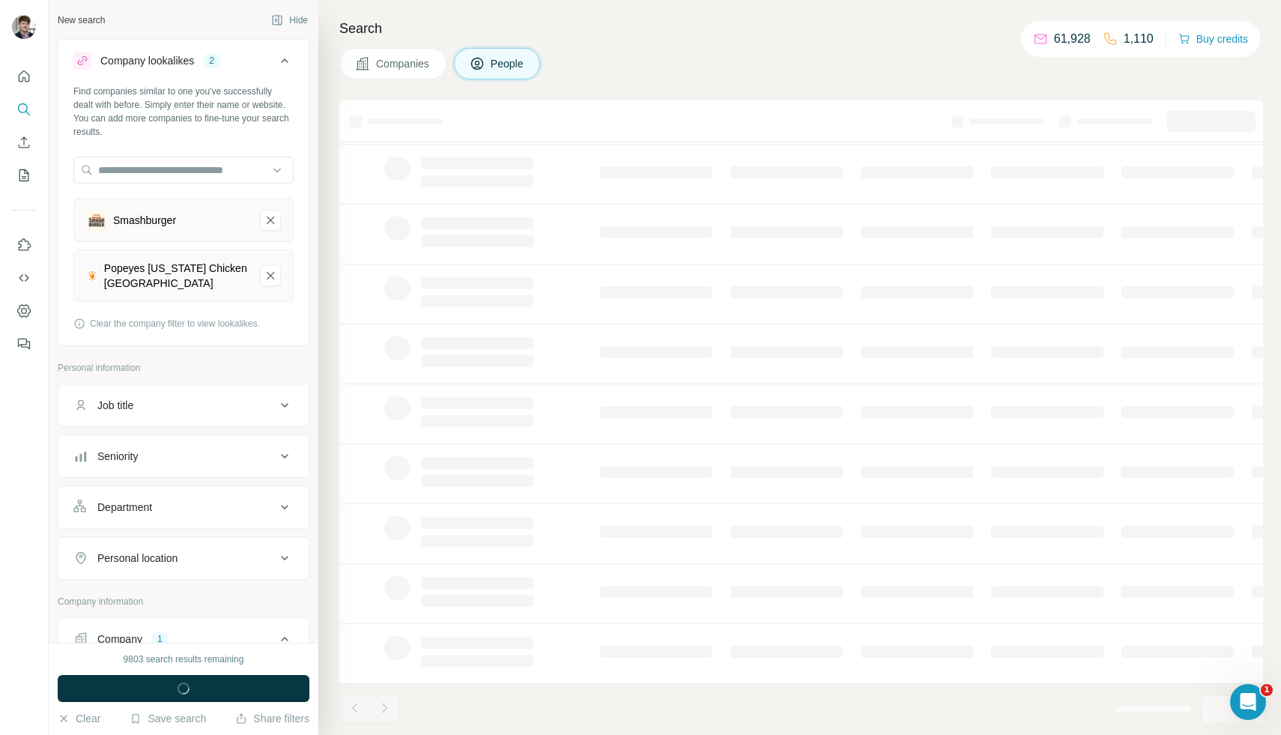
scroll to position [94, 0]
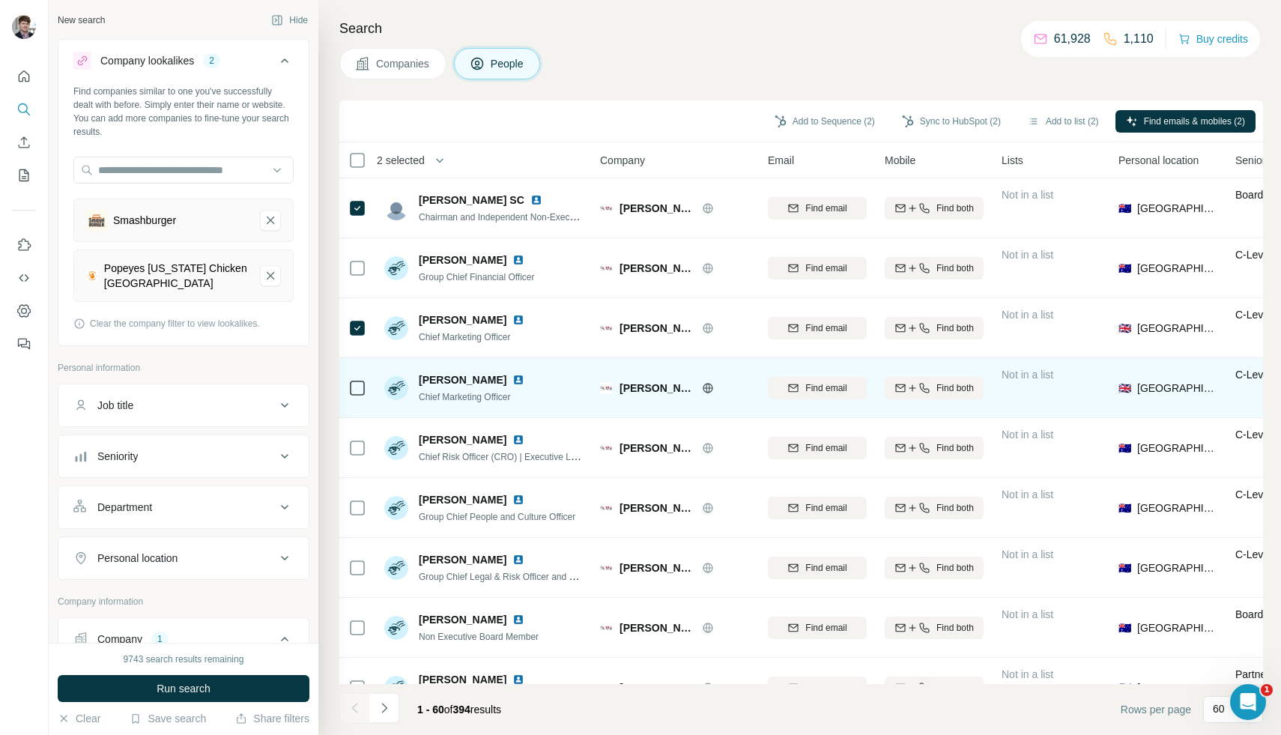
click at [371, 390] on td at bounding box center [357, 388] width 36 height 60
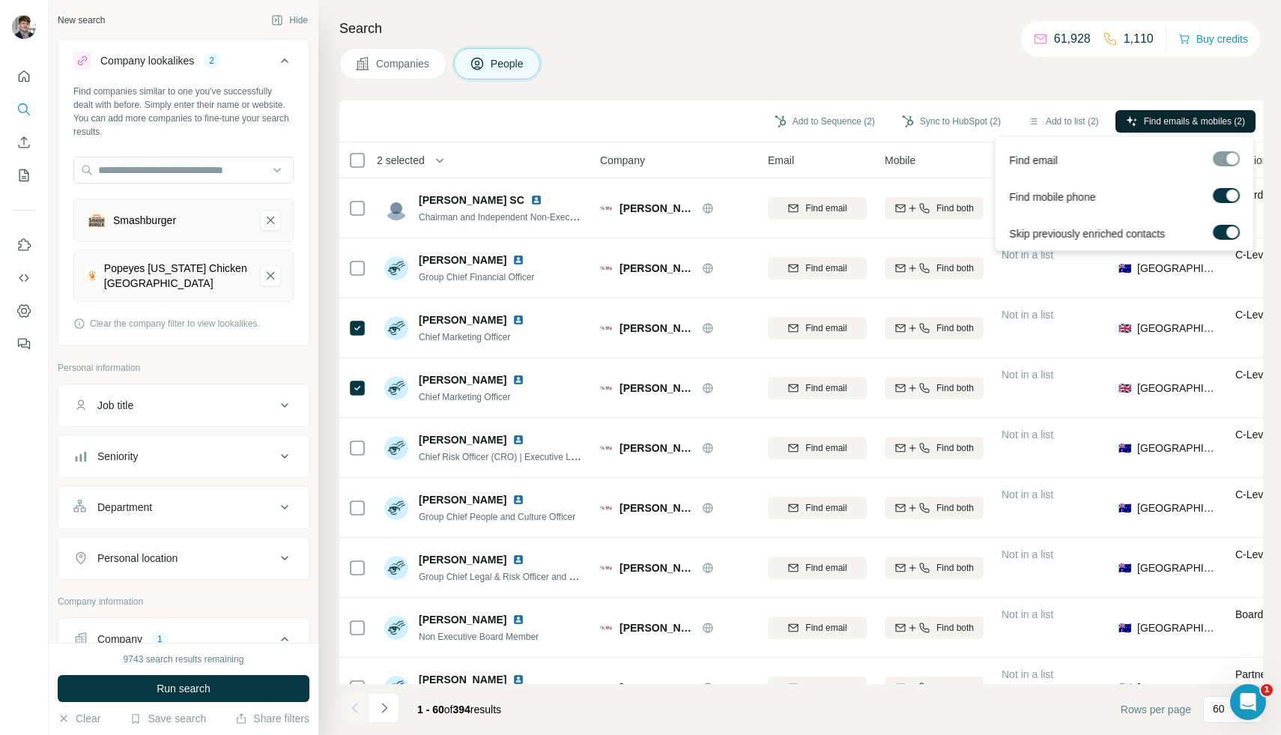
click at [1130, 121] on icon "button" at bounding box center [1132, 121] width 12 height 12
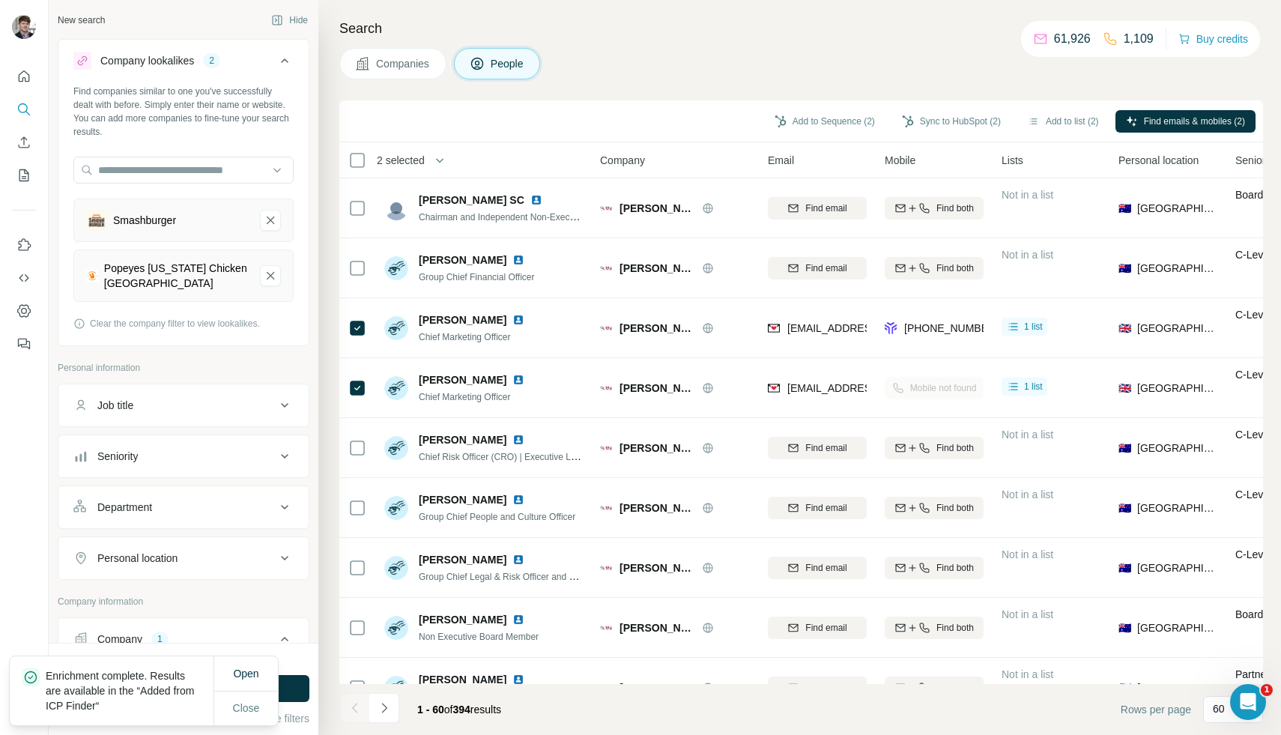
click at [1059, 119] on button "Add to list (2)" at bounding box center [1063, 121] width 92 height 22
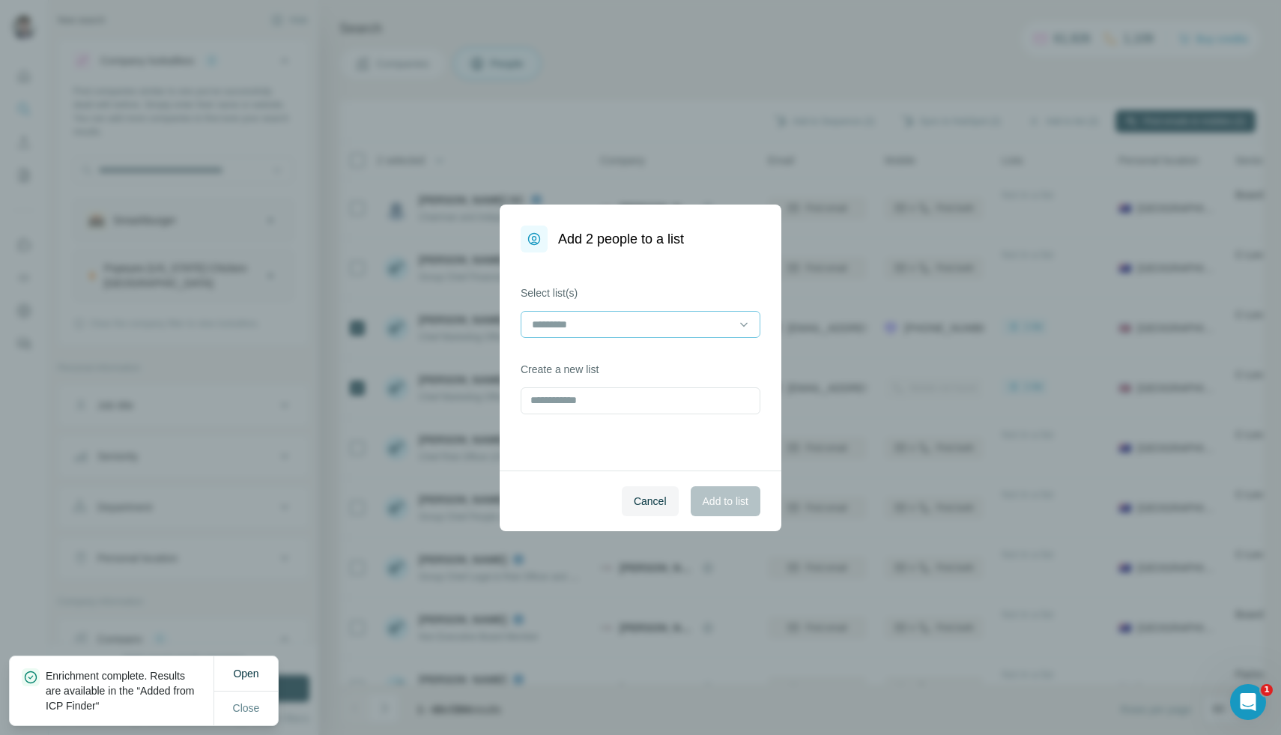
click at [731, 316] on input at bounding box center [631, 324] width 202 height 16
click at [711, 360] on p "List Export: Western chains - [DATE] 11:09" at bounding box center [632, 358] width 199 height 15
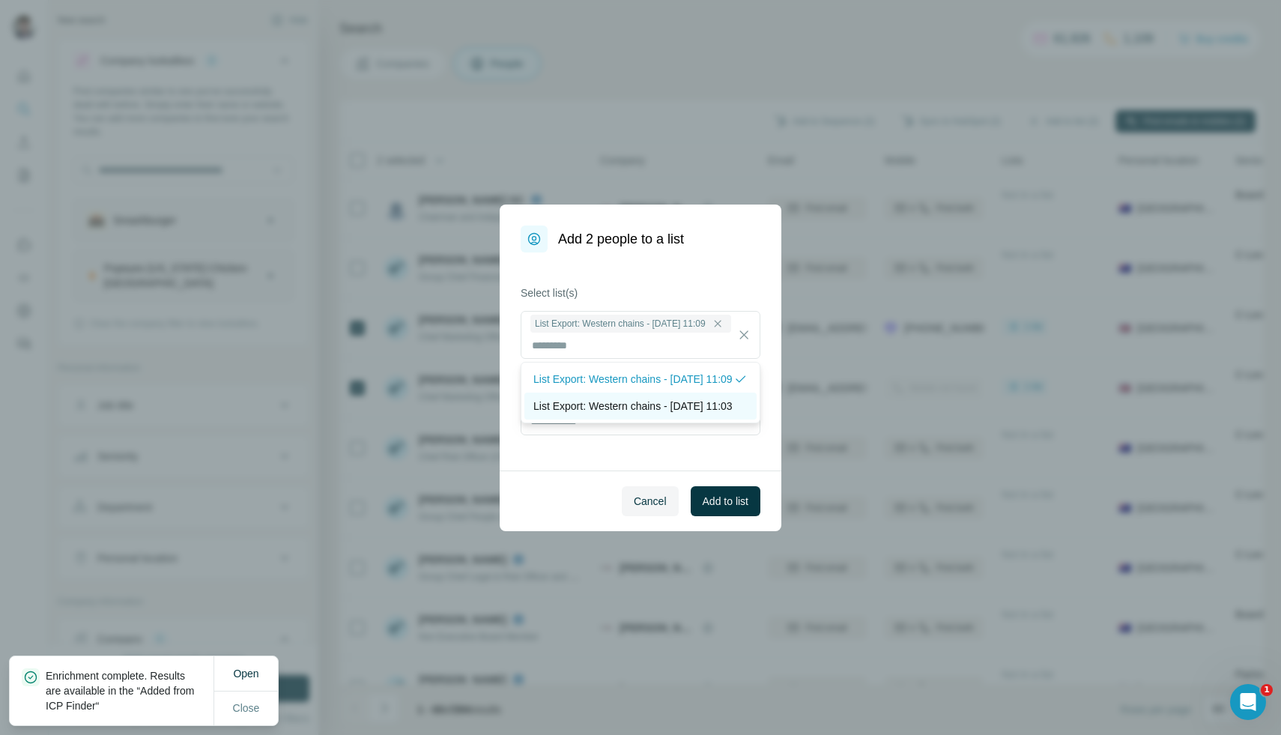
click at [685, 414] on p "List Export: Western chains - 06/10/2025 11:03" at bounding box center [632, 406] width 199 height 15
click at [726, 489] on button "Add to list" at bounding box center [726, 501] width 70 height 30
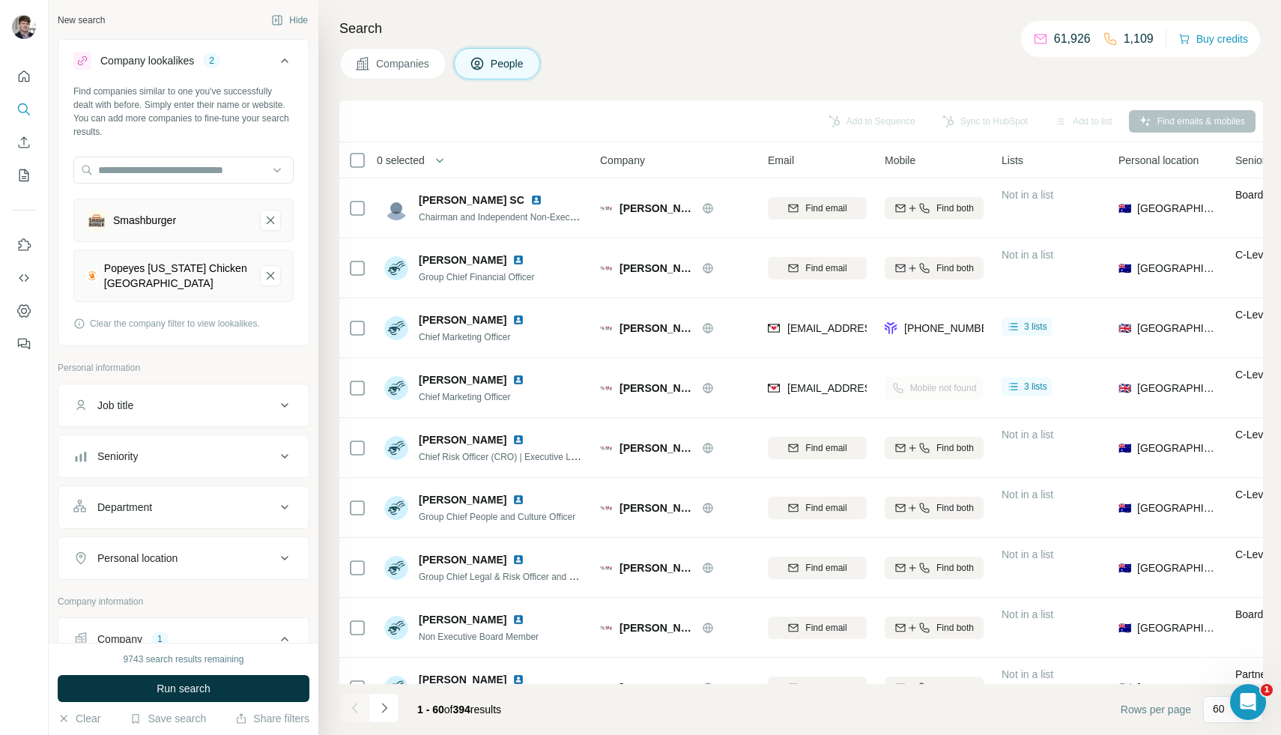
click at [381, 73] on button "Companies" at bounding box center [392, 63] width 107 height 31
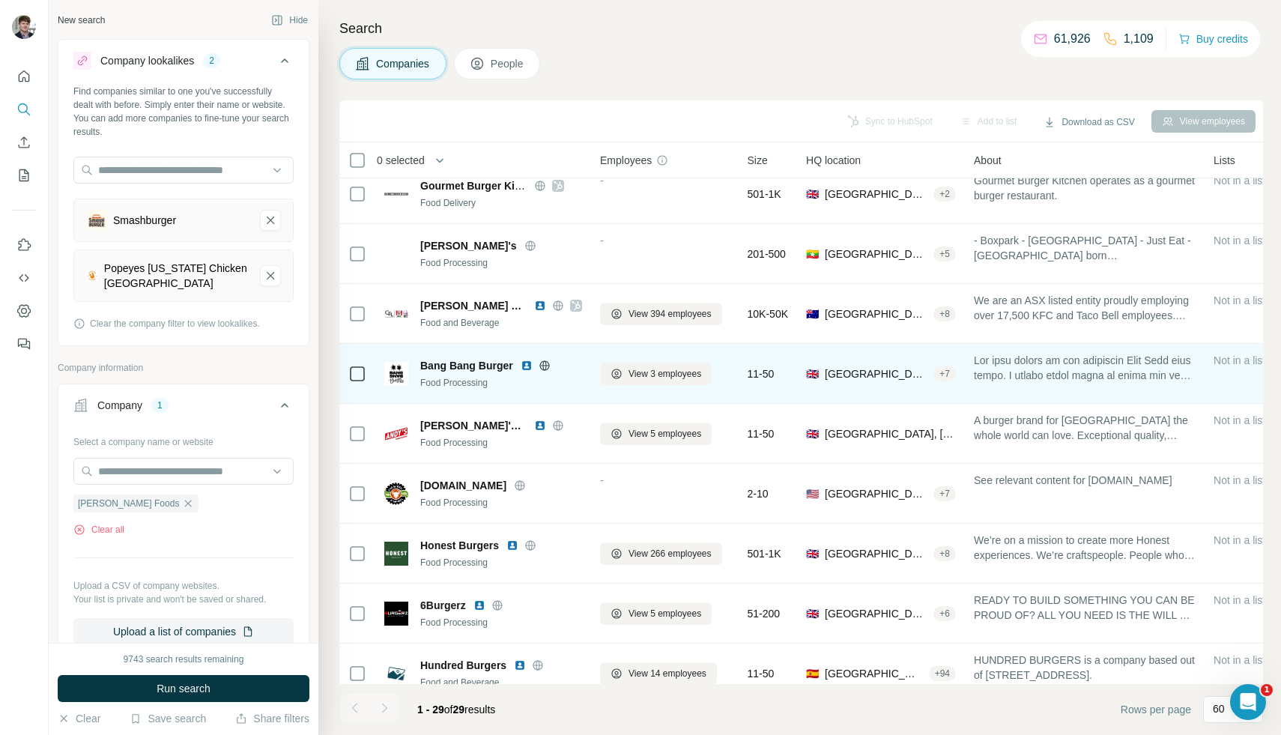
scroll to position [986, 0]
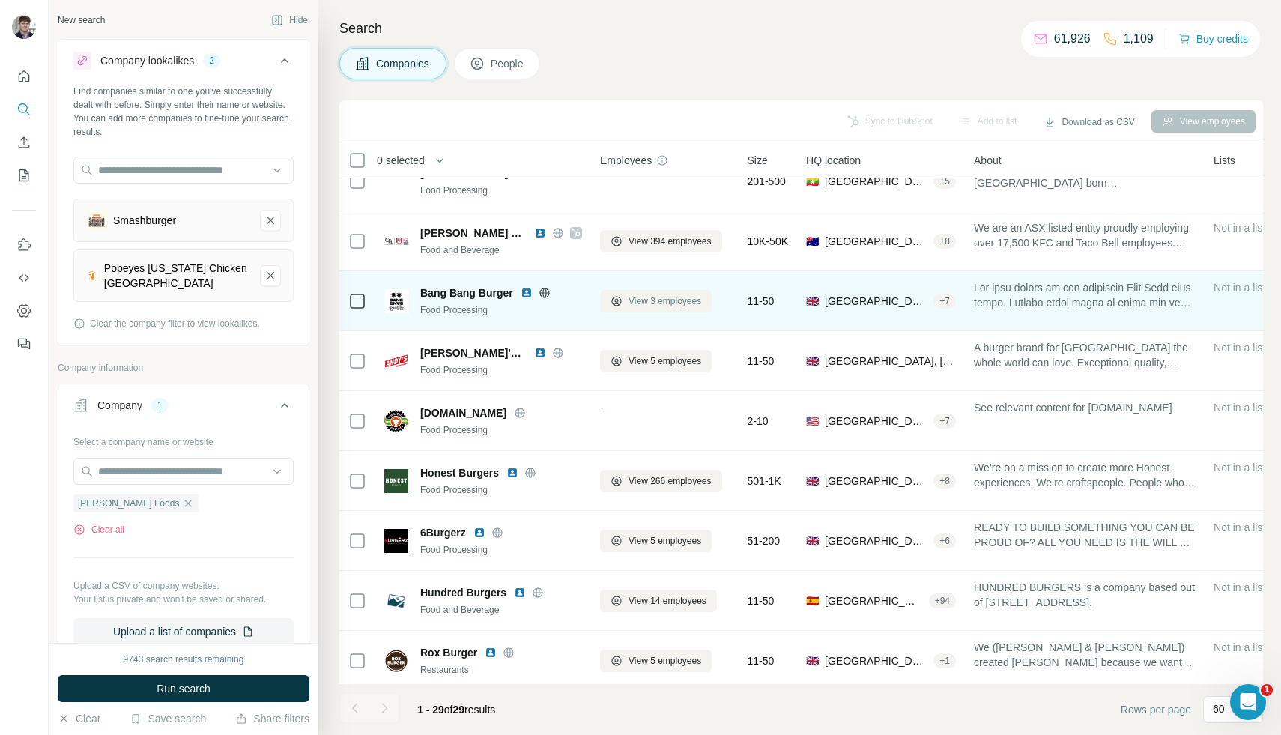
click at [656, 306] on span "View 3 employees" at bounding box center [665, 300] width 73 height 13
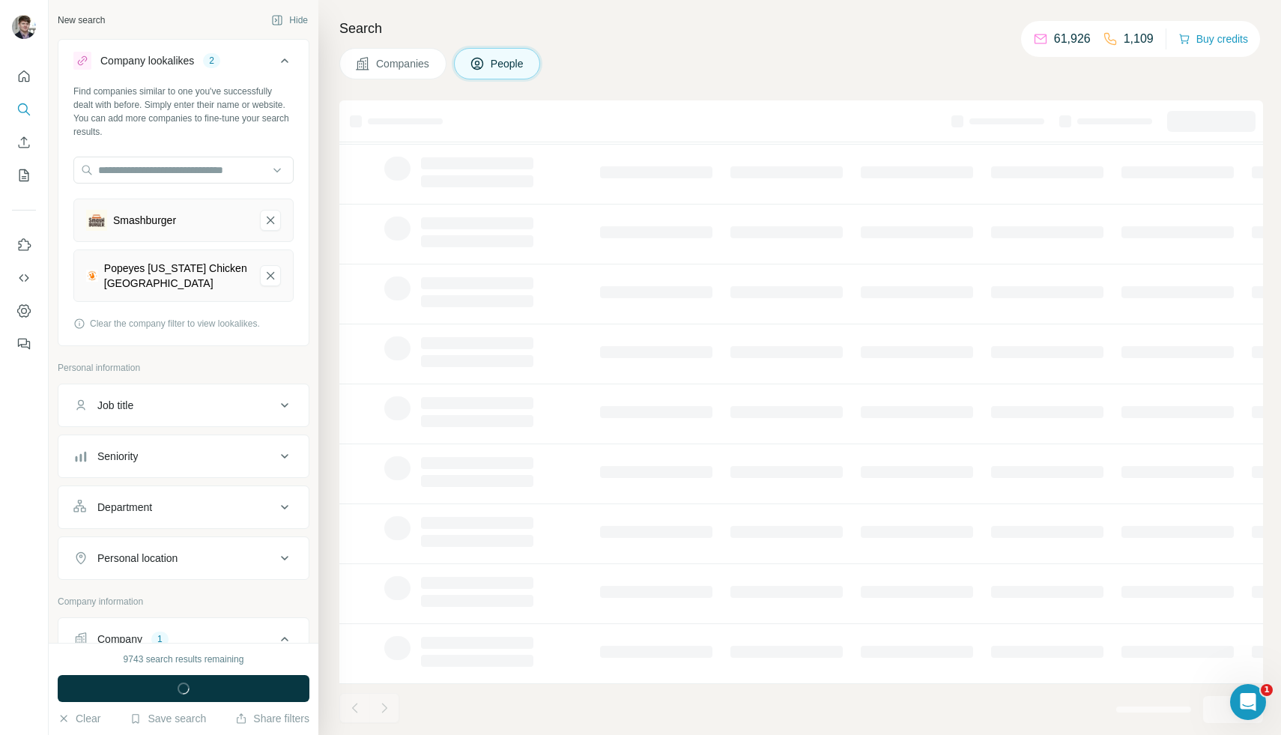
scroll to position [0, 0]
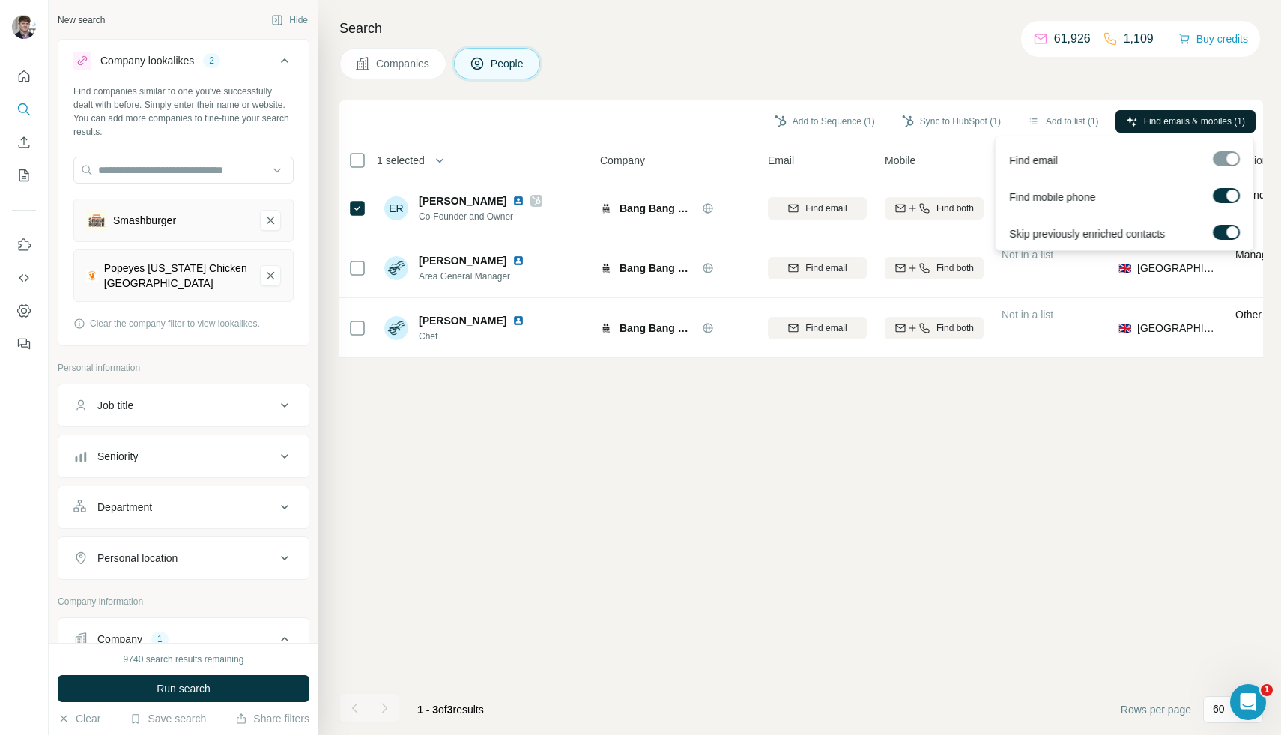
click at [1149, 121] on span "Find emails & mobiles (1)" at bounding box center [1194, 121] width 101 height 13
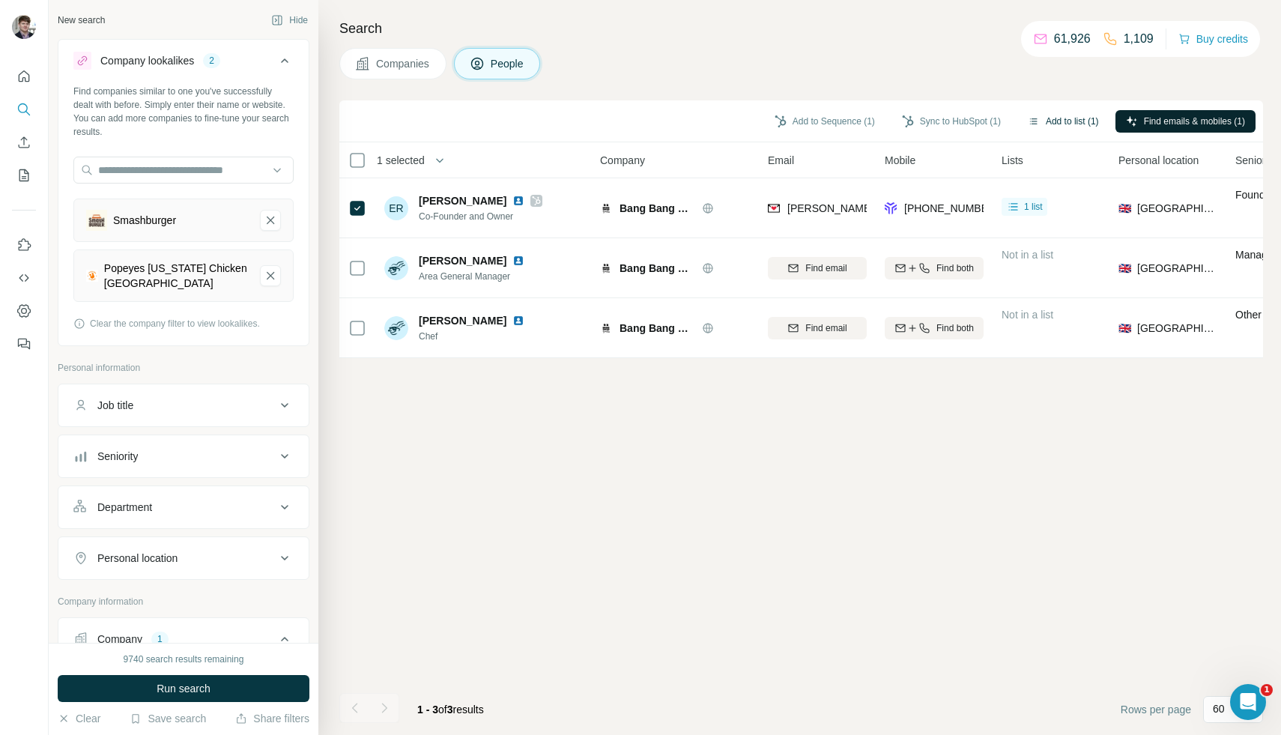
click at [1056, 122] on button "Add to list (1)" at bounding box center [1063, 121] width 92 height 22
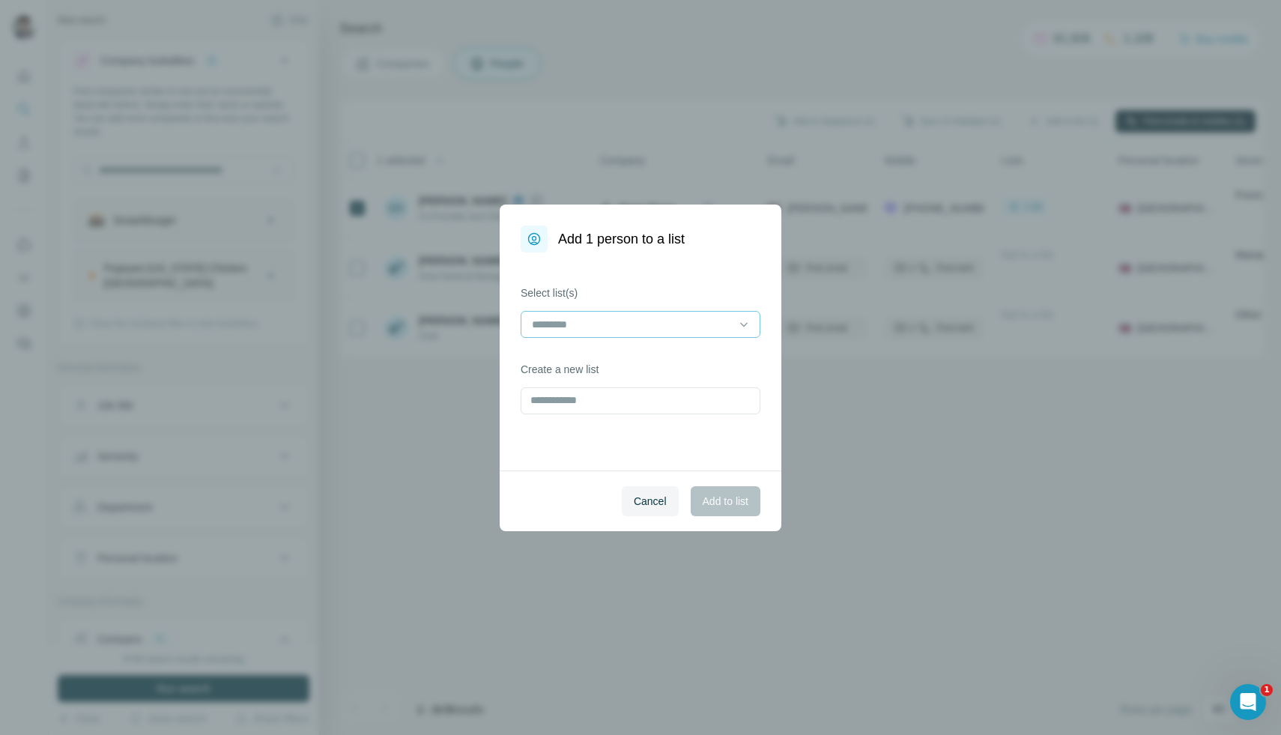
click at [732, 324] on input at bounding box center [631, 324] width 202 height 16
click at [709, 363] on p "List Export: Western chains - [DATE] 11:09" at bounding box center [632, 358] width 199 height 15
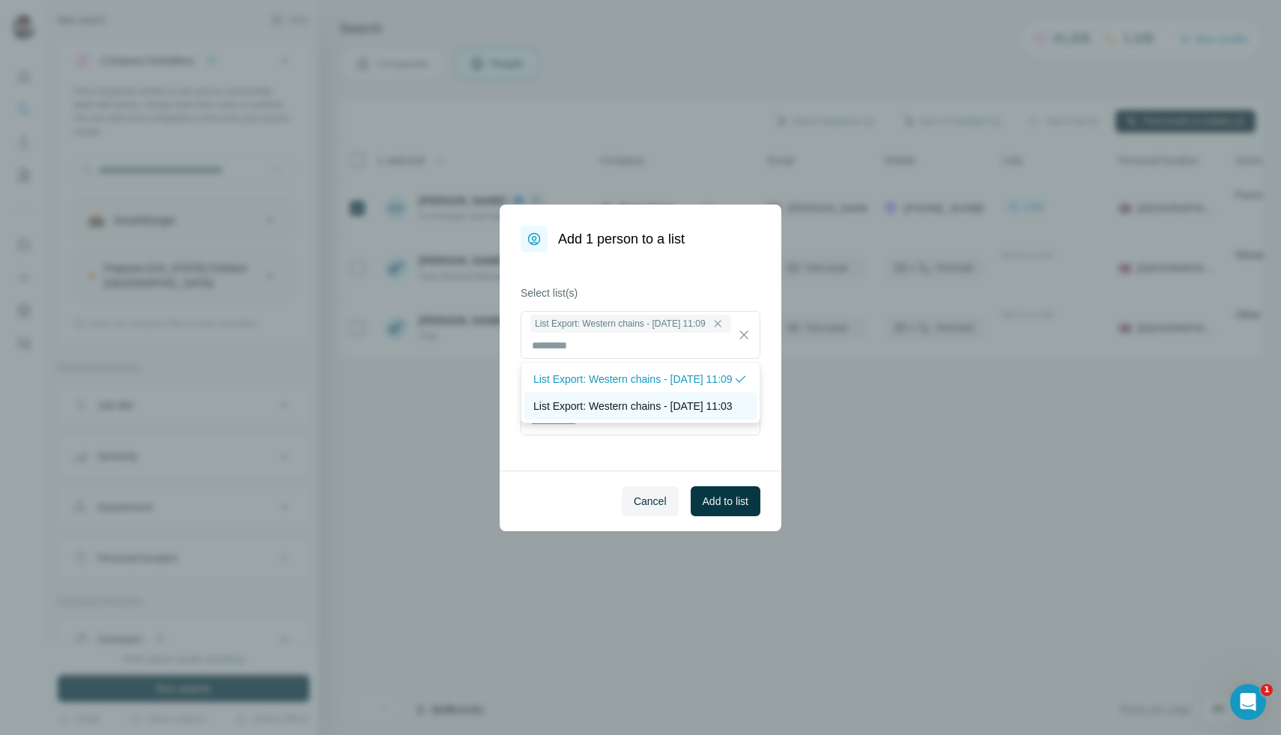
click at [697, 412] on div "List Export: Western chains - 06/10/2025 11:03" at bounding box center [640, 406] width 232 height 27
click at [729, 499] on span "Add to list" at bounding box center [726, 501] width 46 height 15
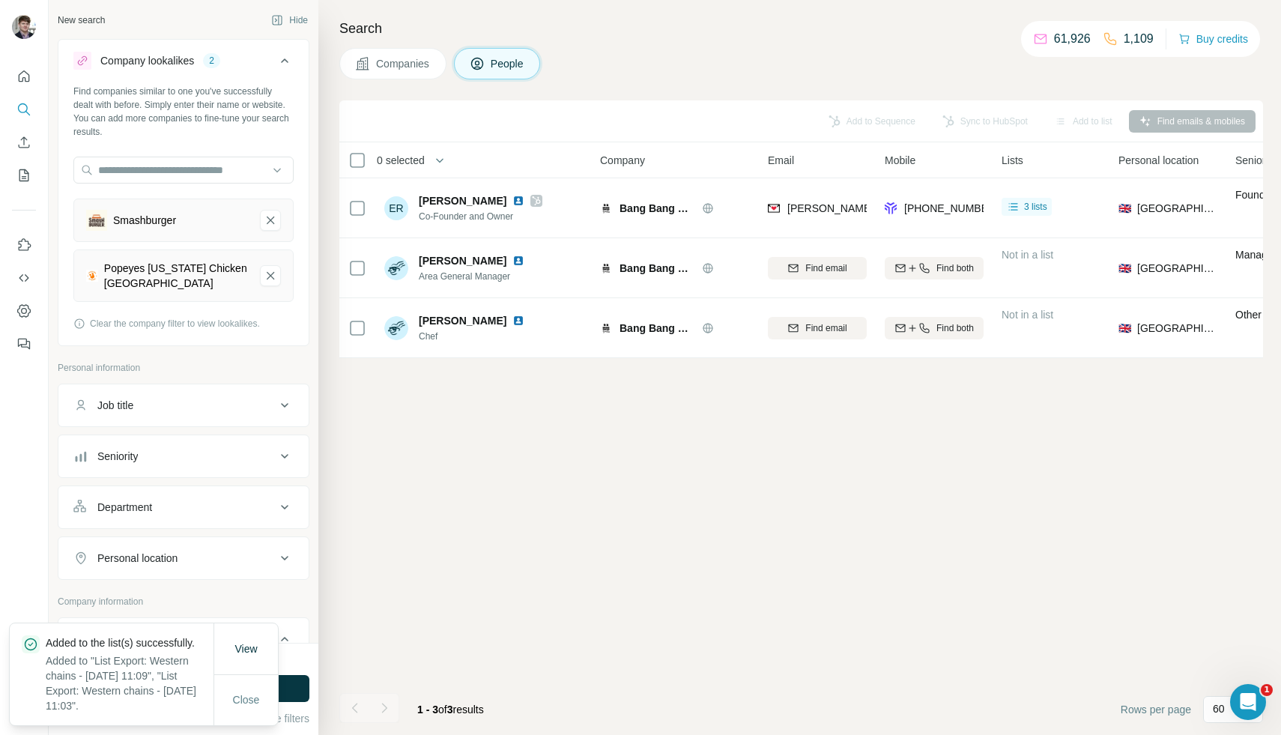
click at [400, 73] on button "Companies" at bounding box center [392, 63] width 107 height 31
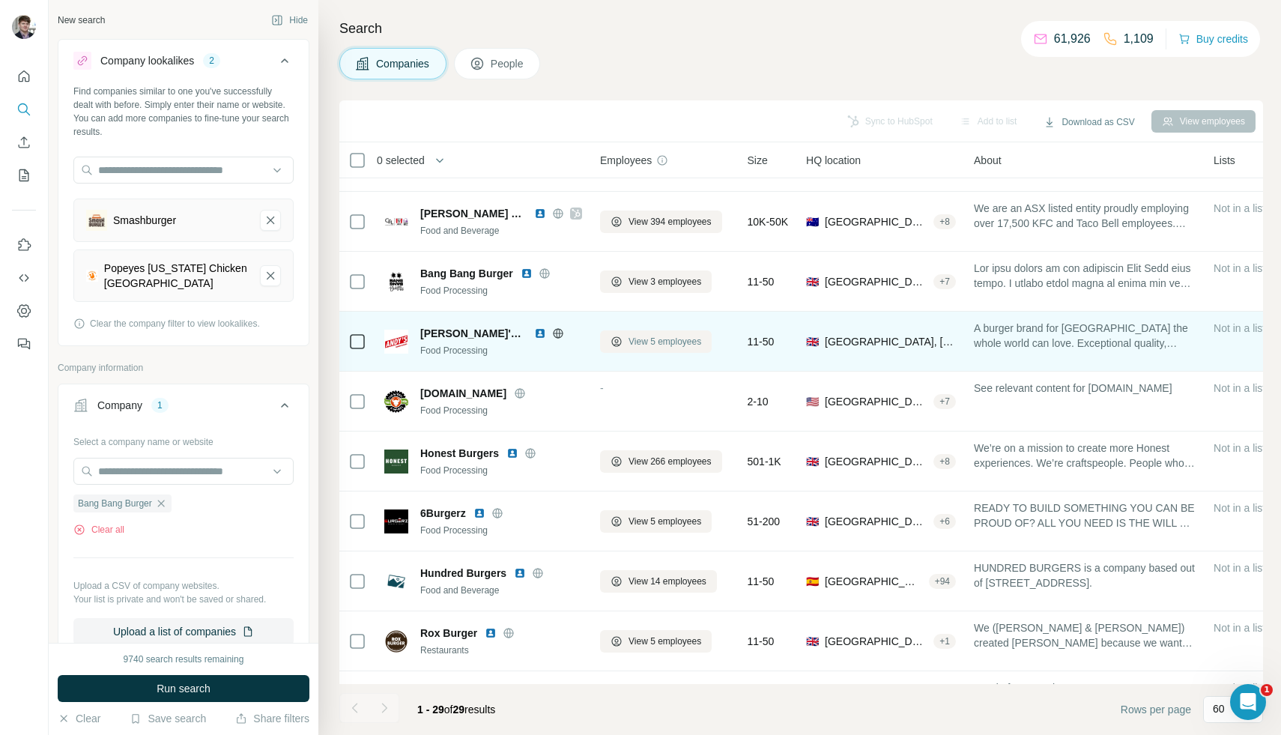
click at [647, 340] on span "View 5 employees" at bounding box center [665, 341] width 73 height 13
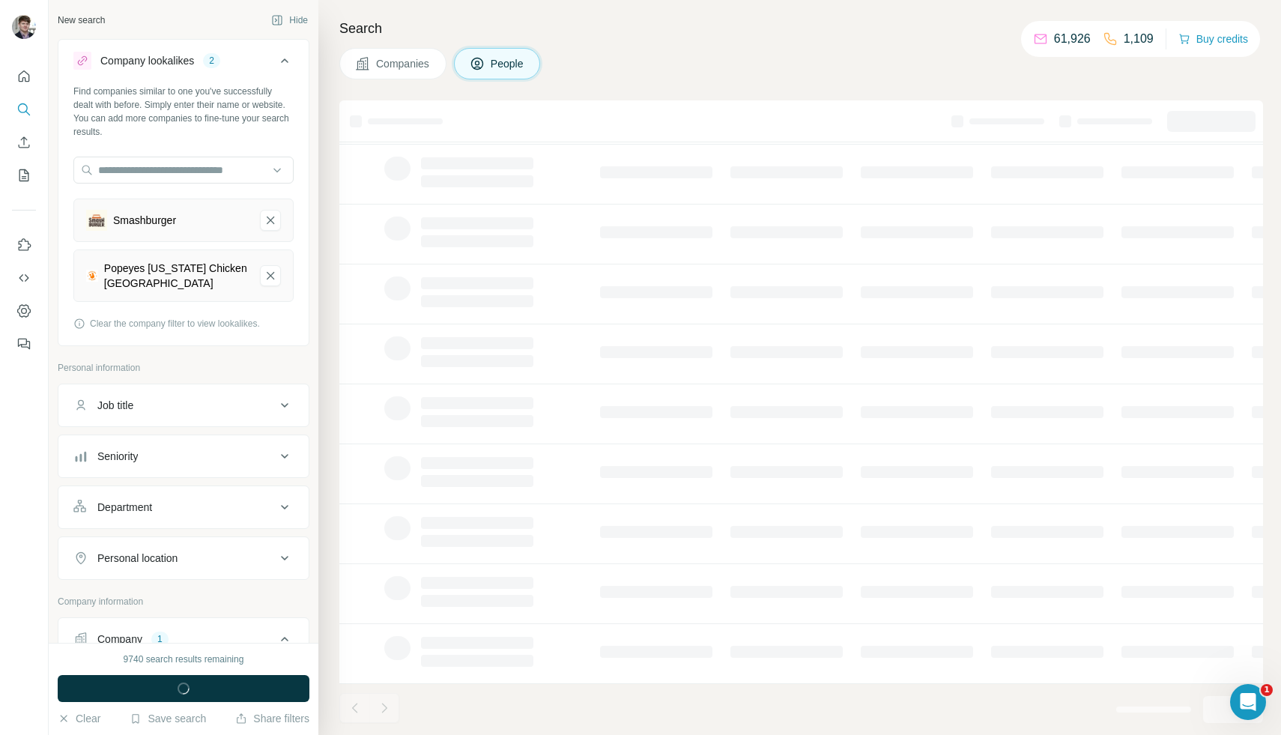
scroll to position [94, 0]
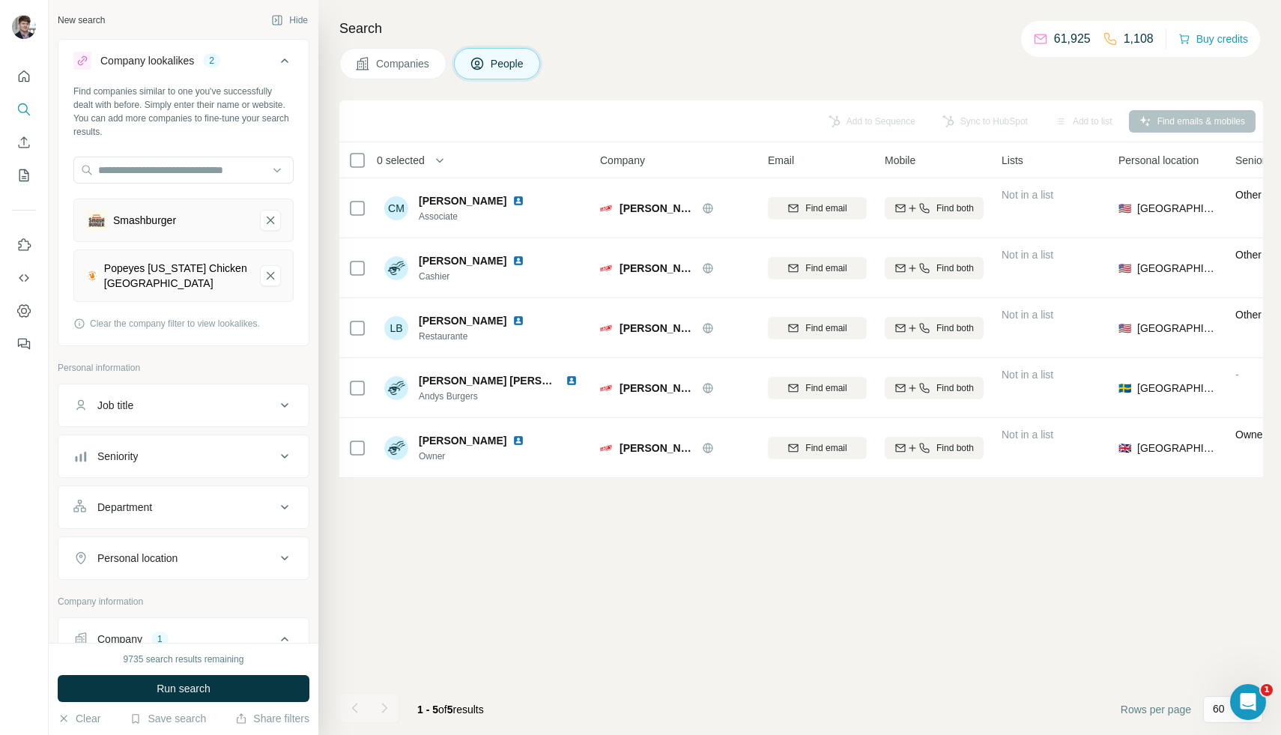
click at [413, 79] on div "Search Companies People Add to Sequence Sync to HubSpot Add to list Find emails…" at bounding box center [799, 367] width 963 height 735
click at [413, 77] on button "Companies" at bounding box center [392, 63] width 107 height 31
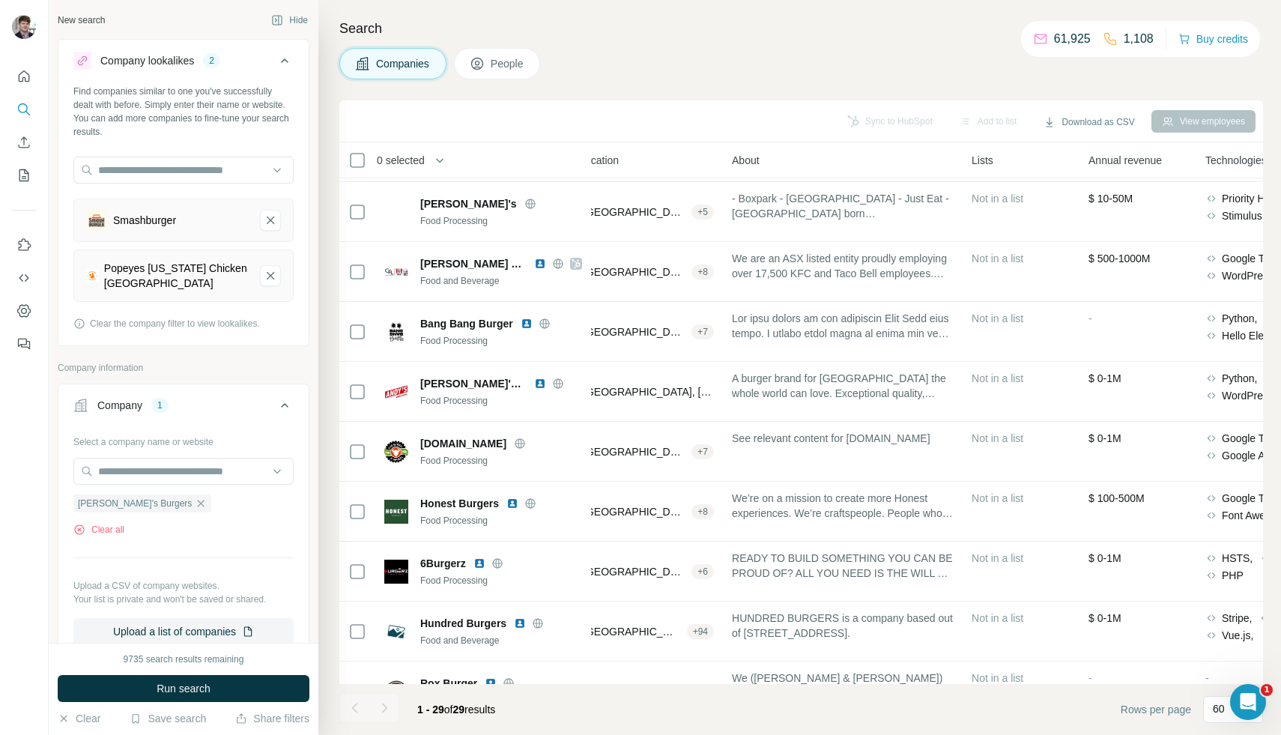
scroll to position [955, 0]
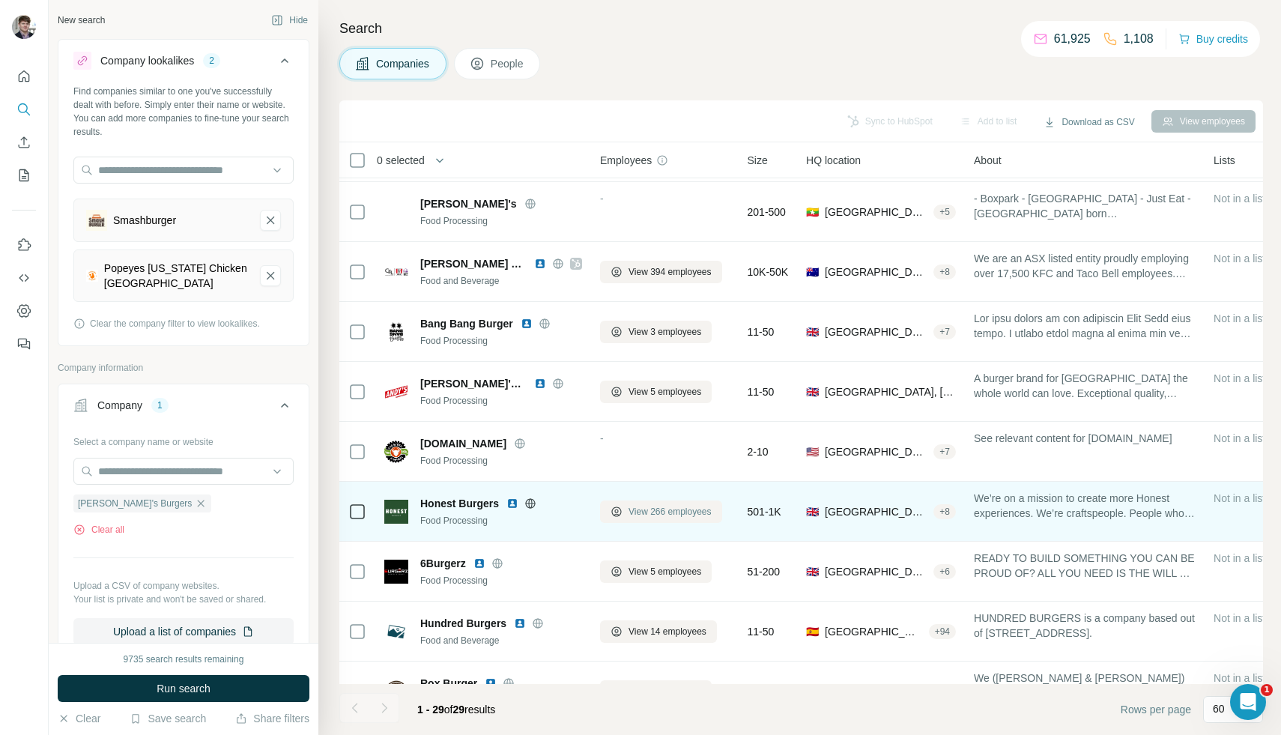
click at [654, 513] on span "View 266 employees" at bounding box center [670, 511] width 83 height 13
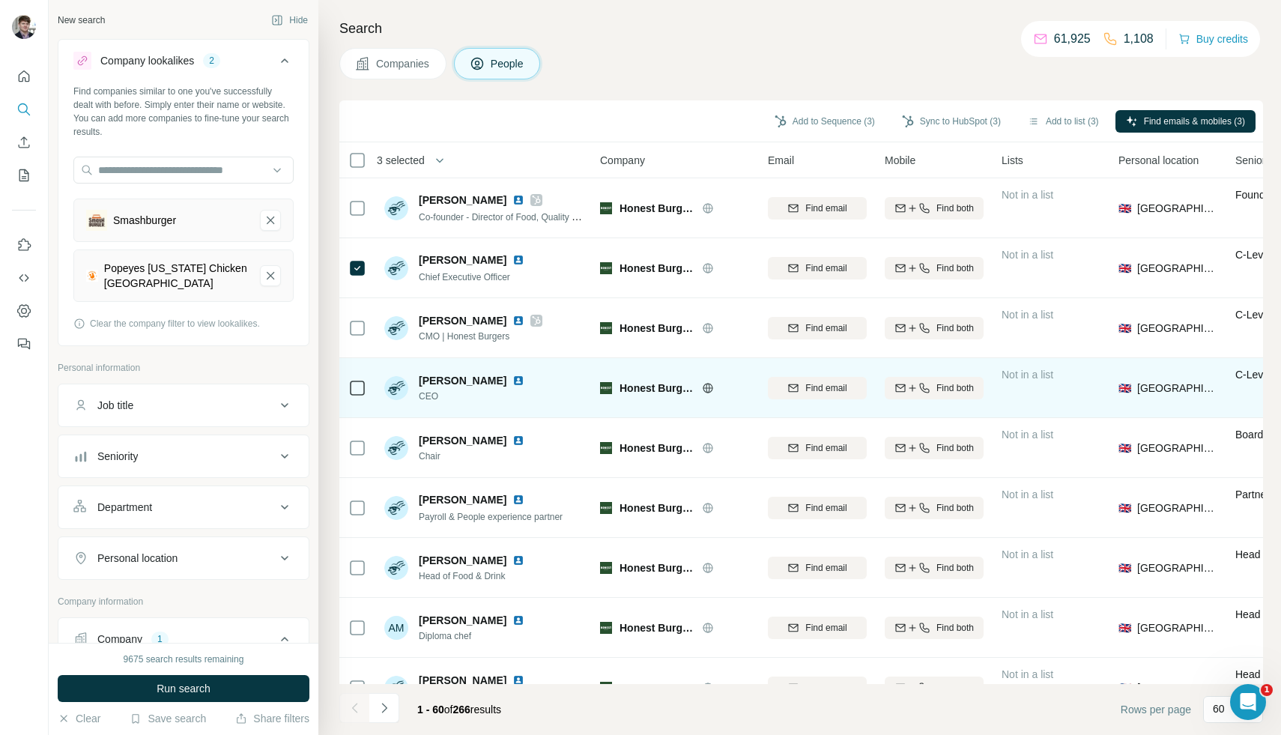
click at [366, 377] on td at bounding box center [357, 388] width 36 height 60
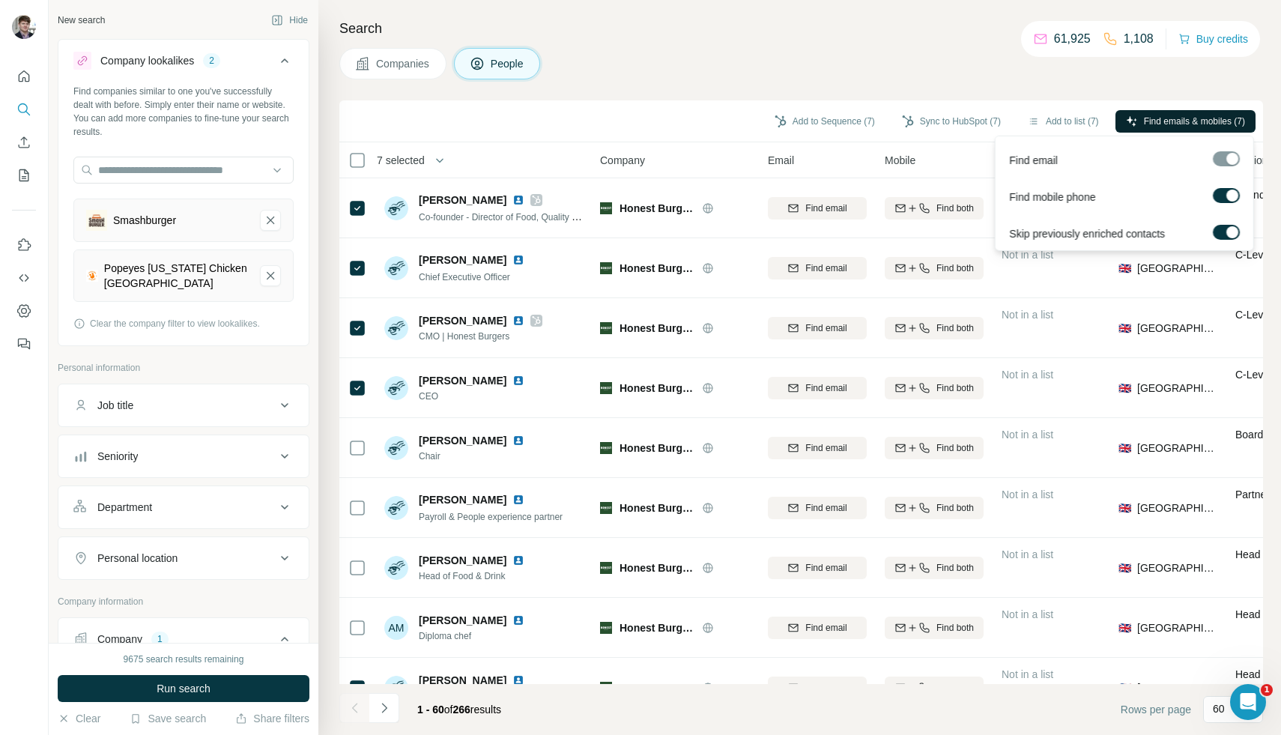
click at [1148, 121] on span "Find emails & mobiles (7)" at bounding box center [1194, 121] width 101 height 13
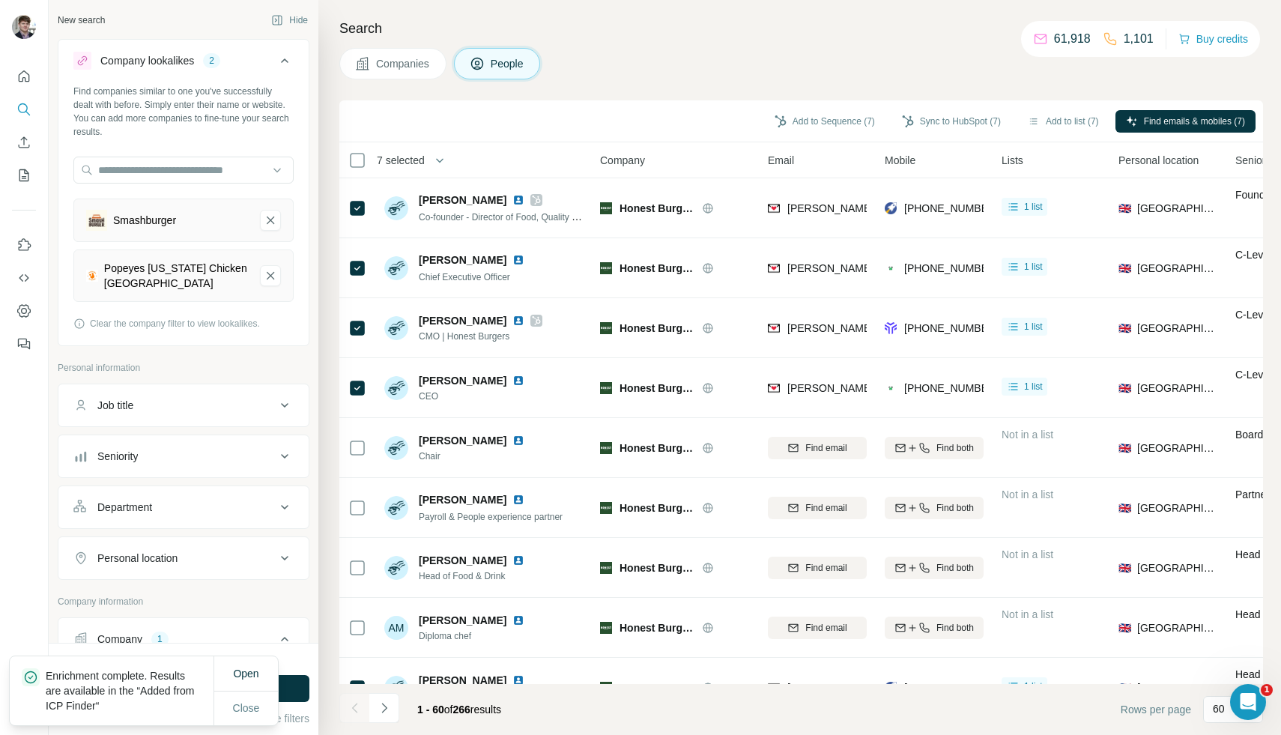
click at [1046, 124] on button "Add to list (7)" at bounding box center [1063, 121] width 92 height 22
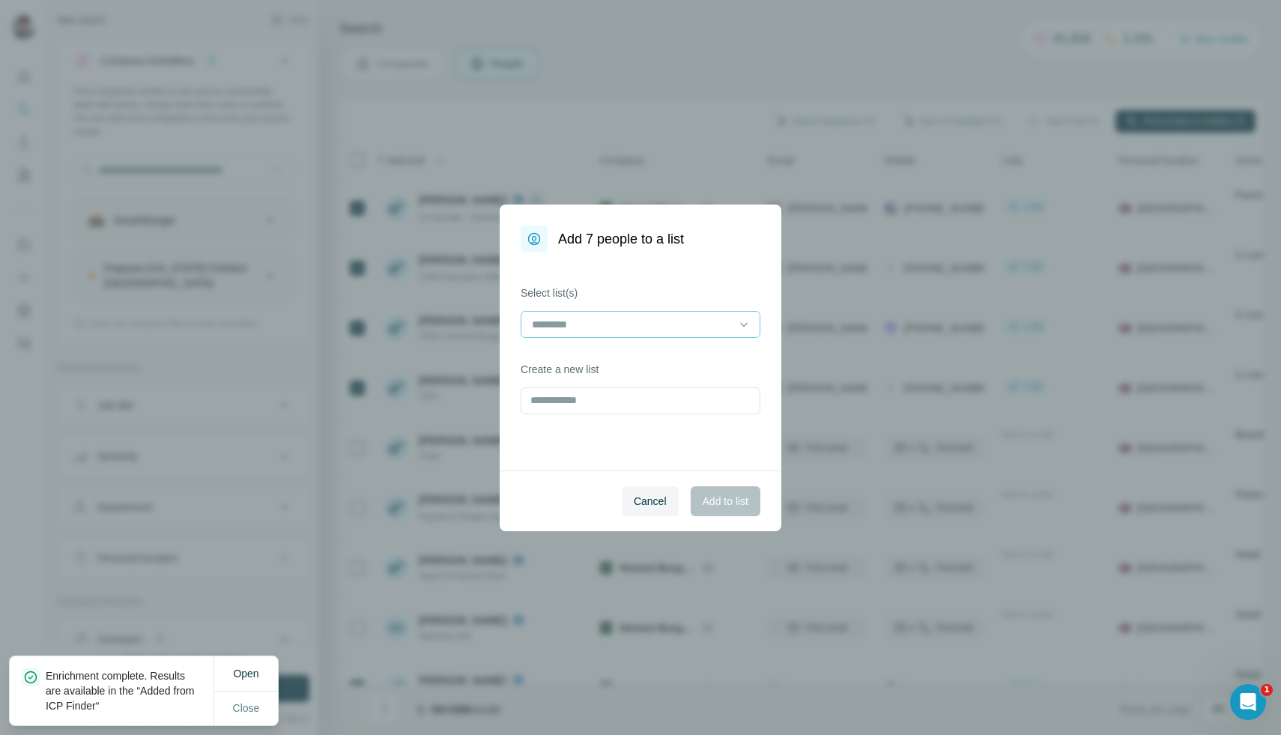
click at [722, 324] on input at bounding box center [631, 324] width 202 height 16
click at [717, 372] on div "List Export: Western chains - [DATE] 11:09" at bounding box center [640, 358] width 232 height 27
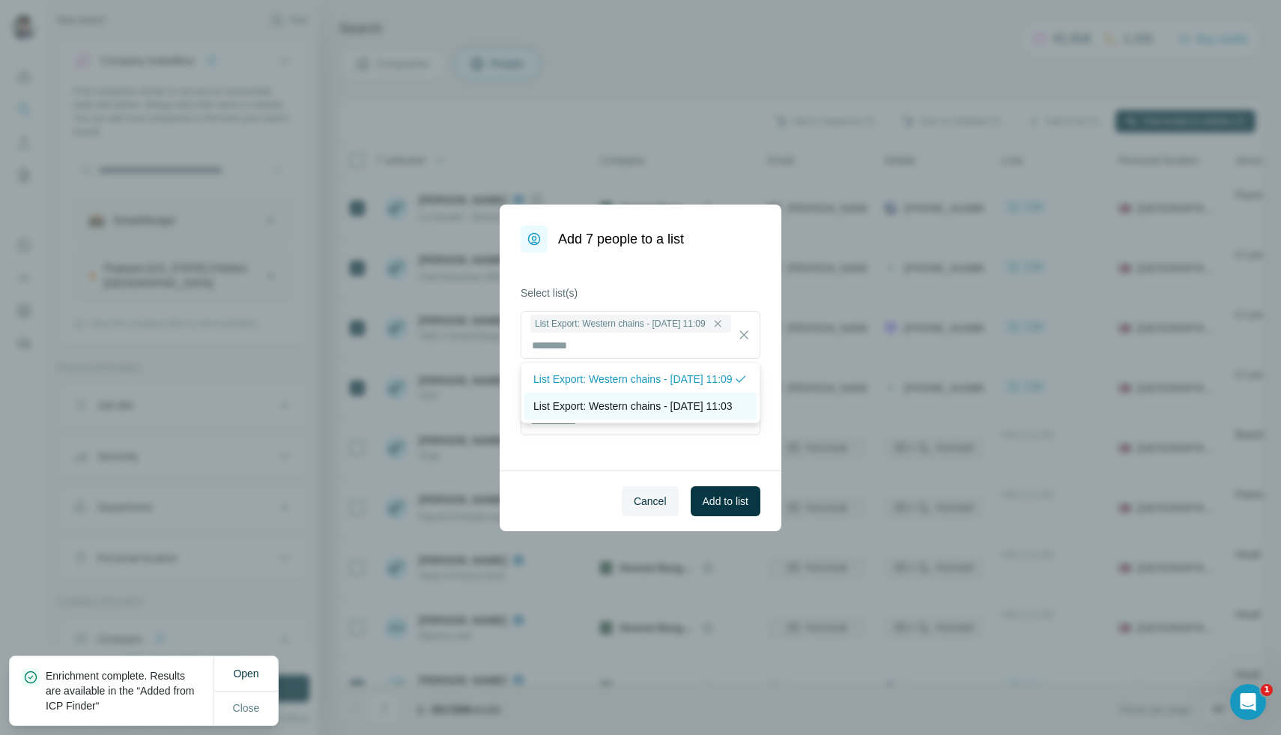
click at [721, 414] on p "List Export: Western chains - 06/10/2025 11:03" at bounding box center [632, 406] width 199 height 15
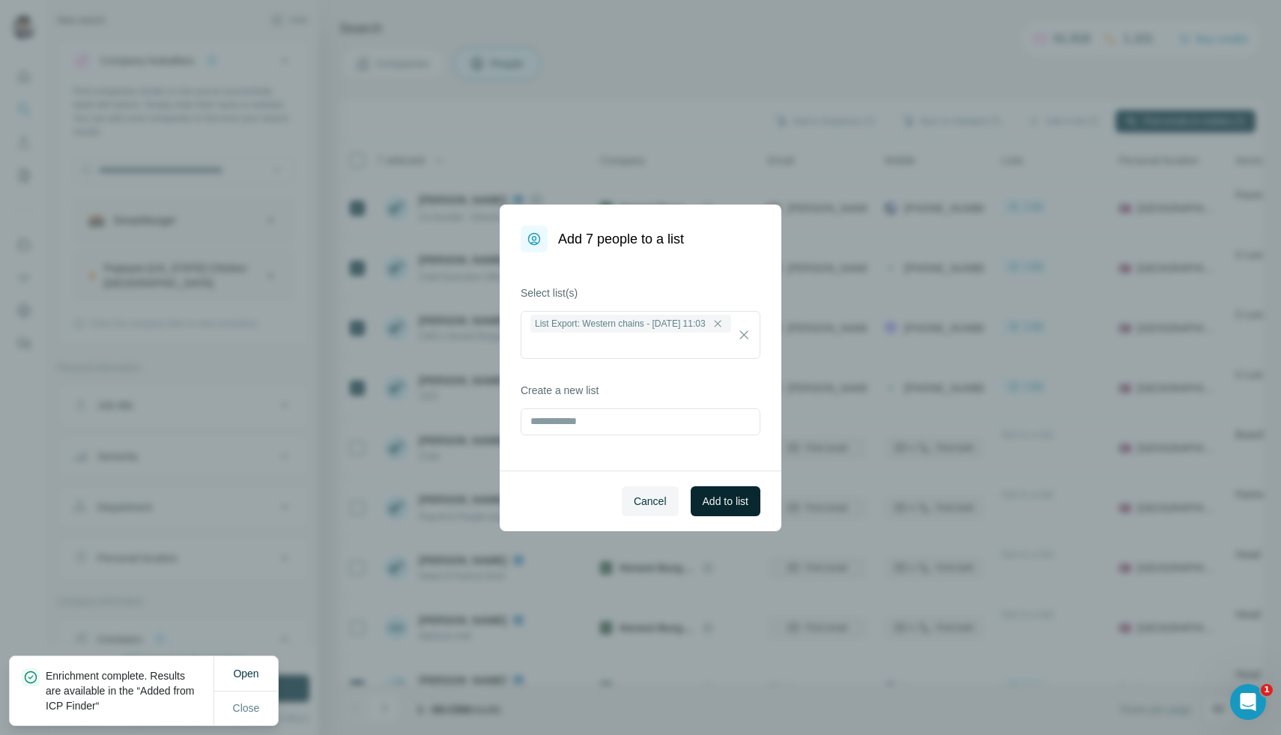
click at [733, 497] on span "Add to list" at bounding box center [726, 501] width 46 height 15
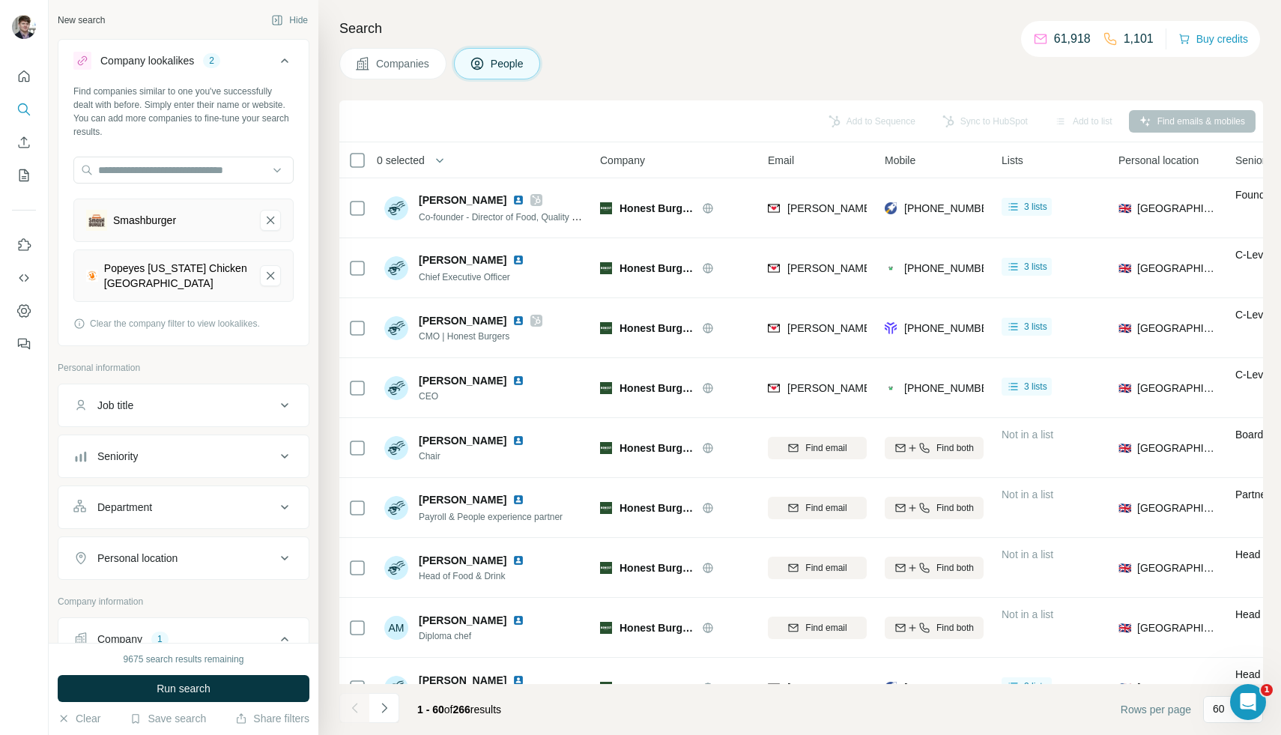
click at [426, 70] on span "Companies" at bounding box center [403, 63] width 55 height 15
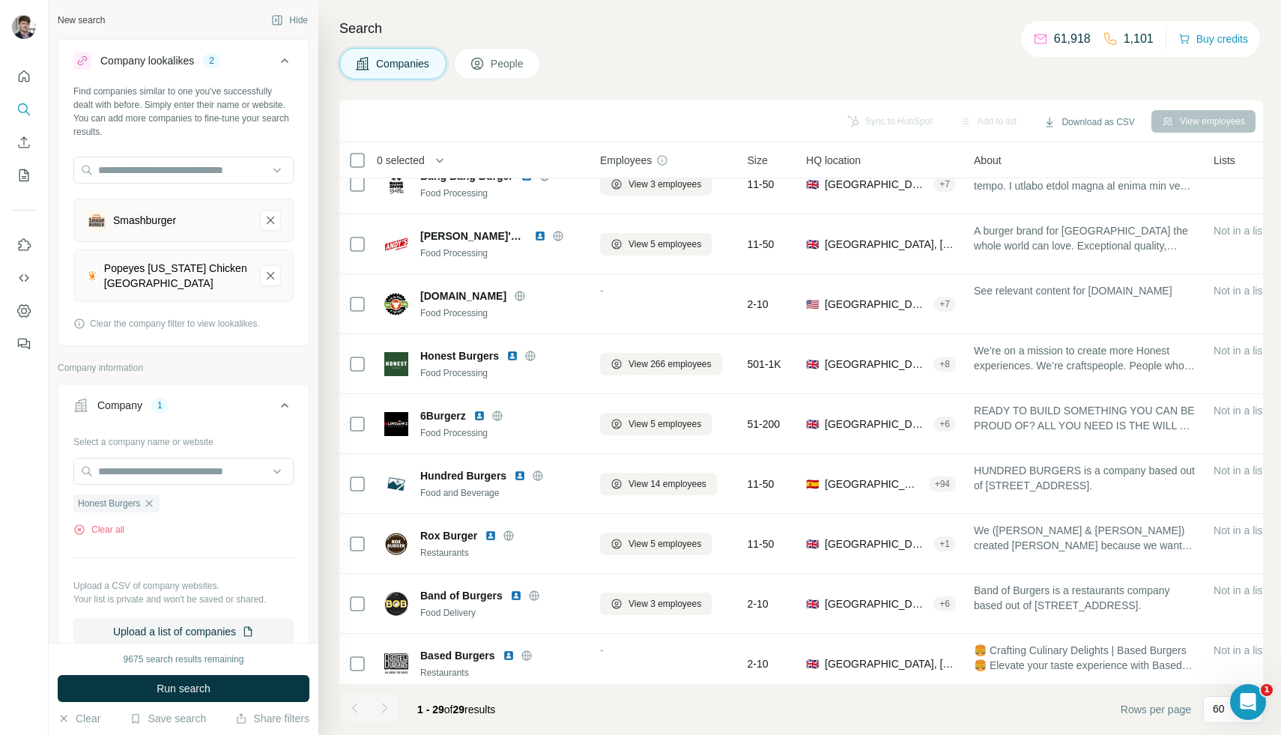
scroll to position [1143, 0]
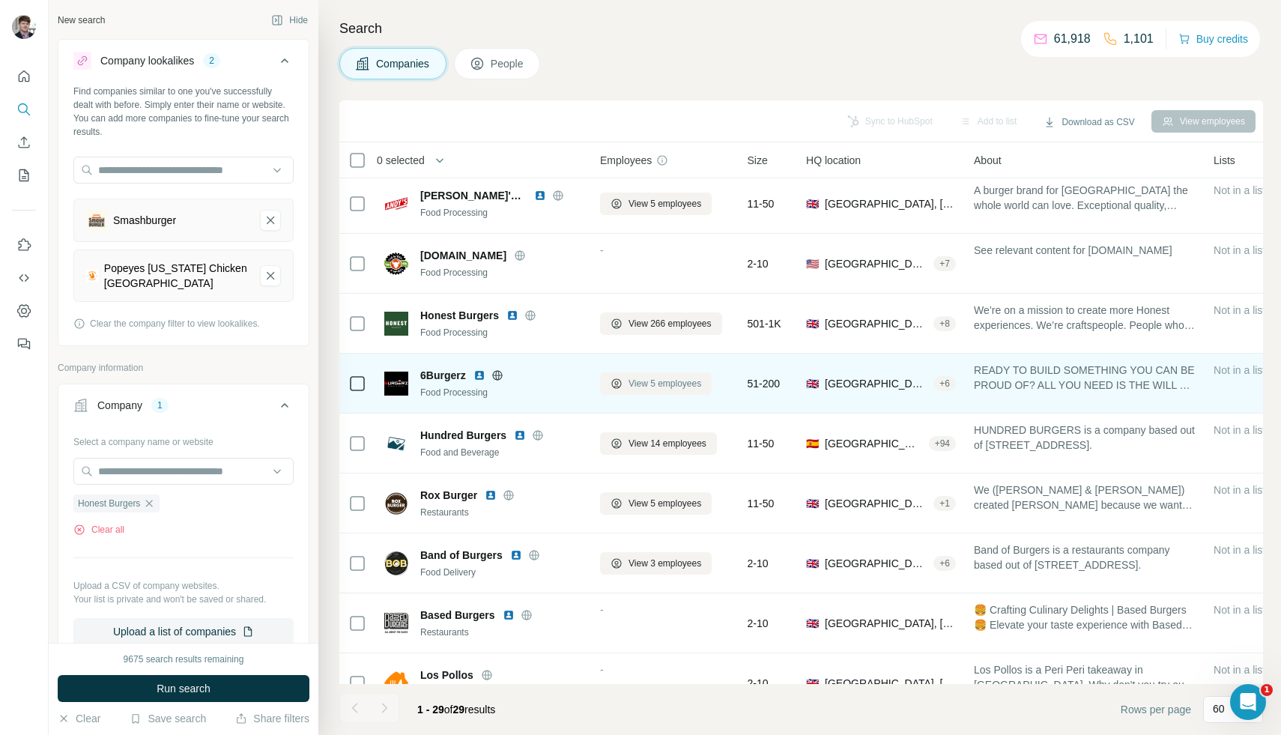
click at [634, 386] on span "View 5 employees" at bounding box center [665, 383] width 73 height 13
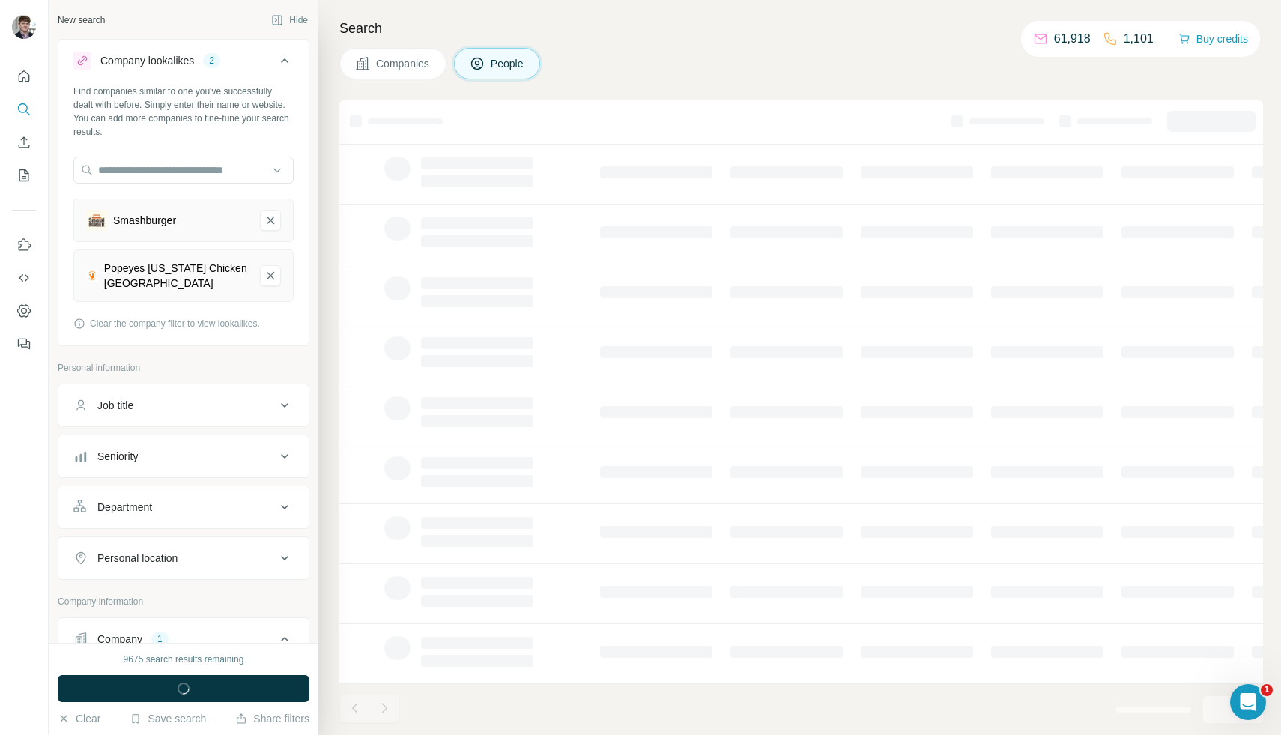
scroll to position [0, 0]
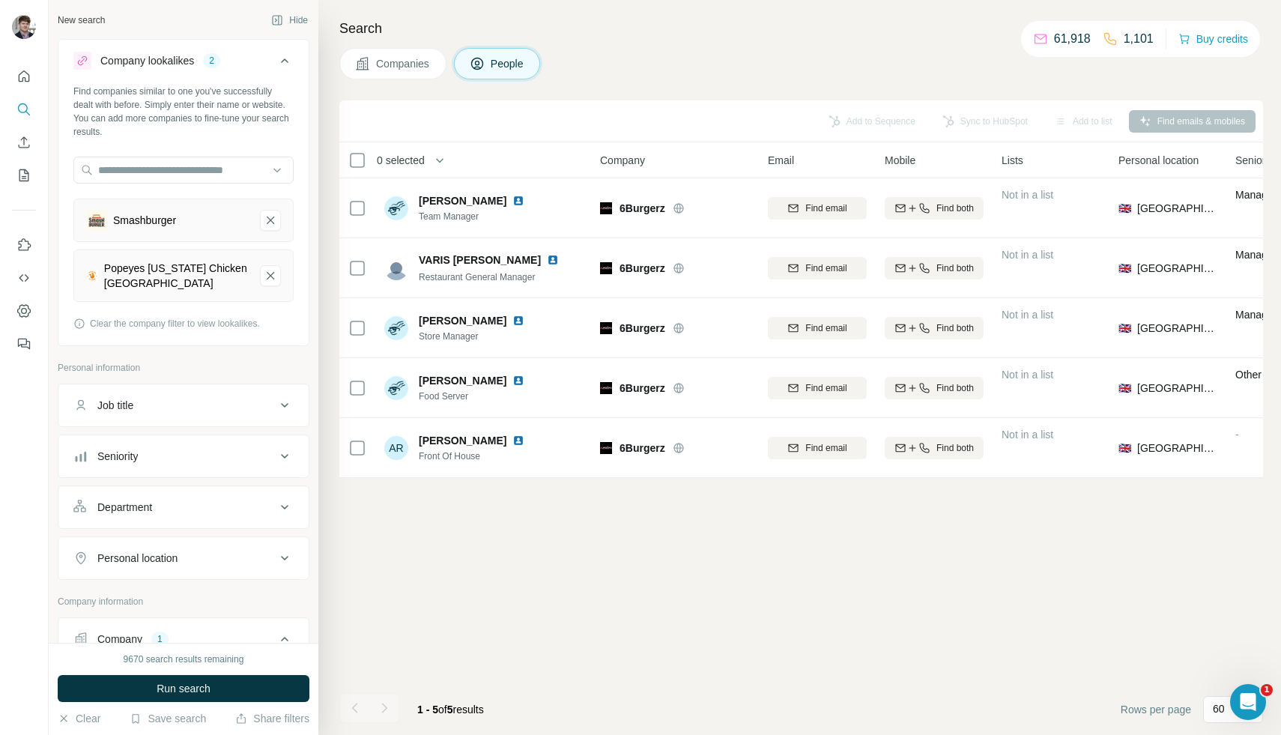
click at [372, 74] on button "Companies" at bounding box center [392, 63] width 107 height 31
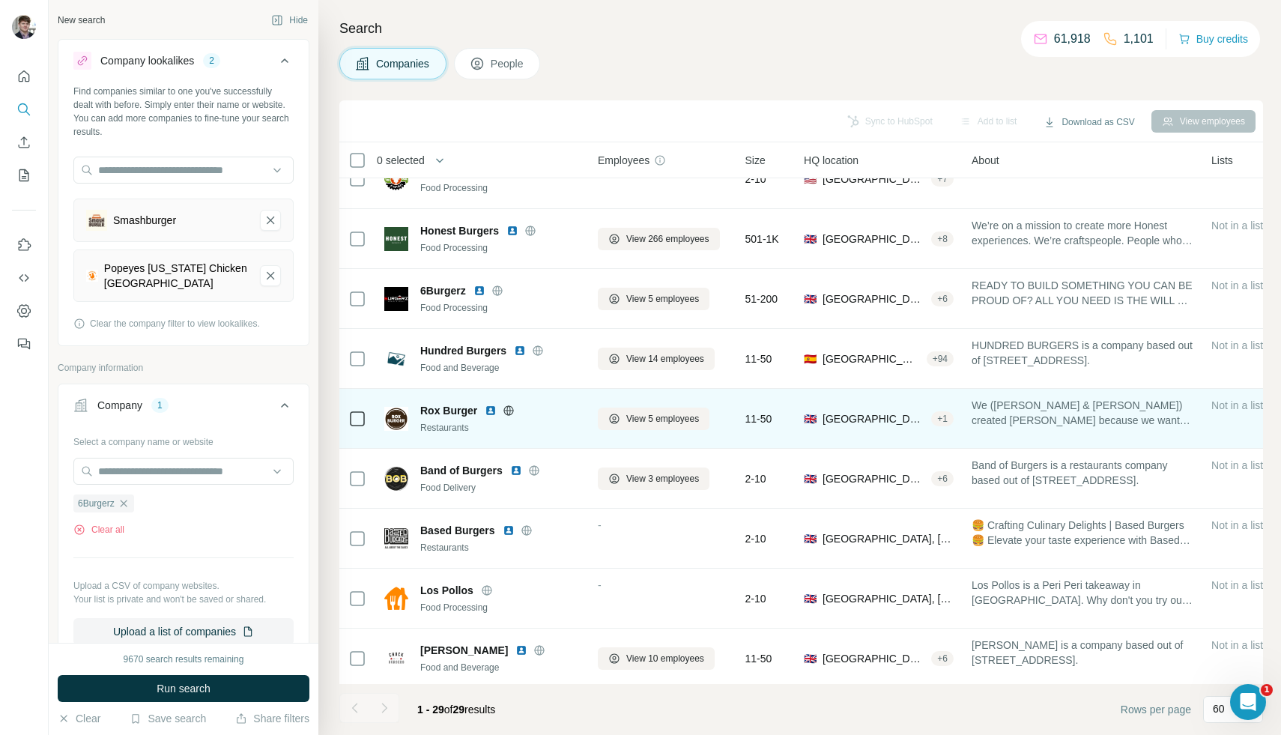
scroll to position [1226, 2]
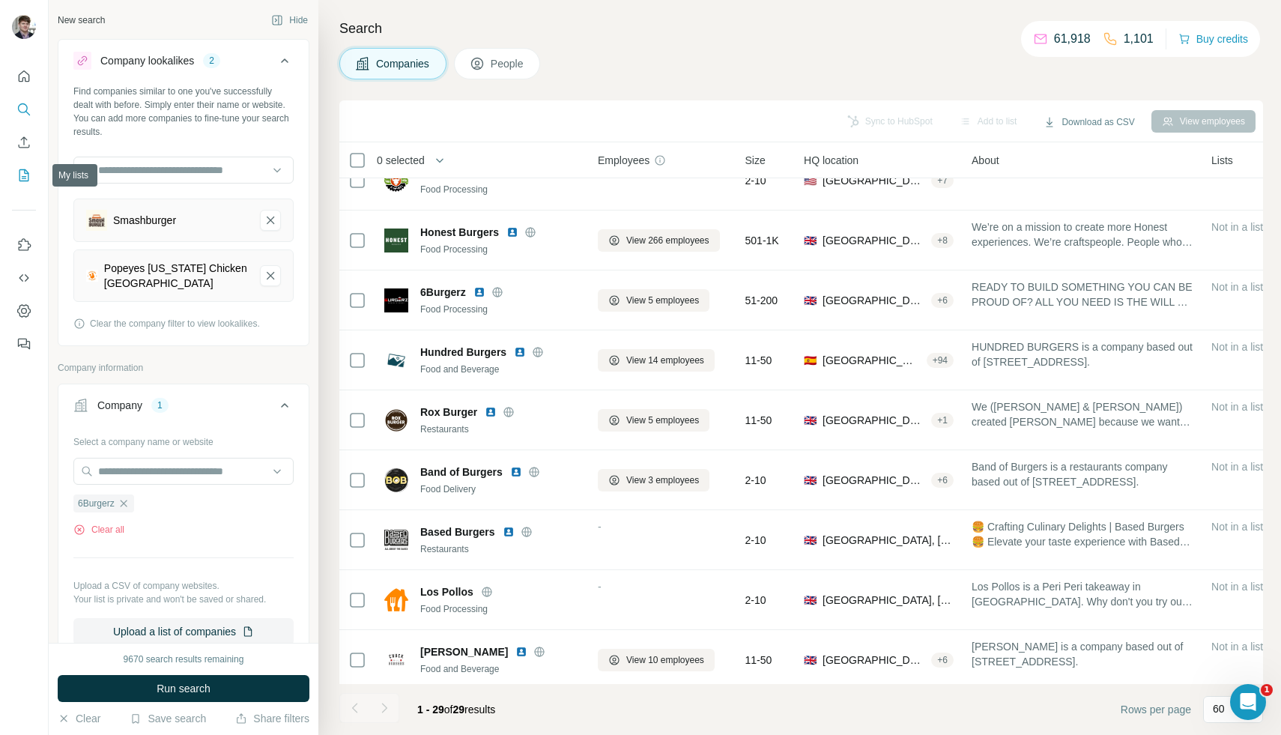
click at [25, 187] on button "My lists" at bounding box center [24, 175] width 24 height 27
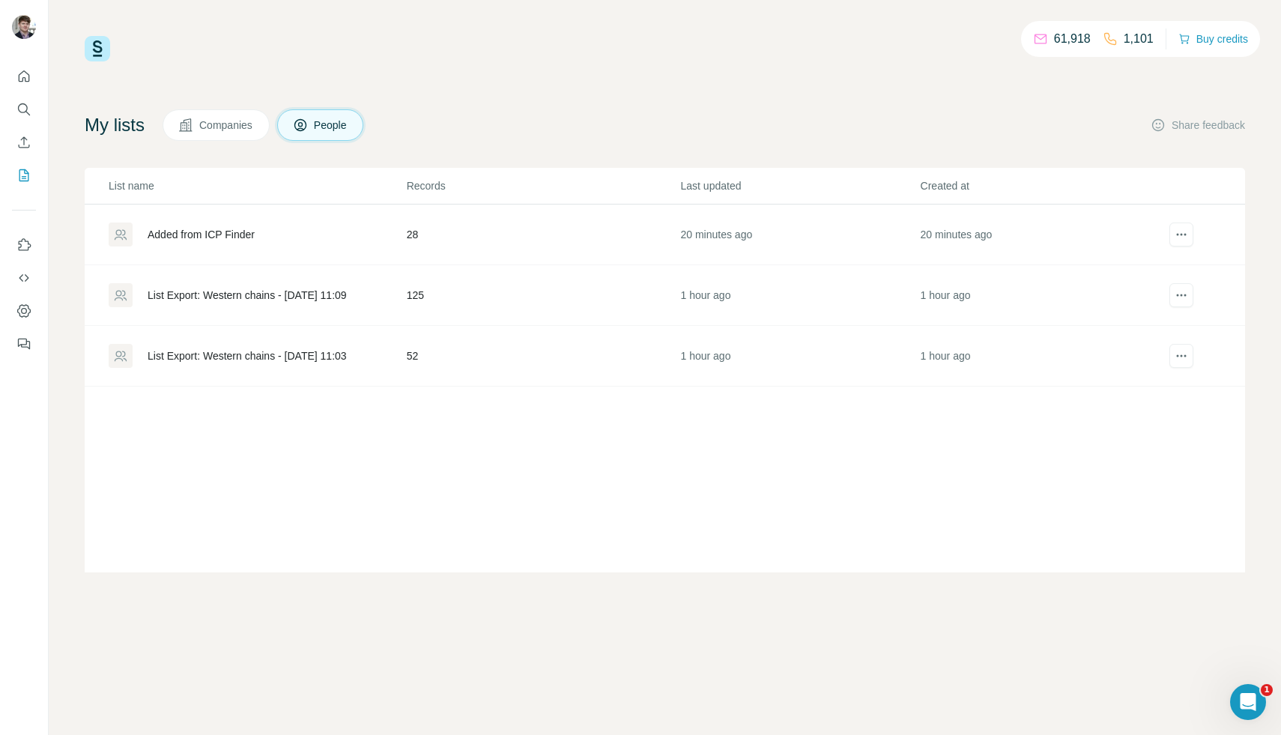
click at [276, 238] on div "Added from ICP Finder" at bounding box center [257, 234] width 297 height 24
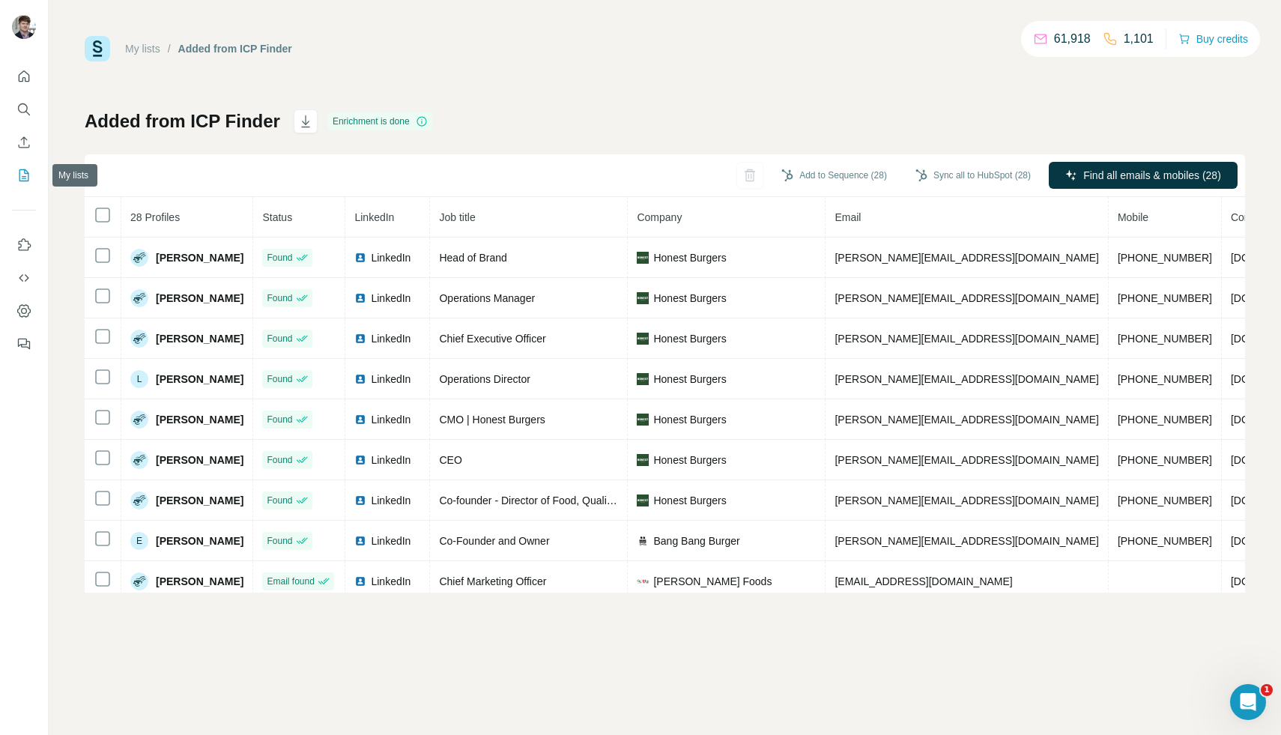
click at [26, 174] on icon "My lists" at bounding box center [23, 175] width 15 height 15
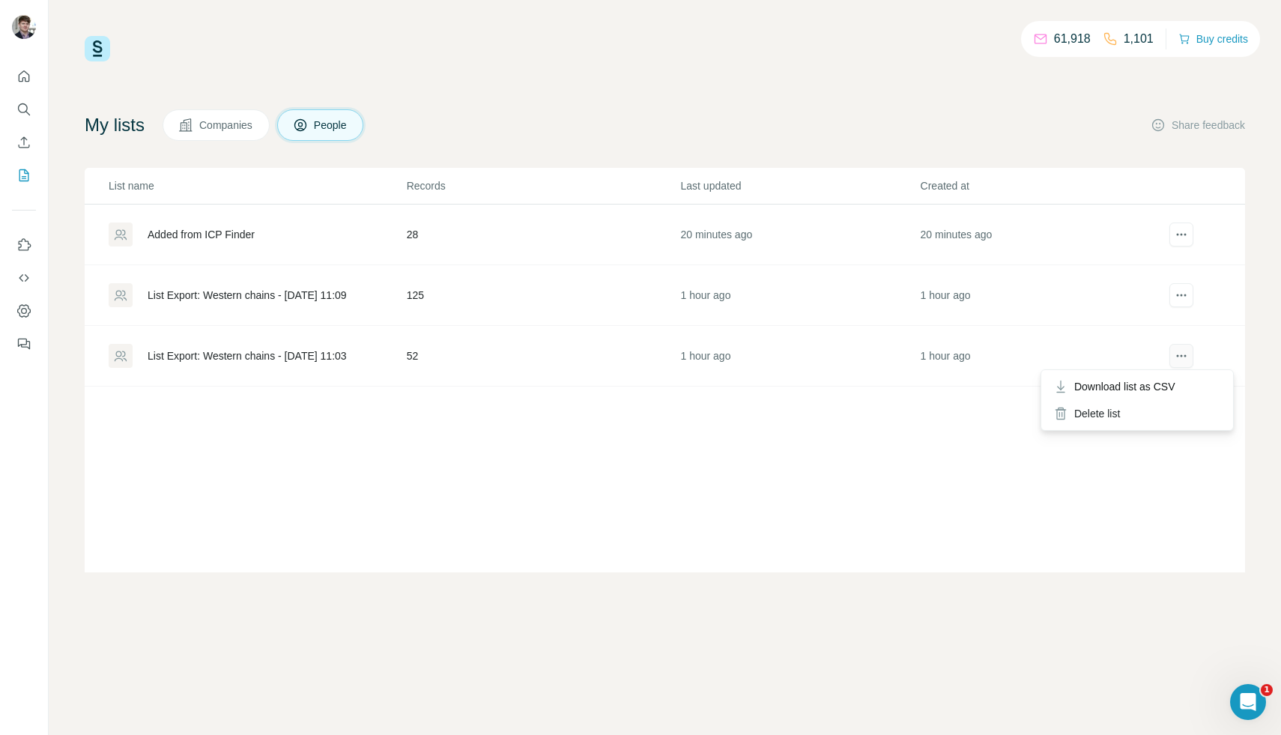
click at [1174, 360] on icon "actions" at bounding box center [1181, 355] width 15 height 15
click at [1149, 406] on div "Delete list" at bounding box center [1137, 413] width 186 height 27
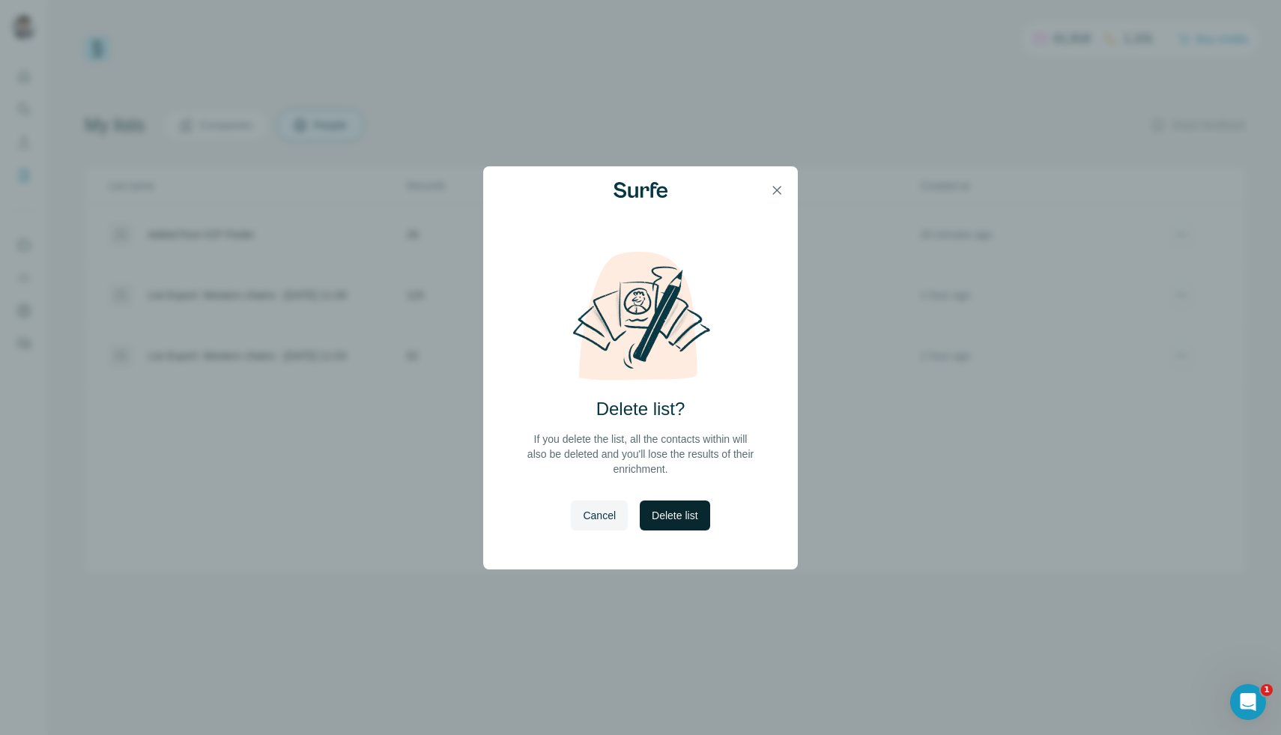
click at [687, 517] on span "Delete list" at bounding box center [675, 515] width 46 height 15
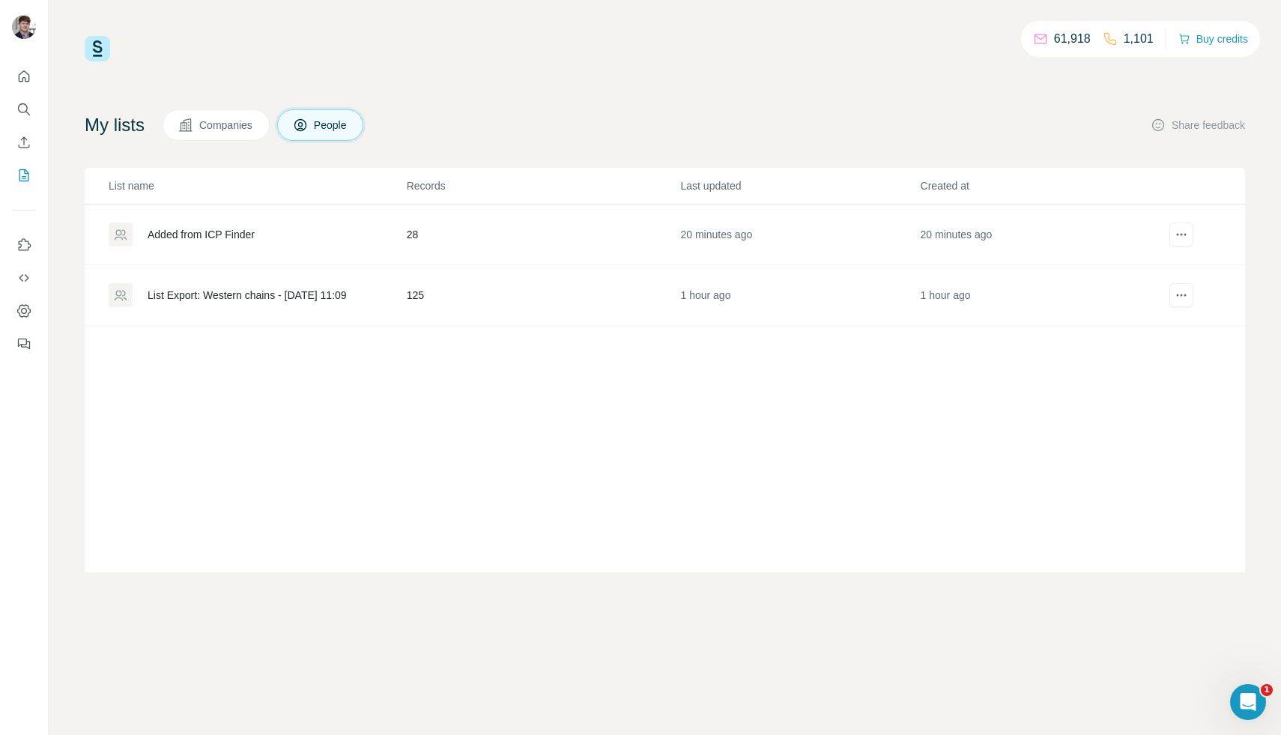
click at [252, 296] on div "List Export: Western chains - [DATE] 11:09" at bounding box center [247, 295] width 199 height 15
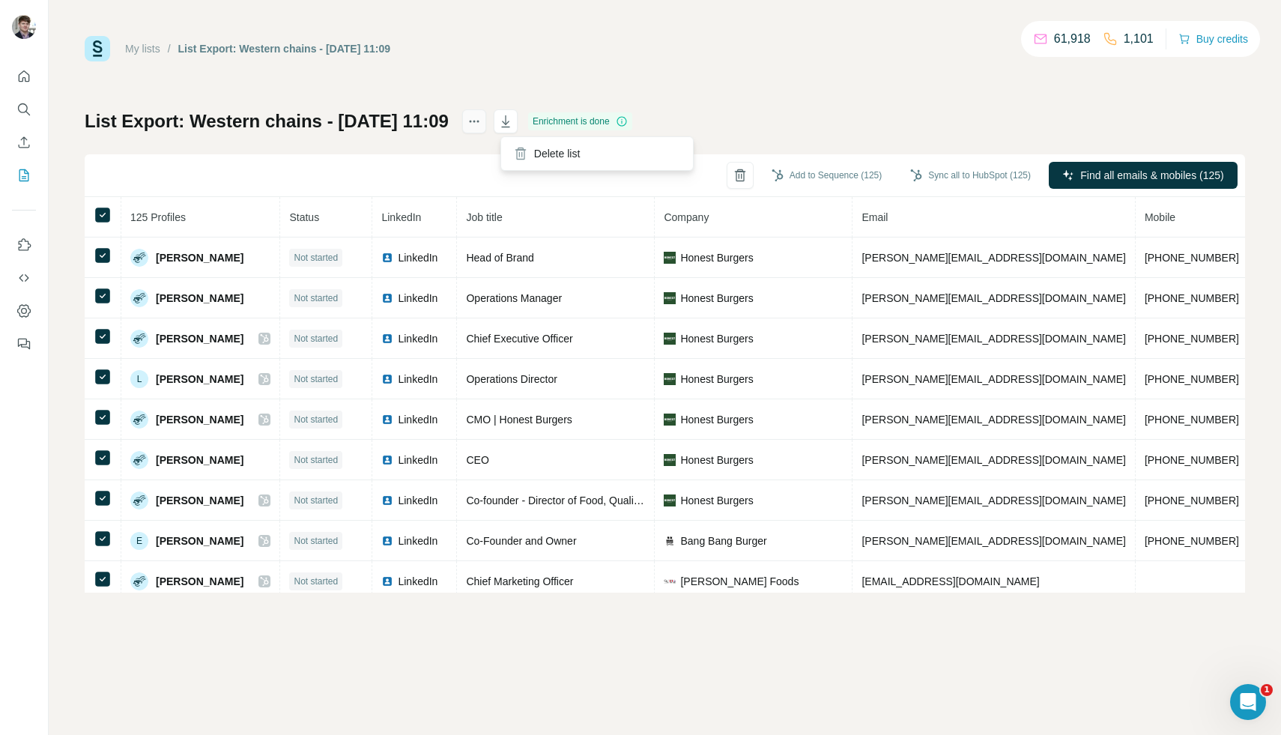
click at [486, 129] on button "actions" at bounding box center [474, 121] width 24 height 24
click at [936, 171] on button "Sync all to HubSpot (125)" at bounding box center [971, 175] width 142 height 22
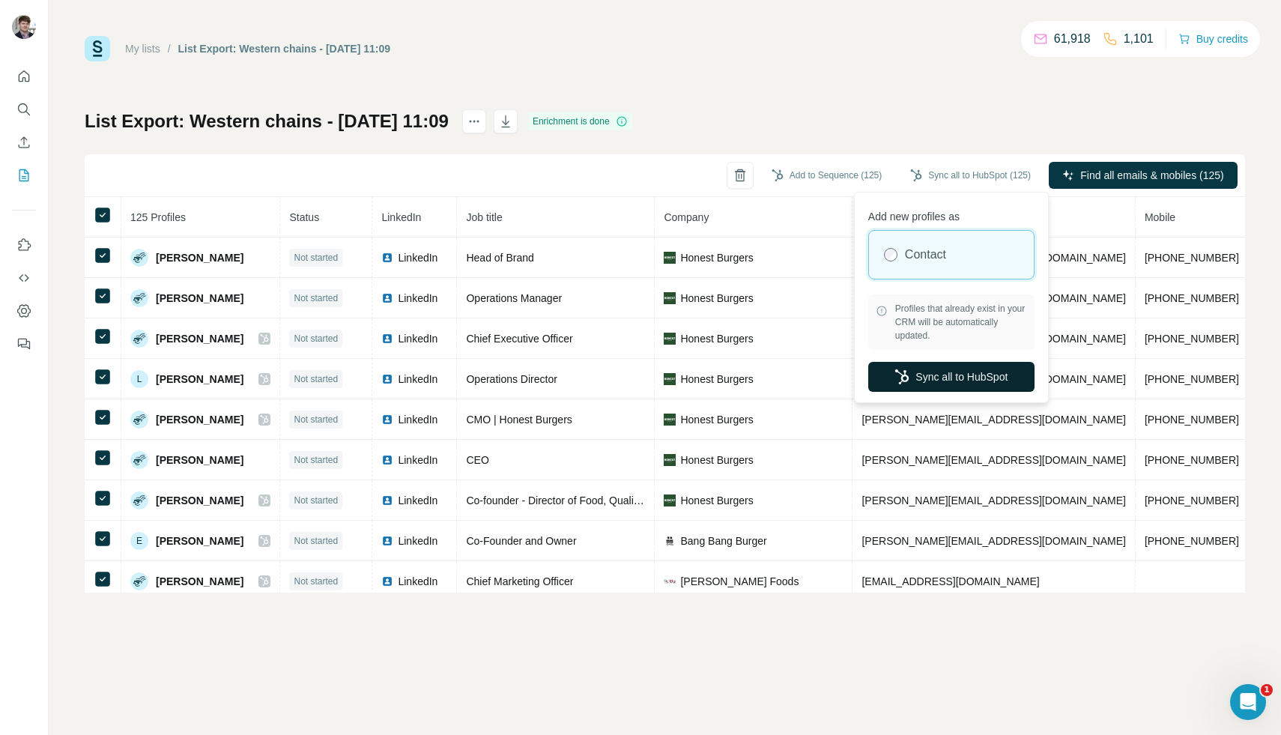
click at [921, 384] on button "Sync all to HubSpot" at bounding box center [951, 377] width 166 height 30
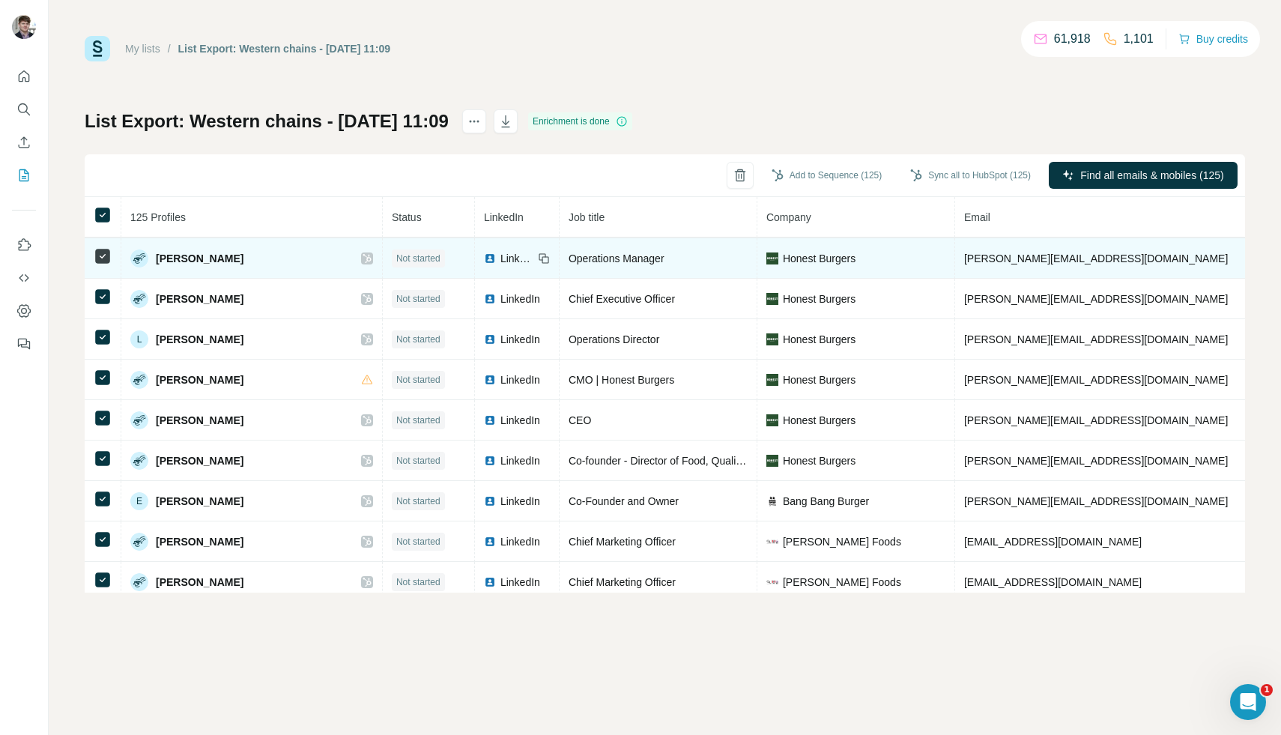
scroll to position [41, 0]
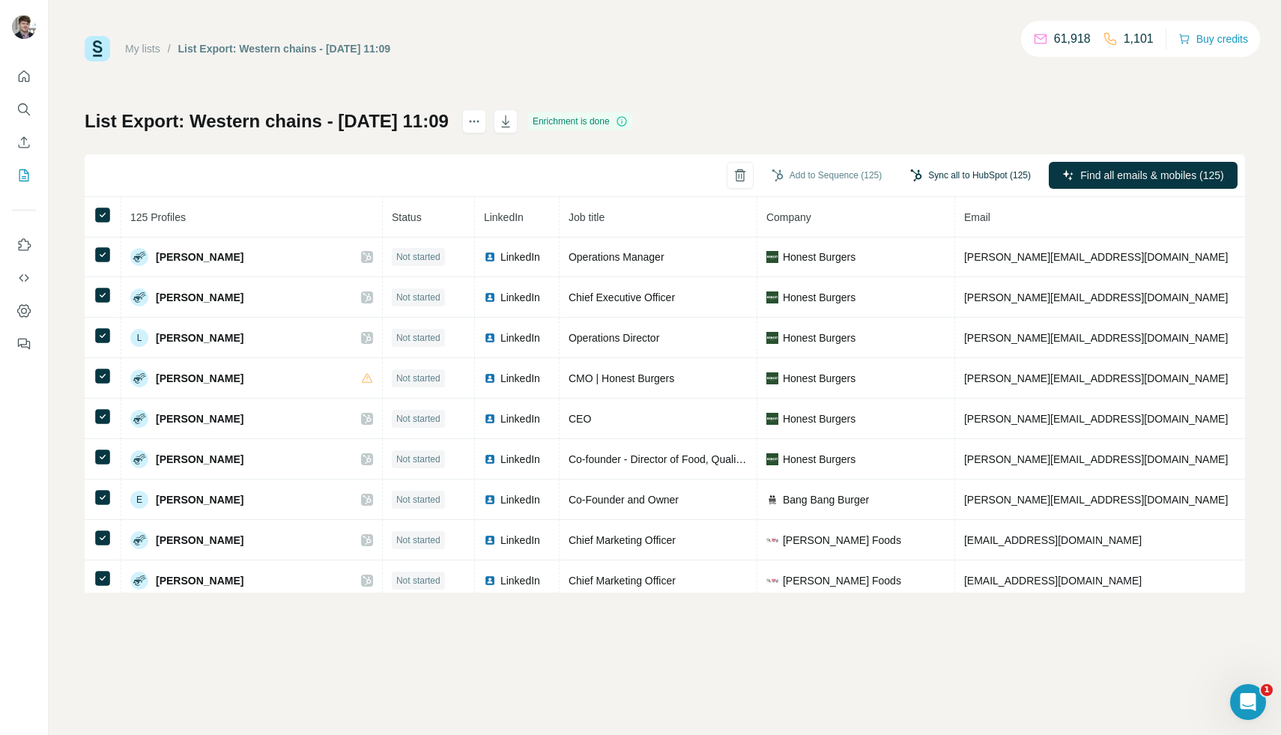
click at [963, 172] on button "Sync all to HubSpot (125)" at bounding box center [971, 175] width 142 height 22
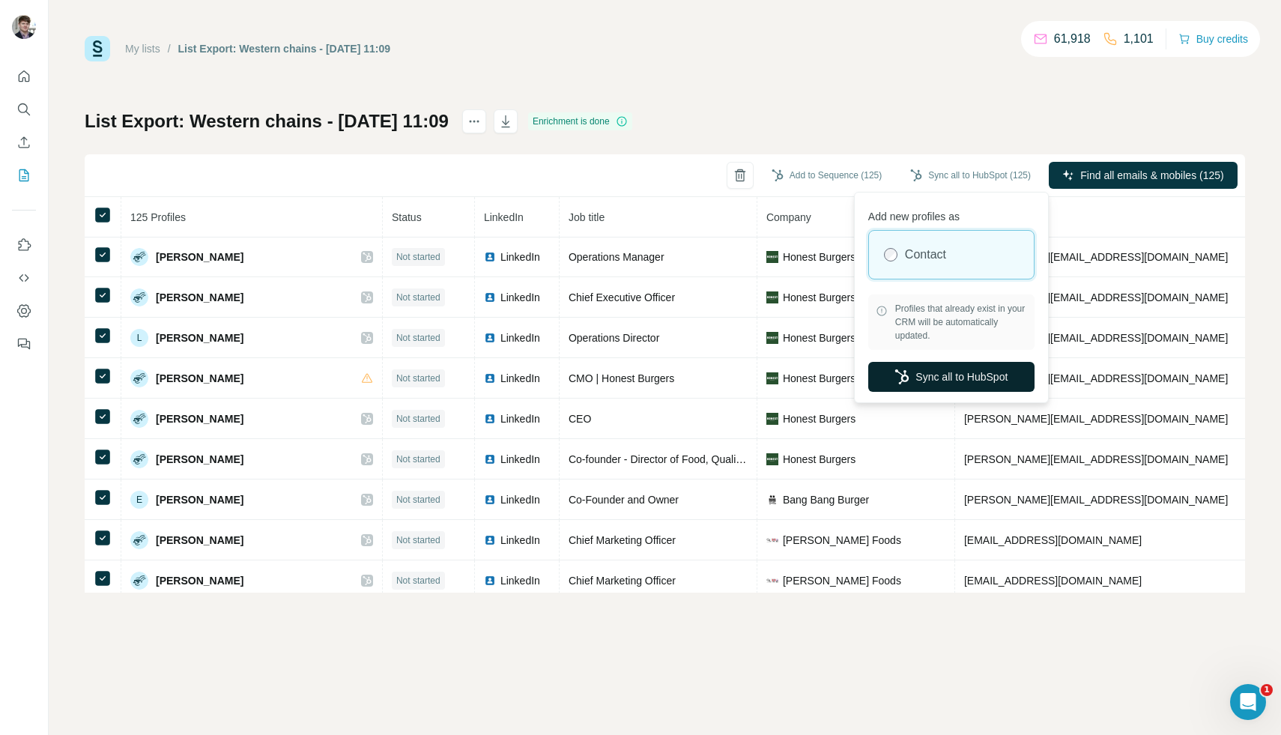
click at [926, 363] on button "Sync all to HubSpot" at bounding box center [951, 377] width 166 height 30
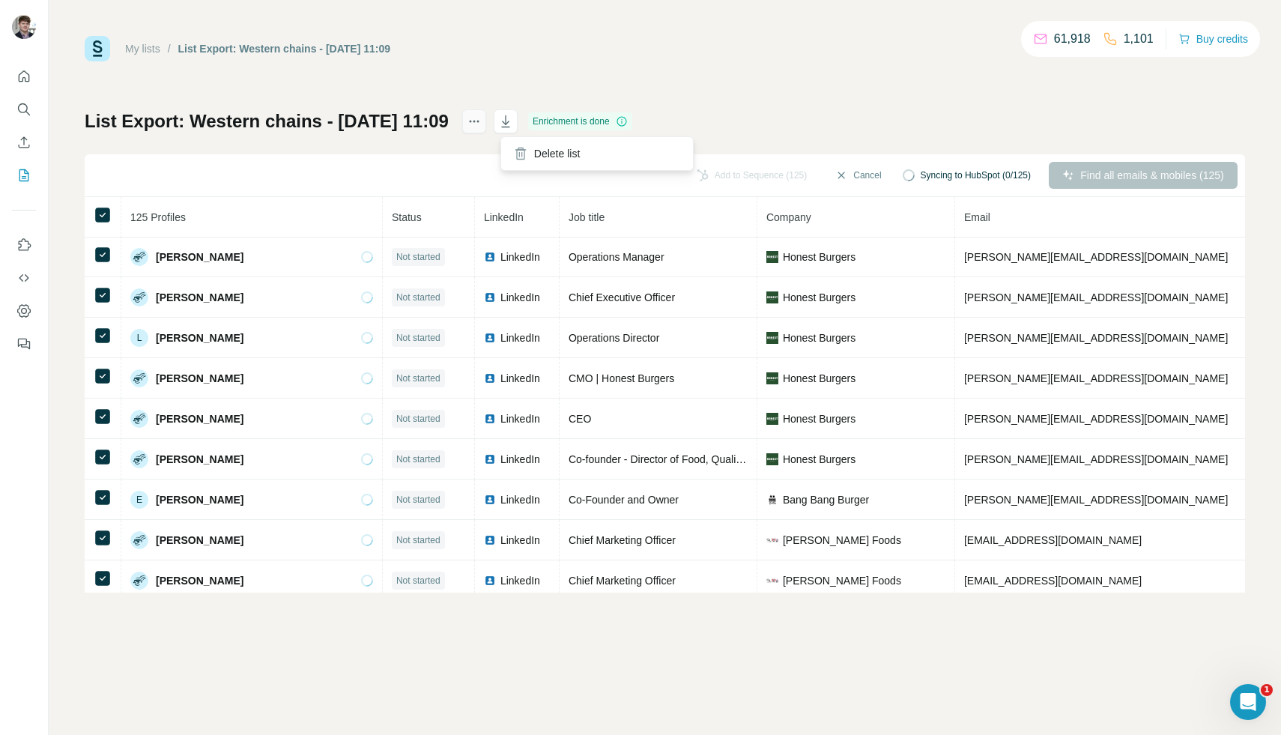
click at [482, 121] on icon "actions" at bounding box center [474, 121] width 15 height 15
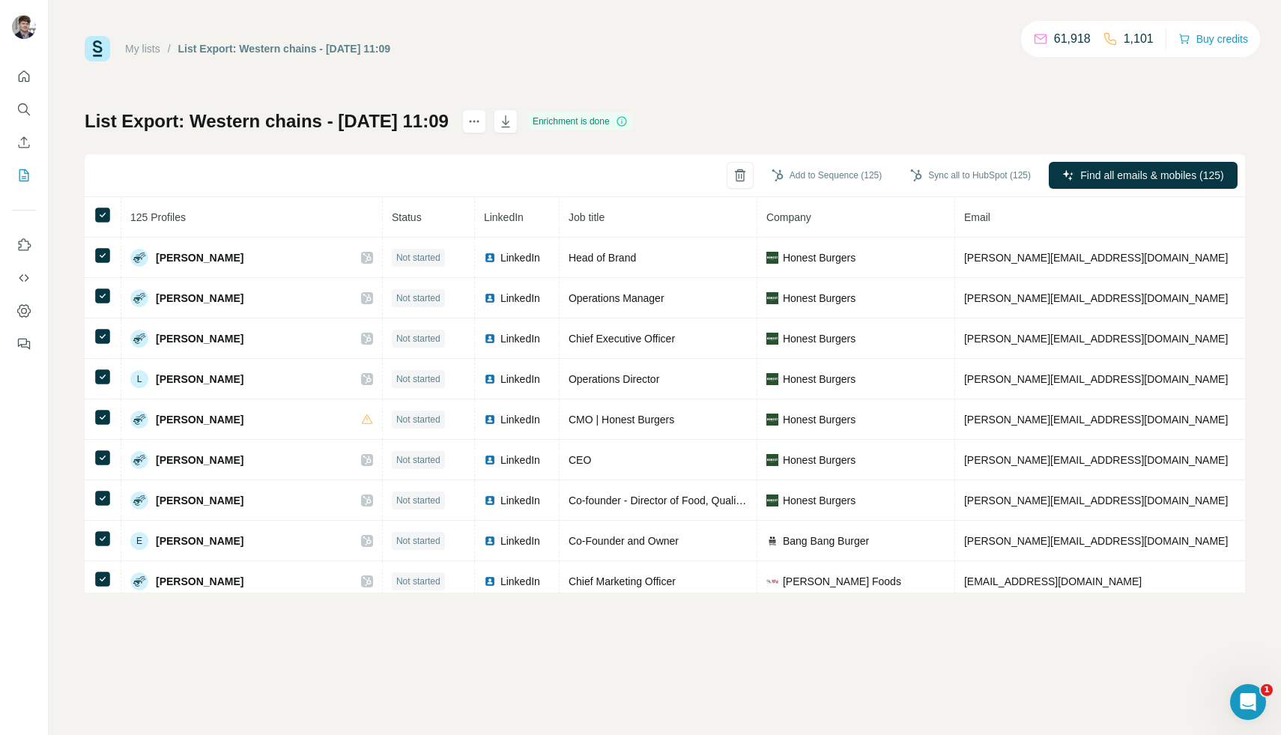
click at [144, 48] on link "My lists" at bounding box center [142, 49] width 35 height 12
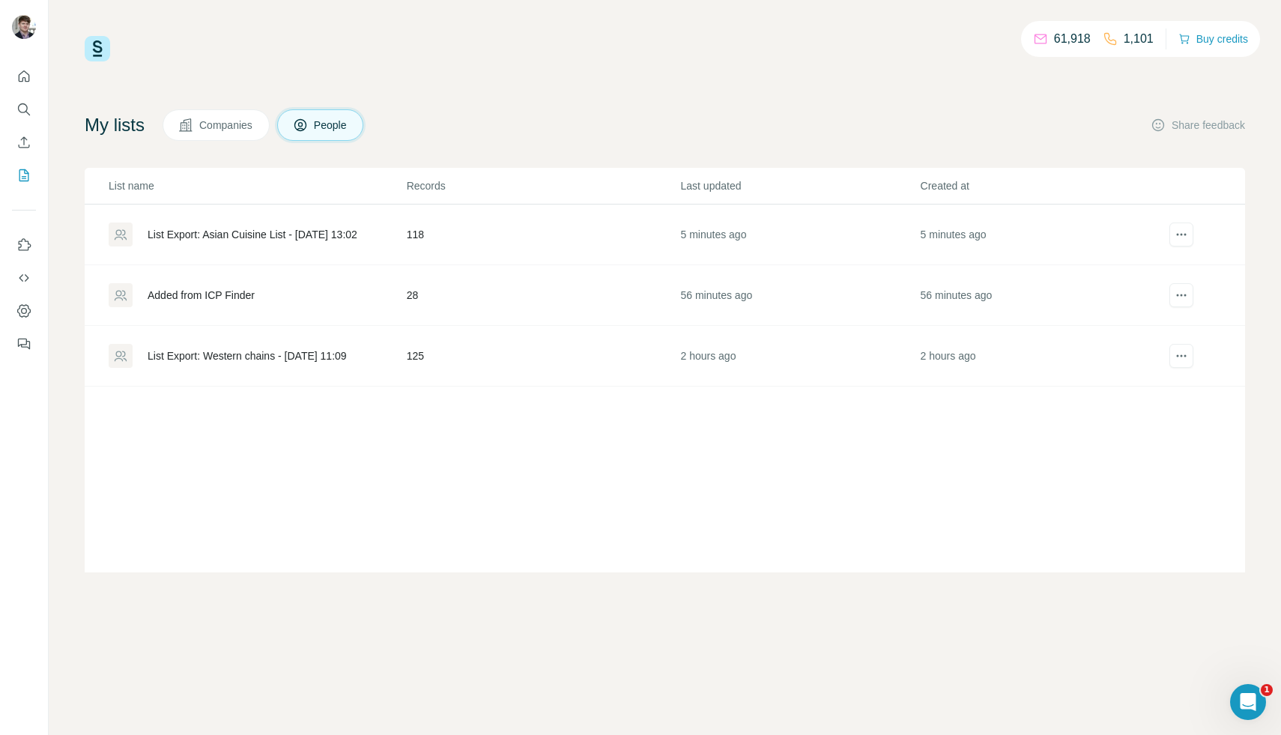
click at [279, 231] on div "List Export: Asian Cuisine List - [DATE] 13:02" at bounding box center [253, 234] width 210 height 15
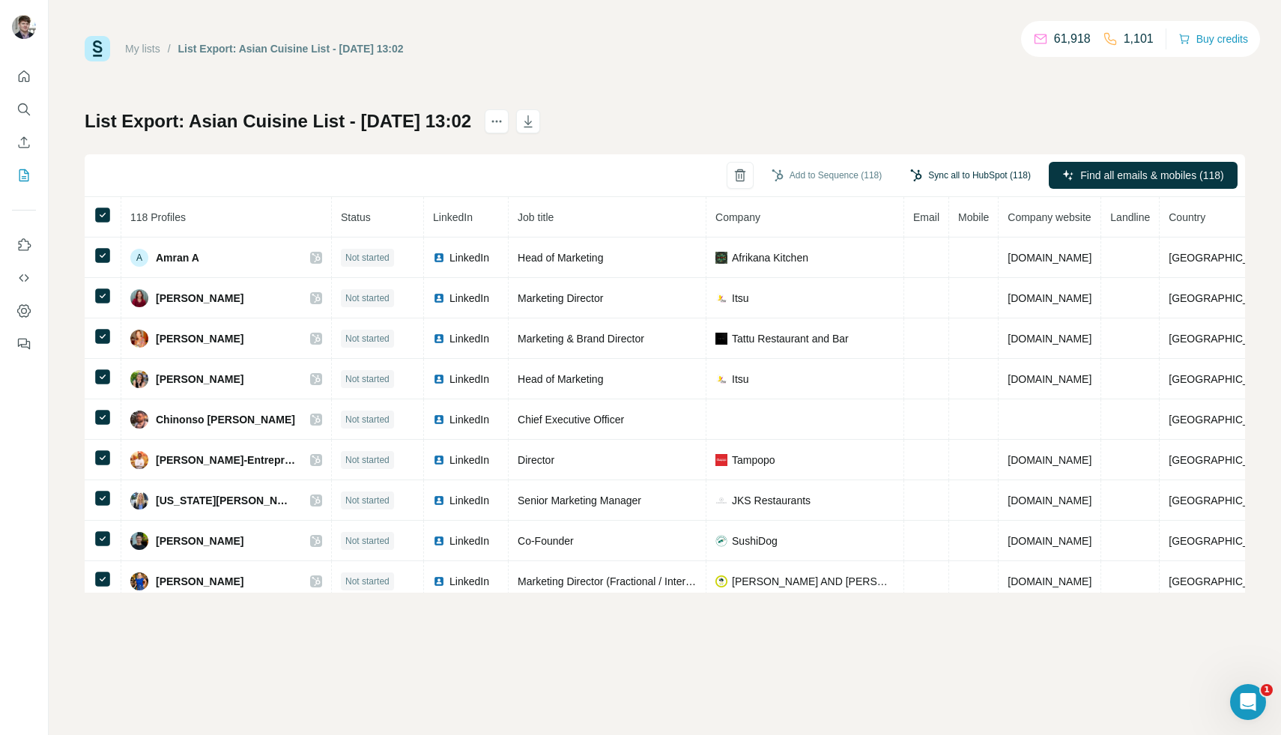
click at [961, 178] on button "Sync all to HubSpot (118)" at bounding box center [971, 175] width 142 height 22
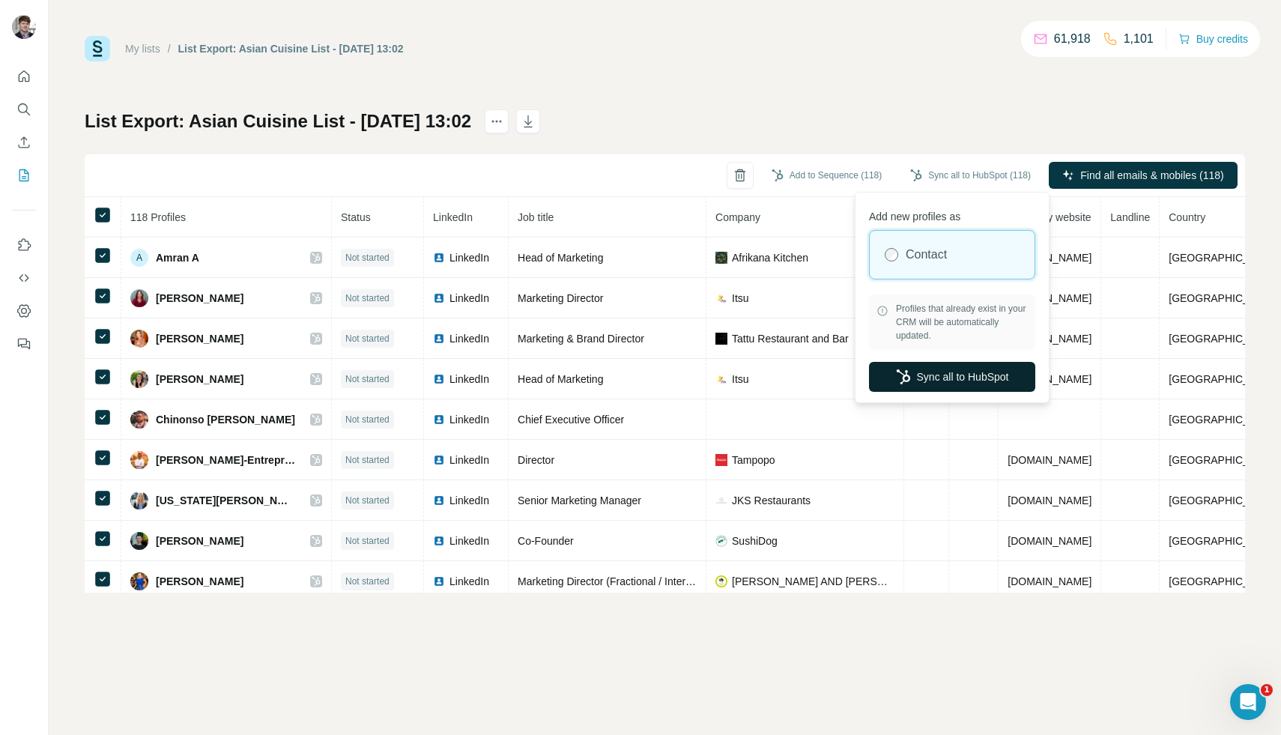
click at [975, 381] on button "Sync all to HubSpot" at bounding box center [952, 377] width 166 height 30
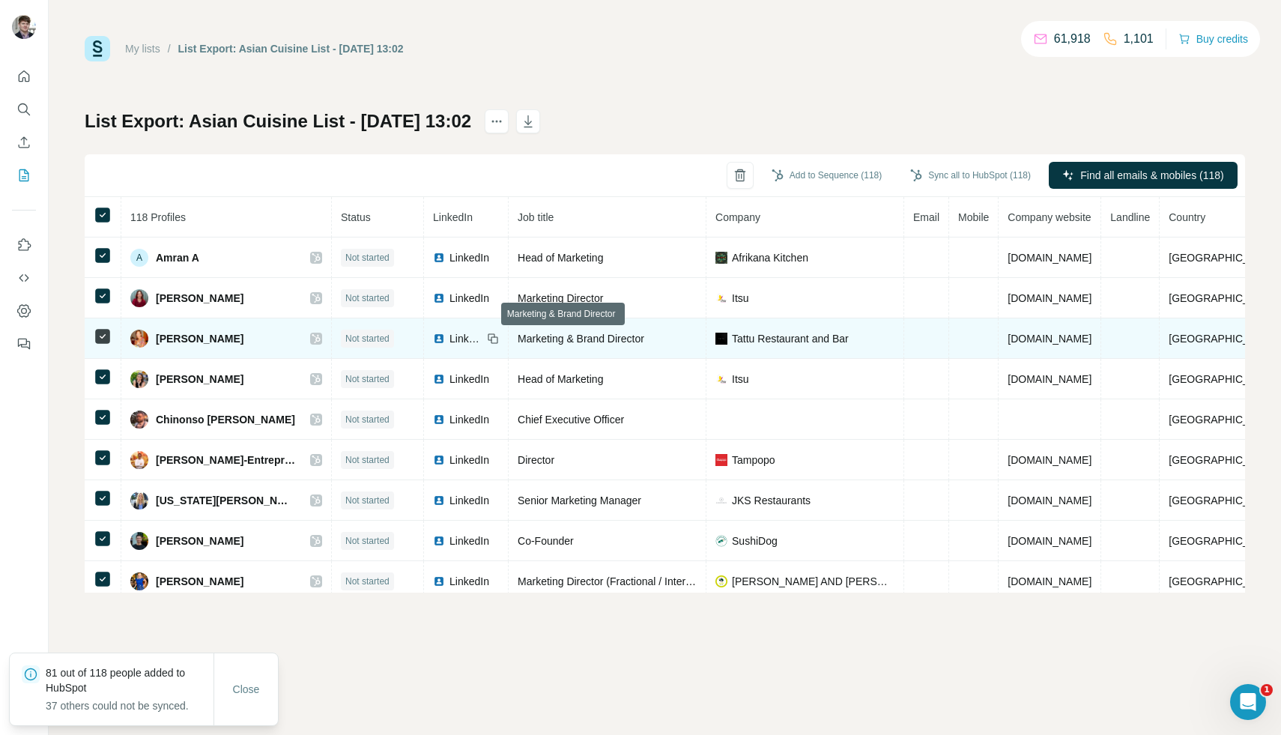
scroll to position [0, 59]
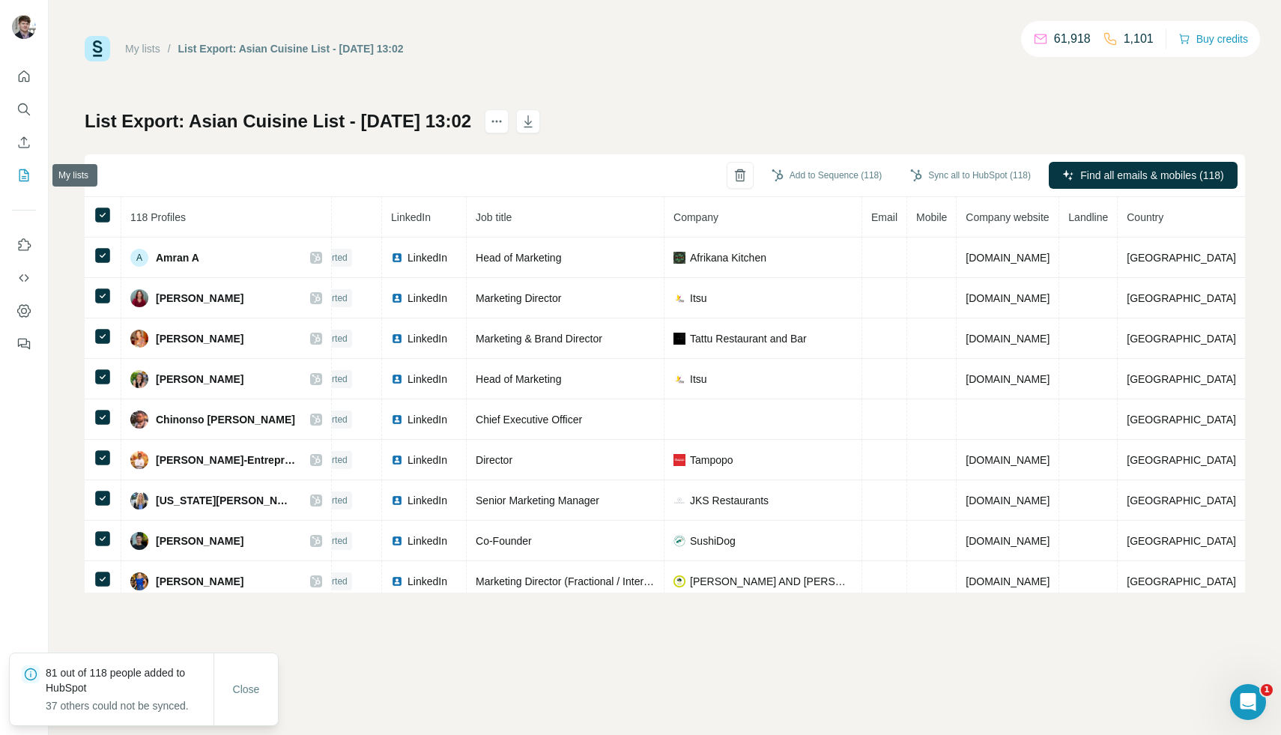
click at [24, 175] on icon "My lists" at bounding box center [23, 175] width 15 height 15
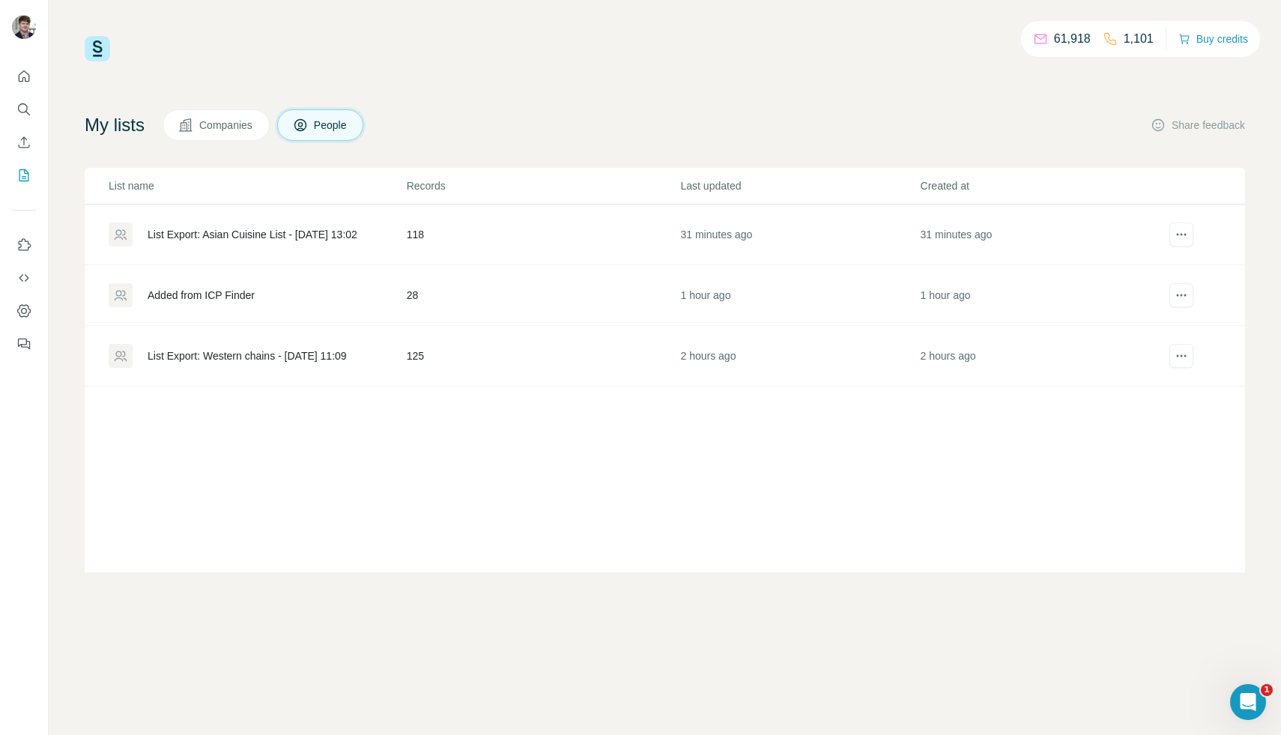
click at [301, 348] on div "List Export: Western chains - [DATE] 11:09" at bounding box center [257, 356] width 297 height 24
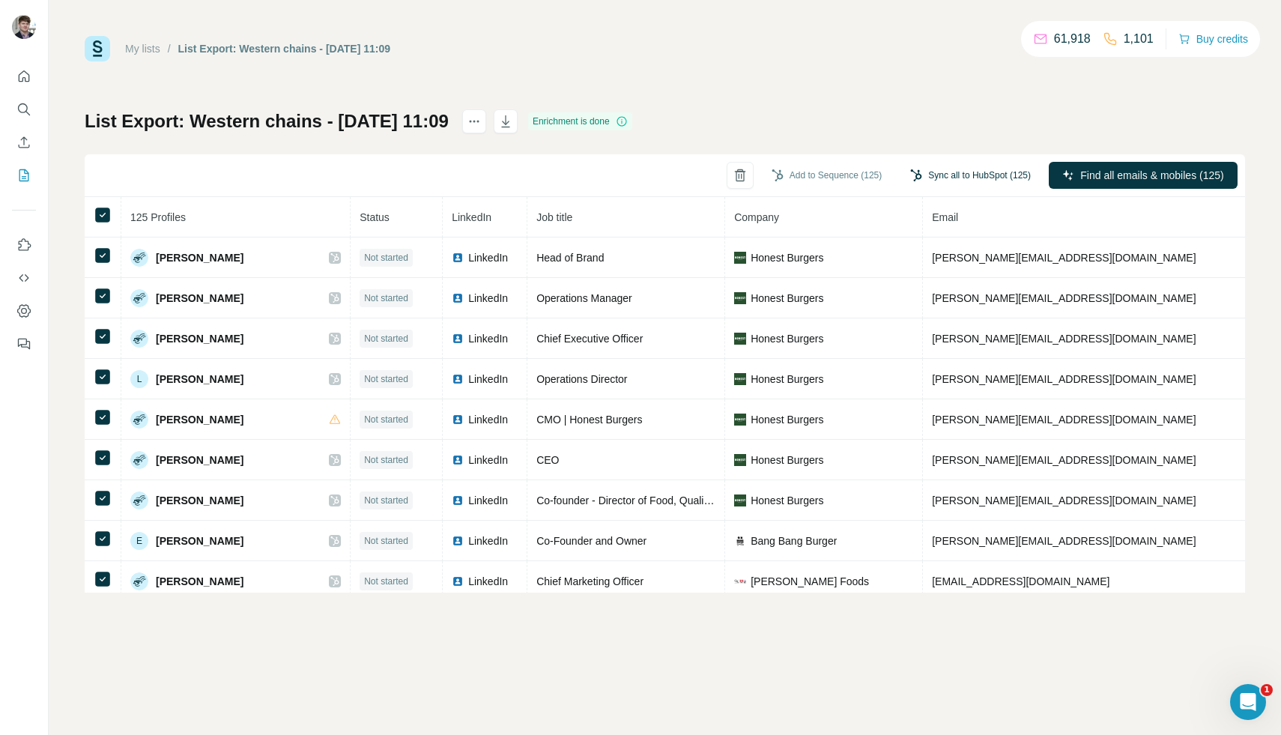
click at [969, 183] on button "Sync all to HubSpot (125)" at bounding box center [971, 175] width 142 height 22
click at [513, 121] on icon "button" at bounding box center [505, 121] width 15 height 15
click at [275, 54] on div "List Export: Western chains - [DATE] 11:09" at bounding box center [284, 48] width 212 height 15
click at [148, 53] on link "My lists" at bounding box center [142, 49] width 35 height 12
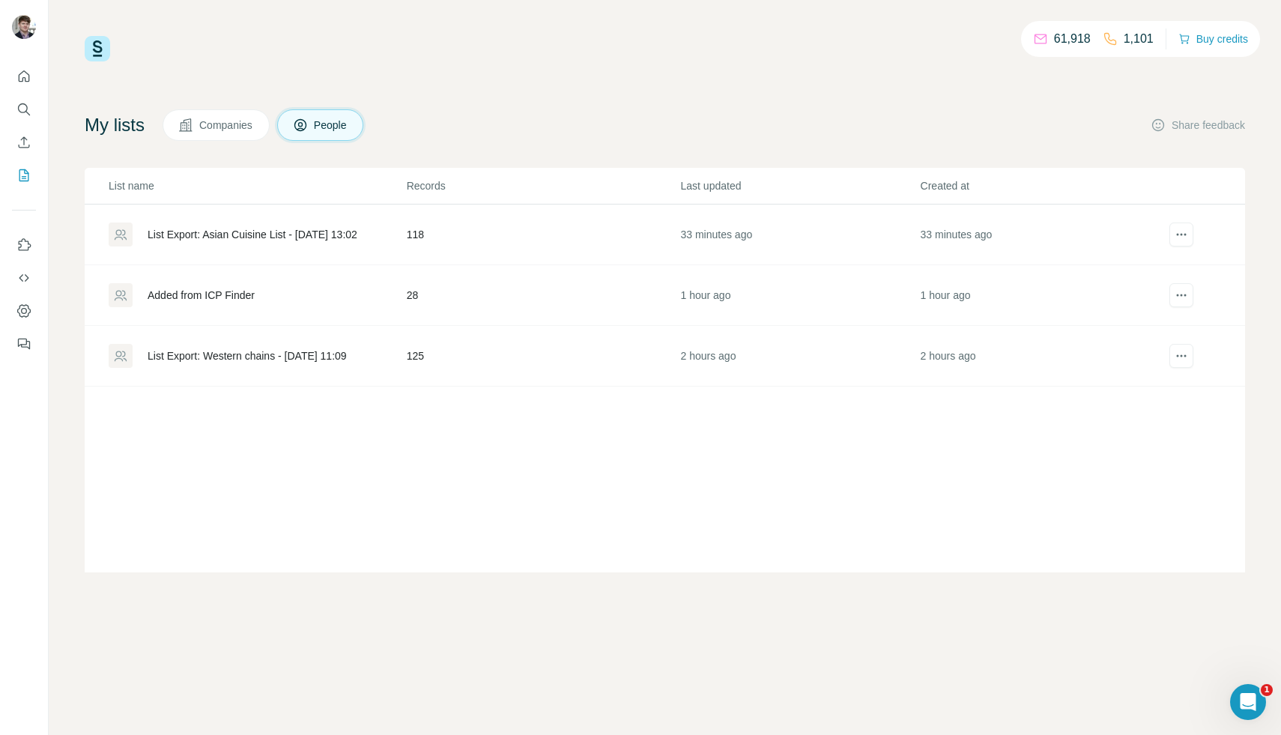
click at [333, 232] on div "List Export: Asian Cuisine List - [DATE] 13:02" at bounding box center [253, 234] width 210 height 15
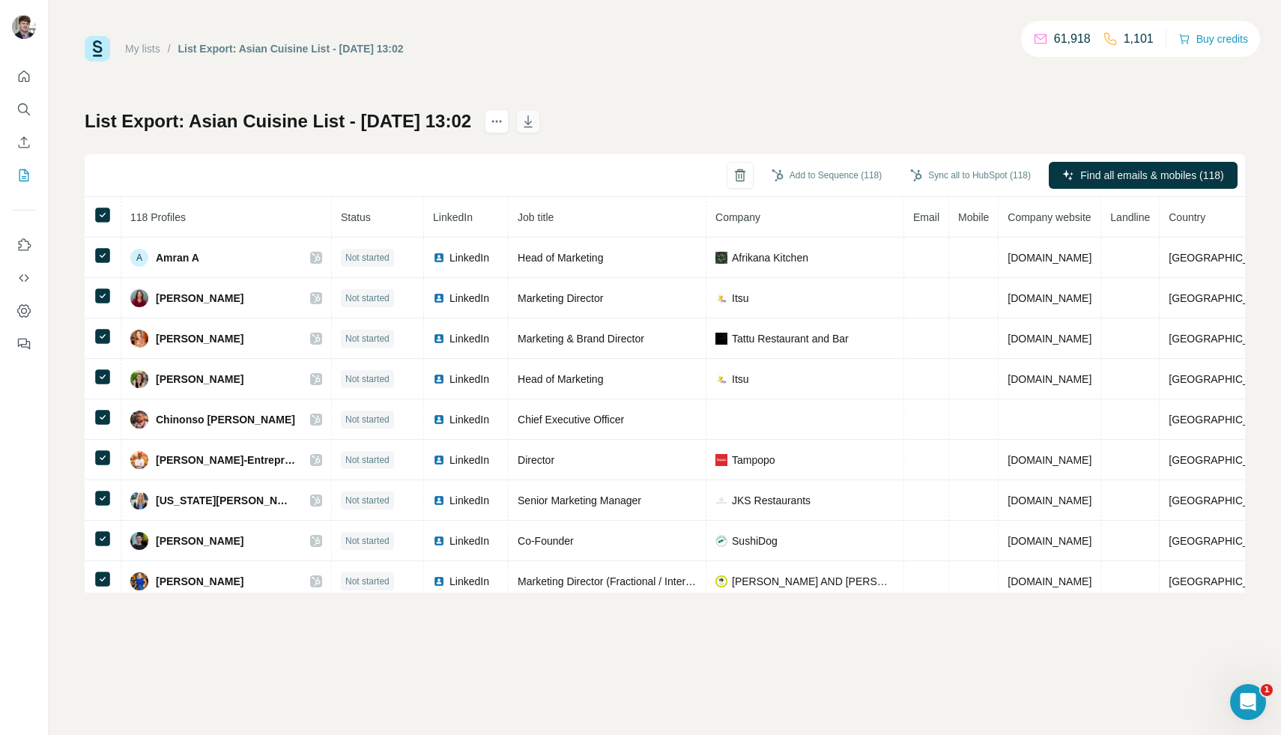
click at [536, 128] on icon "button" at bounding box center [528, 121] width 15 height 15
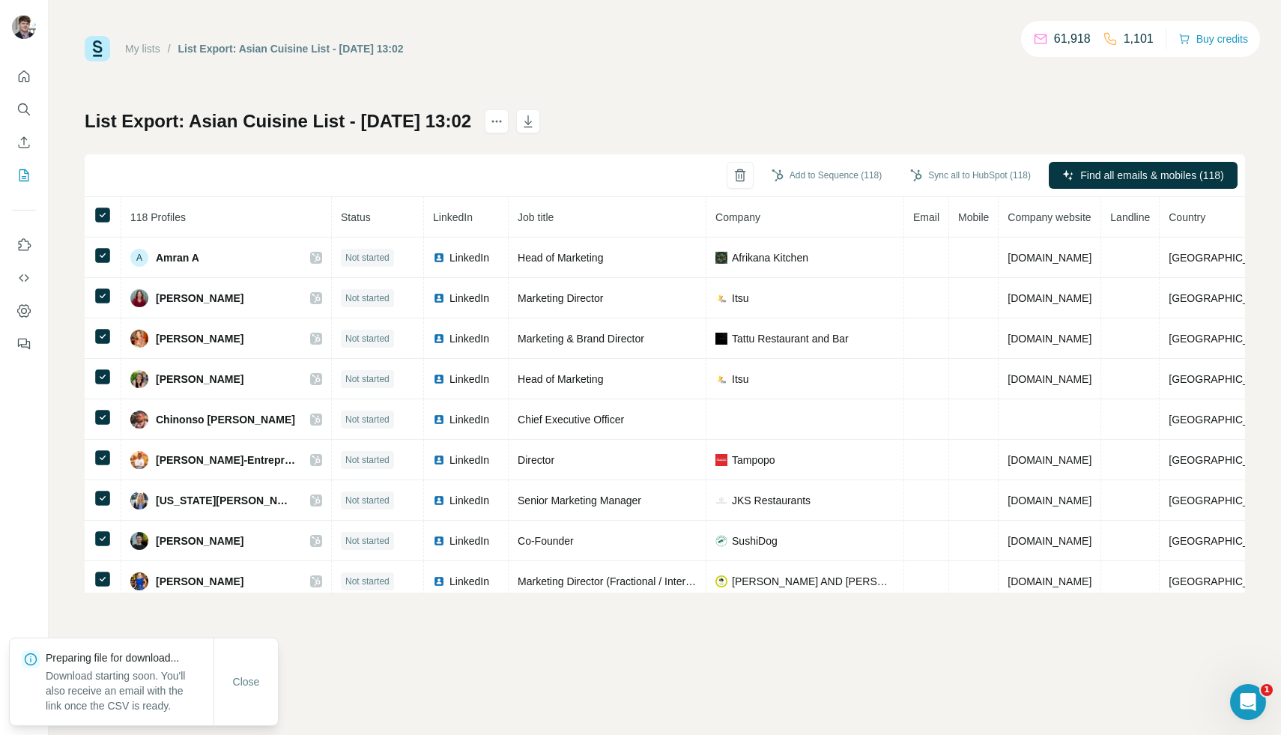
click at [676, 98] on div "My lists / List Export: Asian Cuisine List - [DATE] 13:02 61,918 1,101 Buy cred…" at bounding box center [665, 314] width 1160 height 557
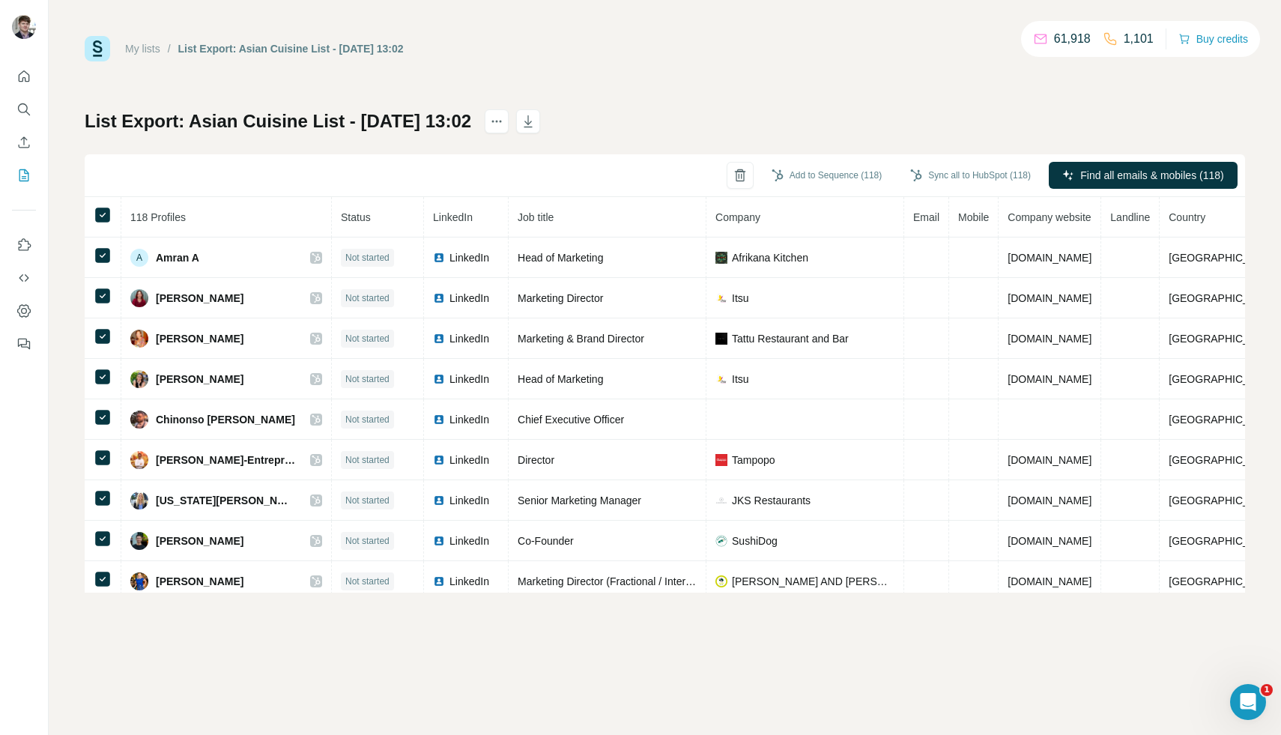
click at [157, 49] on link "My lists" at bounding box center [142, 49] width 35 height 12
